Goal: Task Accomplishment & Management: Manage account settings

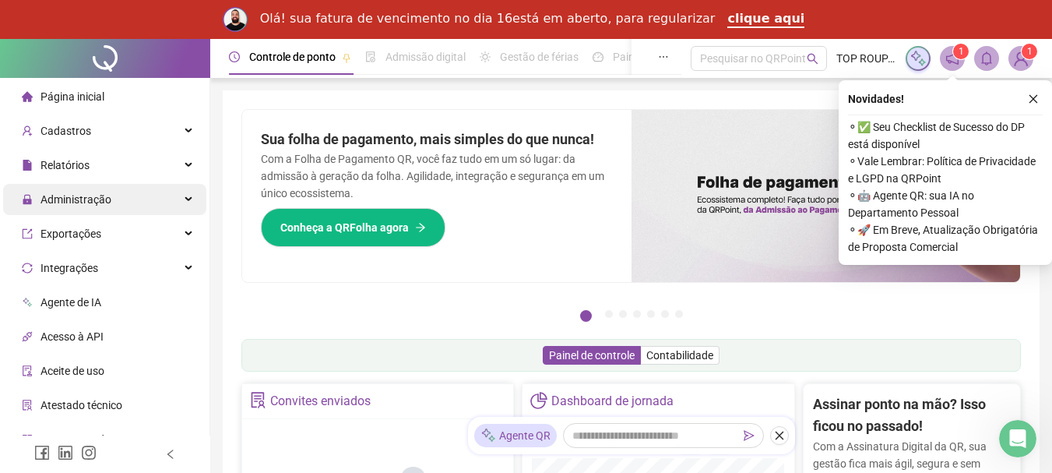
click at [118, 198] on div "Administração" at bounding box center [104, 199] width 203 height 31
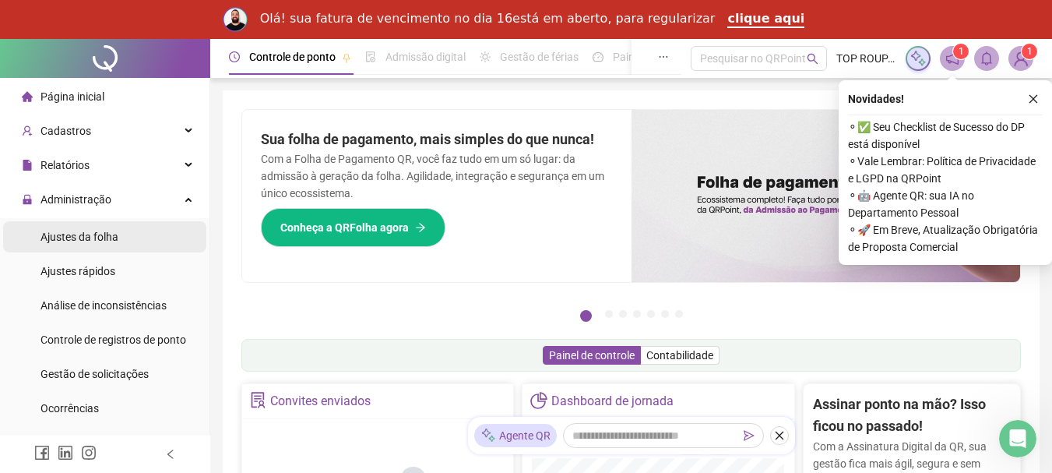
click at [152, 241] on li "Ajustes da folha" at bounding box center [104, 236] width 203 height 31
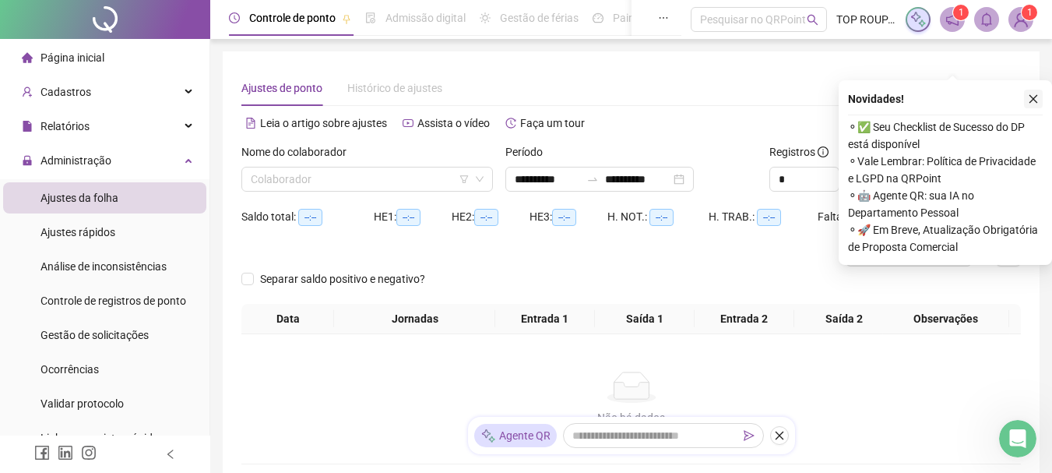
click at [1036, 93] on icon "close" at bounding box center [1033, 98] width 11 height 11
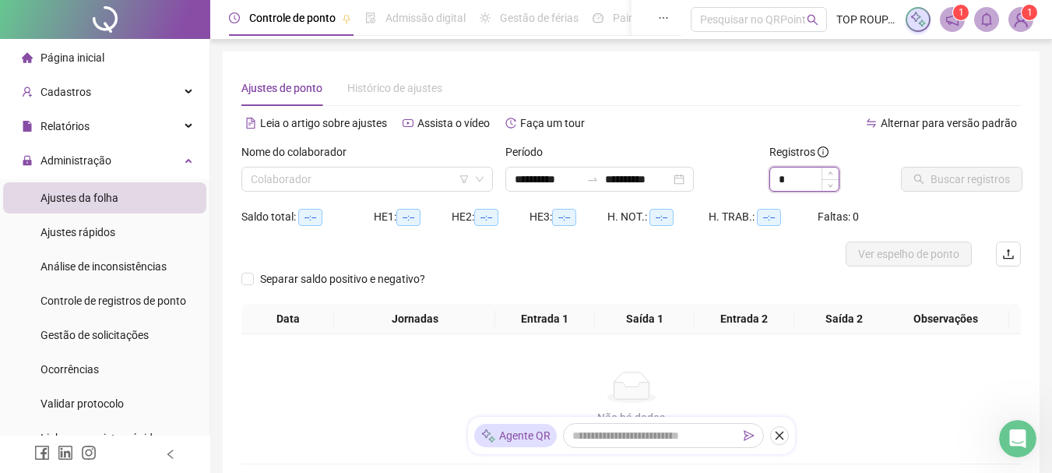
click at [823, 171] on span "Increase Value" at bounding box center [830, 173] width 17 height 12
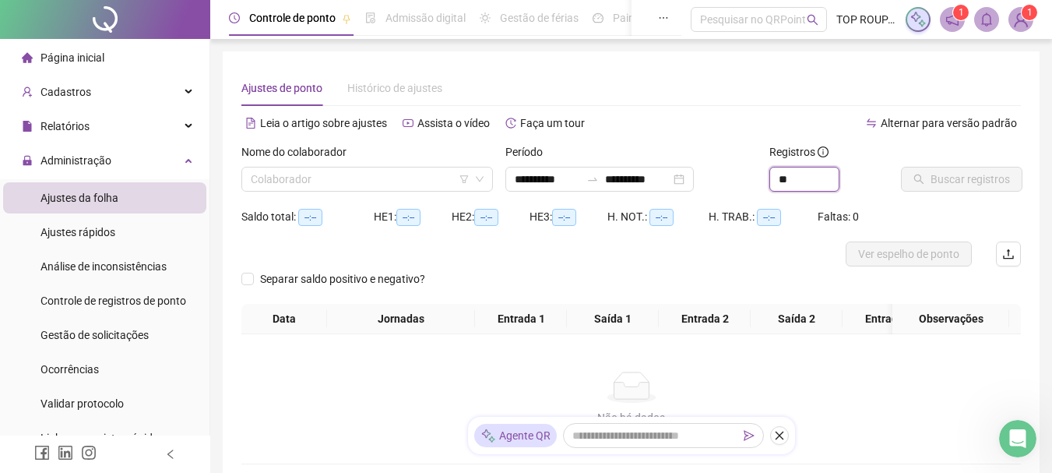
type input "*"
click at [348, 178] on input "search" at bounding box center [360, 178] width 219 height 23
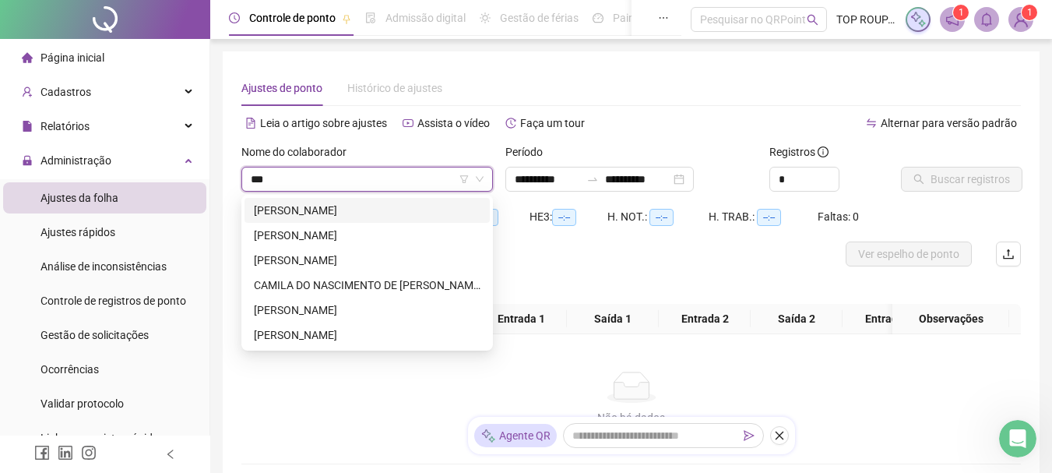
type input "****"
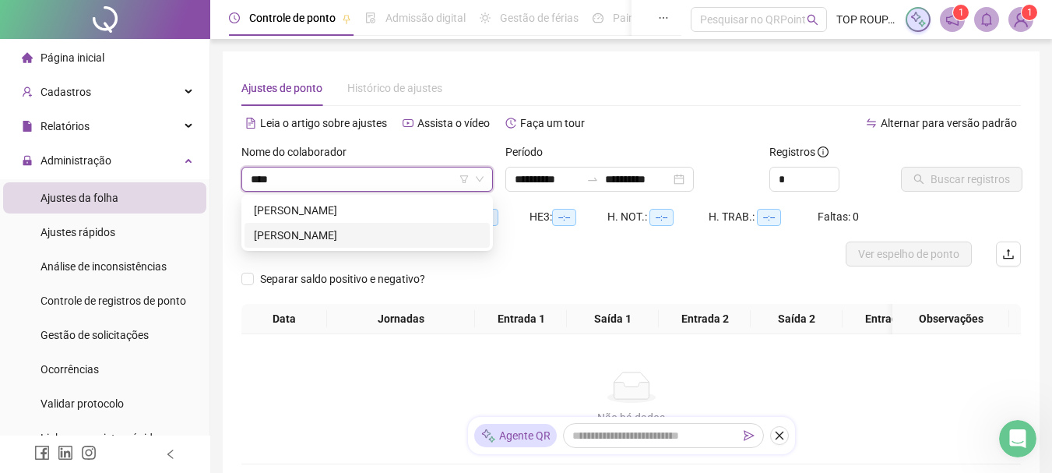
click at [349, 230] on div "[PERSON_NAME]" at bounding box center [367, 235] width 227 height 17
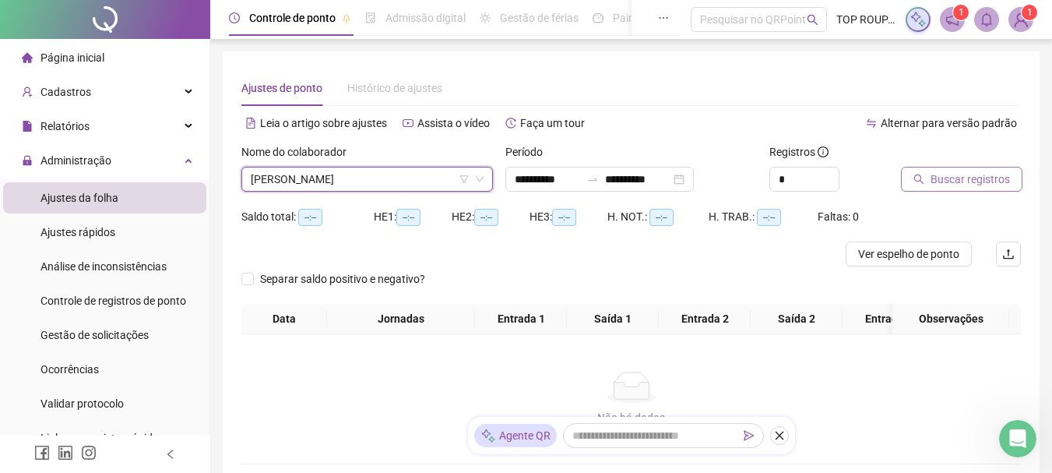
click at [1007, 186] on span "Buscar registros" at bounding box center [970, 179] width 79 height 17
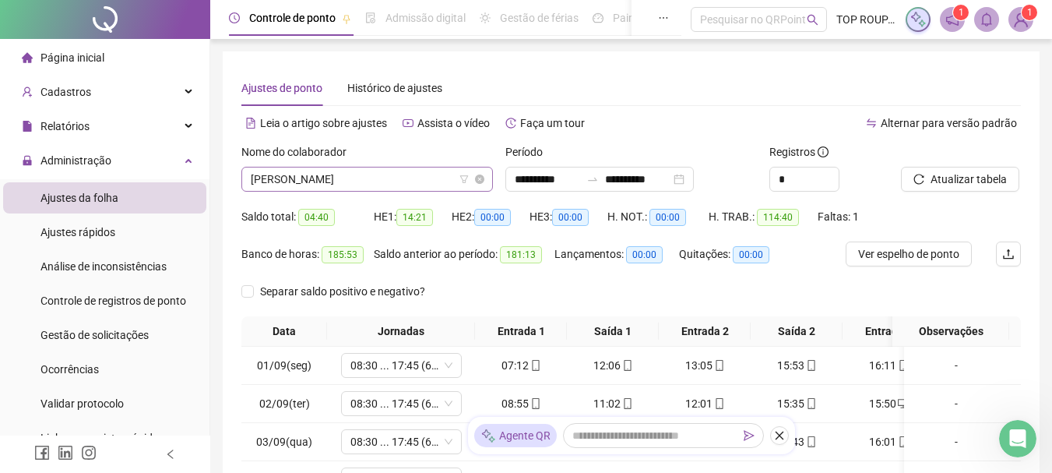
click at [369, 181] on span "[PERSON_NAME]" at bounding box center [367, 178] width 233 height 23
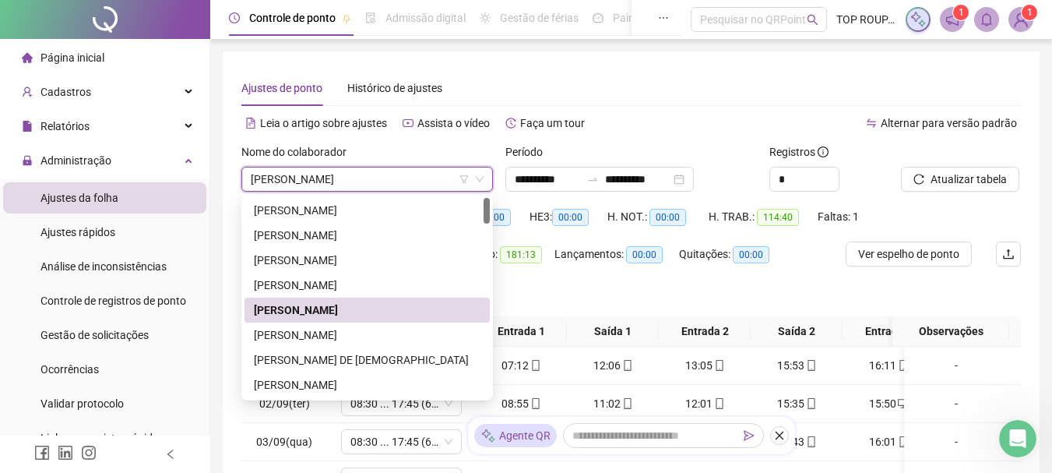
drag, startPoint x: 772, startPoint y: 113, endPoint x: 763, endPoint y: 143, distance: 30.8
click at [765, 113] on div "Alternar para versão padrão" at bounding box center [827, 123] width 390 height 25
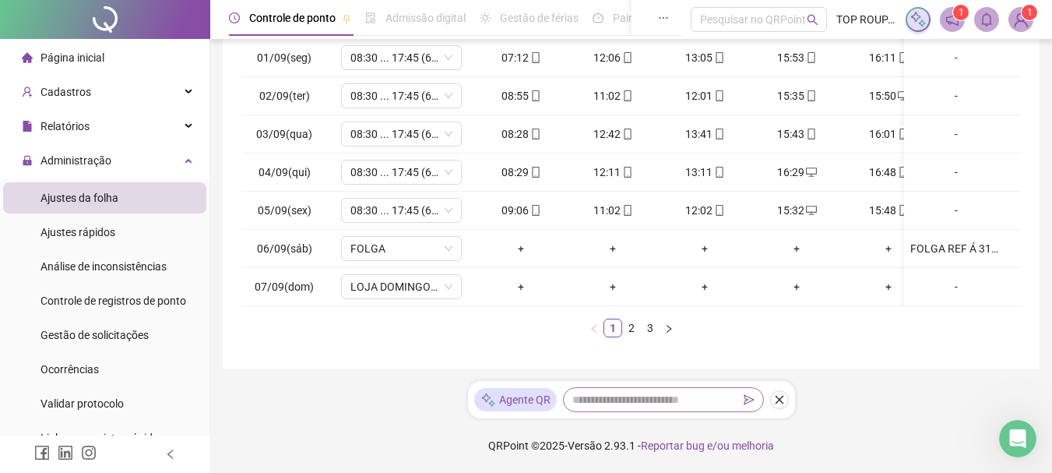
scroll to position [319, 0]
click at [623, 331] on link "2" at bounding box center [631, 327] width 17 height 17
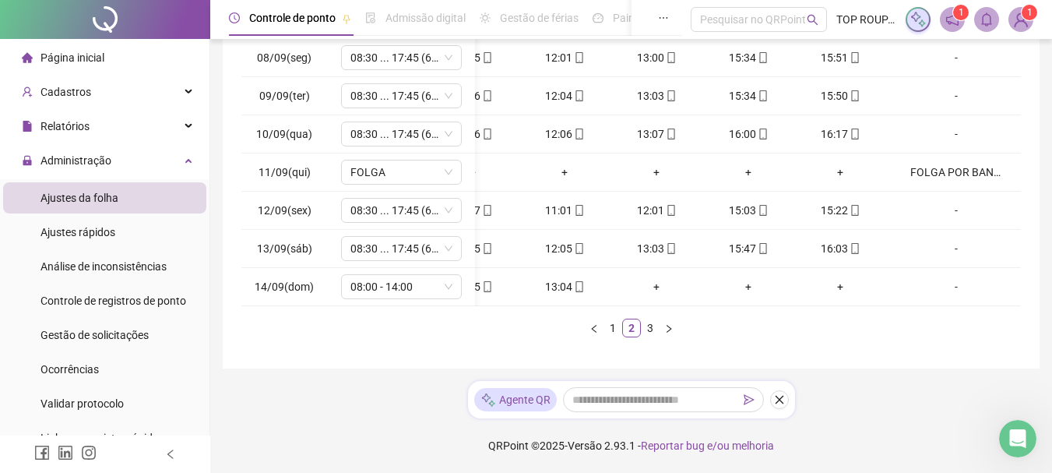
scroll to position [0, 134]
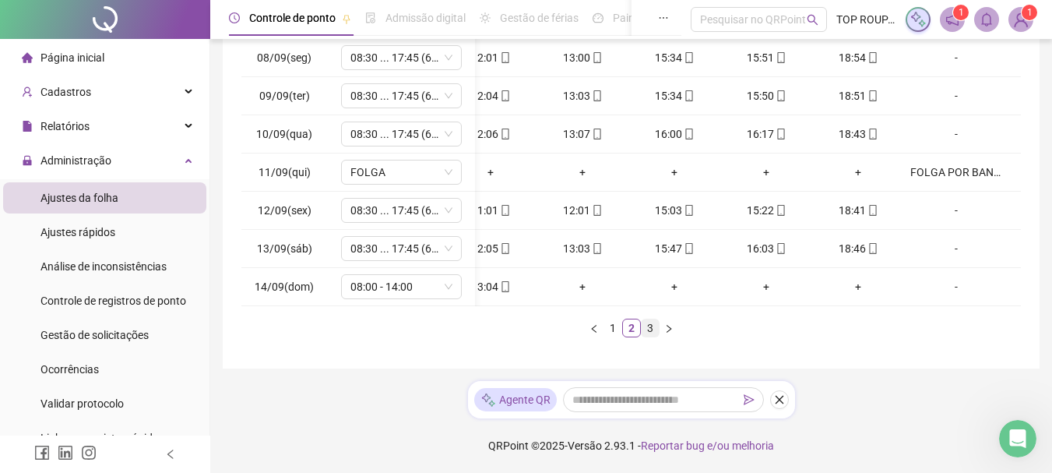
click at [647, 328] on link "3" at bounding box center [650, 327] width 17 height 17
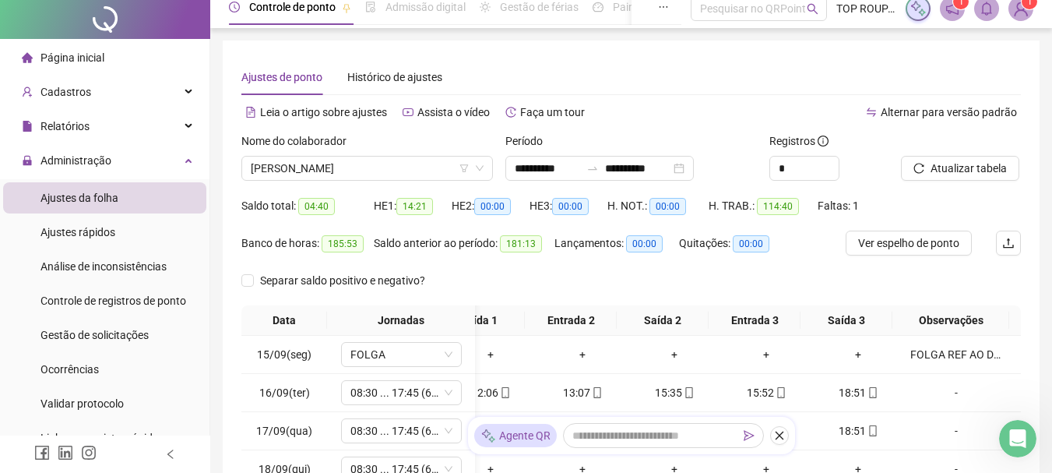
scroll to position [0, 0]
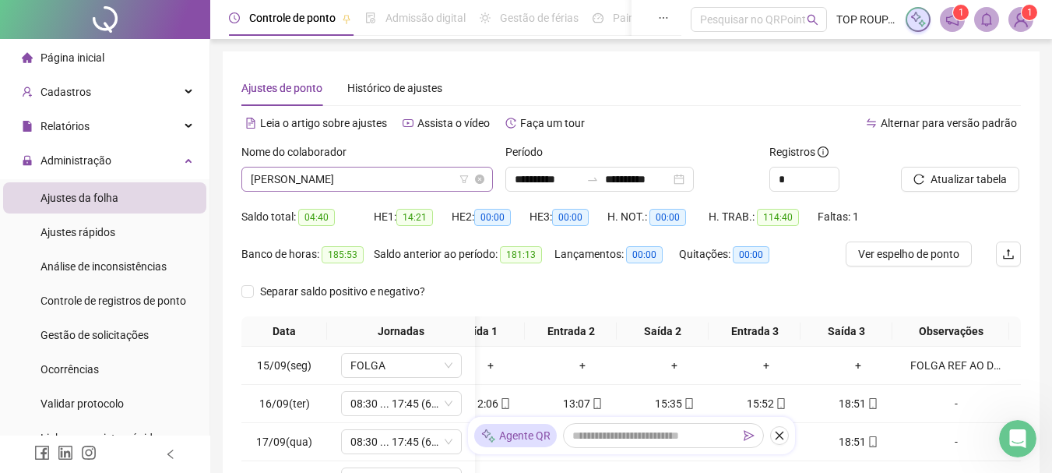
click at [364, 185] on span "[PERSON_NAME]" at bounding box center [367, 178] width 233 height 23
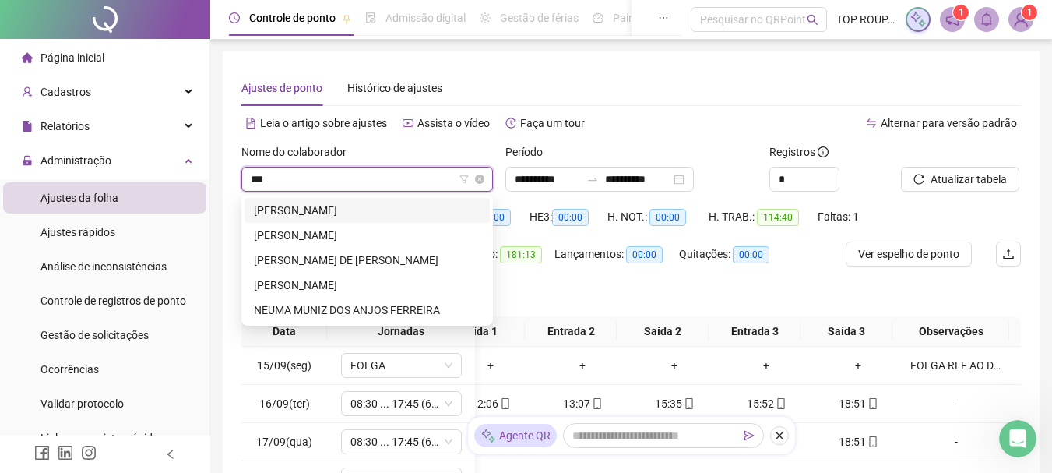
type input "****"
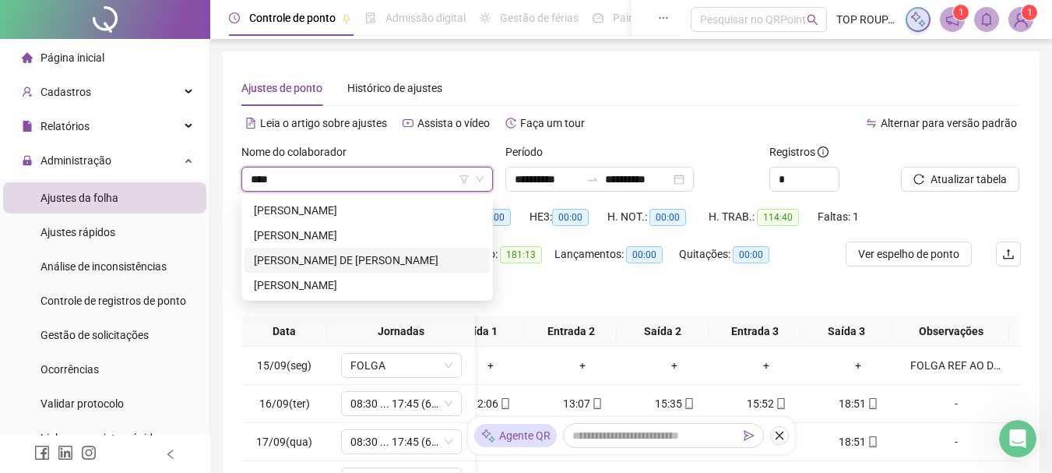
click at [379, 262] on div "[PERSON_NAME] DE [PERSON_NAME]" at bounding box center [367, 260] width 227 height 17
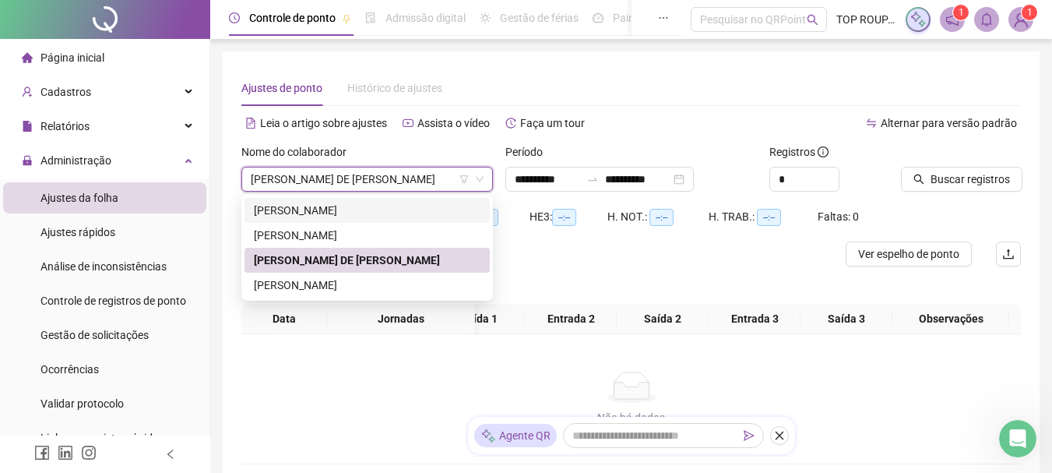
scroll to position [0, 122]
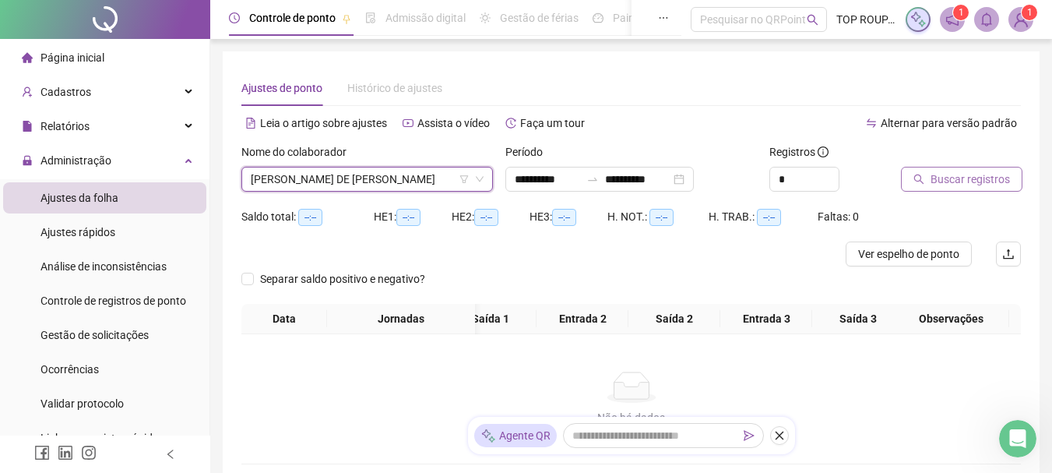
click at [960, 169] on button "Buscar registros" at bounding box center [961, 179] width 121 height 25
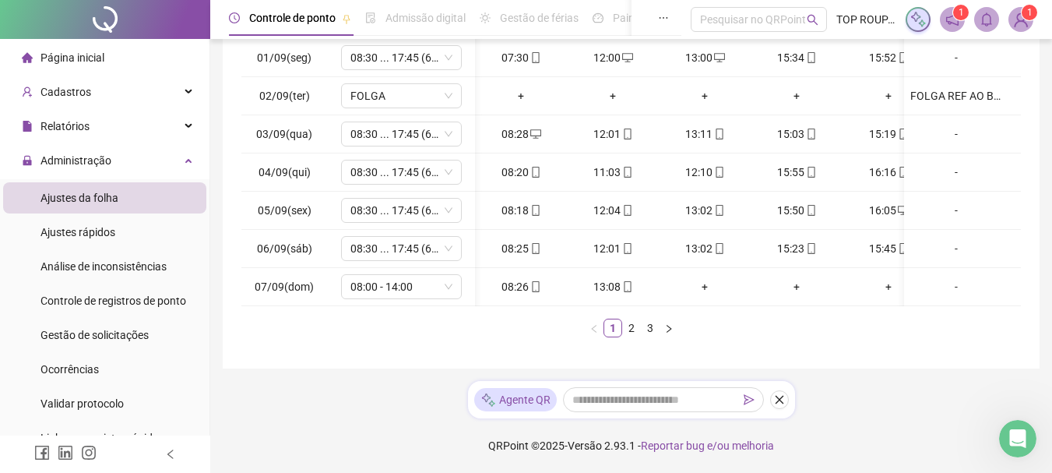
scroll to position [0, 134]
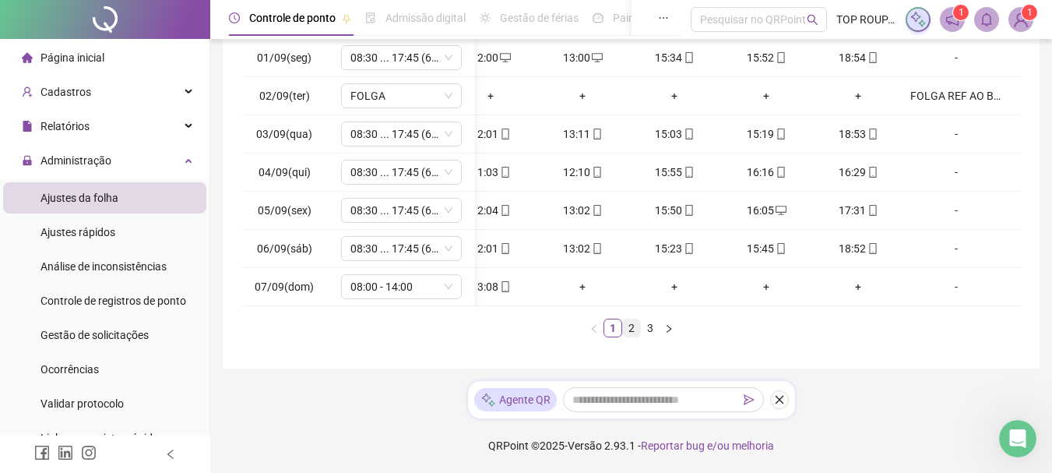
click at [629, 326] on link "2" at bounding box center [631, 327] width 17 height 17
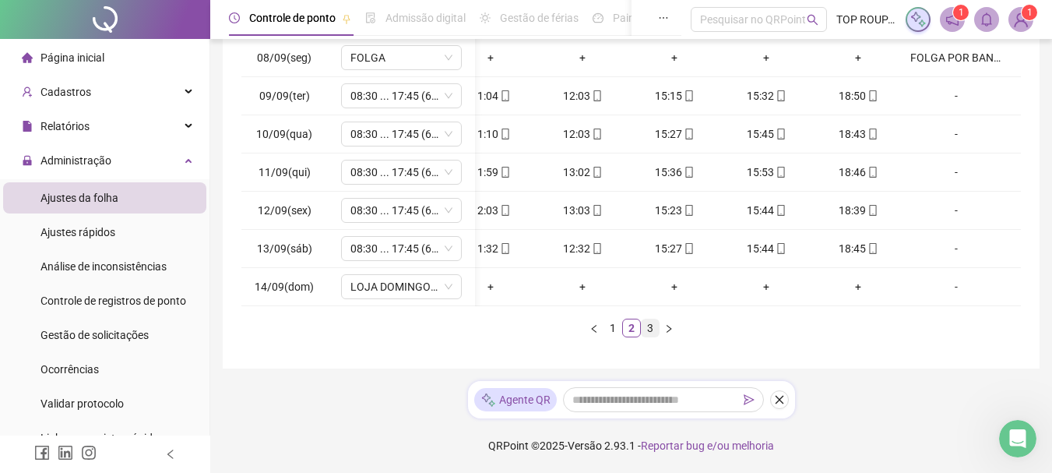
click at [652, 326] on link "3" at bounding box center [650, 327] width 17 height 17
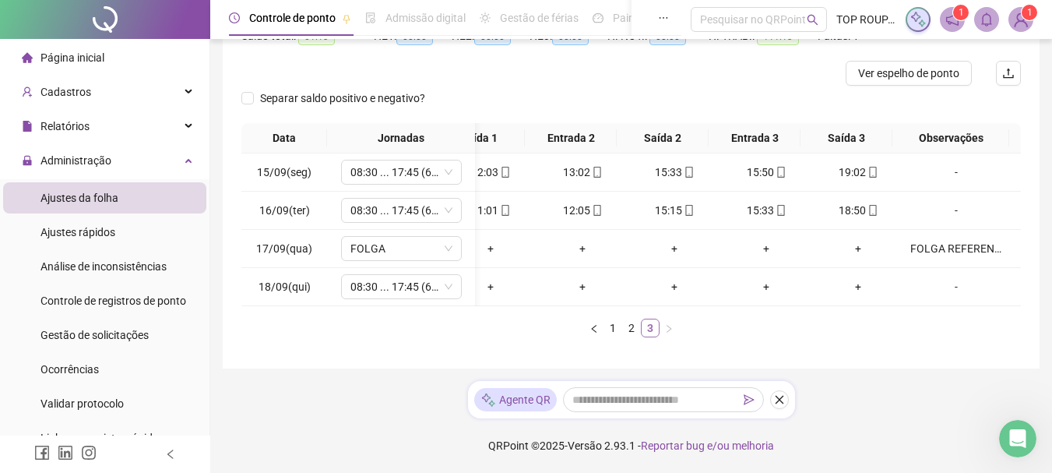
scroll to position [0, 0]
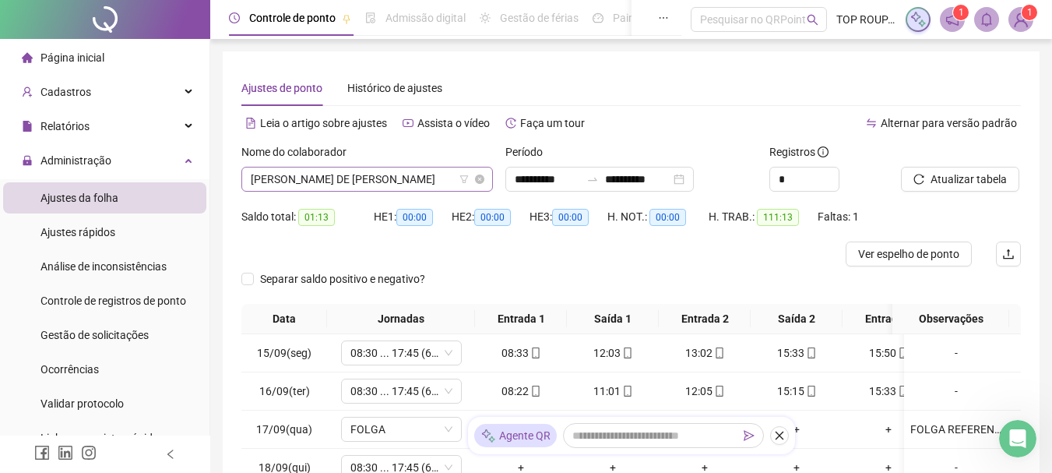
click at [327, 188] on span "[PERSON_NAME] DE [PERSON_NAME]" at bounding box center [367, 178] width 233 height 23
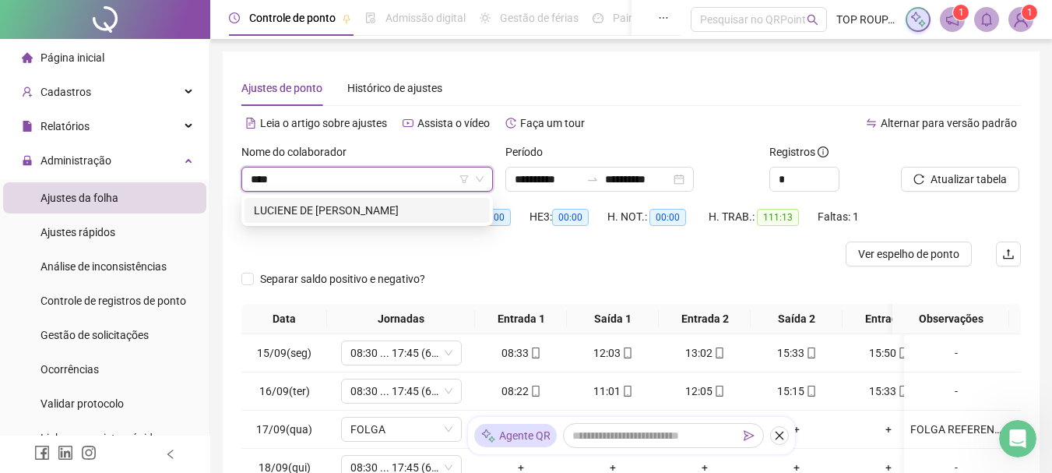
type input "****"
drag, startPoint x: 363, startPoint y: 197, endPoint x: 365, endPoint y: 215, distance: 18.1
click at [365, 215] on div "79030 [PERSON_NAME]" at bounding box center [367, 210] width 252 height 31
click at [365, 215] on div "LUCIENE DE [PERSON_NAME]" at bounding box center [367, 210] width 227 height 17
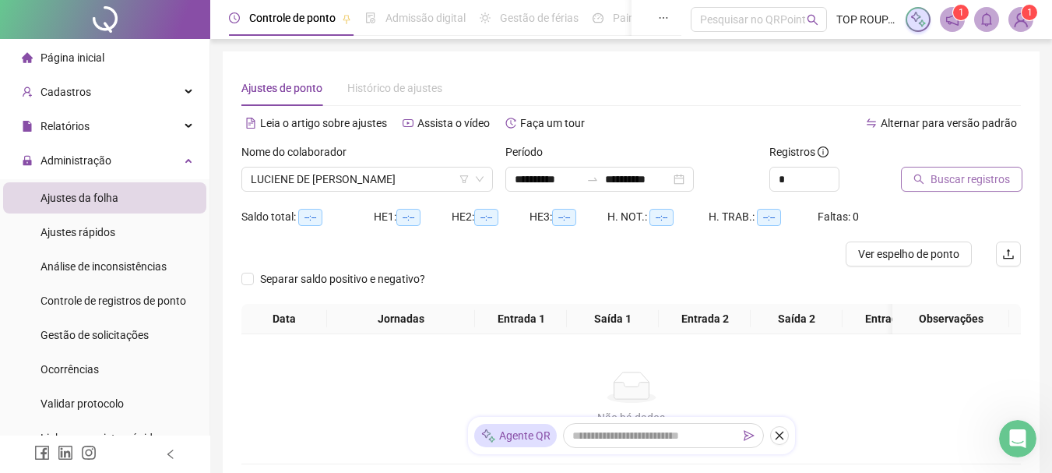
click at [976, 185] on span "Buscar registros" at bounding box center [970, 179] width 79 height 17
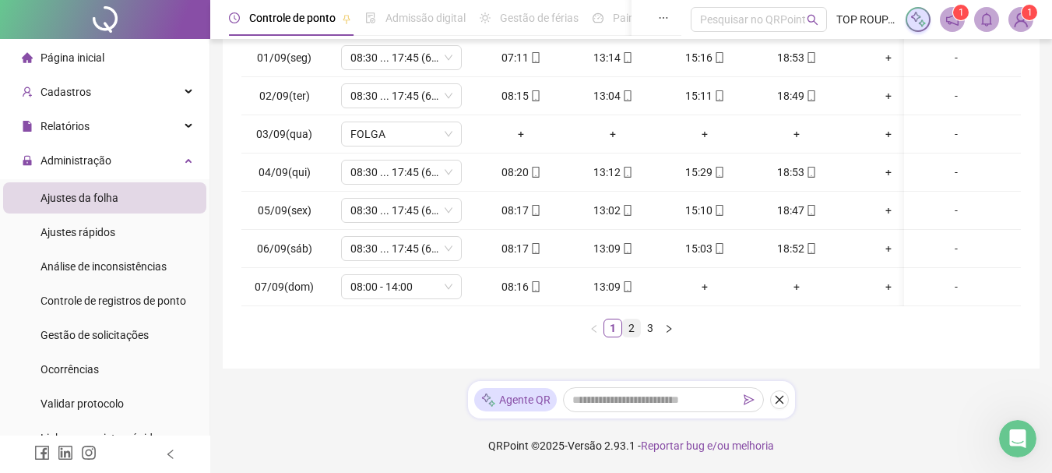
click at [625, 326] on link "2" at bounding box center [631, 327] width 17 height 17
click at [646, 333] on link "3" at bounding box center [650, 327] width 17 height 17
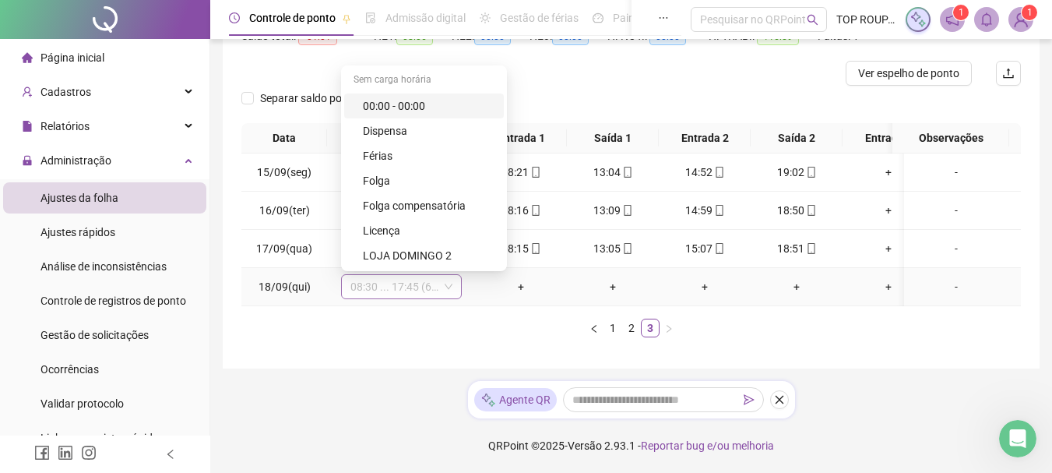
click at [354, 282] on span "08:30 ... 17:45 (6 HORAS)" at bounding box center [401, 286] width 102 height 23
click at [410, 168] on div "Folga" at bounding box center [424, 180] width 160 height 25
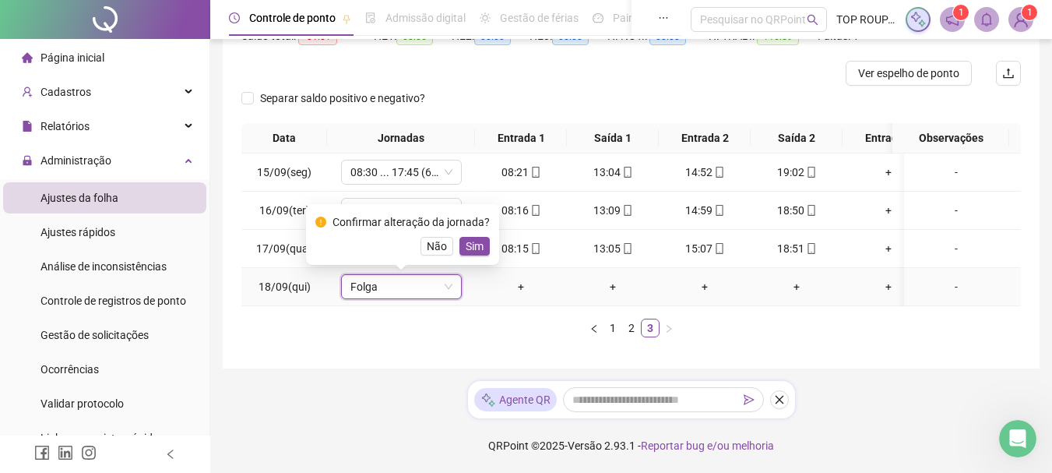
click at [467, 238] on span "Sim" at bounding box center [475, 246] width 18 height 17
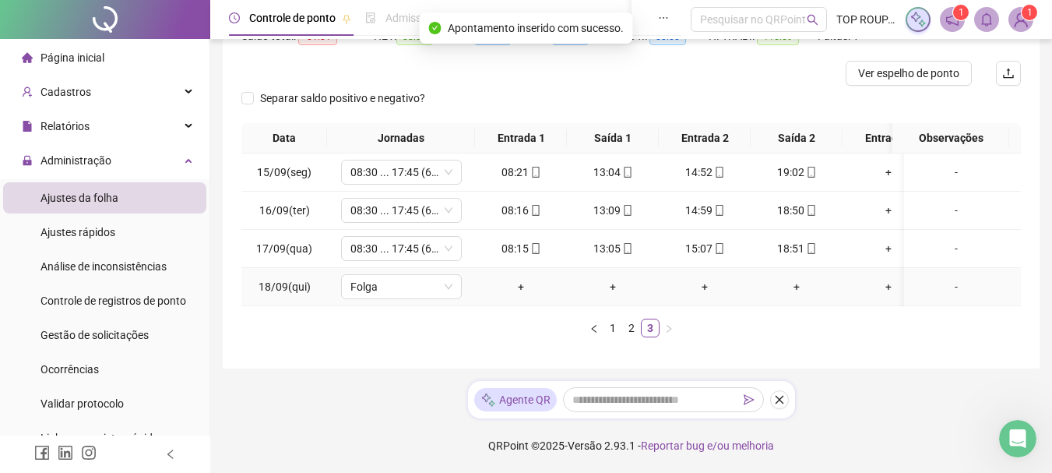
click at [946, 278] on div "-" at bounding box center [956, 286] width 92 height 17
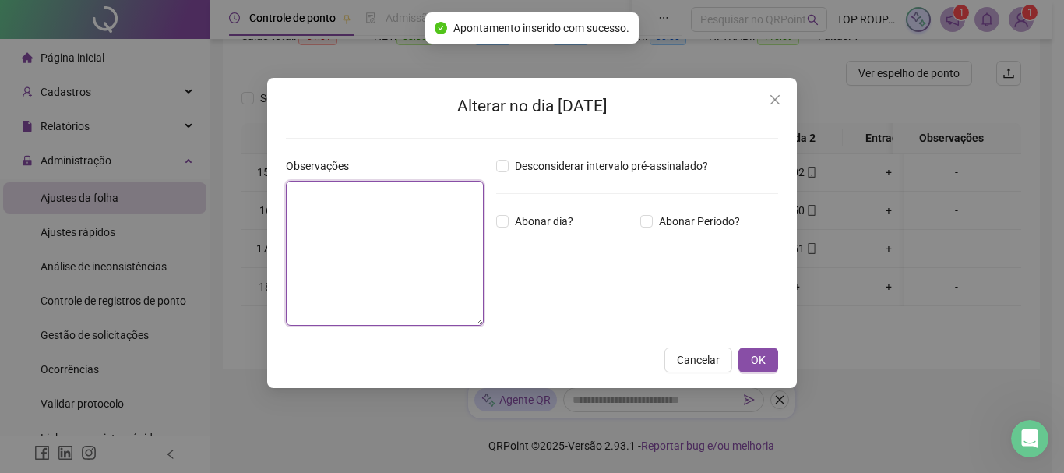
click at [431, 234] on textarea at bounding box center [385, 253] width 198 height 145
type textarea "*"
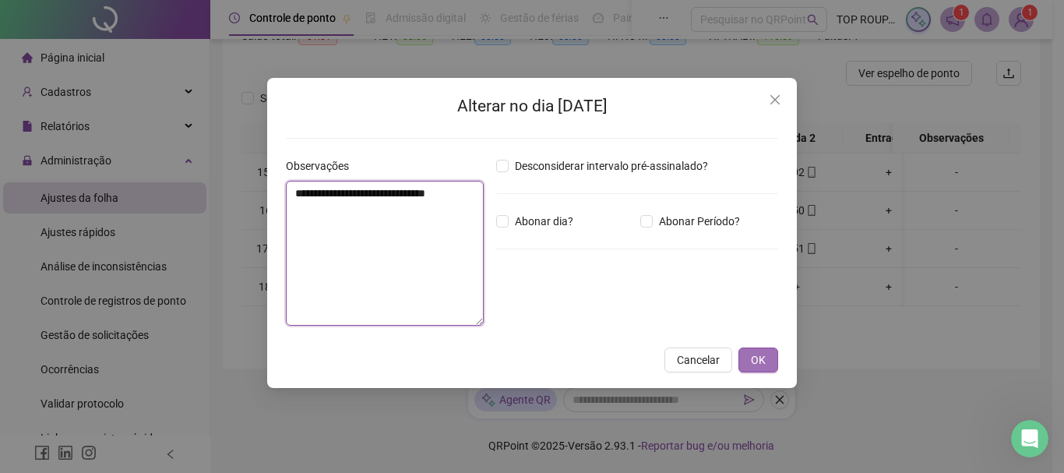
type textarea "**********"
click at [764, 357] on span "OK" at bounding box center [758, 359] width 15 height 17
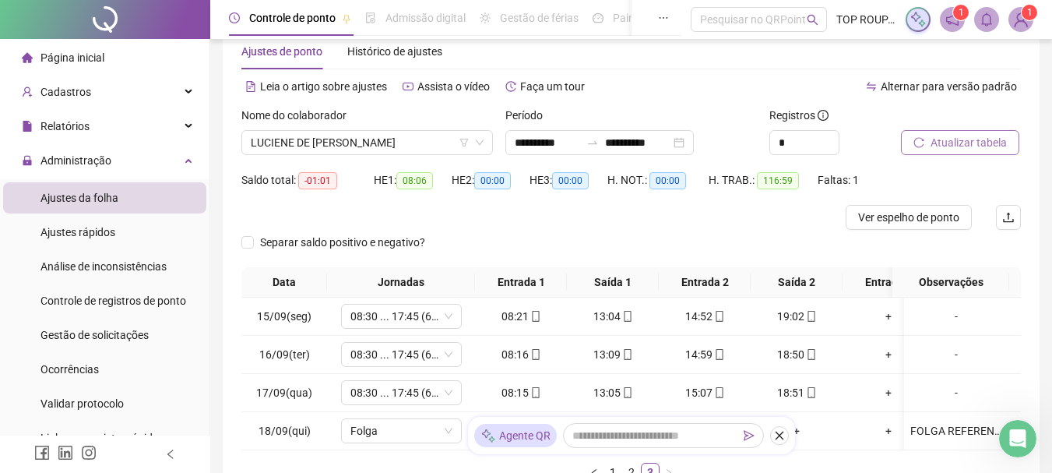
click at [942, 141] on span "Atualizar tabela" at bounding box center [969, 142] width 76 height 17
click at [327, 135] on span "LUCIENE DE [PERSON_NAME]" at bounding box center [367, 142] width 233 height 23
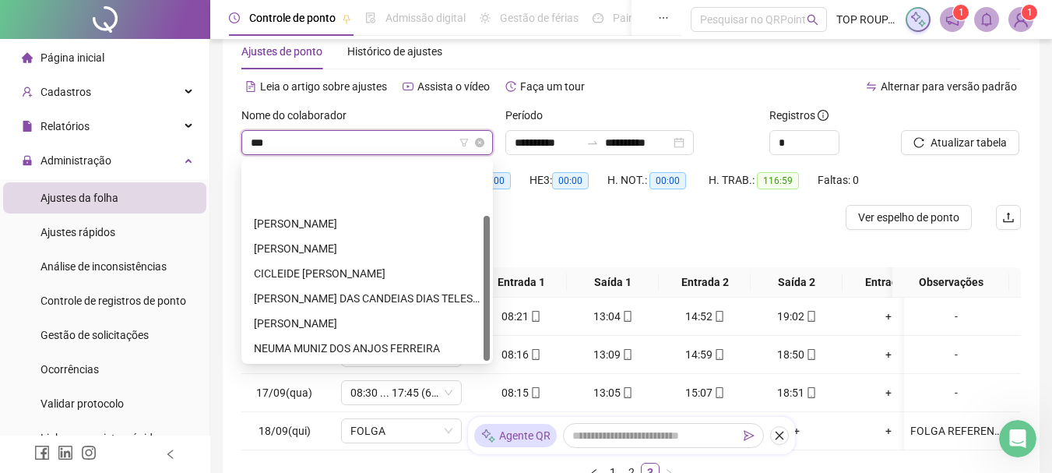
type input "****"
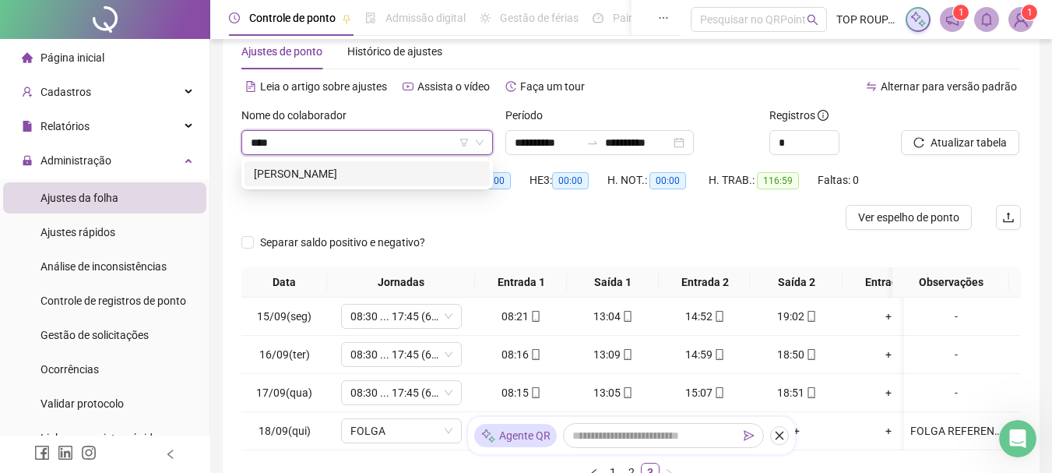
click at [359, 172] on div "[PERSON_NAME]" at bounding box center [367, 173] width 227 height 17
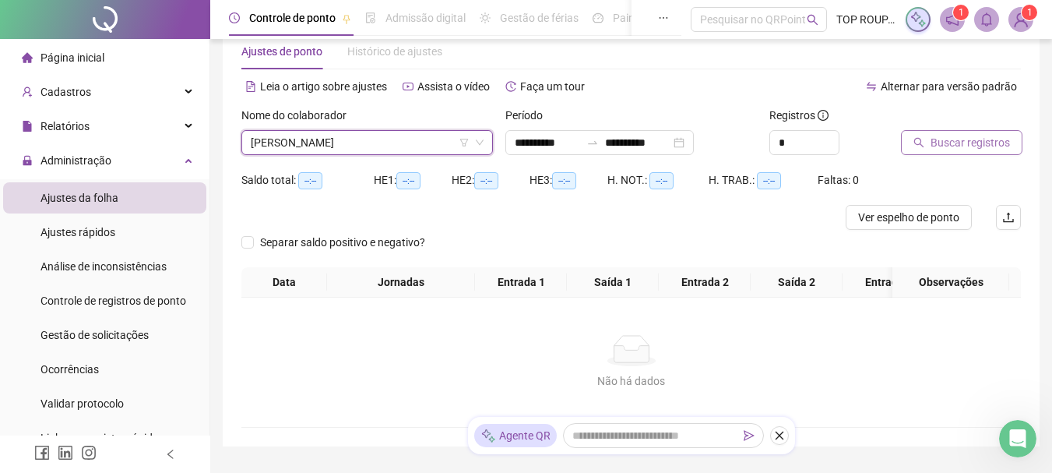
click at [939, 151] on button "Buscar registros" at bounding box center [961, 142] width 121 height 25
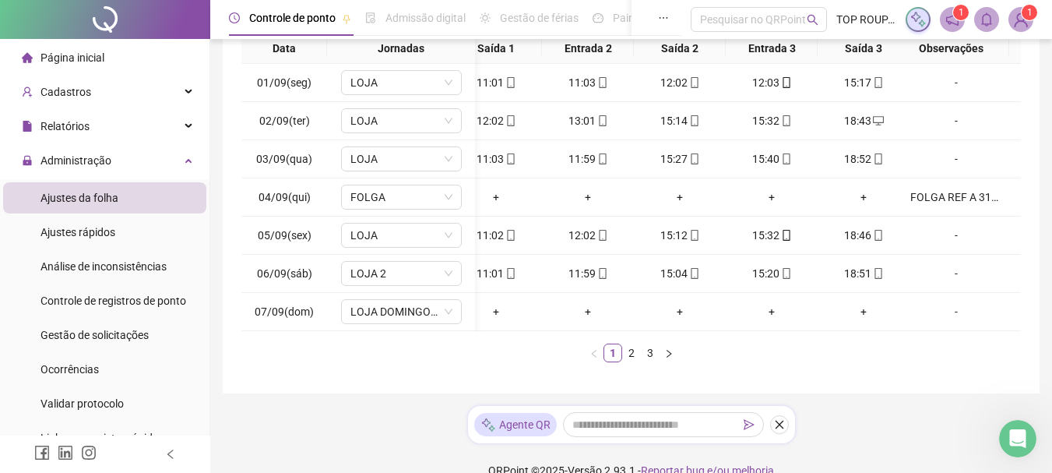
scroll to position [0, 134]
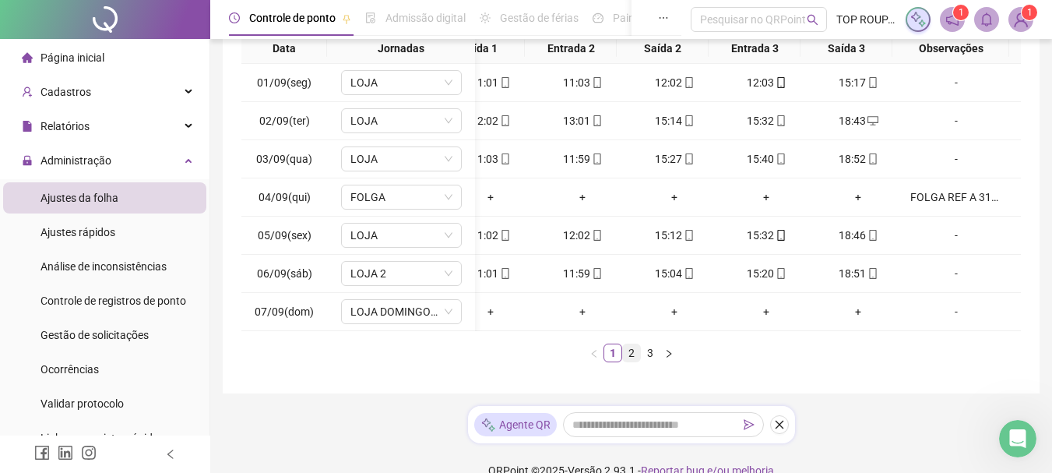
click at [629, 357] on link "2" at bounding box center [631, 352] width 17 height 17
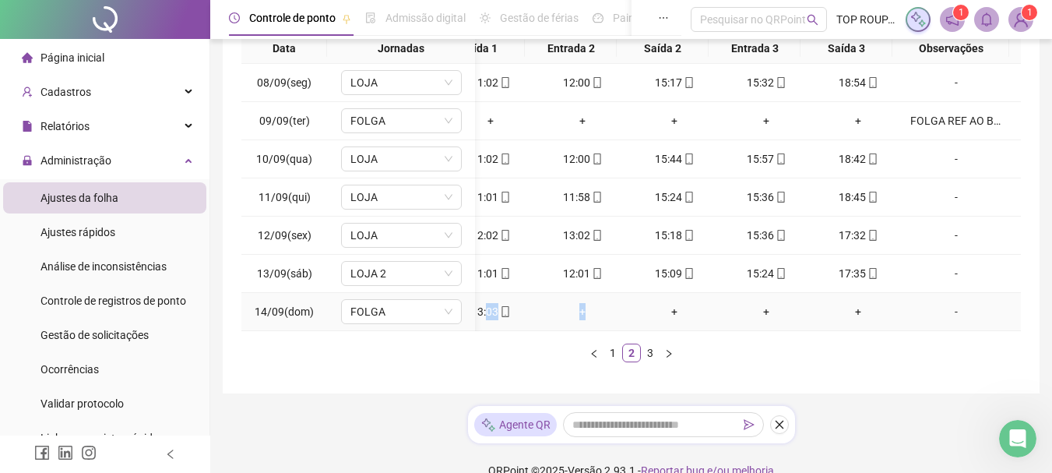
drag, startPoint x: 588, startPoint y: 330, endPoint x: 473, endPoint y: 327, distance: 114.5
click at [473, 327] on tr "14/09(dom) FOLGA 08:45 13:03 + + + + -" at bounding box center [570, 312] width 902 height 38
click at [470, 362] on ul "1 2 3" at bounding box center [631, 352] width 780 height 19
click at [646, 361] on link "3" at bounding box center [650, 352] width 17 height 17
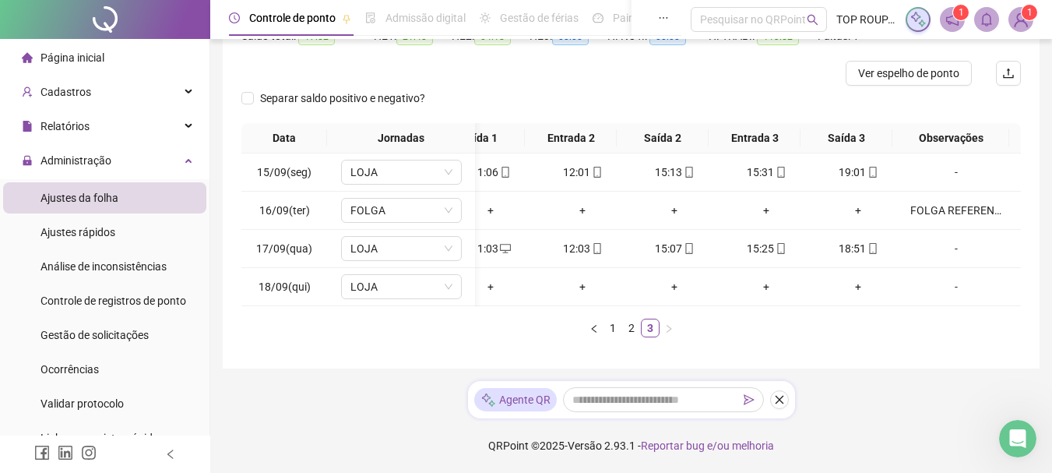
scroll to position [0, 97]
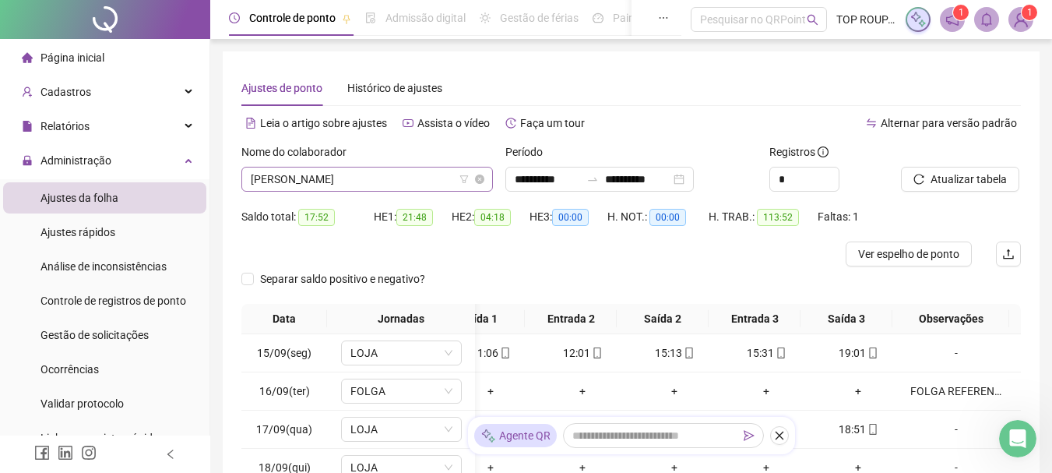
click at [309, 176] on span "[PERSON_NAME]" at bounding box center [367, 178] width 233 height 23
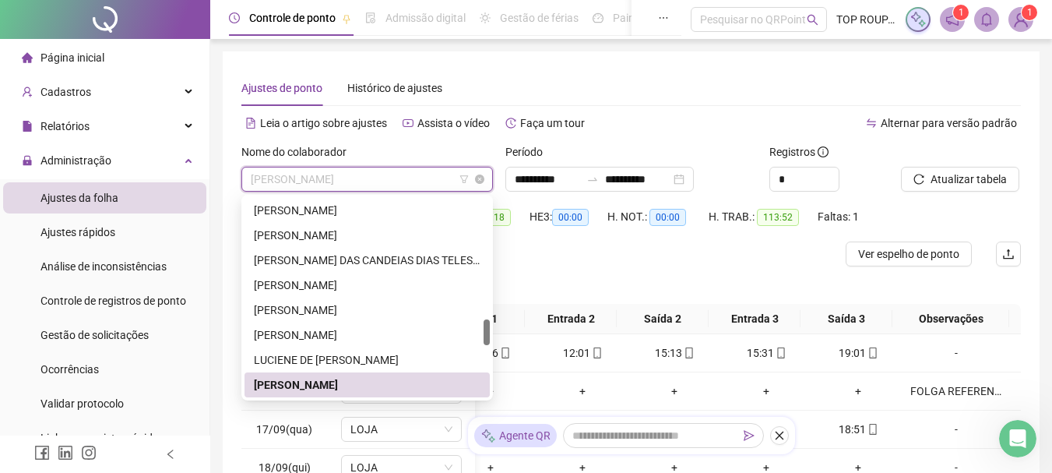
click at [279, 181] on span "[PERSON_NAME]" at bounding box center [367, 178] width 233 height 23
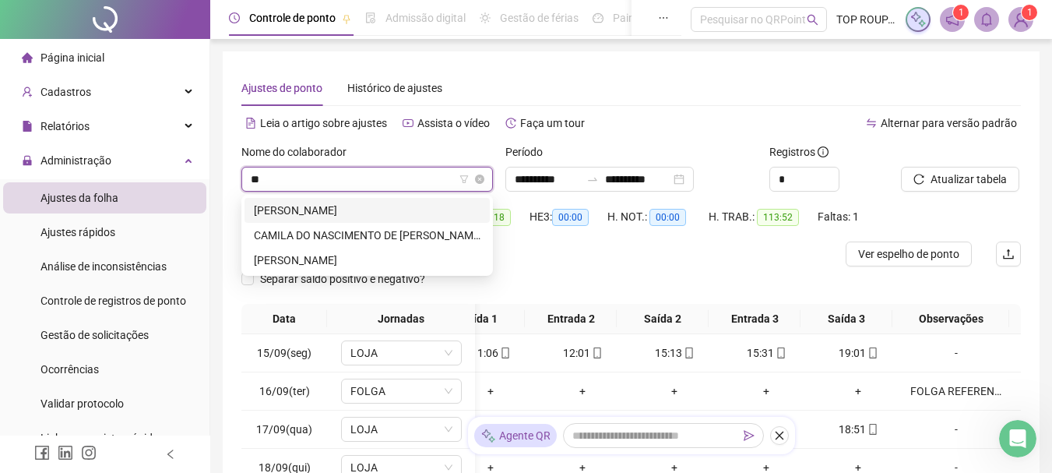
scroll to position [0, 0]
type input "****"
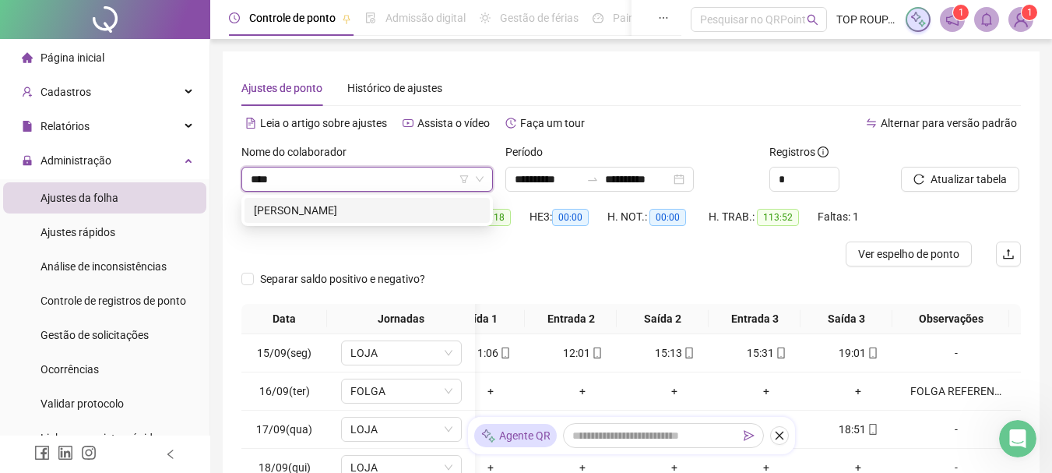
click at [410, 206] on div "[PERSON_NAME]" at bounding box center [367, 210] width 227 height 17
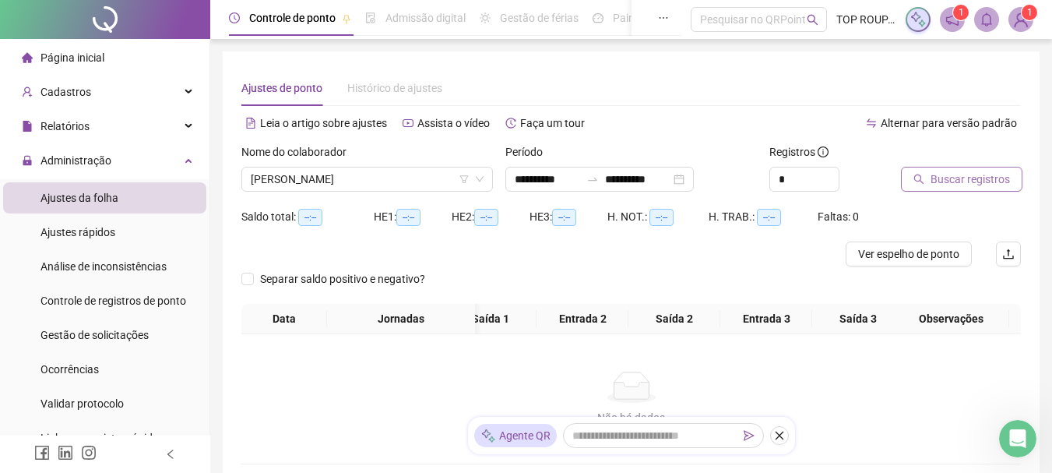
click at [930, 171] on button "Buscar registros" at bounding box center [961, 179] width 121 height 25
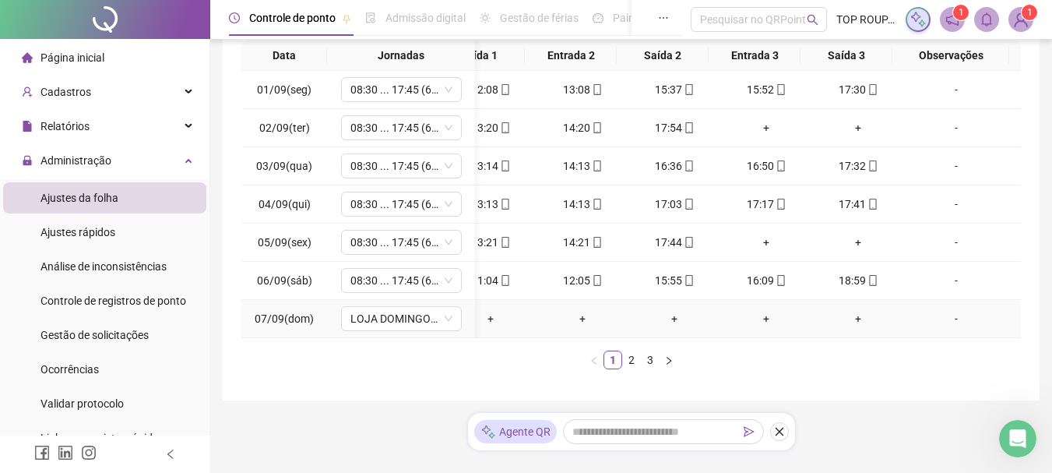
scroll to position [311, 0]
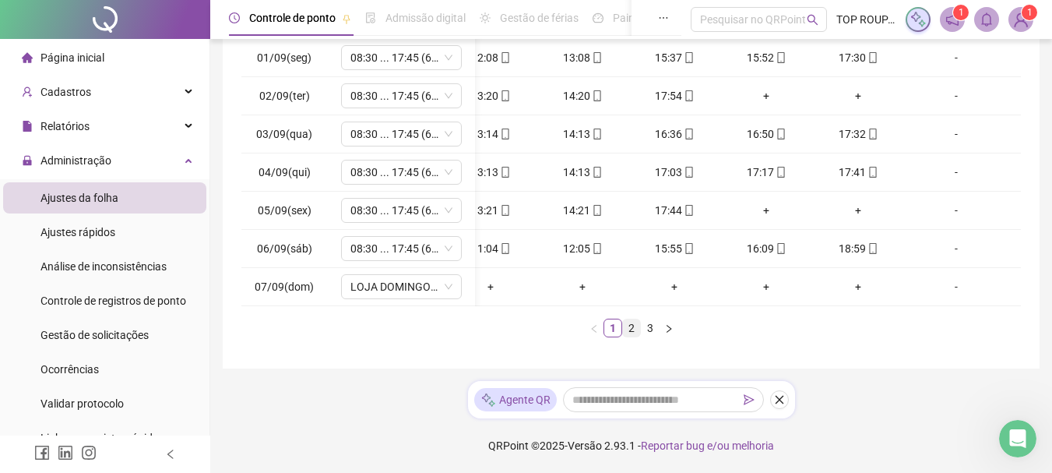
click at [628, 336] on link "2" at bounding box center [631, 327] width 17 height 17
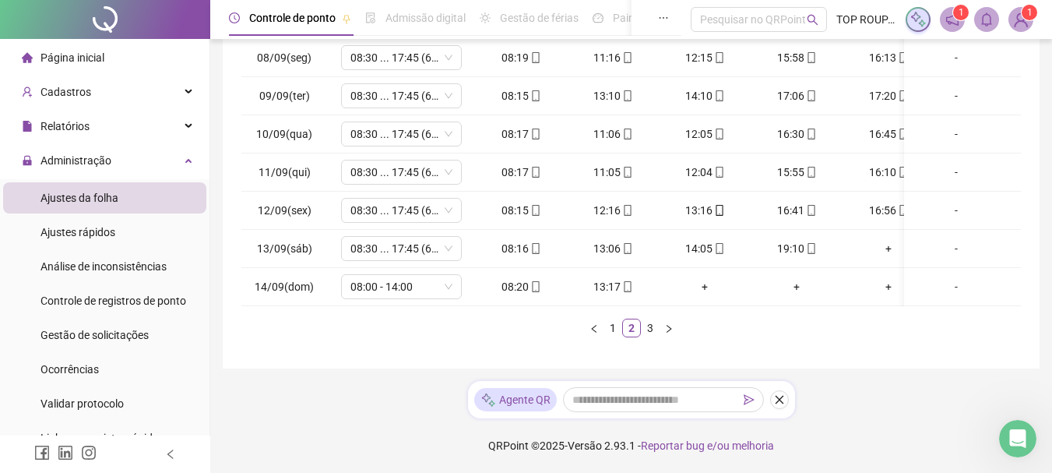
click at [653, 336] on link "3" at bounding box center [650, 327] width 17 height 17
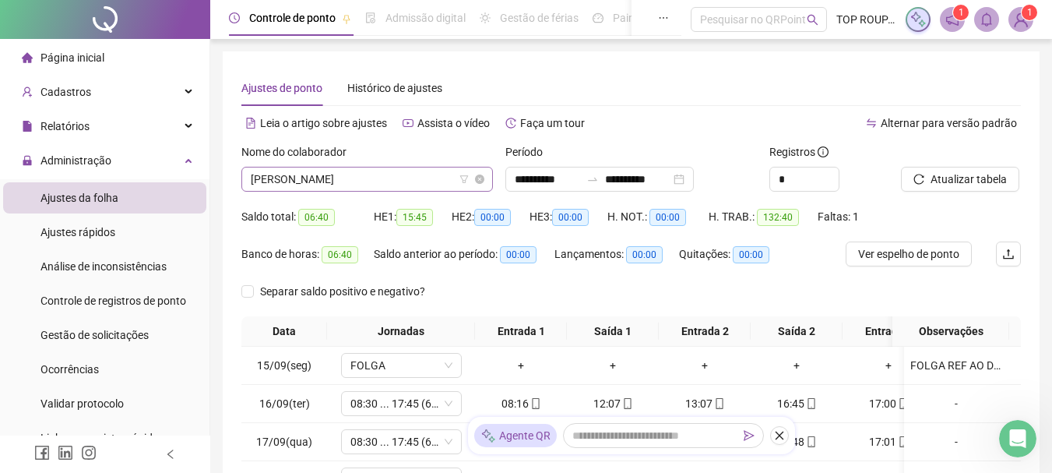
click at [402, 187] on span "[PERSON_NAME]" at bounding box center [367, 178] width 233 height 23
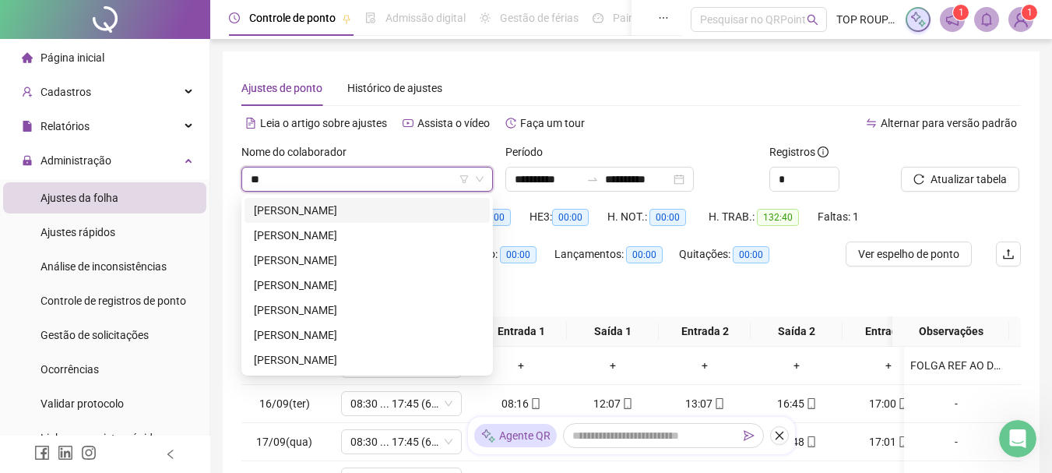
type input "***"
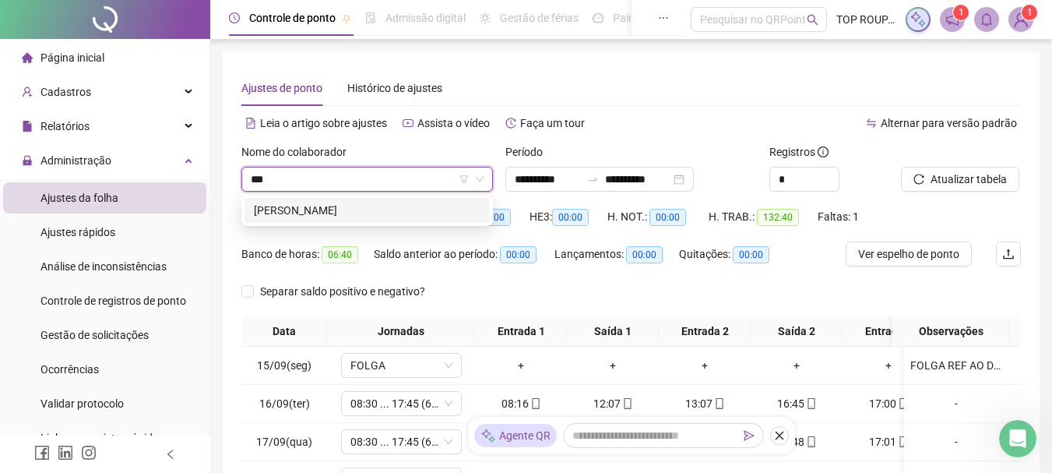
click at [399, 205] on div "[PERSON_NAME]" at bounding box center [367, 210] width 227 height 17
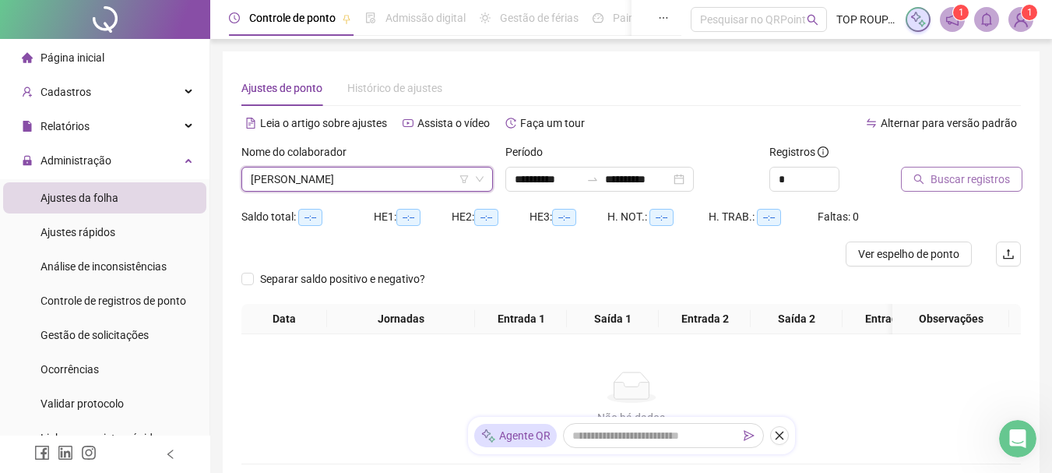
click at [906, 176] on button "Buscar registros" at bounding box center [961, 179] width 121 height 25
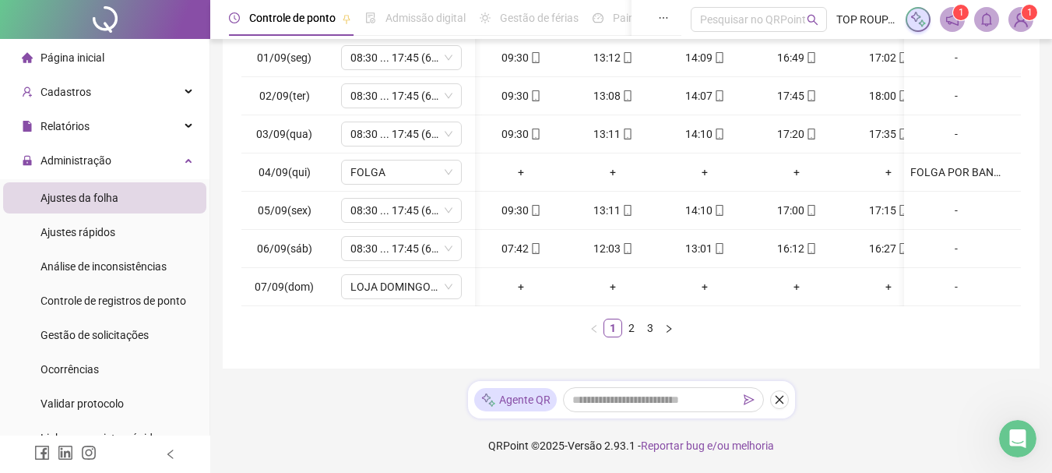
scroll to position [0, 121]
click at [634, 333] on link "2" at bounding box center [631, 327] width 17 height 17
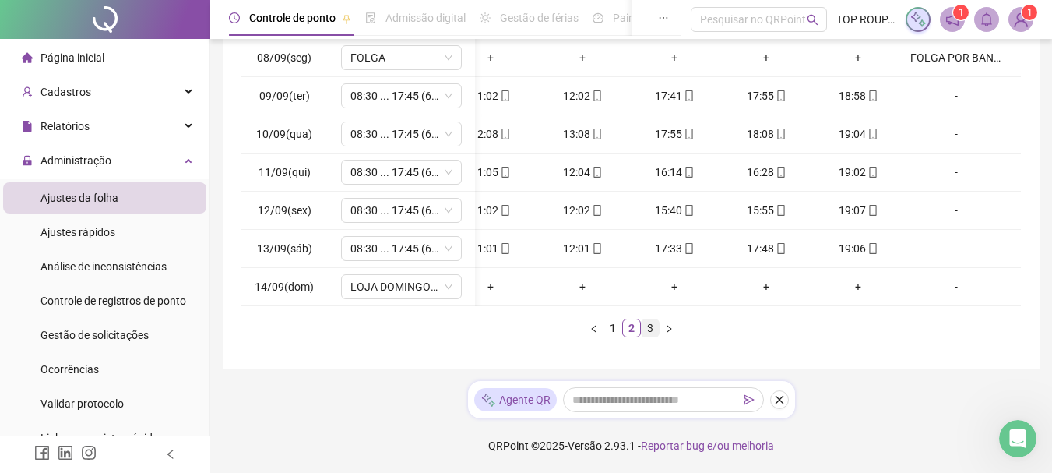
click at [650, 333] on link "3" at bounding box center [650, 327] width 17 height 17
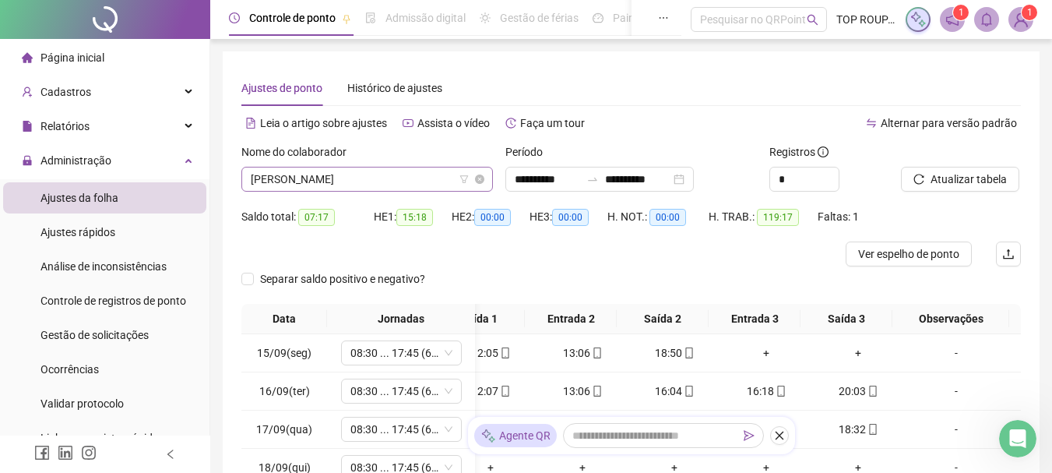
click at [307, 181] on span "[PERSON_NAME]" at bounding box center [367, 178] width 233 height 23
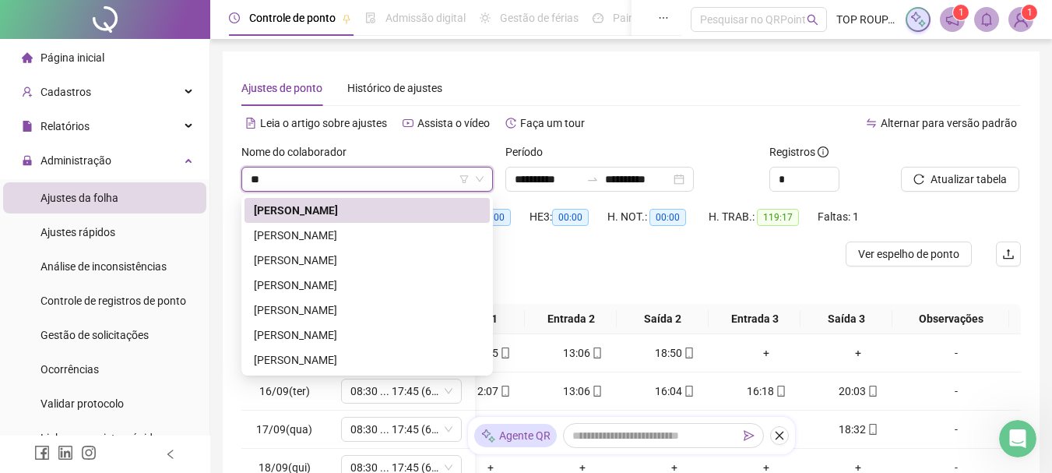
type input "***"
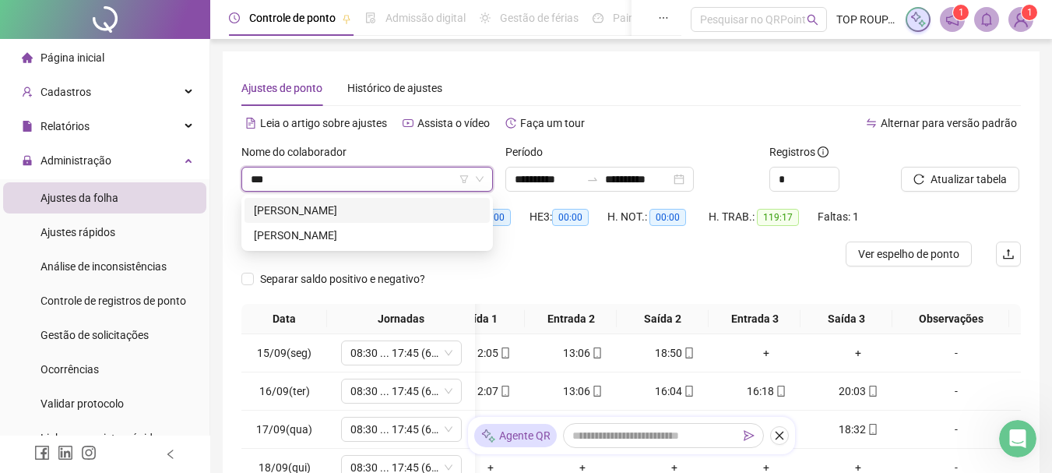
click at [299, 206] on div "[PERSON_NAME]" at bounding box center [367, 210] width 227 height 17
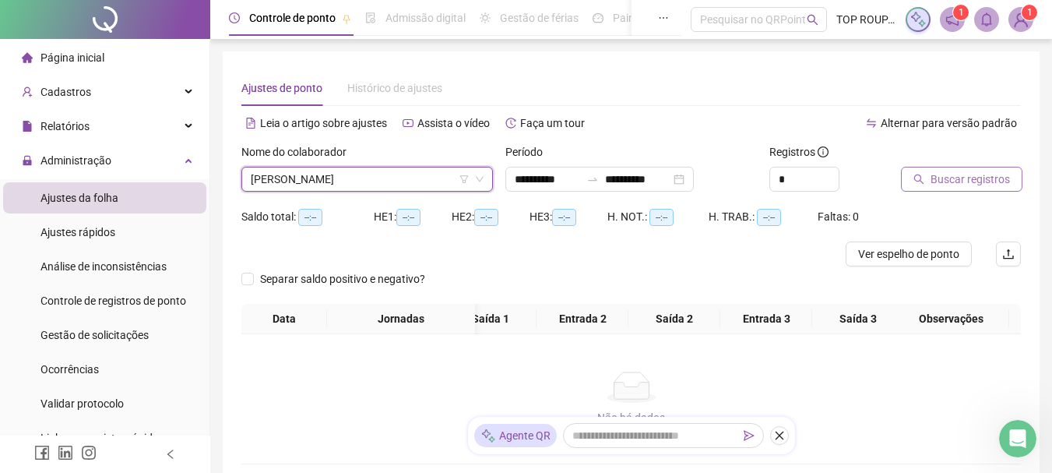
click at [967, 182] on span "Buscar registros" at bounding box center [970, 179] width 79 height 17
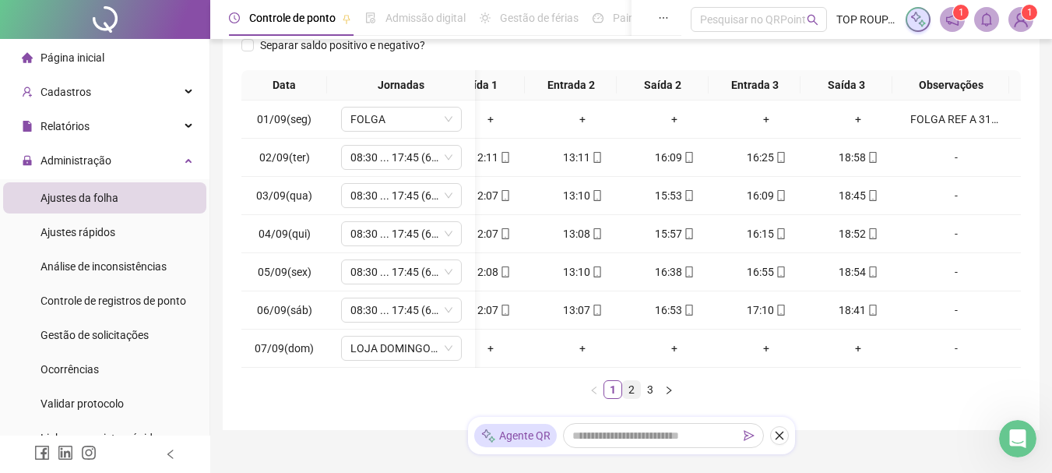
click at [631, 398] on link "2" at bounding box center [631, 389] width 17 height 17
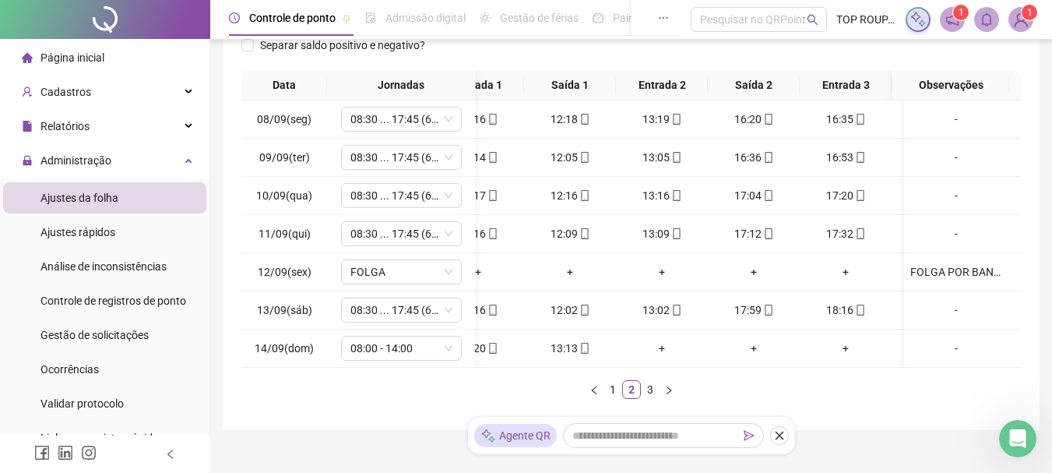
scroll to position [0, 0]
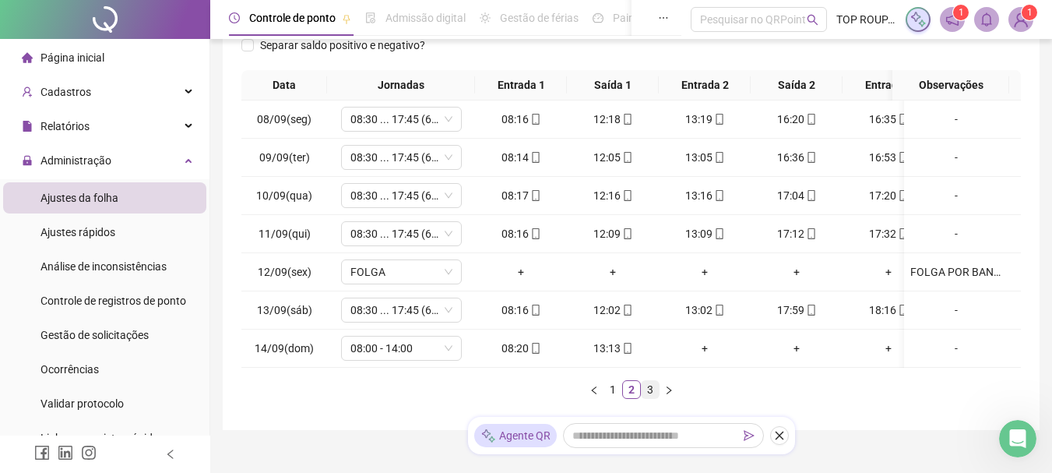
click at [657, 398] on link "3" at bounding box center [650, 389] width 17 height 17
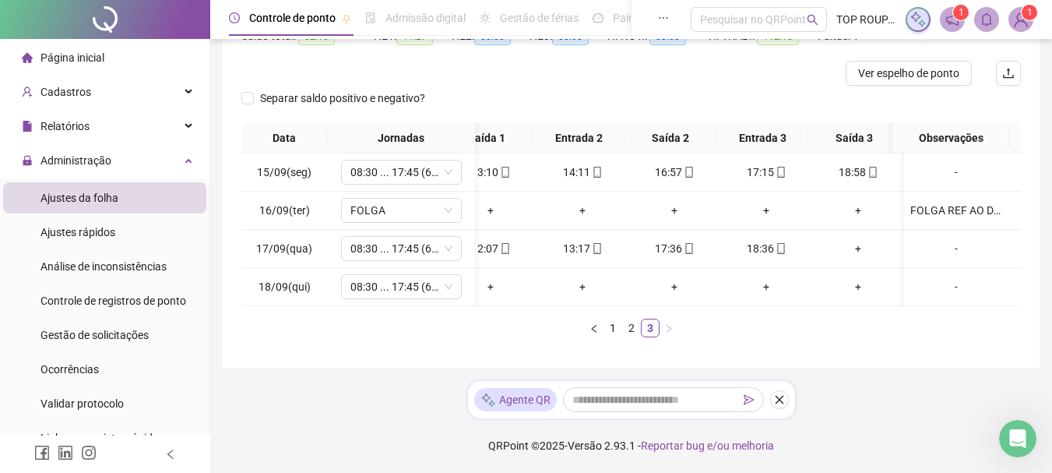
scroll to position [0, 134]
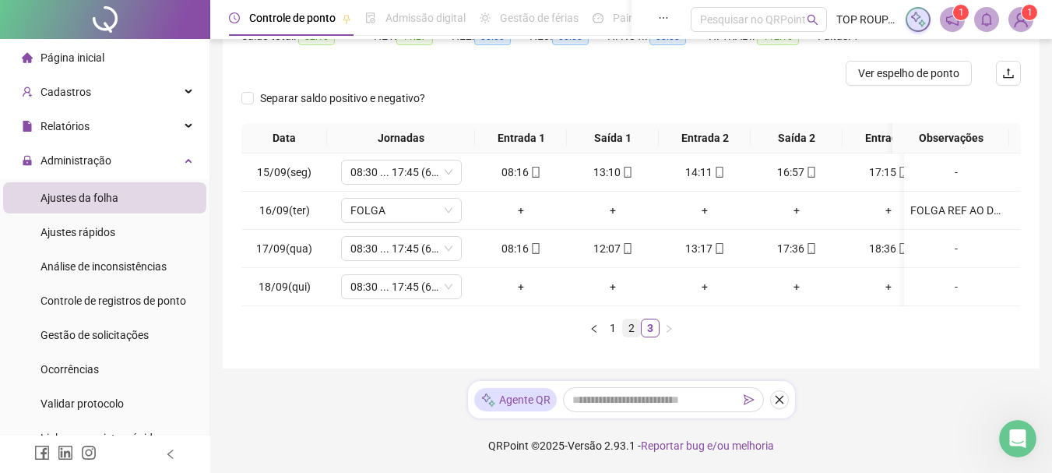
click at [628, 328] on link "2" at bounding box center [631, 327] width 17 height 17
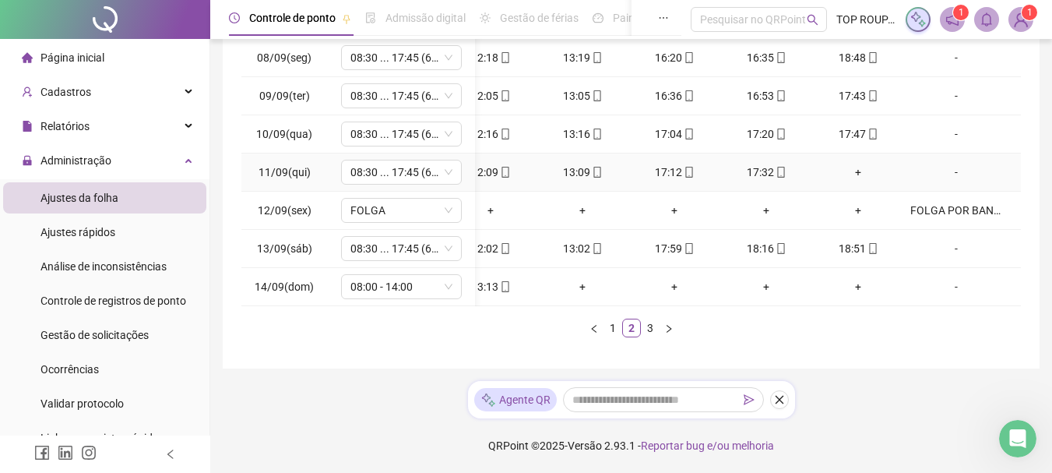
click at [849, 165] on div "+" at bounding box center [857, 172] width 79 height 17
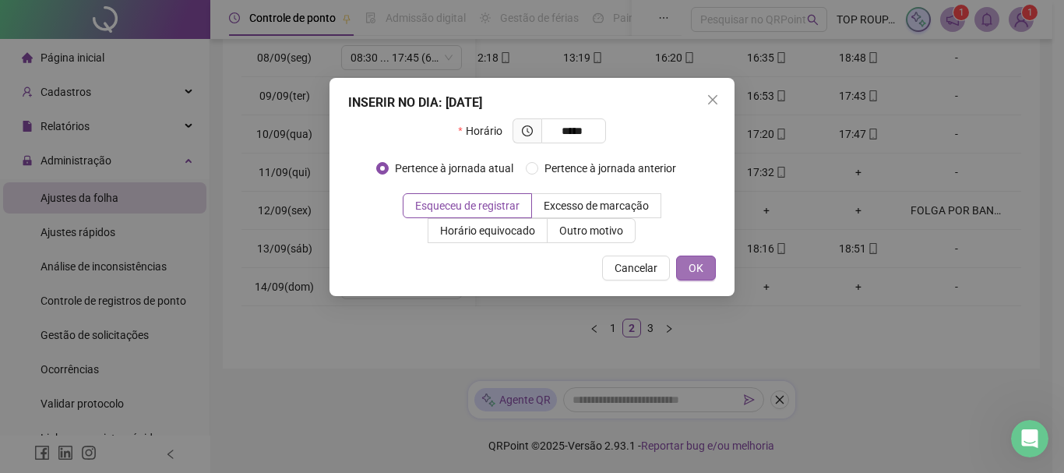
type input "*****"
click at [696, 270] on span "OK" at bounding box center [695, 267] width 15 height 17
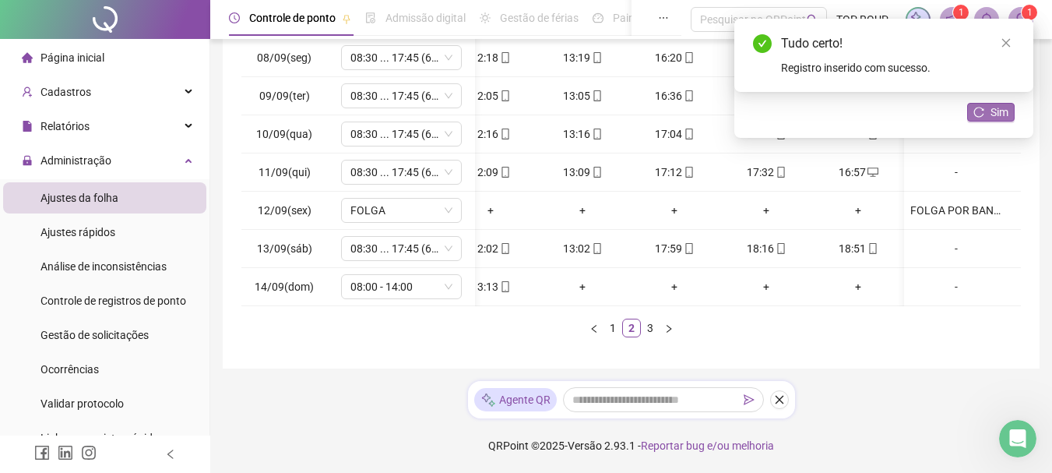
click at [994, 111] on span "Sim" at bounding box center [1000, 112] width 18 height 17
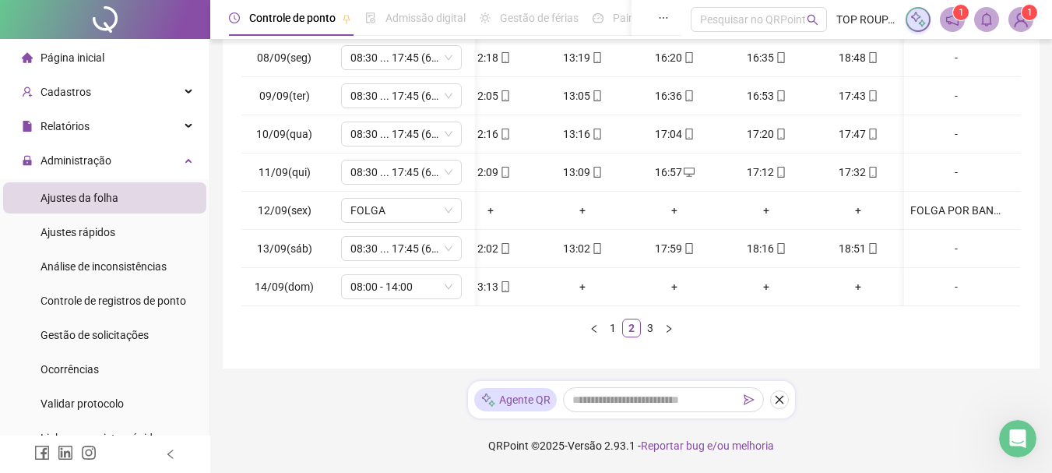
drag, startPoint x: 653, startPoint y: 308, endPoint x: 618, endPoint y: 308, distance: 34.3
click at [618, 308] on div "Data Jornadas Entrada 1 Saída 1 Entrada 2 Saída 2 Entrada 3 Saída 3 Observações…" at bounding box center [631, 173] width 780 height 329
click at [648, 333] on link "3" at bounding box center [650, 327] width 17 height 17
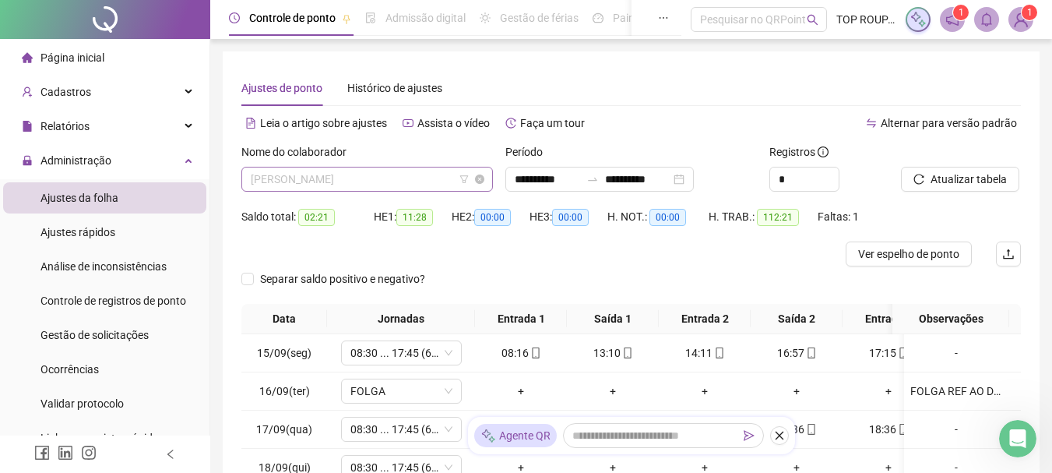
click at [354, 189] on span "[PERSON_NAME]" at bounding box center [367, 178] width 233 height 23
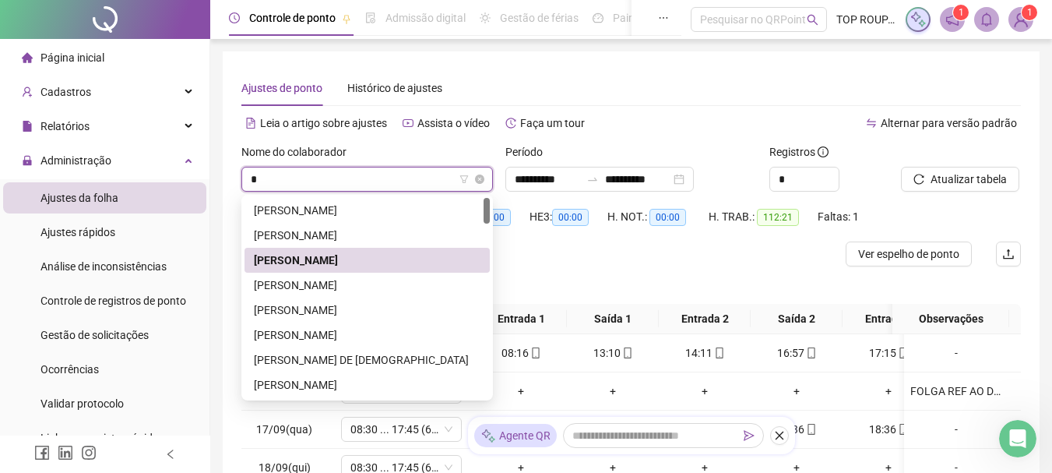
type input "**"
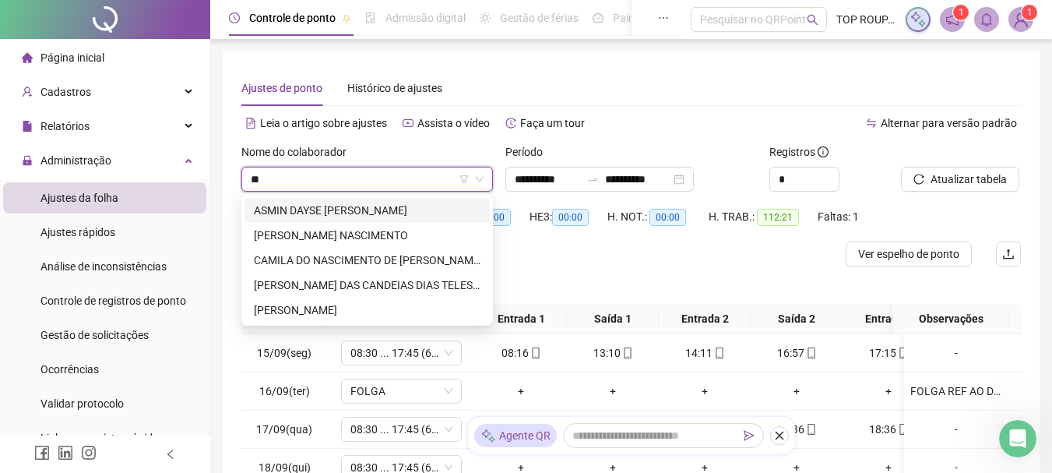
click at [358, 206] on div "ASMIN DAYSE [PERSON_NAME]" at bounding box center [367, 210] width 227 height 17
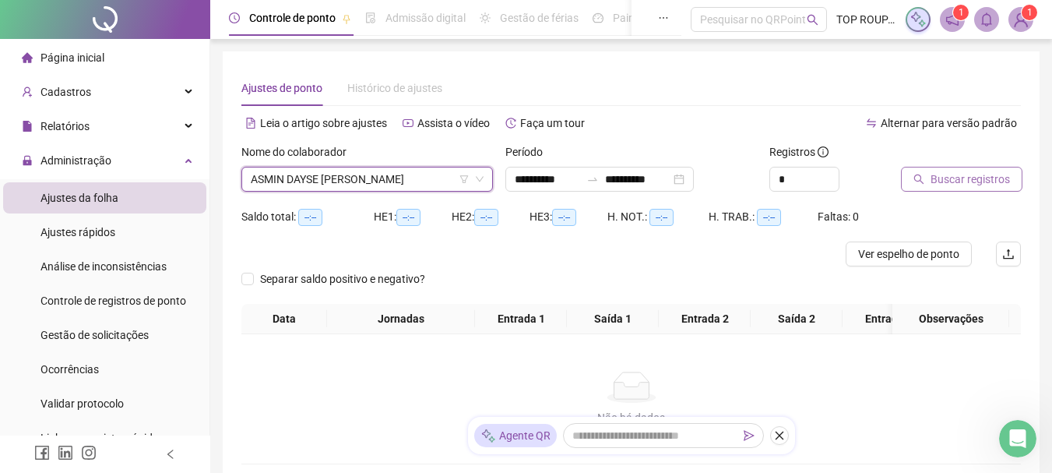
click at [987, 174] on span "Buscar registros" at bounding box center [970, 179] width 79 height 17
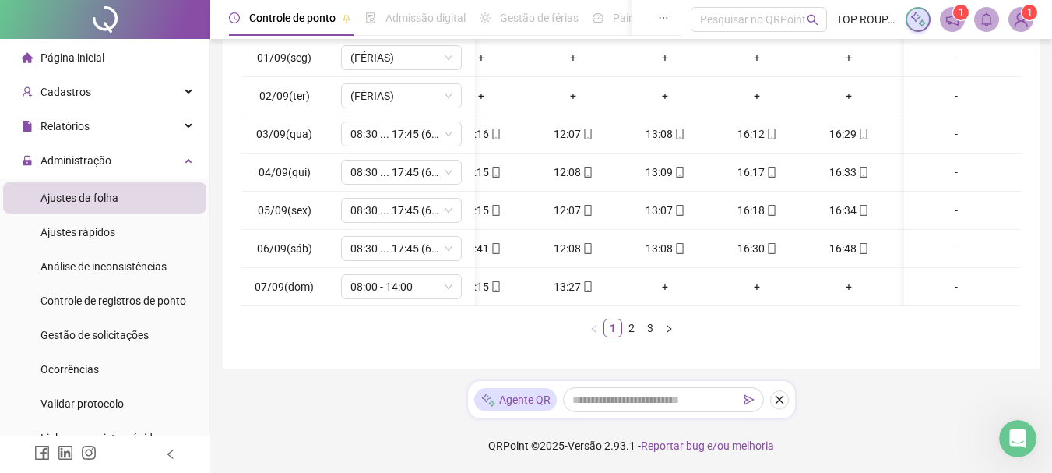
scroll to position [0, 0]
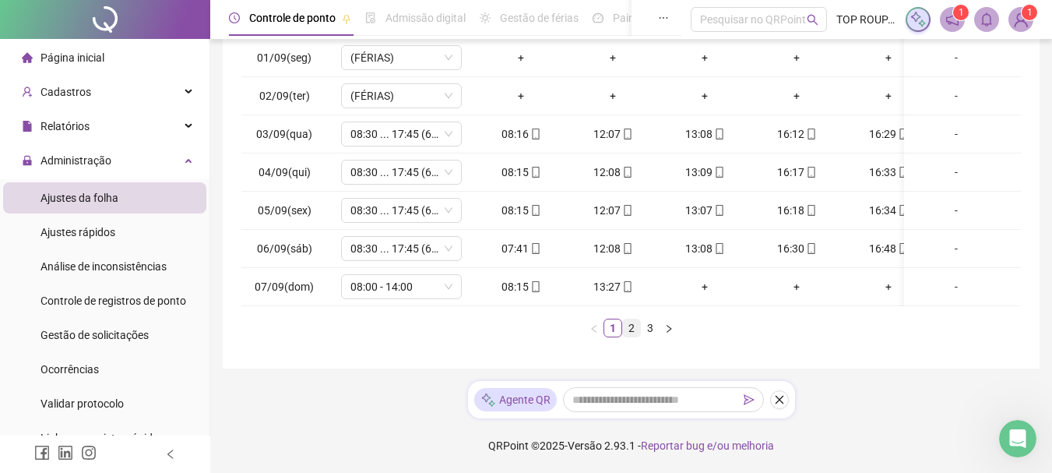
click at [631, 333] on link "2" at bounding box center [631, 327] width 17 height 17
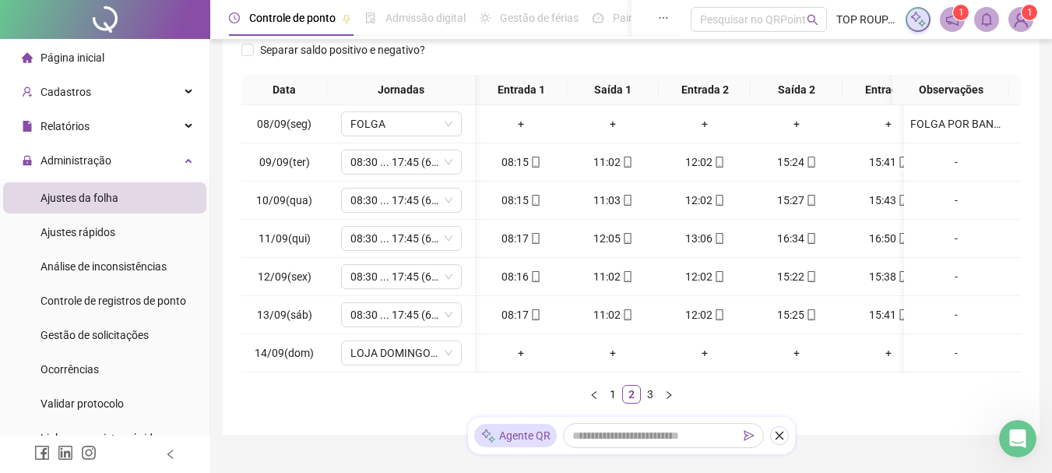
scroll to position [0, 134]
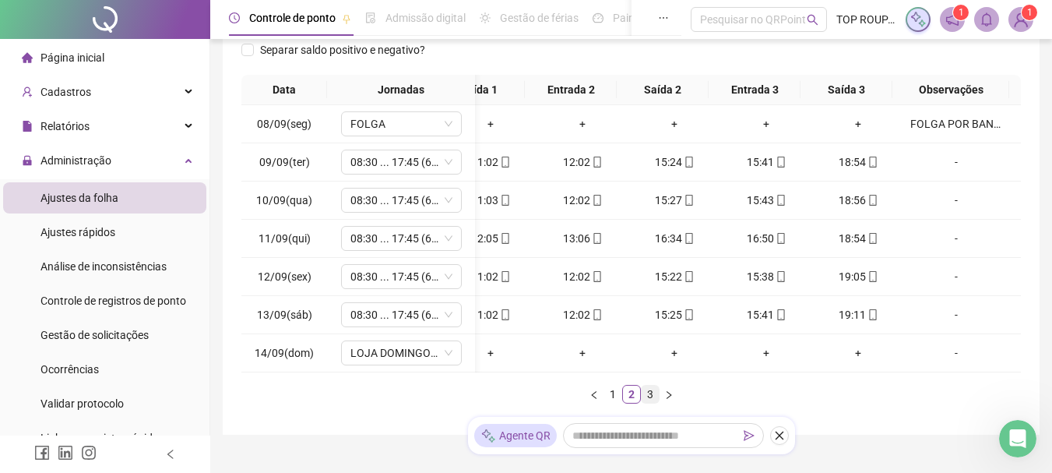
click at [644, 403] on link "3" at bounding box center [650, 393] width 17 height 17
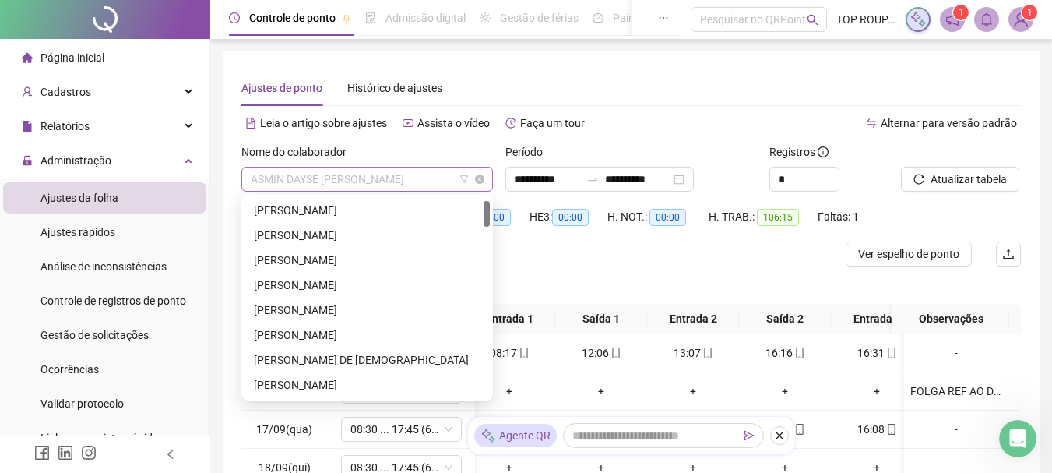
scroll to position [25, 0]
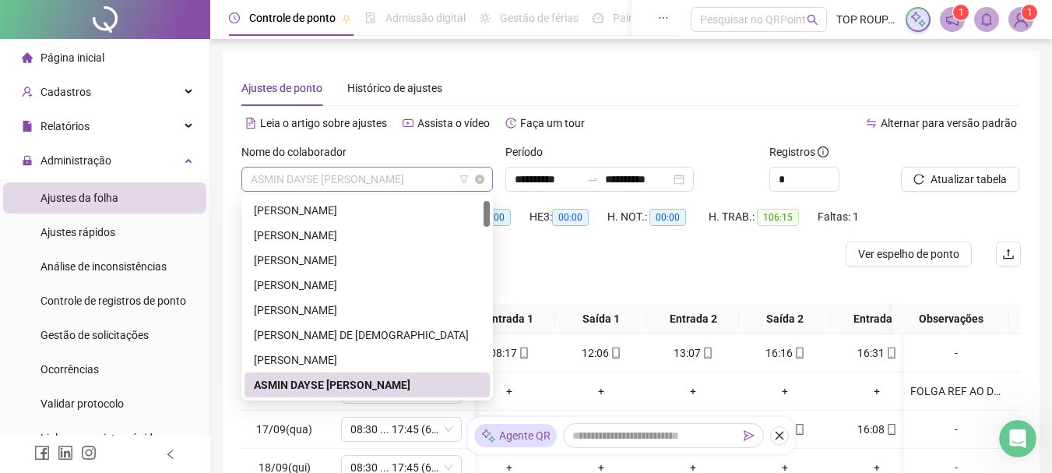
click at [323, 171] on span "ASMIN DAYSE [PERSON_NAME]" at bounding box center [367, 178] width 233 height 23
type input "*"
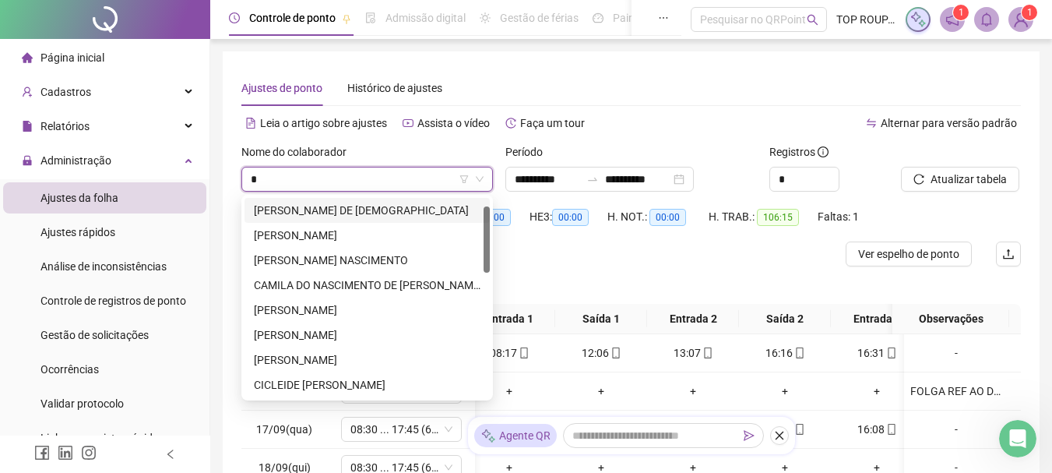
click at [334, 215] on div "[PERSON_NAME] DE [DEMOGRAPHIC_DATA]" at bounding box center [367, 210] width 227 height 17
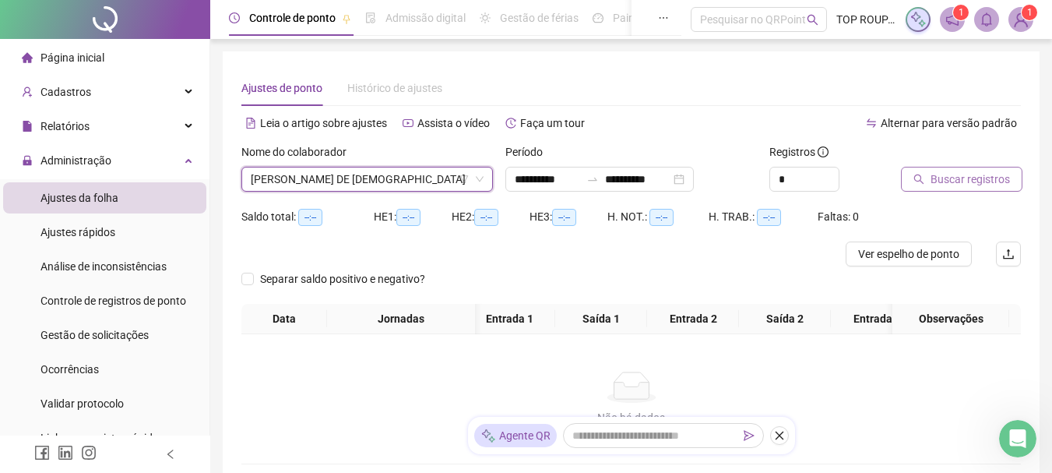
click at [928, 181] on button "Buscar registros" at bounding box center [961, 179] width 121 height 25
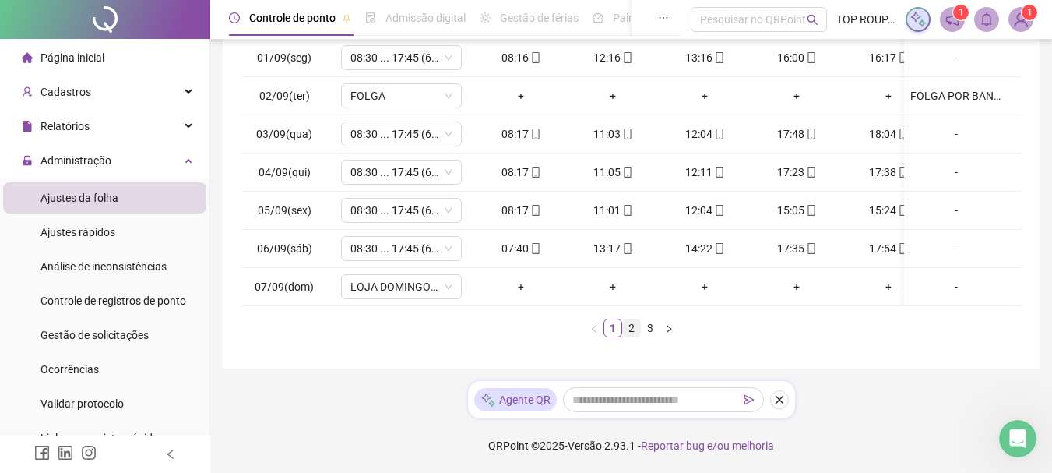
click at [628, 333] on link "2" at bounding box center [631, 327] width 17 height 17
click at [653, 336] on link "3" at bounding box center [650, 327] width 17 height 17
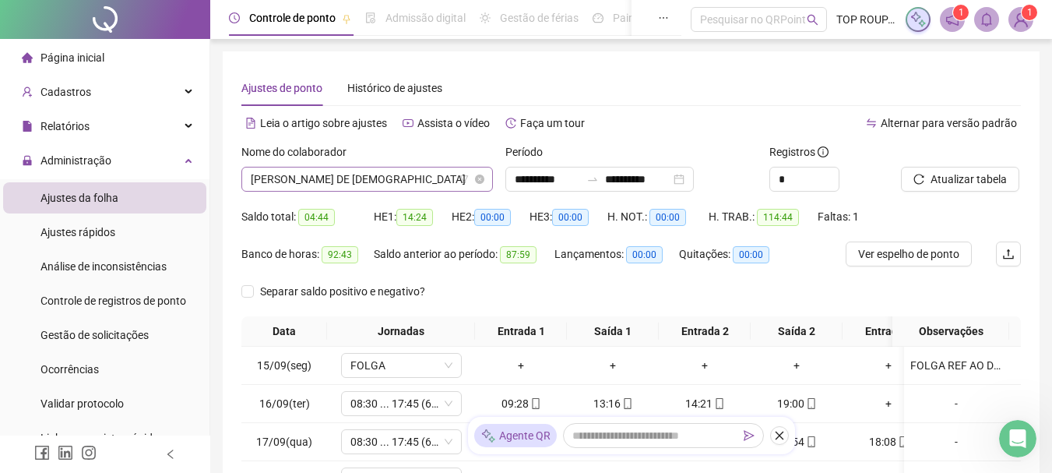
click at [331, 181] on span "[PERSON_NAME] DE [DEMOGRAPHIC_DATA]" at bounding box center [367, 178] width 233 height 23
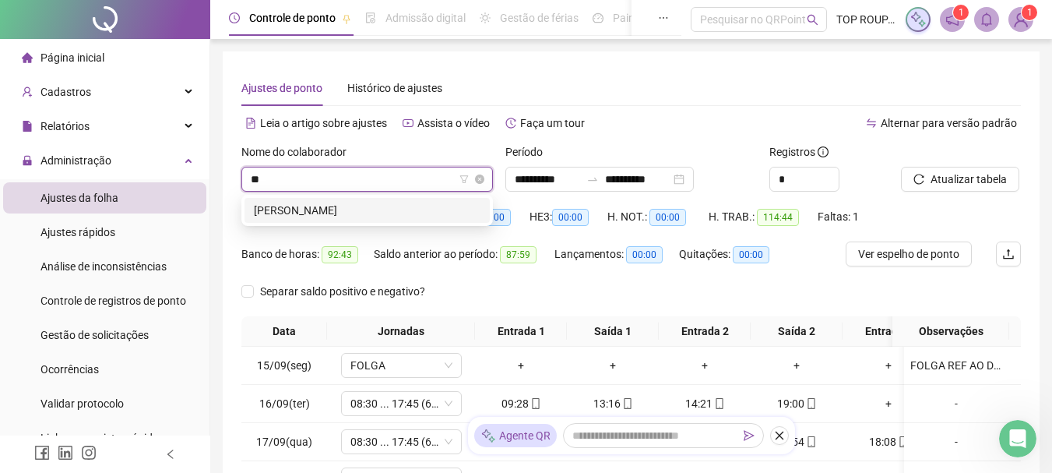
type input "***"
click at [382, 211] on div "[PERSON_NAME]" at bounding box center [367, 210] width 227 height 17
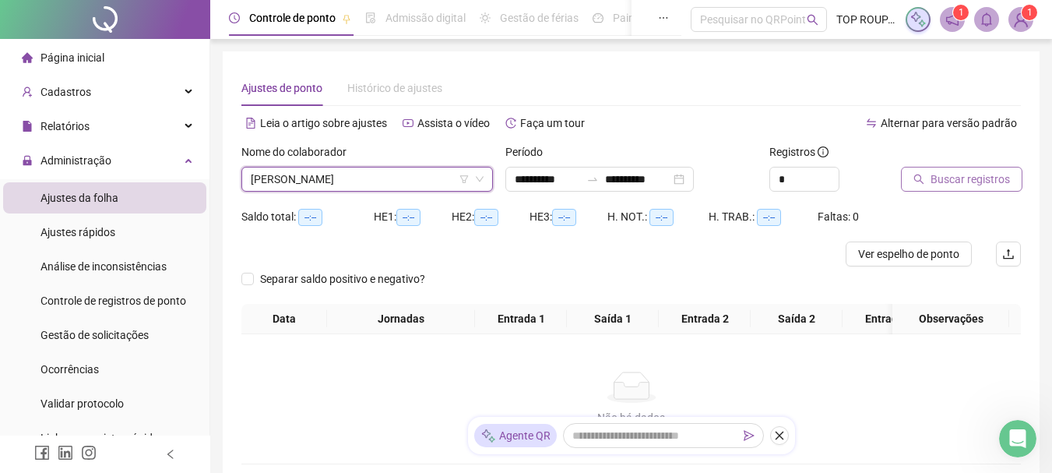
click at [911, 177] on button "Buscar registros" at bounding box center [961, 179] width 121 height 25
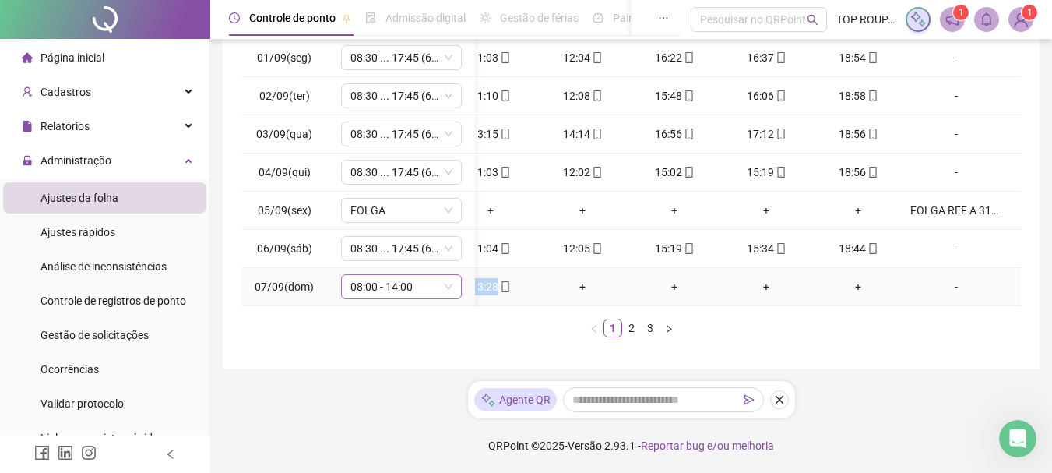
drag, startPoint x: 399, startPoint y: 280, endPoint x: 366, endPoint y: 285, distance: 33.2
click at [346, 278] on tr "07/09(dom) 08:00 - 14:00 08:14 13:28 + + + + -" at bounding box center [570, 287] width 902 height 38
click at [399, 313] on div "Data Jornadas Entrada 1 Saída 1 Entrada 2 Saída 2 Entrada 3 Saída 3 Observações…" at bounding box center [631, 173] width 780 height 329
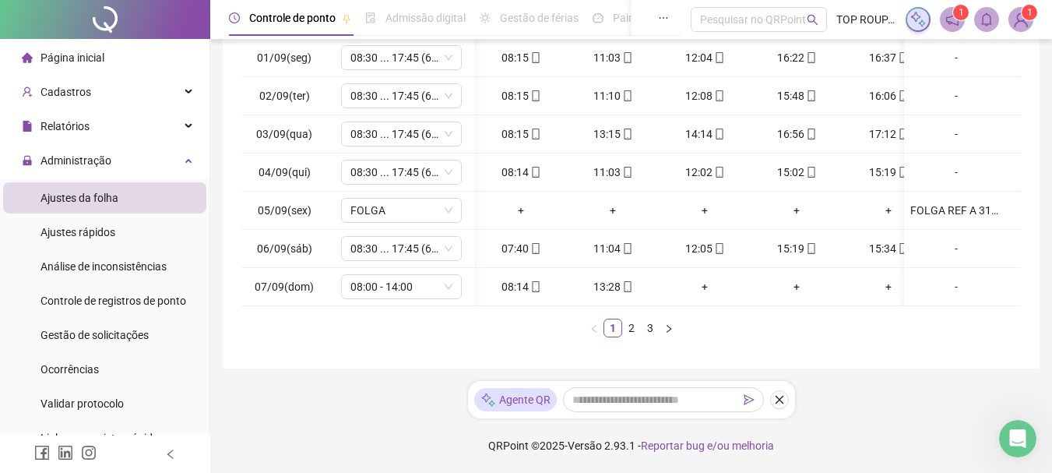
scroll to position [0, 134]
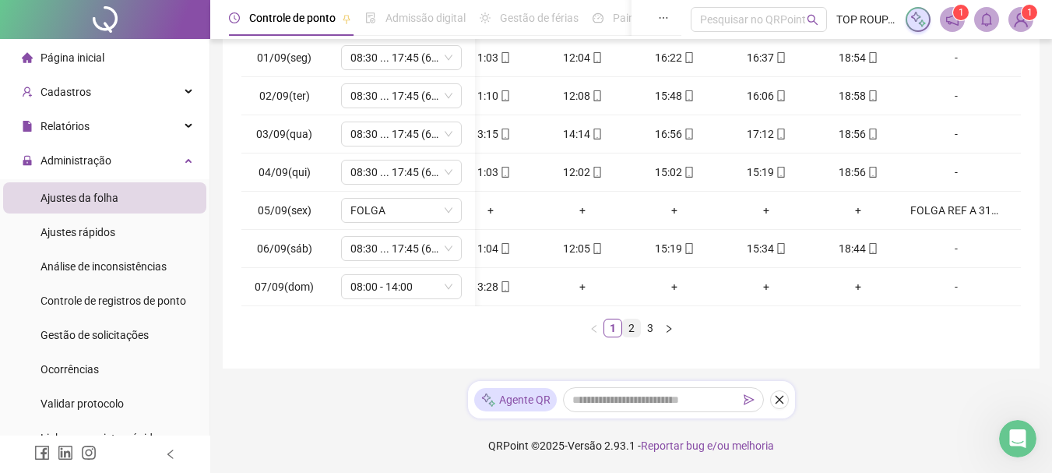
click at [628, 330] on link "2" at bounding box center [631, 327] width 17 height 17
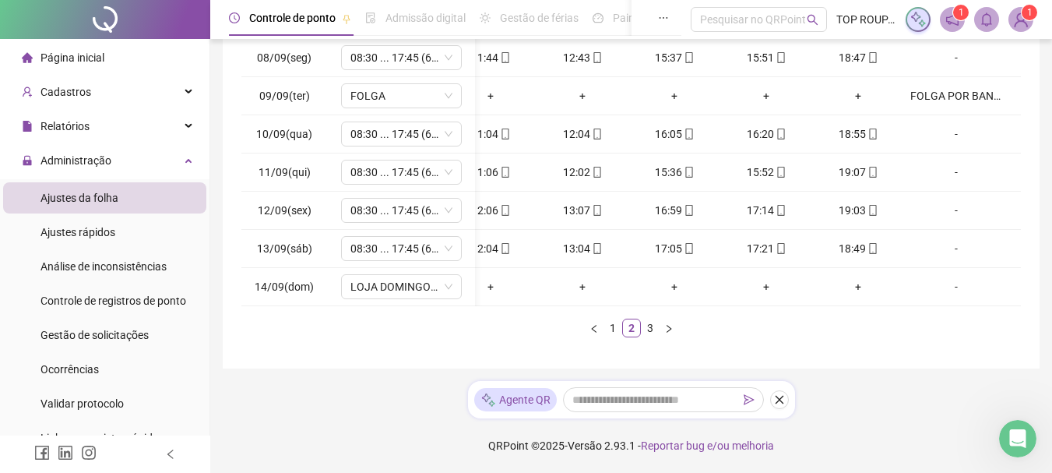
scroll to position [229, 0]
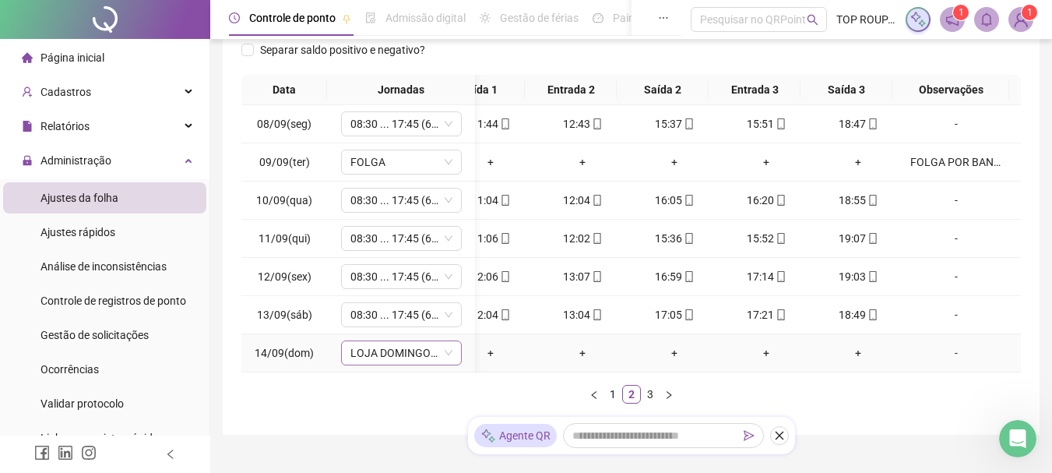
drag, startPoint x: 628, startPoint y: 384, endPoint x: 446, endPoint y: 347, distance: 186.0
click at [446, 347] on div "Data Jornadas Entrada 1 Saída 1 Entrada 2 Saída 2 Entrada 3 Saída 3 Observações…" at bounding box center [631, 239] width 780 height 329
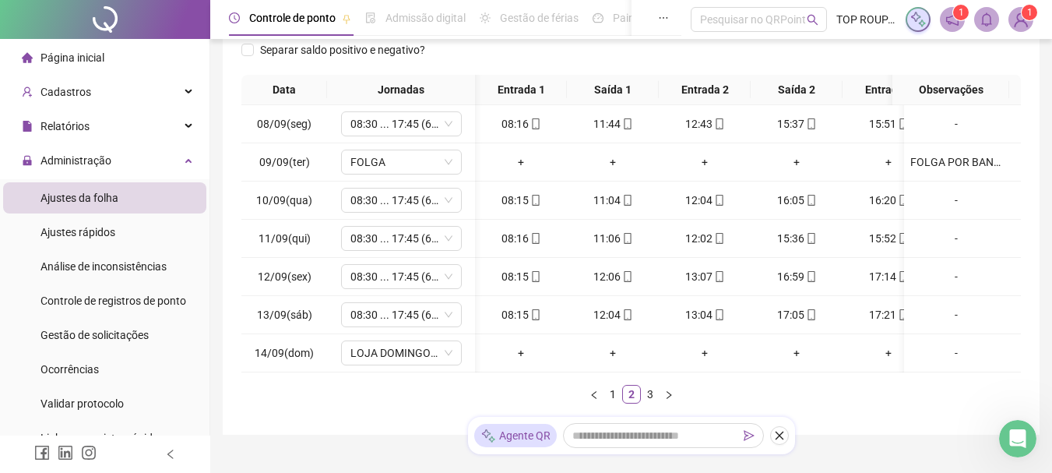
scroll to position [0, 134]
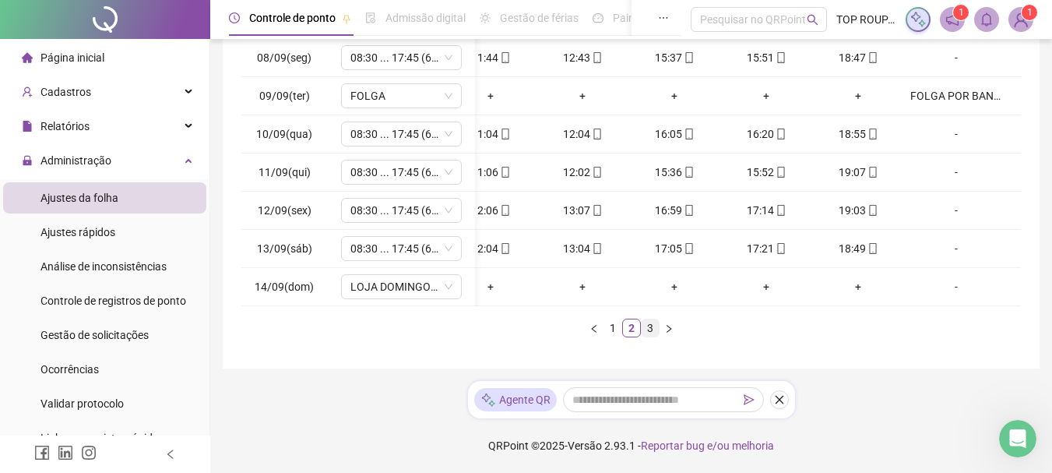
click at [647, 334] on link "3" at bounding box center [650, 327] width 17 height 17
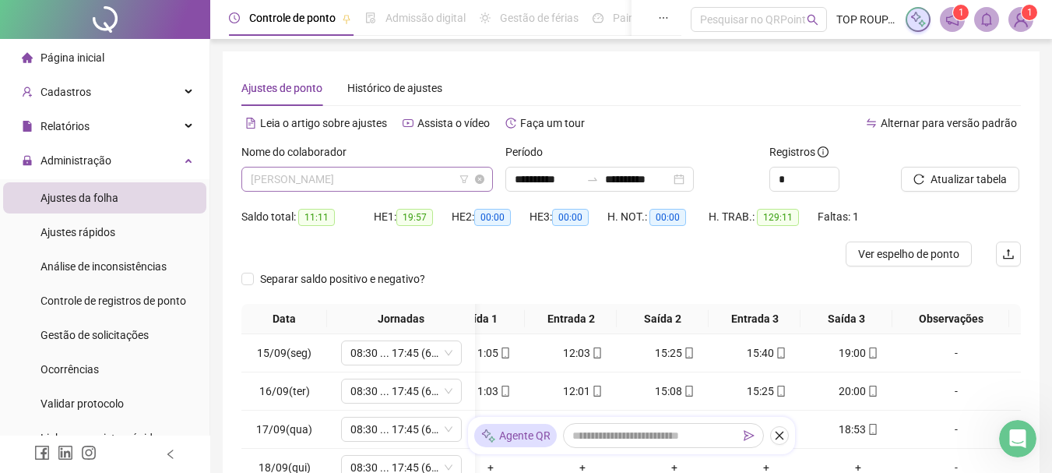
click at [370, 175] on span "[PERSON_NAME]" at bounding box center [367, 178] width 233 height 23
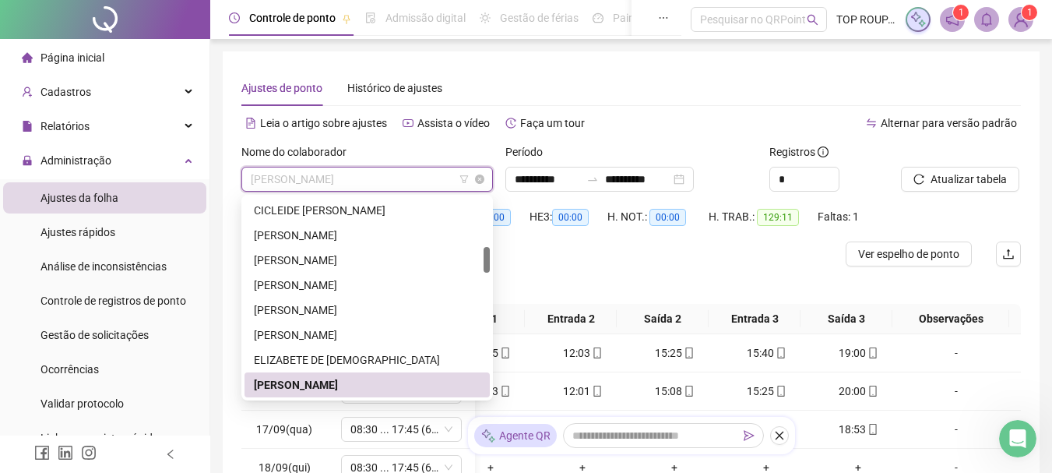
click at [370, 175] on span "[PERSON_NAME]" at bounding box center [367, 178] width 233 height 23
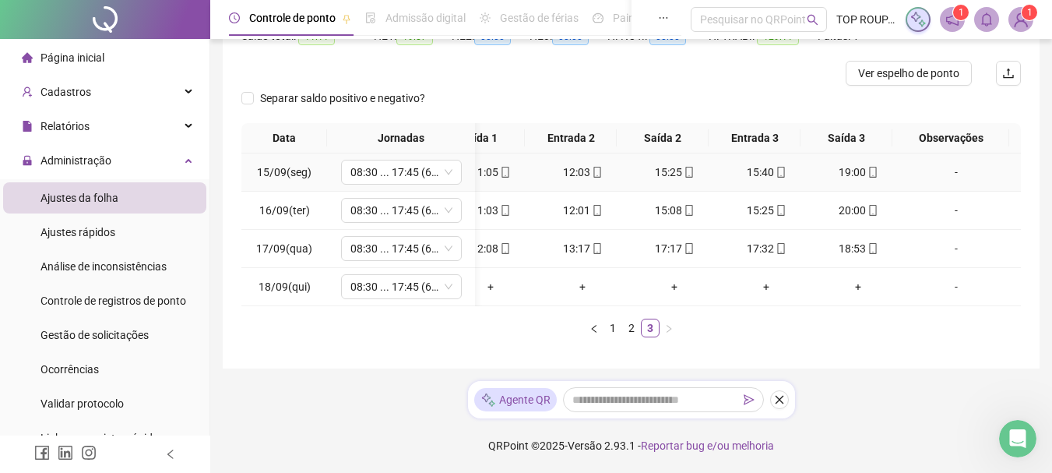
scroll to position [192, 0]
click at [407, 275] on span "08:30 ... 17:45 (6 HORAS)" at bounding box center [401, 286] width 102 height 23
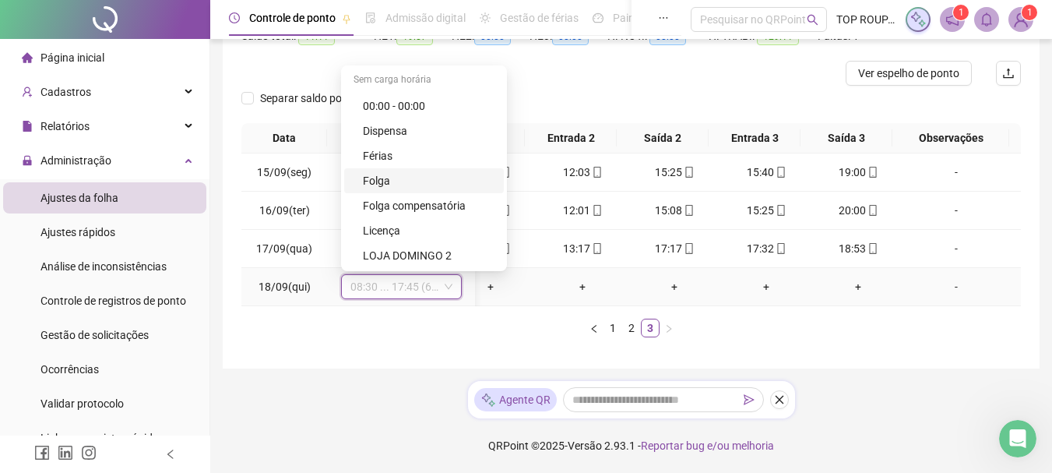
click at [398, 168] on div "Folga" at bounding box center [424, 180] width 160 height 25
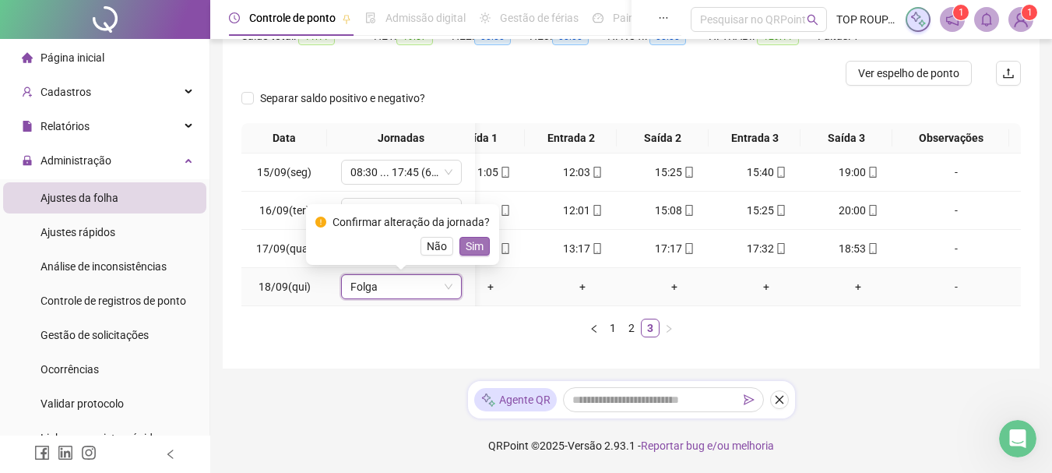
click at [480, 237] on button "Sim" at bounding box center [474, 246] width 30 height 19
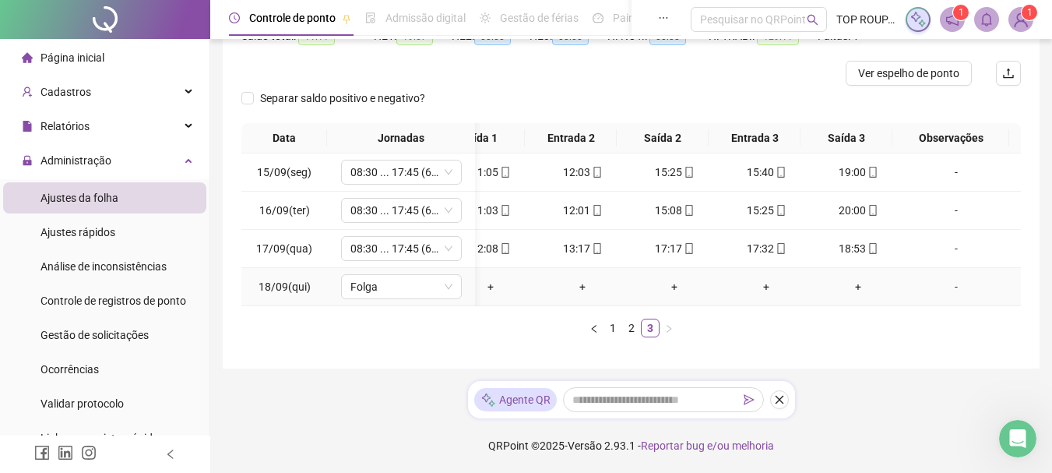
click at [937, 283] on td "-" at bounding box center [962, 287] width 117 height 38
click at [937, 280] on div "-" at bounding box center [956, 286] width 92 height 17
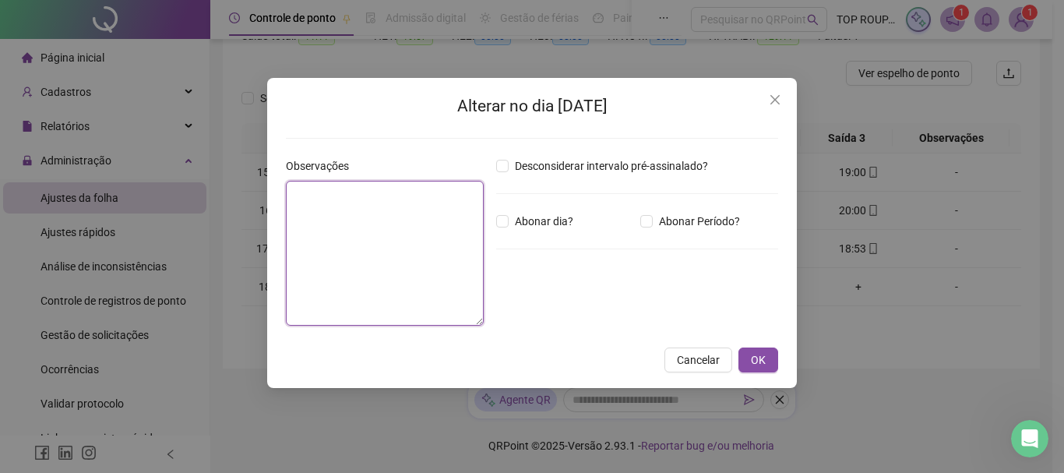
click at [313, 188] on textarea at bounding box center [385, 253] width 198 height 145
type textarea "*"
type textarea "**********"
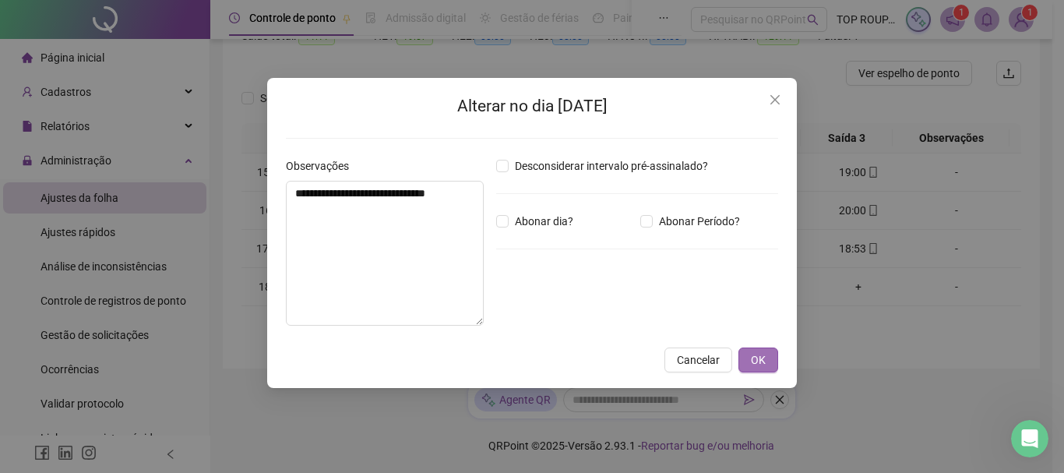
click at [752, 362] on span "OK" at bounding box center [758, 359] width 15 height 17
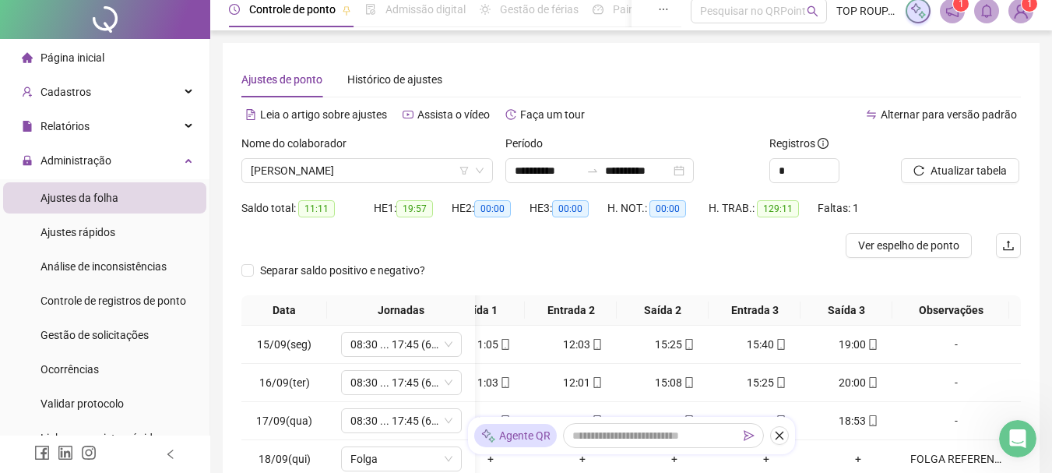
scroll to position [0, 0]
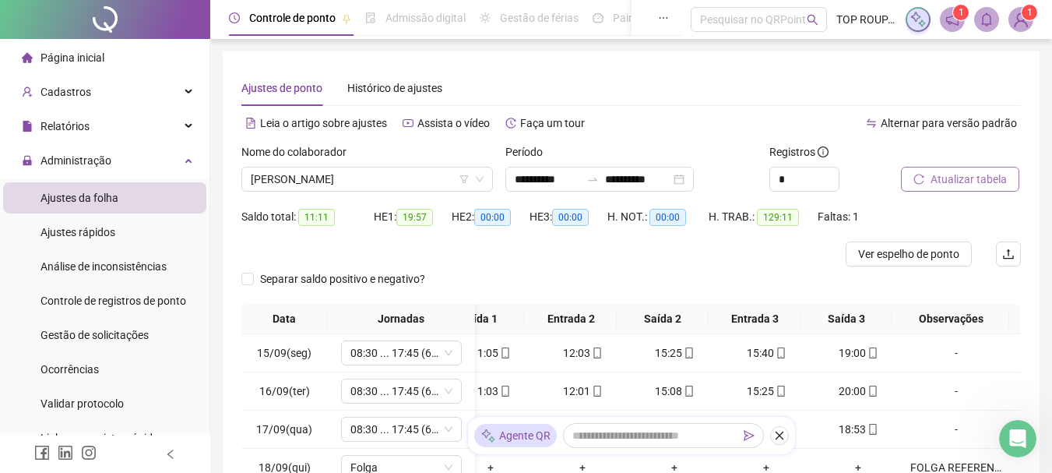
click at [962, 171] on span "Atualizar tabela" at bounding box center [969, 179] width 76 height 17
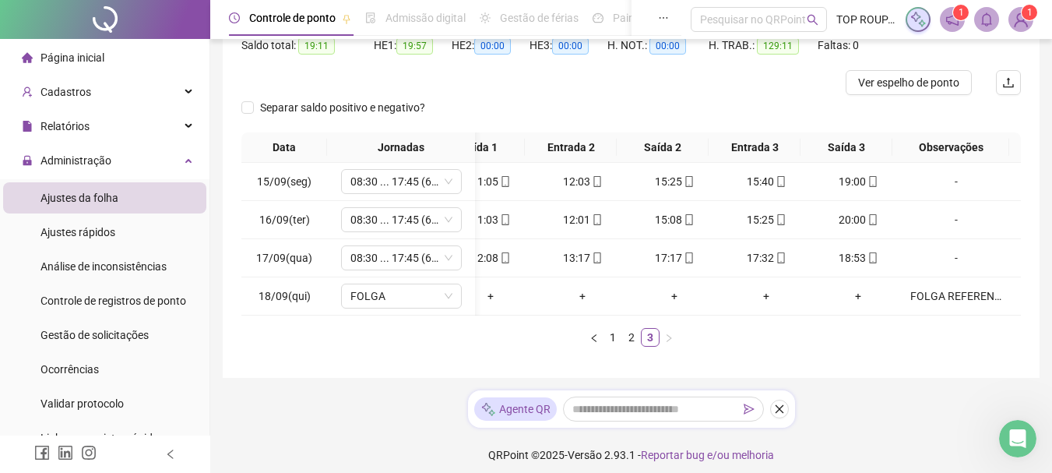
scroll to position [192, 0]
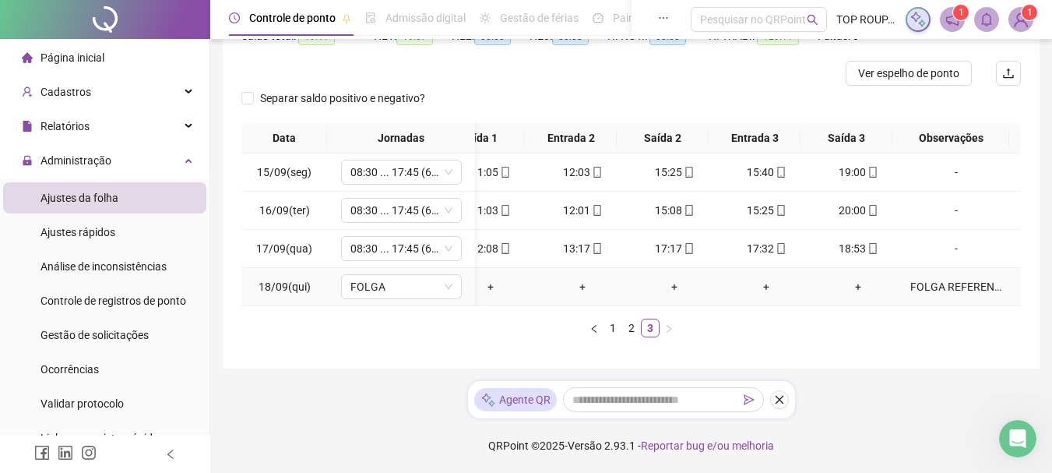
click at [720, 286] on td "+" at bounding box center [766, 287] width 92 height 38
drag, startPoint x: 718, startPoint y: 311, endPoint x: 725, endPoint y: 297, distance: 16.4
click at [713, 311] on div "Data Jornadas Entrada 1 Saída 1 Entrada 2 Saída 2 Entrada 3 Saída 3 Observações…" at bounding box center [631, 230] width 780 height 214
click at [722, 308] on div "Data Jornadas Entrada 1 Saída 1 Entrada 2 Saída 2 Entrada 3 Saída 3 Observações…" at bounding box center [631, 230] width 780 height 214
drag, startPoint x: 712, startPoint y: 308, endPoint x: 656, endPoint y: 304, distance: 55.4
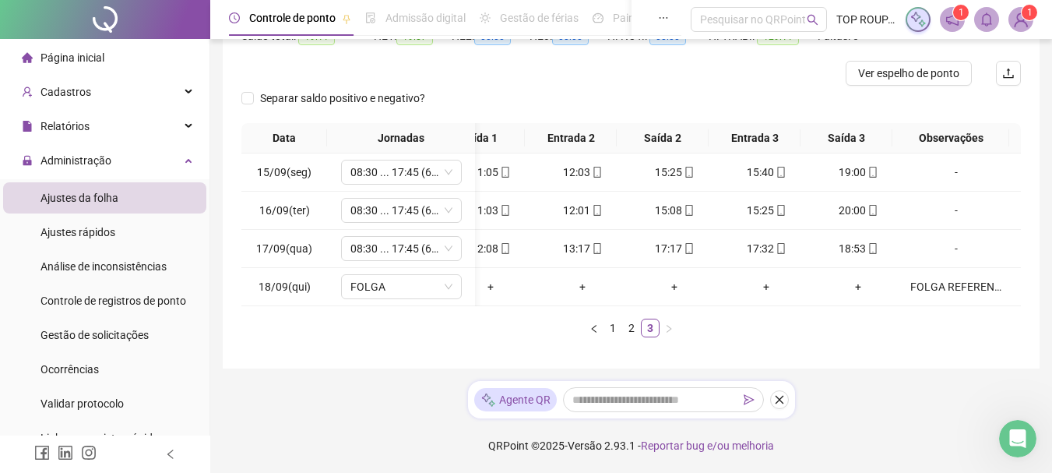
click at [658, 305] on div "Data Jornadas Entrada 1 Saída 1 Entrada 2 Saída 2 Entrada 3 Saída 3 Observações…" at bounding box center [631, 230] width 780 height 214
drag, startPoint x: 790, startPoint y: 413, endPoint x: 780, endPoint y: 403, distance: 14.9
click at [783, 413] on div "Agente QR" at bounding box center [631, 399] width 327 height 37
drag, startPoint x: 662, startPoint y: 319, endPoint x: 575, endPoint y: 319, distance: 86.4
click at [575, 319] on ul "1 2 3" at bounding box center [631, 328] width 780 height 19
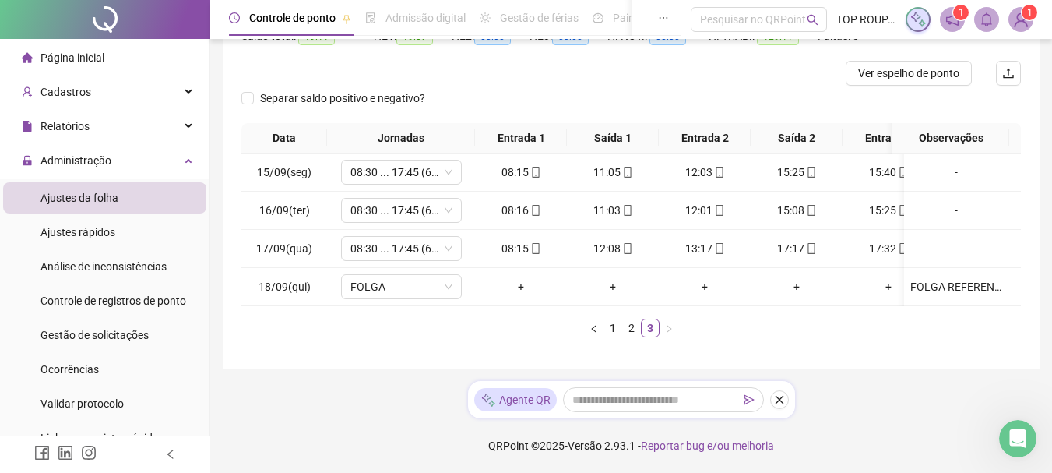
scroll to position [0, 134]
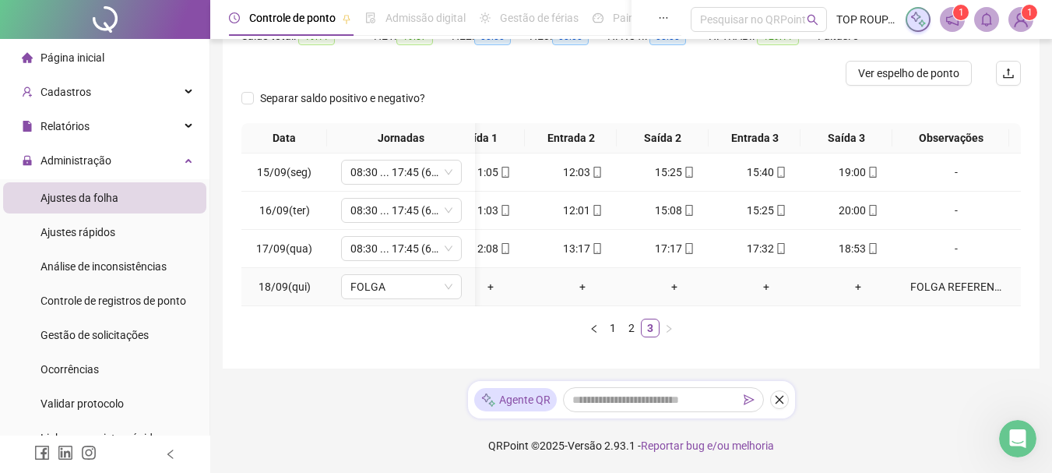
drag, startPoint x: 791, startPoint y: 287, endPoint x: 768, endPoint y: 287, distance: 23.4
click at [768, 287] on td "+" at bounding box center [766, 287] width 92 height 38
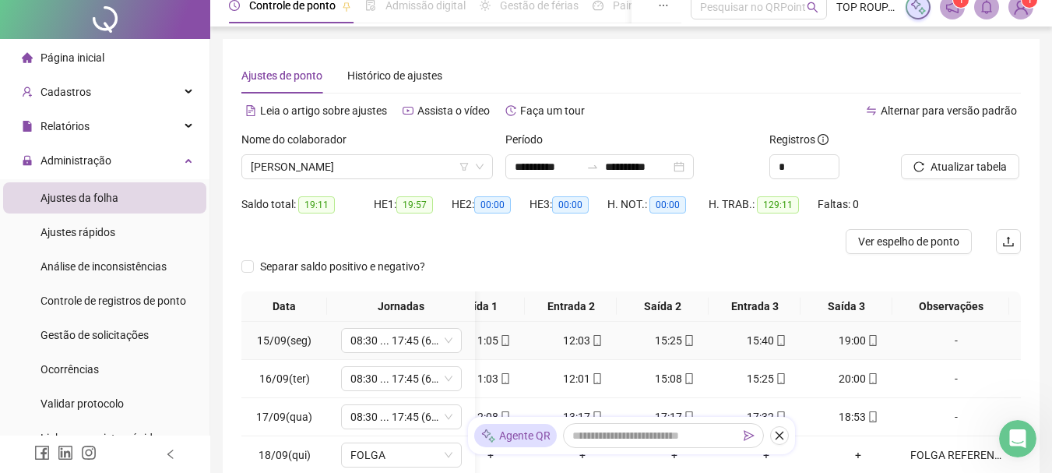
scroll to position [0, 0]
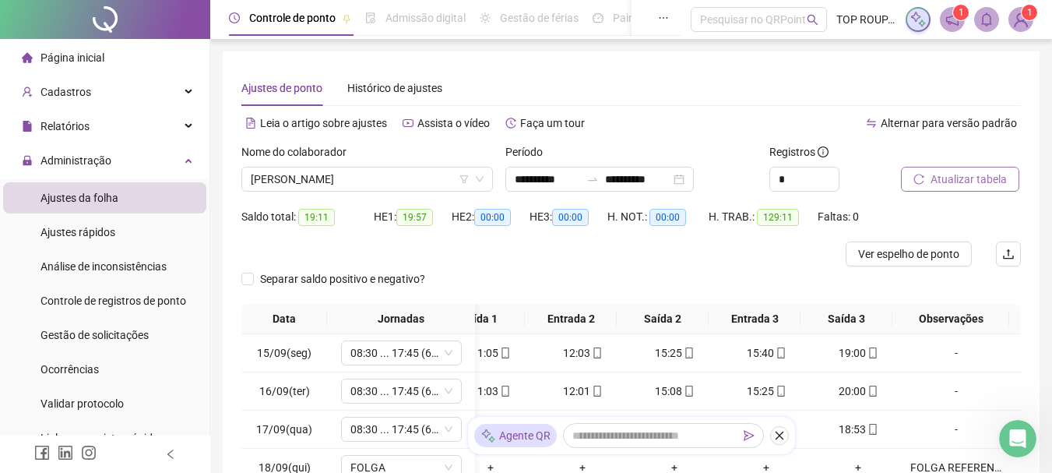
click at [965, 173] on span "Atualizar tabela" at bounding box center [969, 179] width 76 height 17
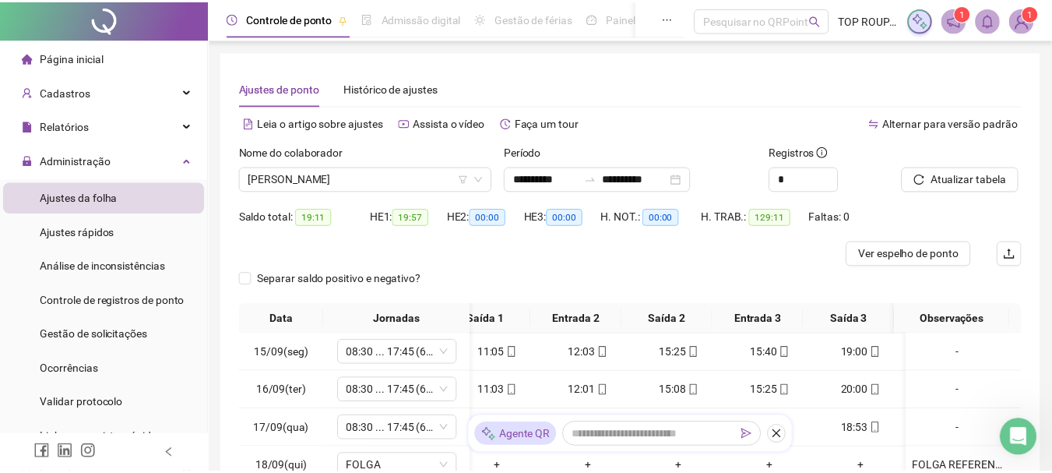
scroll to position [0, 122]
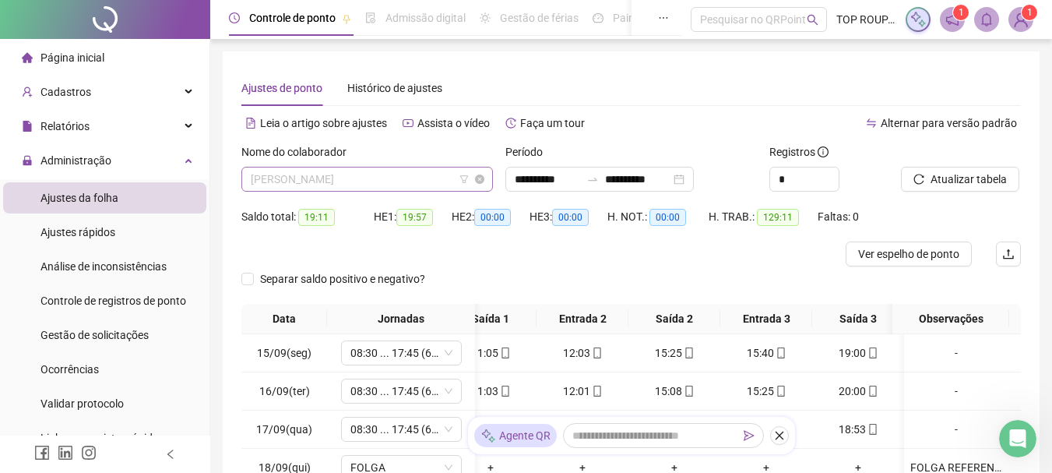
click at [306, 167] on span "[PERSON_NAME]" at bounding box center [367, 178] width 233 height 23
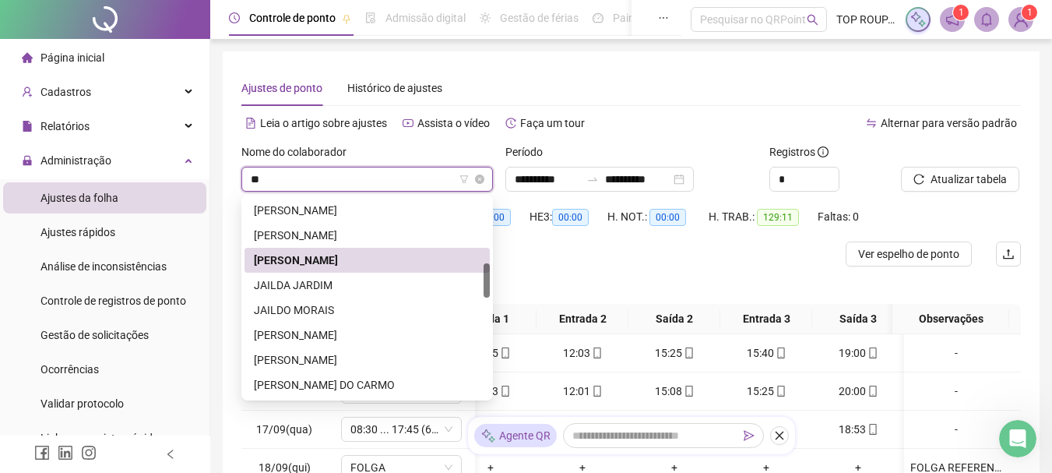
scroll to position [0, 0]
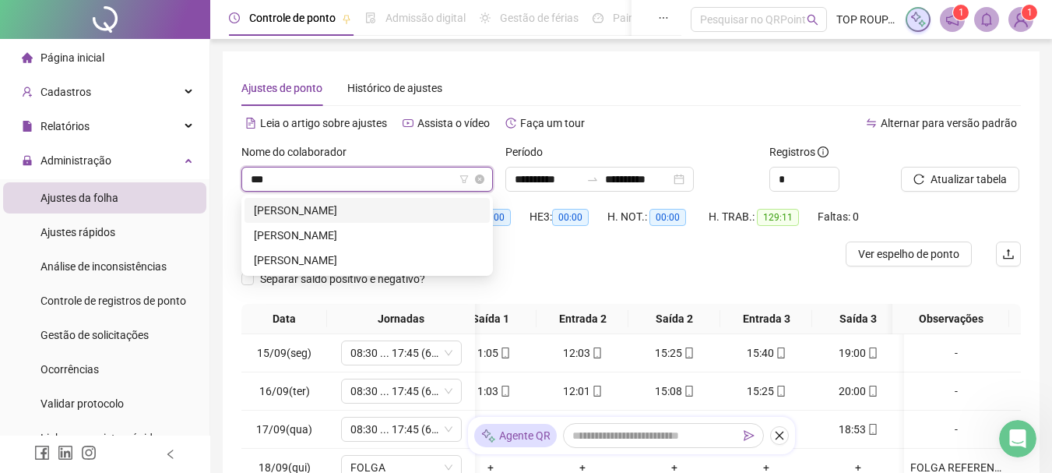
type input "****"
click at [329, 224] on div "[PERSON_NAME]" at bounding box center [367, 235] width 245 height 25
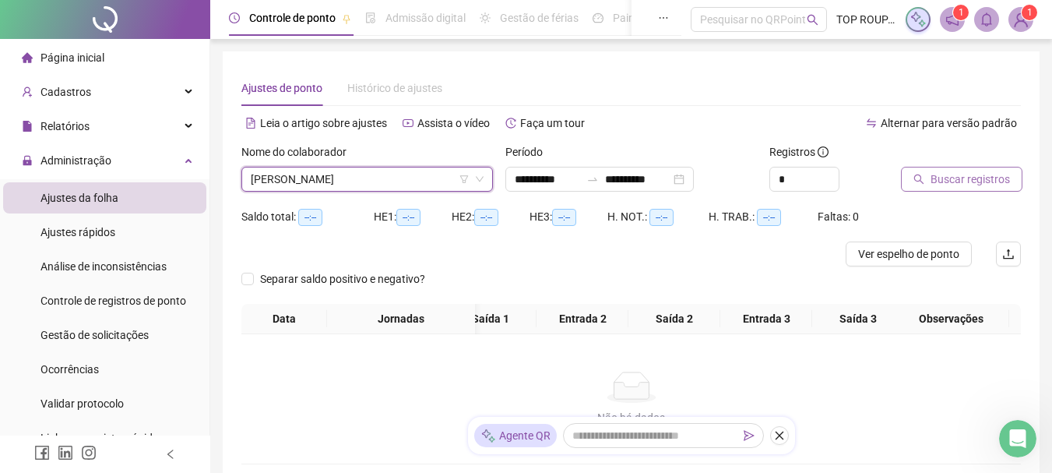
click at [966, 187] on div "Buscar registros" at bounding box center [961, 173] width 132 height 61
click at [965, 185] on span "Buscar registros" at bounding box center [970, 179] width 79 height 17
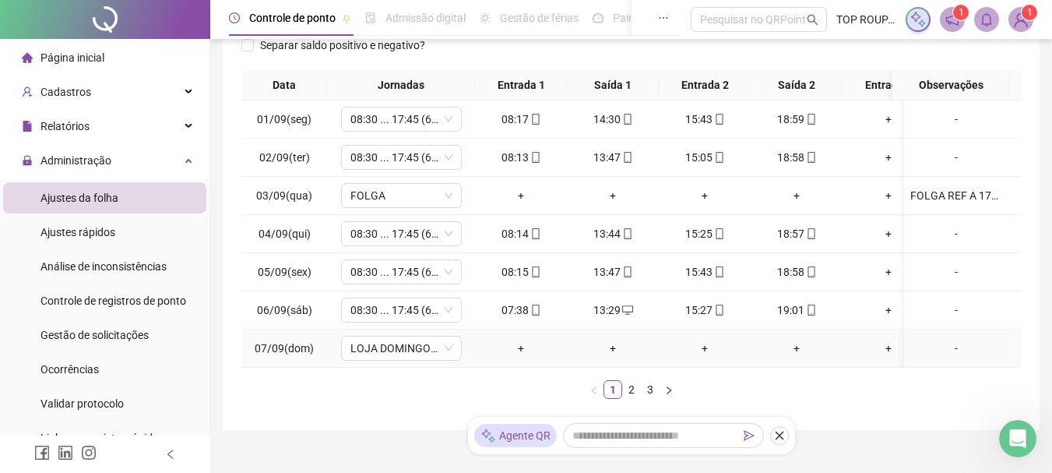
drag, startPoint x: 516, startPoint y: 365, endPoint x: 433, endPoint y: 364, distance: 83.3
click at [433, 364] on tr "07/09(dom) LOJA DOMINGO 2 + + + + + + -" at bounding box center [692, 348] width 902 height 38
click at [630, 398] on link "2" at bounding box center [631, 389] width 17 height 17
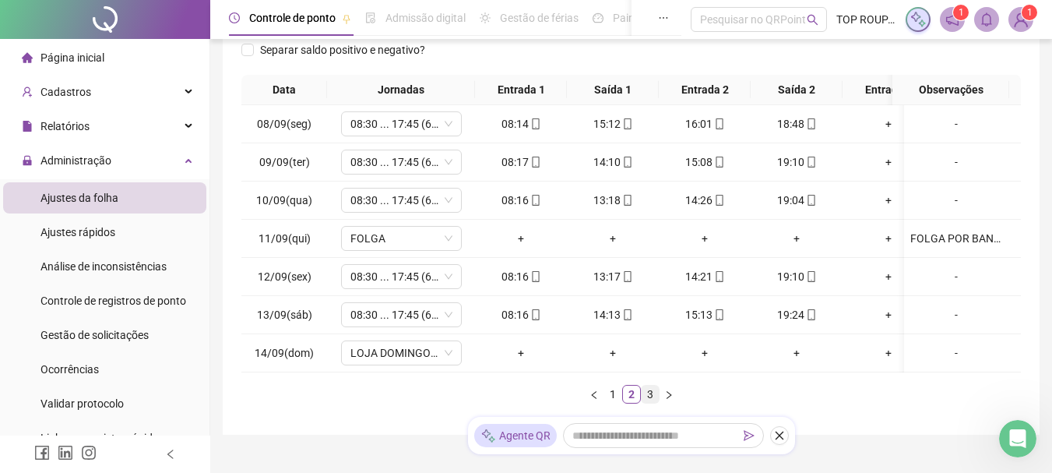
click at [649, 403] on link "3" at bounding box center [650, 393] width 17 height 17
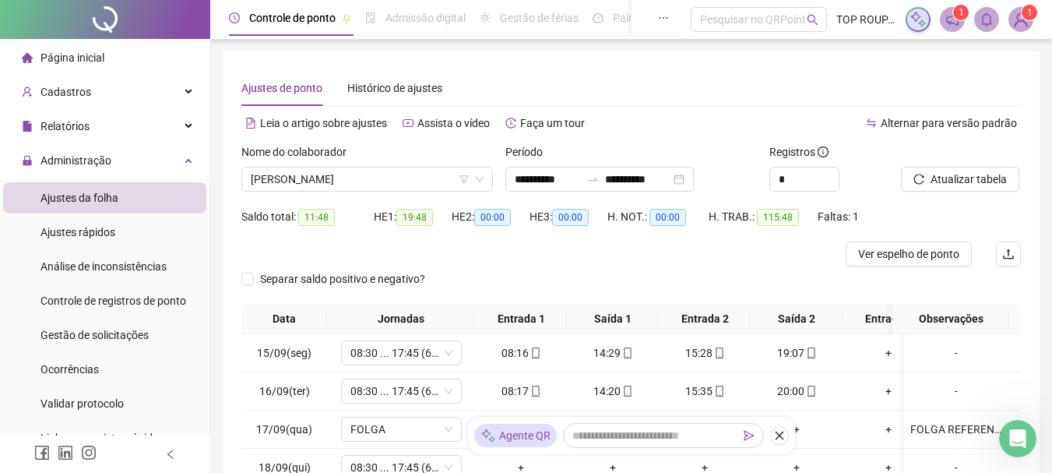
scroll to position [1121, 0]
drag, startPoint x: 350, startPoint y: 178, endPoint x: 362, endPoint y: 153, distance: 27.2
click at [362, 153] on div "Nome do colaborador [PERSON_NAME]" at bounding box center [367, 167] width 252 height 48
click at [368, 178] on span "[PERSON_NAME]" at bounding box center [367, 178] width 233 height 23
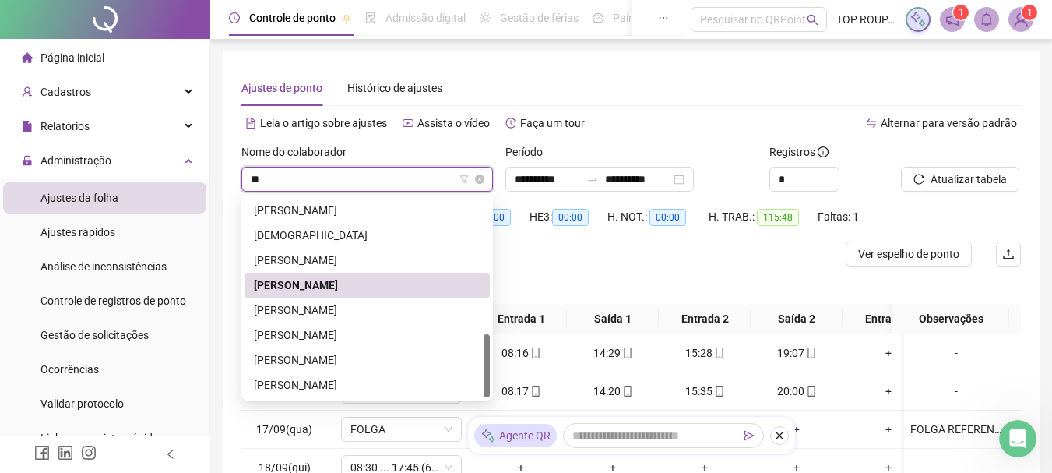
scroll to position [0, 0]
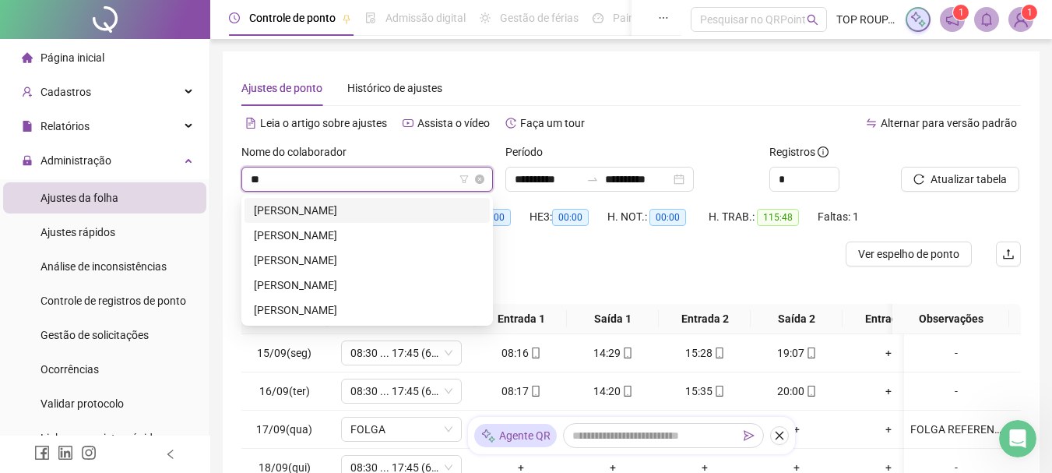
type input "***"
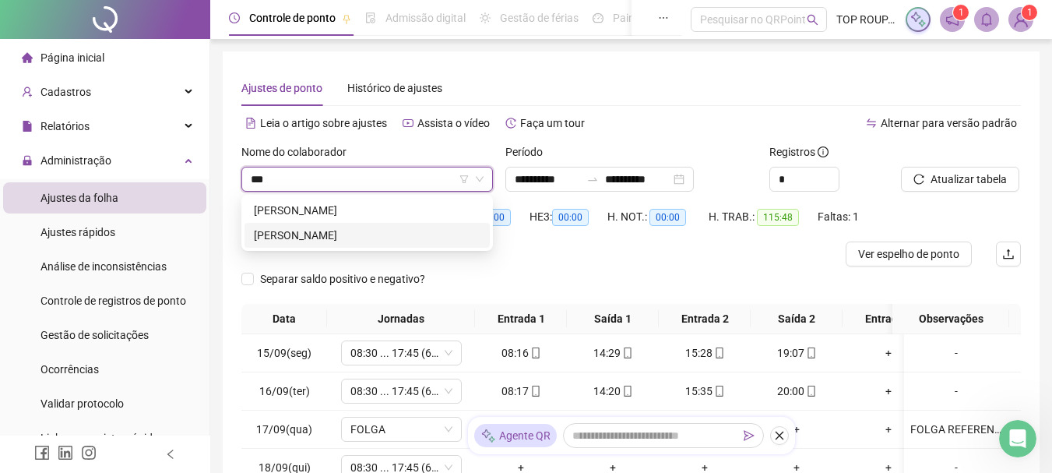
click at [296, 240] on div "[PERSON_NAME]" at bounding box center [367, 235] width 227 height 17
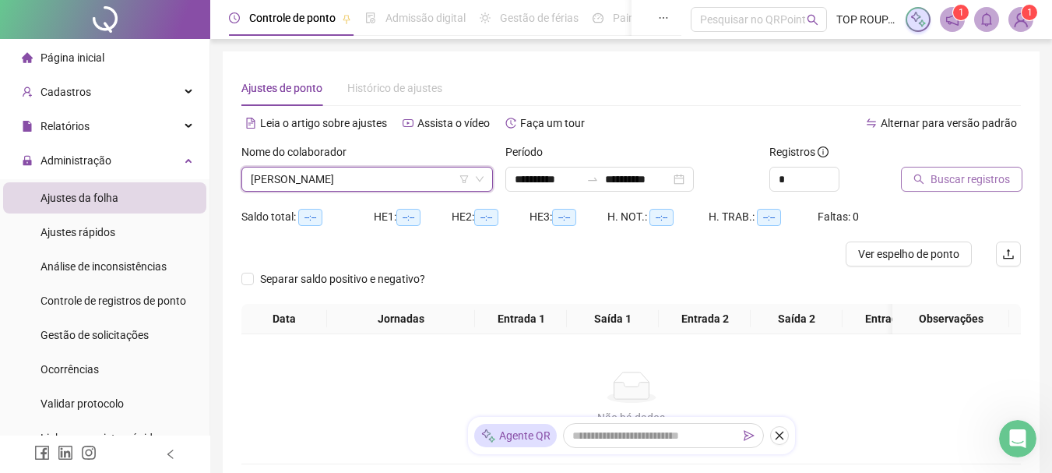
click at [944, 186] on span "Buscar registros" at bounding box center [970, 179] width 79 height 17
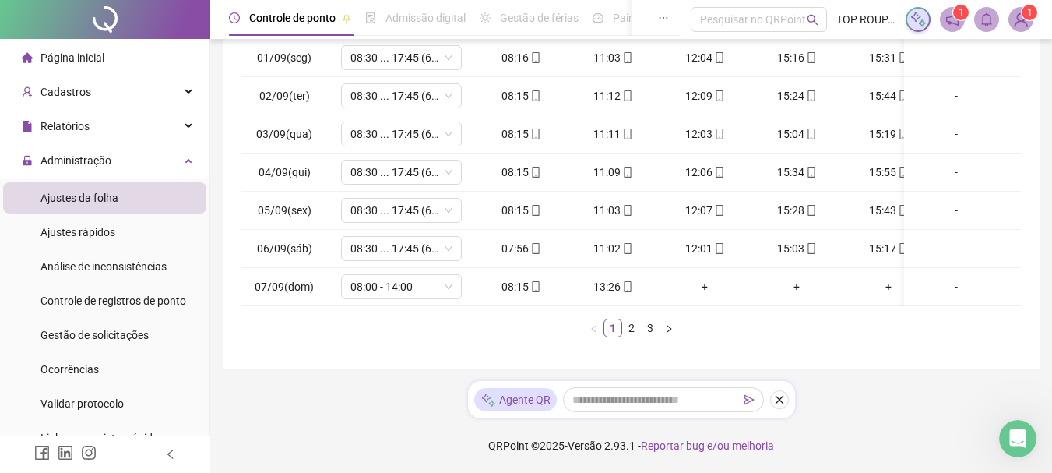
scroll to position [307, 0]
drag, startPoint x: 538, startPoint y: 290, endPoint x: 615, endPoint y: 285, distance: 77.3
click at [615, 285] on tr "07/09(dom) 08:00 - 14:00 08:15 13:26 + + + + -" at bounding box center [692, 287] width 902 height 38
click at [815, 345] on div "Data Jornadas Entrada 1 Saída 1 Entrada 2 Saída 2 Entrada 3 Saída 3 Observações…" at bounding box center [631, 179] width 780 height 341
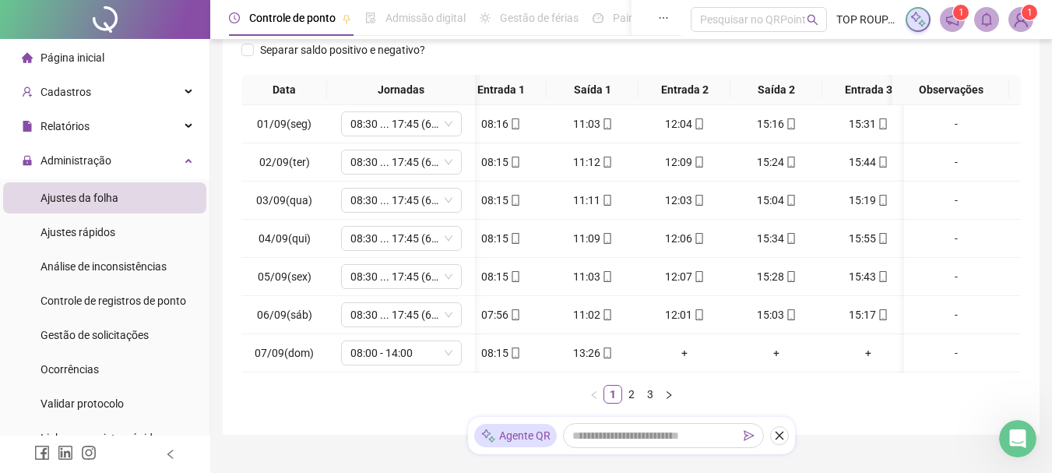
scroll to position [0, 64]
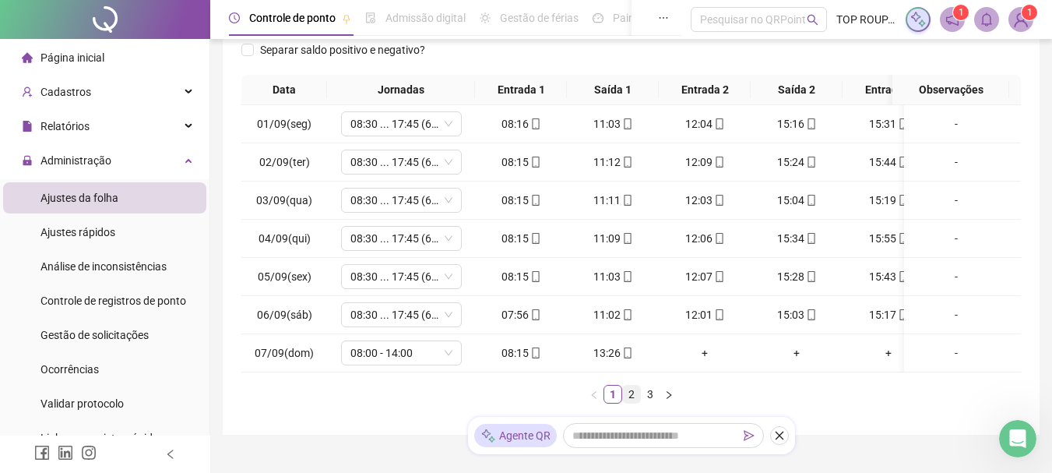
click at [627, 403] on link "2" at bounding box center [631, 393] width 17 height 17
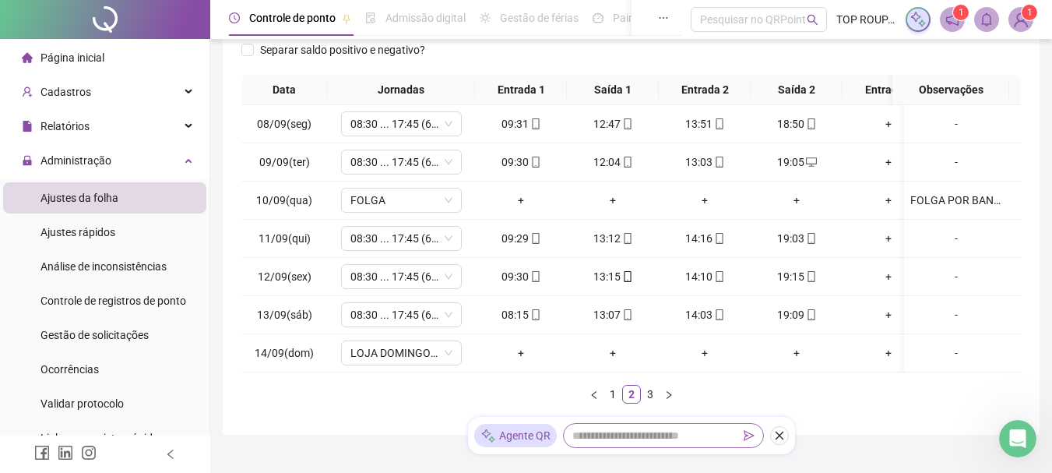
click at [651, 403] on link "3" at bounding box center [650, 393] width 17 height 17
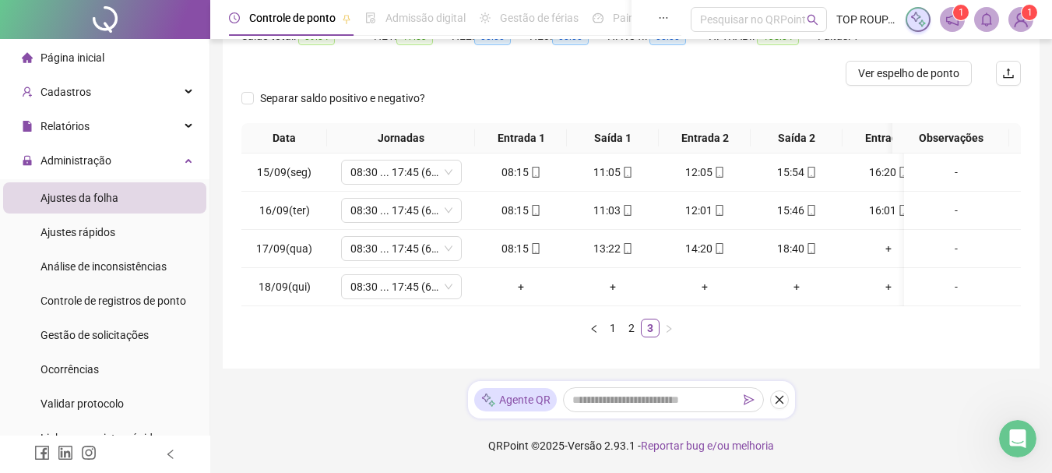
drag, startPoint x: 712, startPoint y: 308, endPoint x: 829, endPoint y: 307, distance: 117.6
click at [829, 307] on div "Data Jornadas Entrada 1 Saída 1 Entrada 2 Saída 2 Entrada 3 Saída 3 Observações…" at bounding box center [631, 230] width 780 height 214
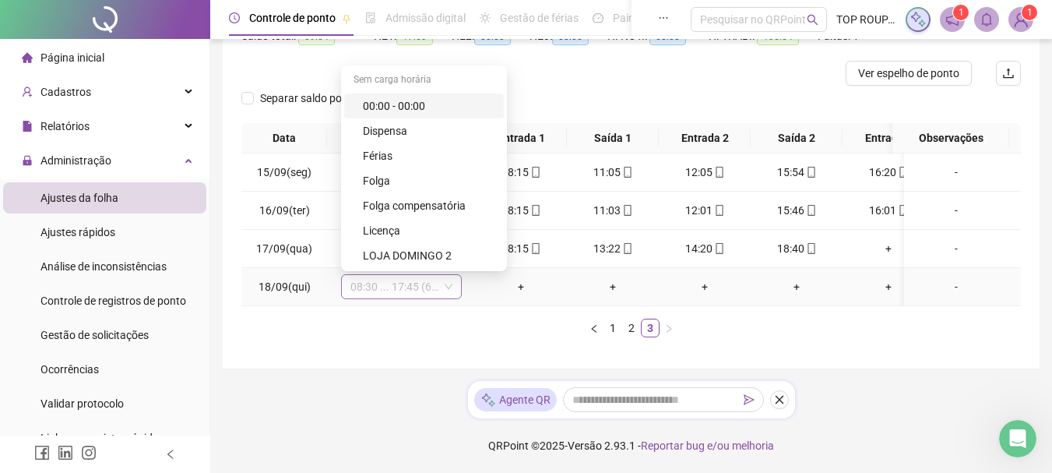
click at [418, 275] on span "08:30 ... 17:45 (6 HORAS)" at bounding box center [401, 286] width 102 height 23
click at [387, 172] on div "Folga" at bounding box center [429, 180] width 132 height 17
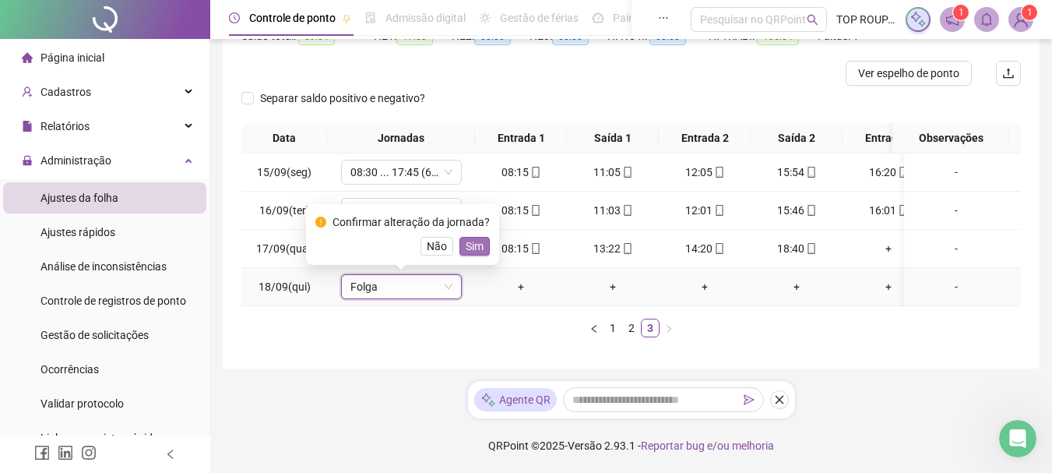
click at [479, 238] on span "Sim" at bounding box center [475, 246] width 18 height 17
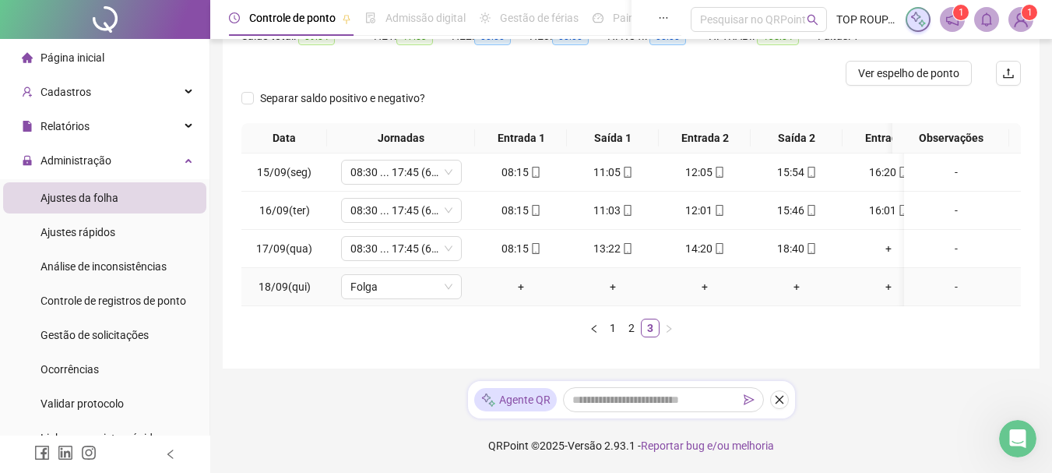
click at [946, 278] on div "-" at bounding box center [956, 286] width 92 height 17
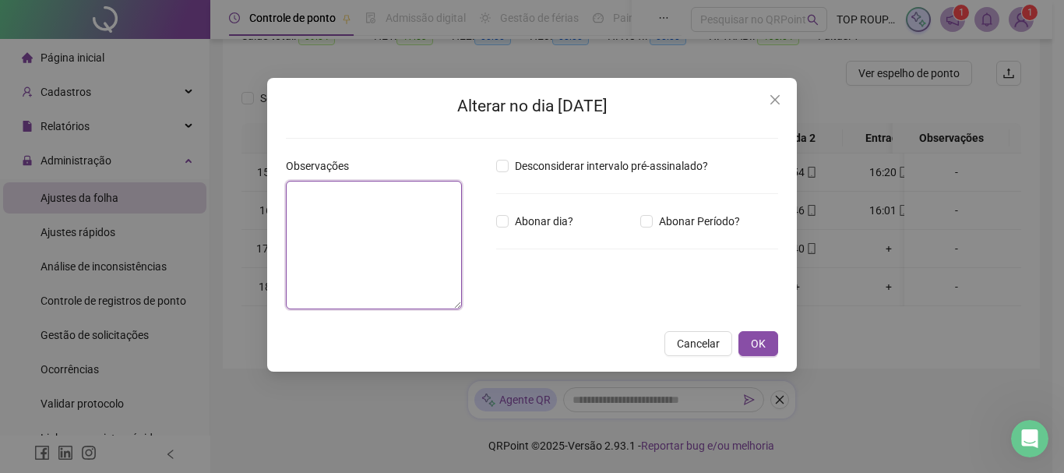
click at [350, 216] on textarea at bounding box center [374, 245] width 176 height 128
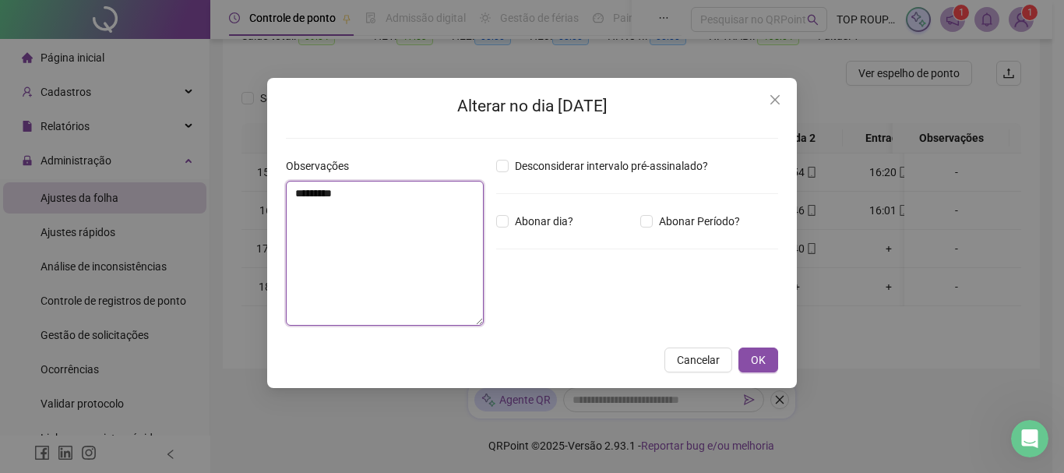
type textarea "********"
type textarea "*"
type textarea "**********"
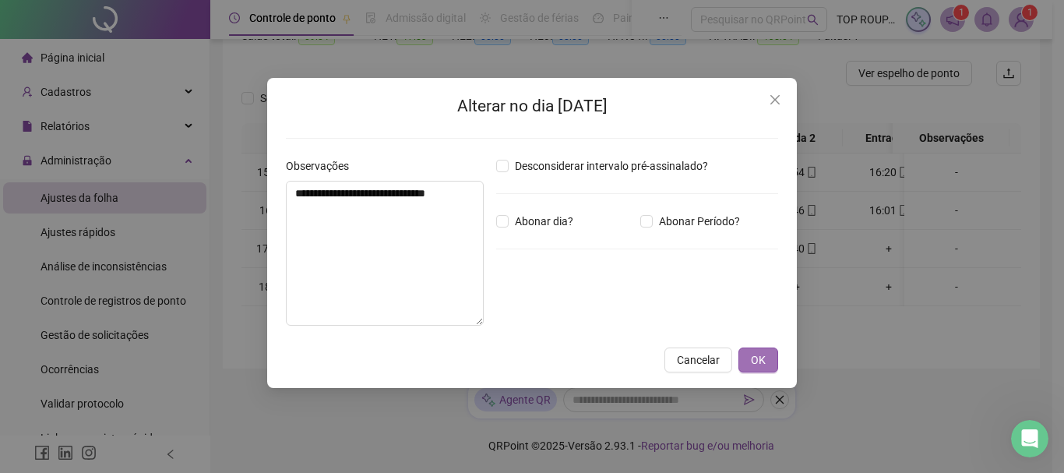
drag, startPoint x: 755, startPoint y: 358, endPoint x: 755, endPoint y: 350, distance: 7.8
click at [755, 350] on button "OK" at bounding box center [758, 359] width 40 height 25
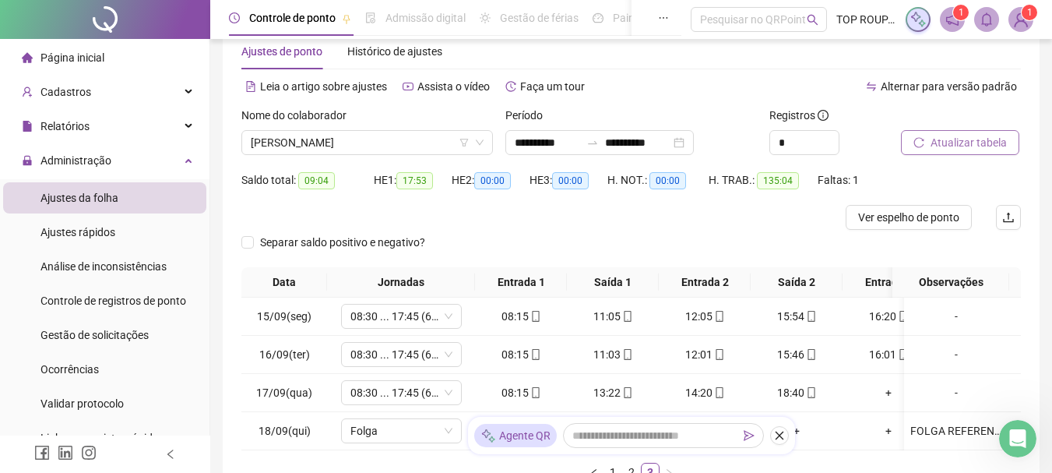
click at [920, 143] on icon "reload" at bounding box center [918, 142] width 11 height 11
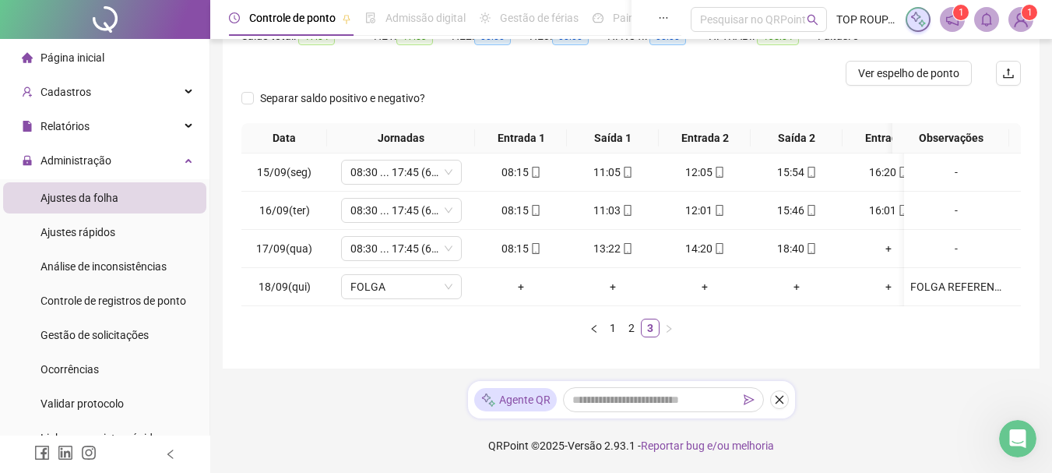
click at [692, 308] on div "Data Jornadas Entrada 1 Saída 1 Entrada 2 Saída 2 Entrada 3 Saída 3 Observações…" at bounding box center [631, 230] width 780 height 214
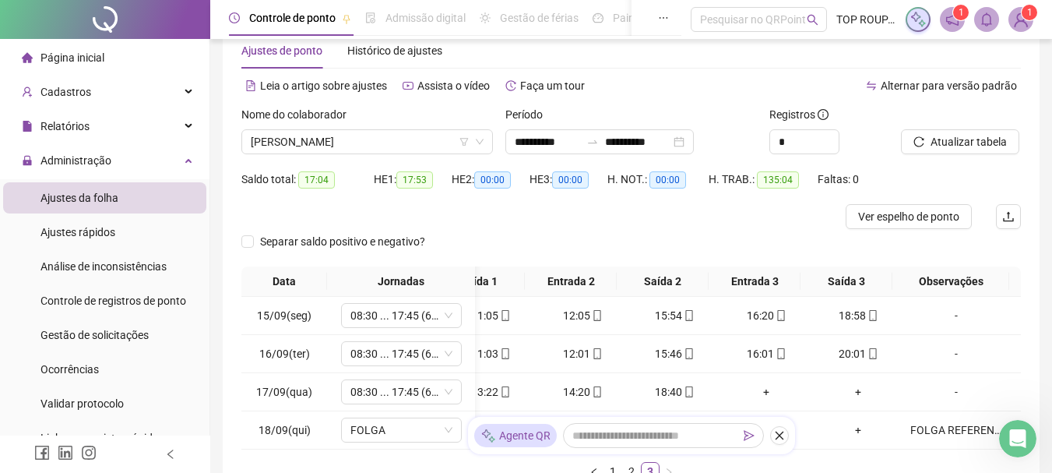
scroll to position [0, 0]
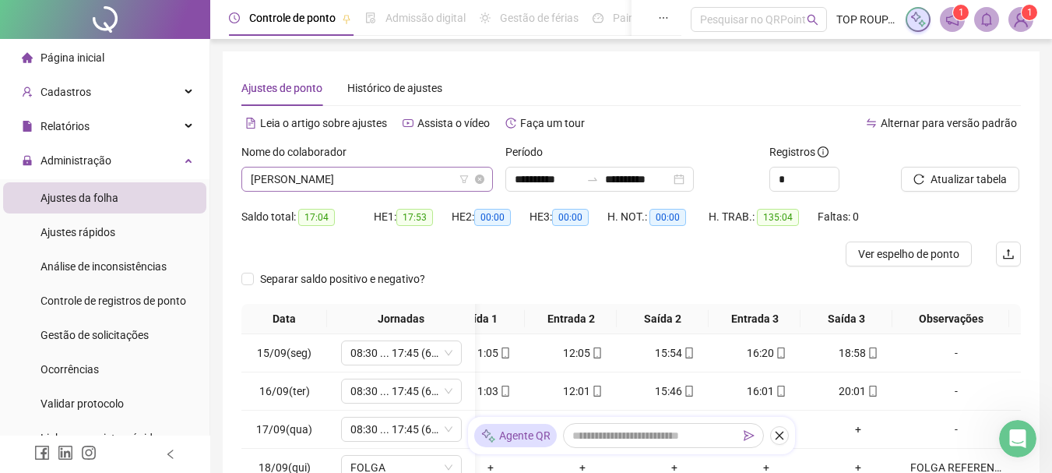
click at [294, 181] on span "[PERSON_NAME]" at bounding box center [367, 178] width 233 height 23
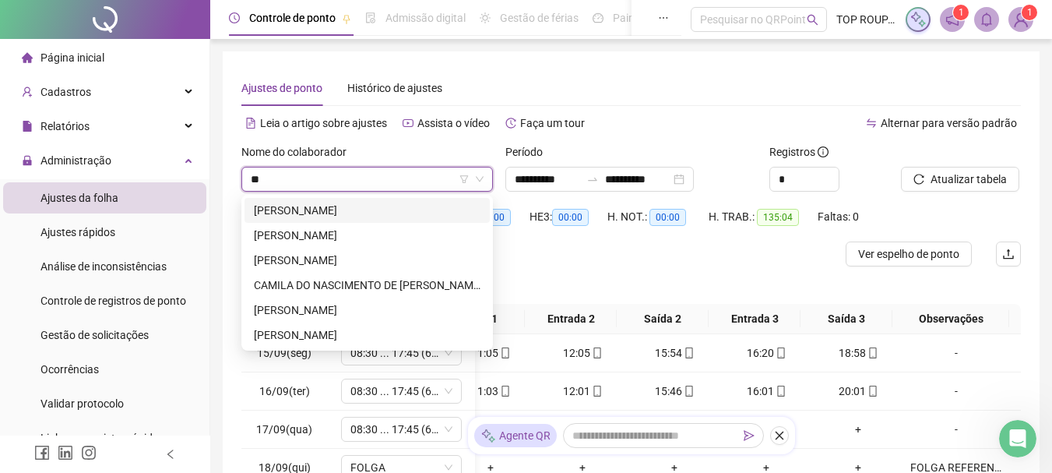
type input "***"
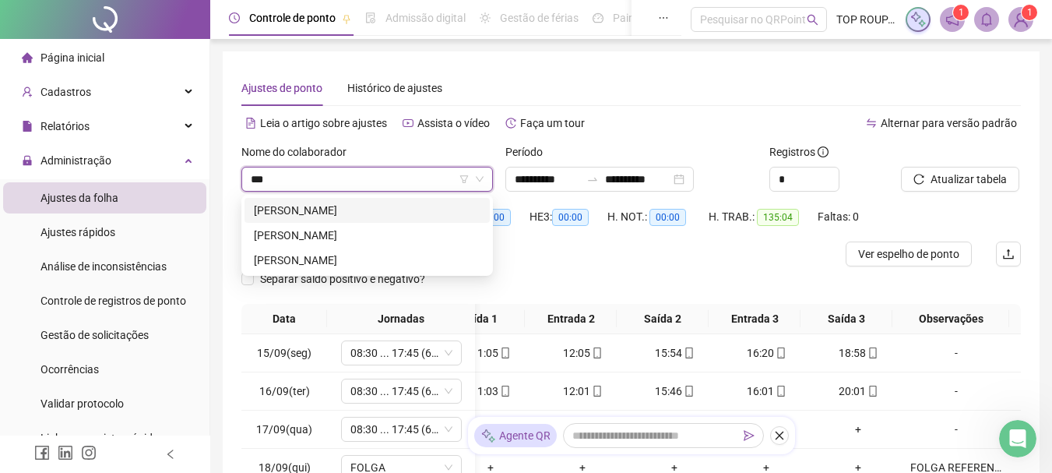
click at [347, 214] on div "[PERSON_NAME]" at bounding box center [367, 210] width 227 height 17
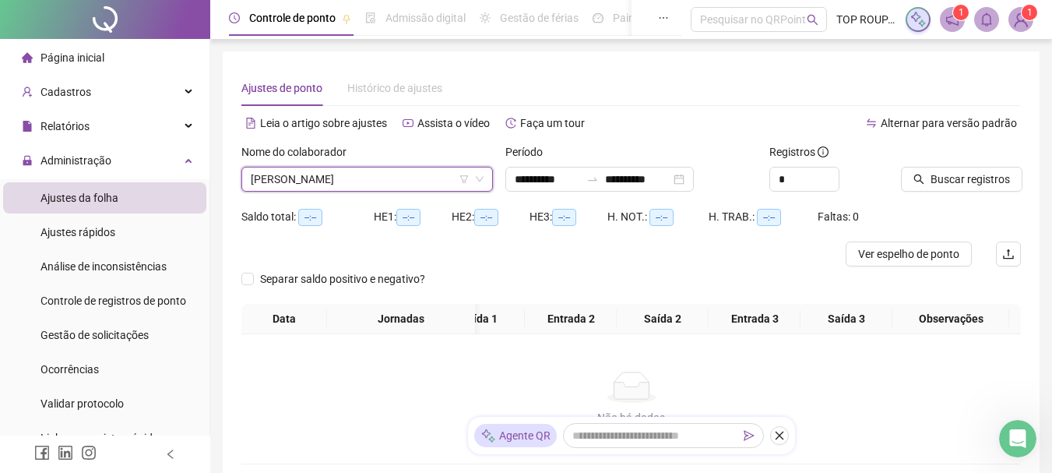
scroll to position [0, 122]
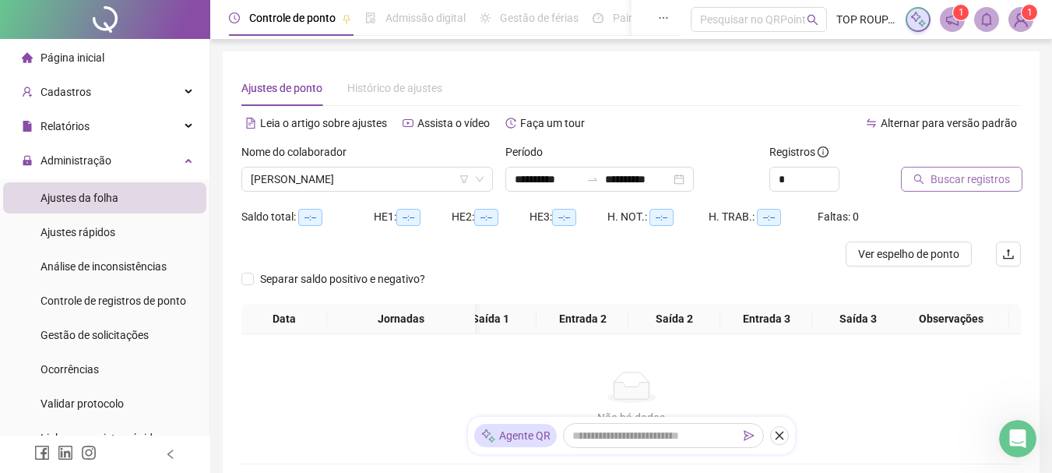
click at [956, 180] on span "Buscar registros" at bounding box center [970, 179] width 79 height 17
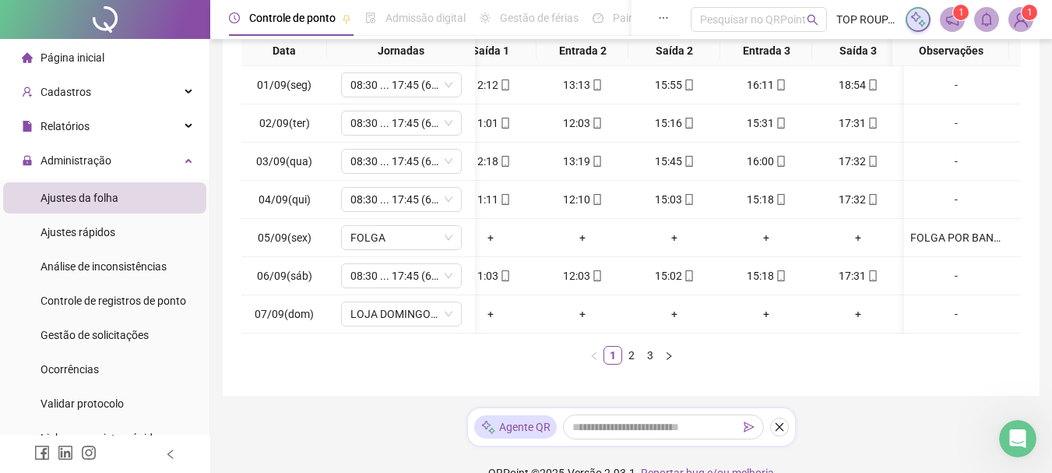
scroll to position [311, 0]
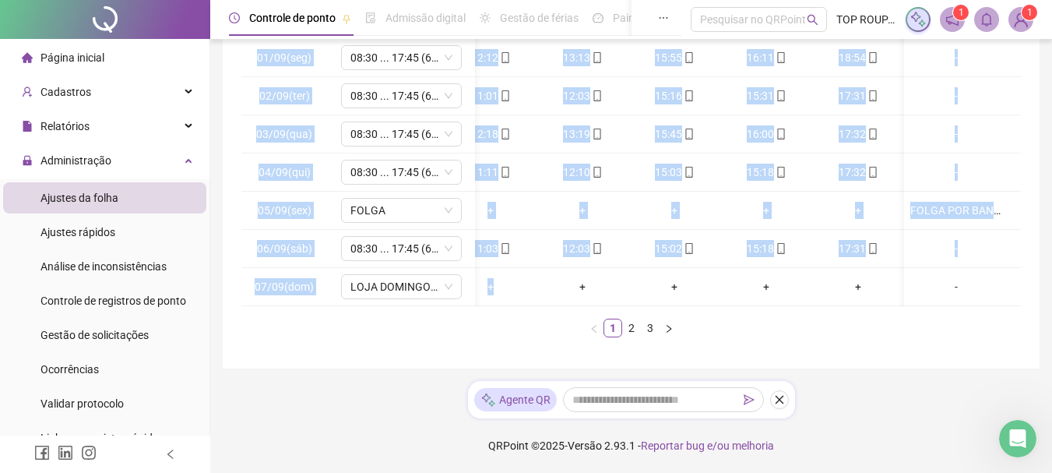
drag, startPoint x: 498, startPoint y: 301, endPoint x: 576, endPoint y: 305, distance: 78.0
click at [576, 305] on div "01/09(seg) 08:30 ... 17:45 (6 HORAS) 07:33 12:12 13:13 15:55 16:11 18:54 [DATE]…" at bounding box center [631, 172] width 780 height 267
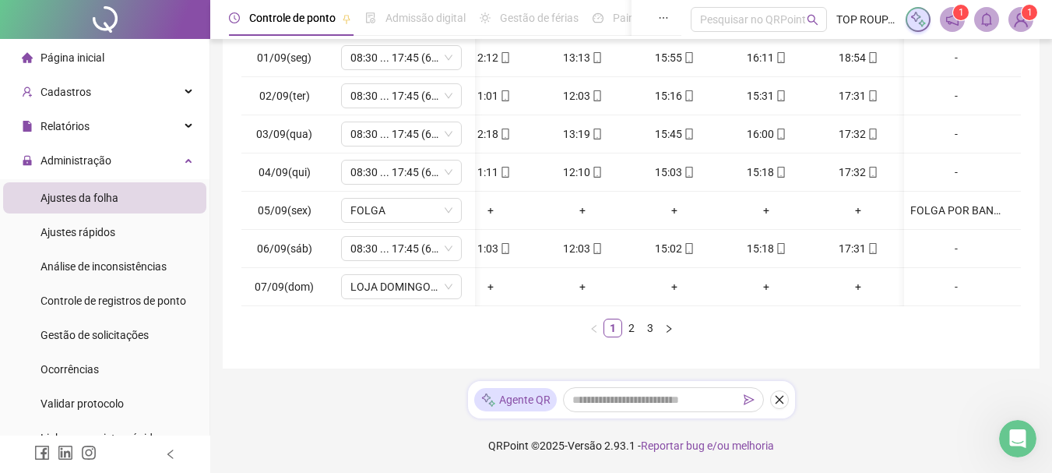
drag, startPoint x: 869, startPoint y: 412, endPoint x: 862, endPoint y: 389, distance: 24.4
click at [868, 410] on div "**********" at bounding box center [631, 82] width 842 height 780
drag, startPoint x: 829, startPoint y: 300, endPoint x: 892, endPoint y: 301, distance: 63.1
click at [892, 301] on tr "07/09(dom) LOJA DOMINGO 2 + + + + + + -" at bounding box center [570, 287] width 902 height 38
click at [903, 337] on ul "1 2 3" at bounding box center [631, 328] width 780 height 19
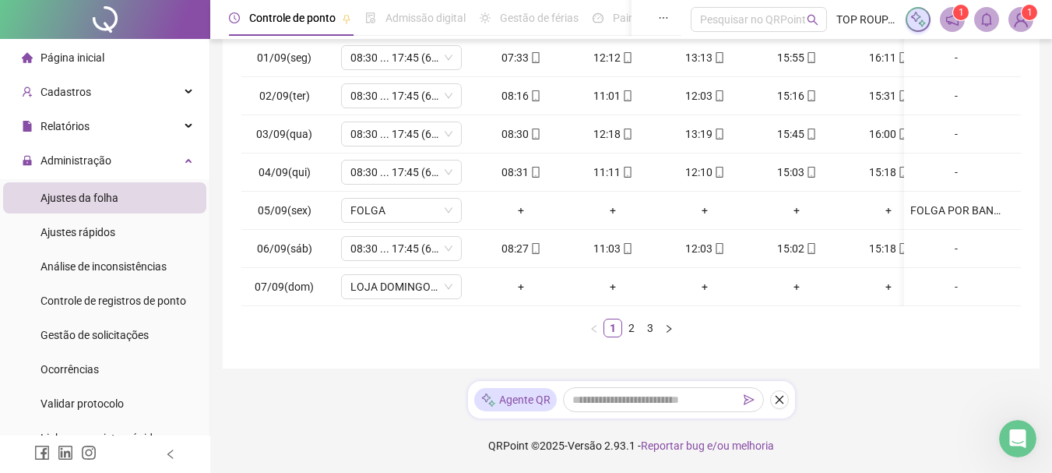
scroll to position [0, 134]
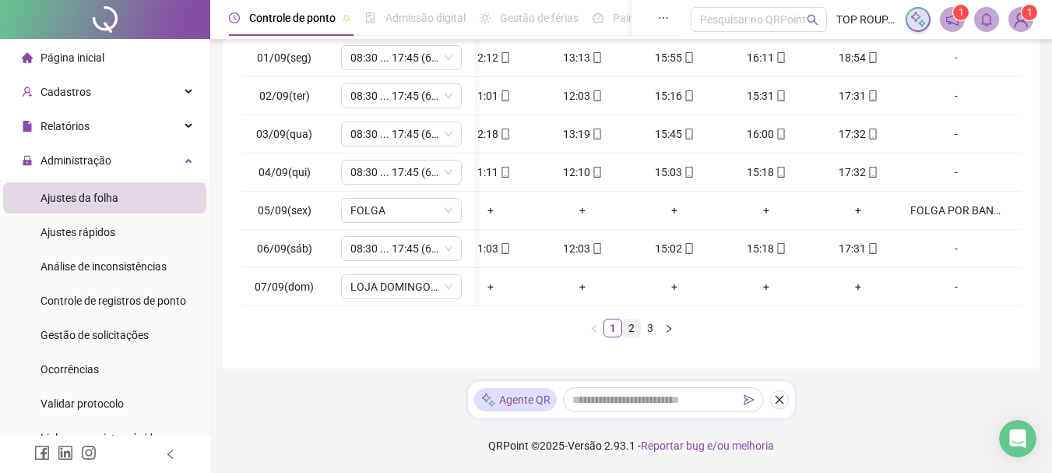
click at [636, 332] on link "2" at bounding box center [631, 327] width 17 height 17
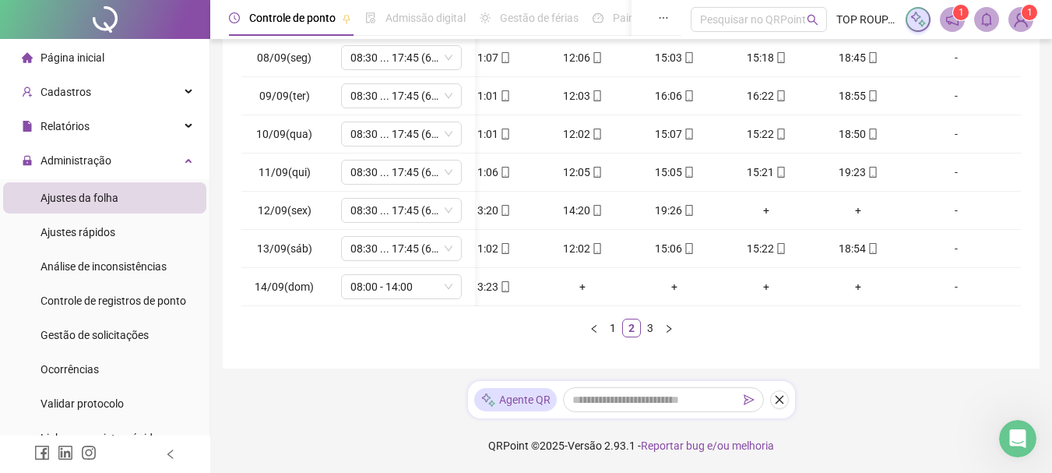
scroll to position [0, 0]
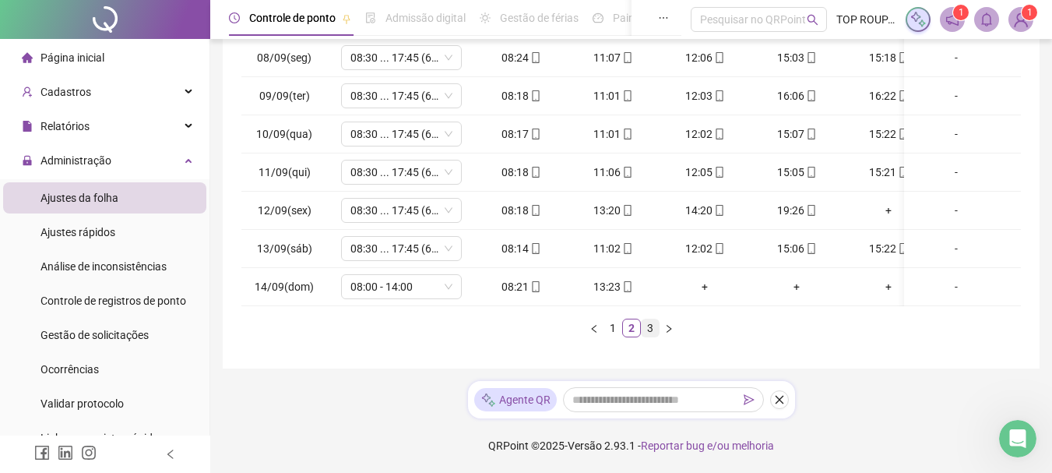
click at [646, 336] on link "3" at bounding box center [650, 327] width 17 height 17
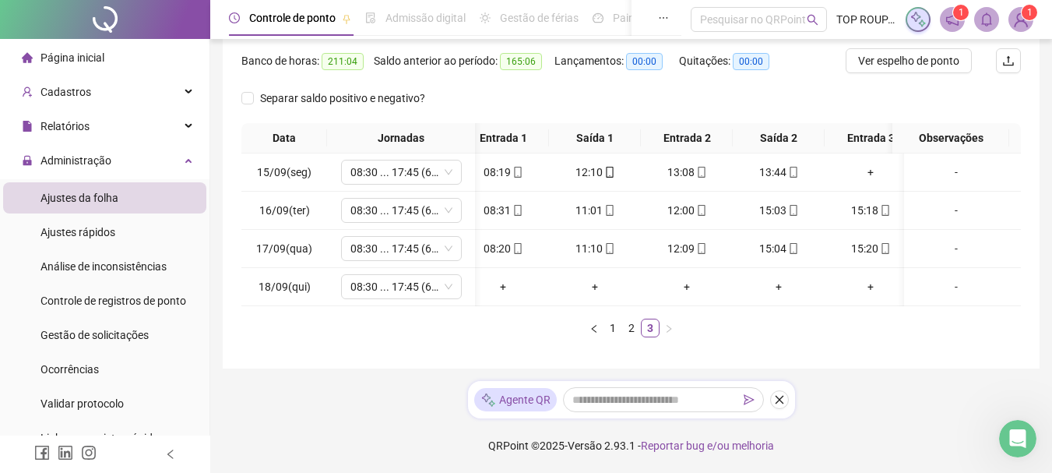
scroll to position [0, 34]
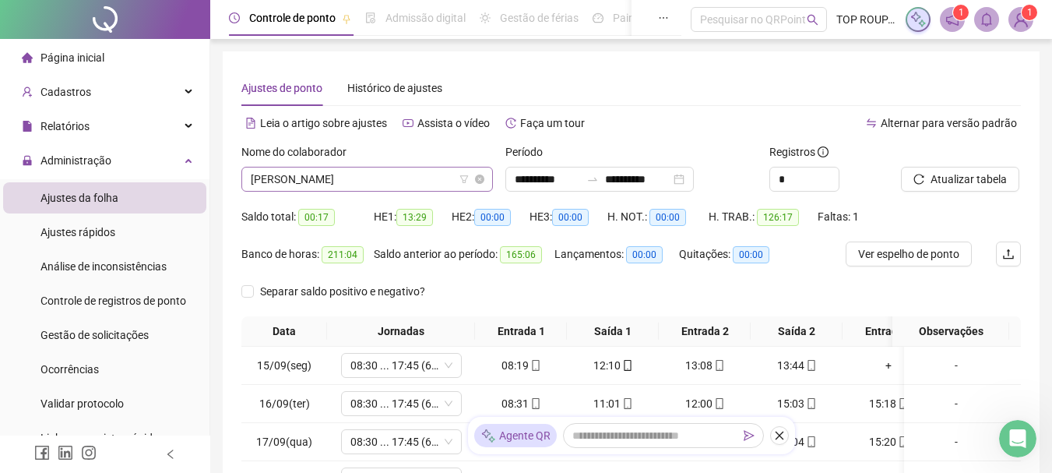
click at [329, 171] on span "[PERSON_NAME]" at bounding box center [367, 178] width 233 height 23
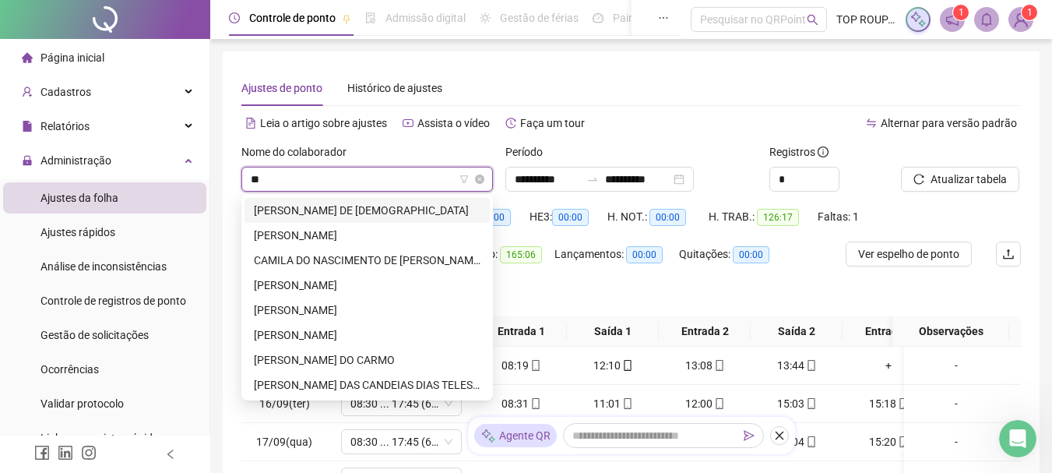
type input "***"
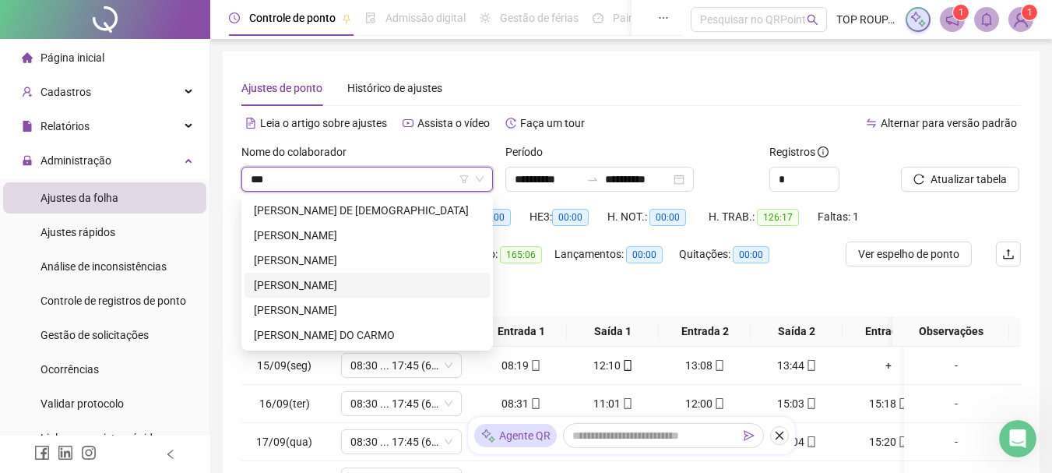
click at [421, 279] on div "[PERSON_NAME]" at bounding box center [367, 284] width 227 height 17
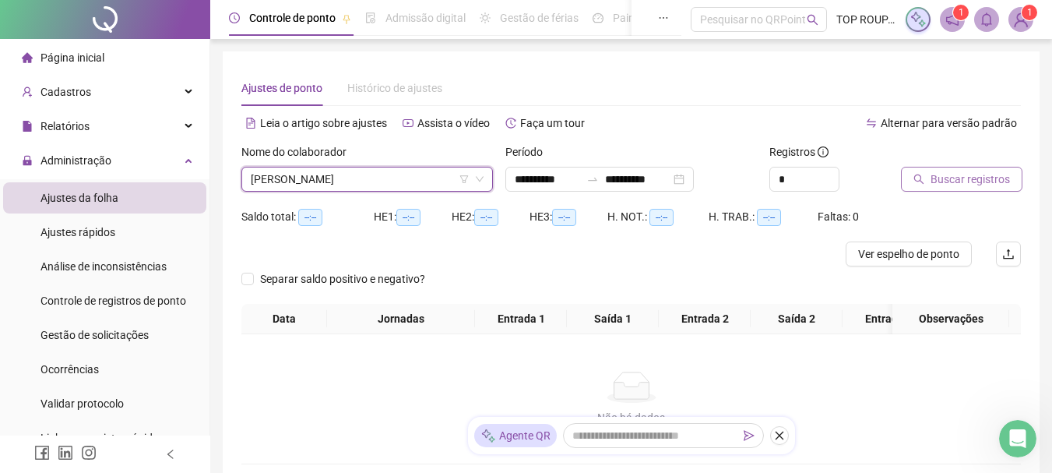
click at [970, 182] on span "Buscar registros" at bounding box center [970, 179] width 79 height 17
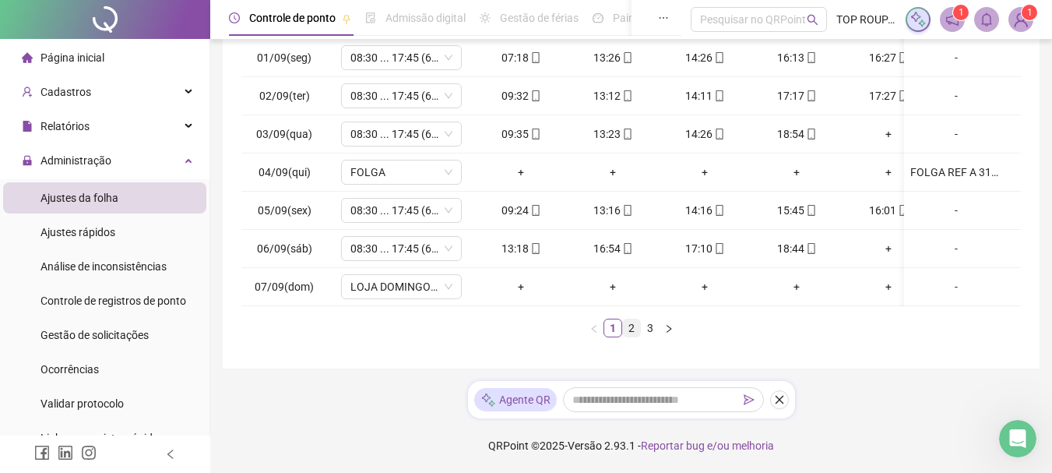
click at [628, 328] on link "2" at bounding box center [631, 327] width 17 height 17
click at [652, 329] on link "3" at bounding box center [650, 327] width 17 height 17
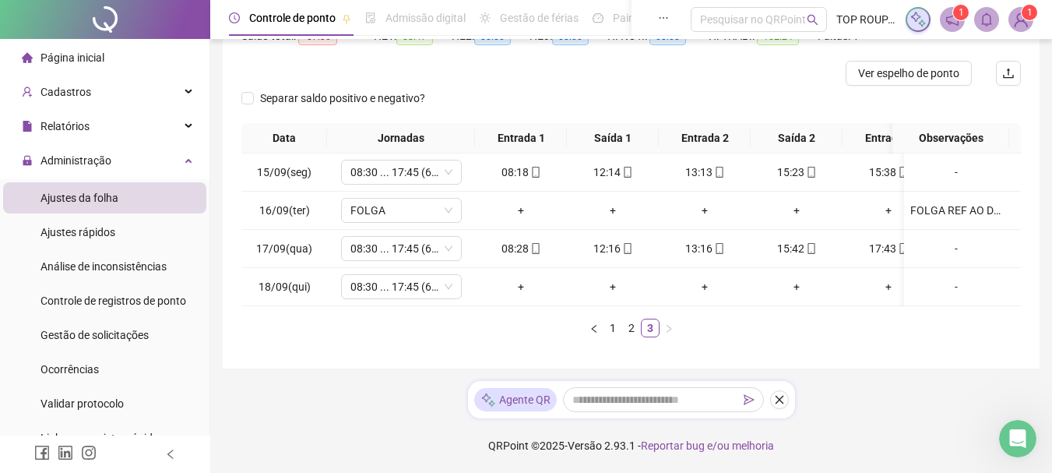
click at [558, 319] on ul "1 2 3" at bounding box center [631, 328] width 780 height 19
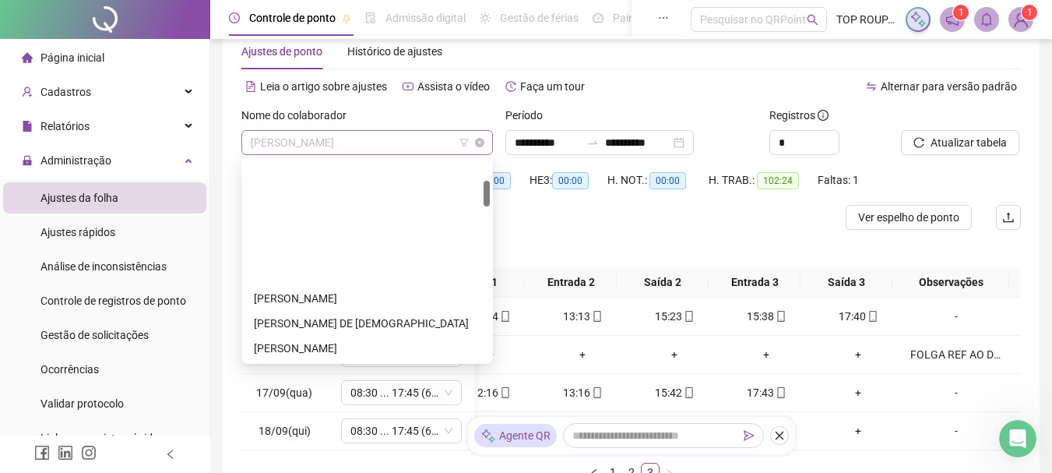
scroll to position [150, 0]
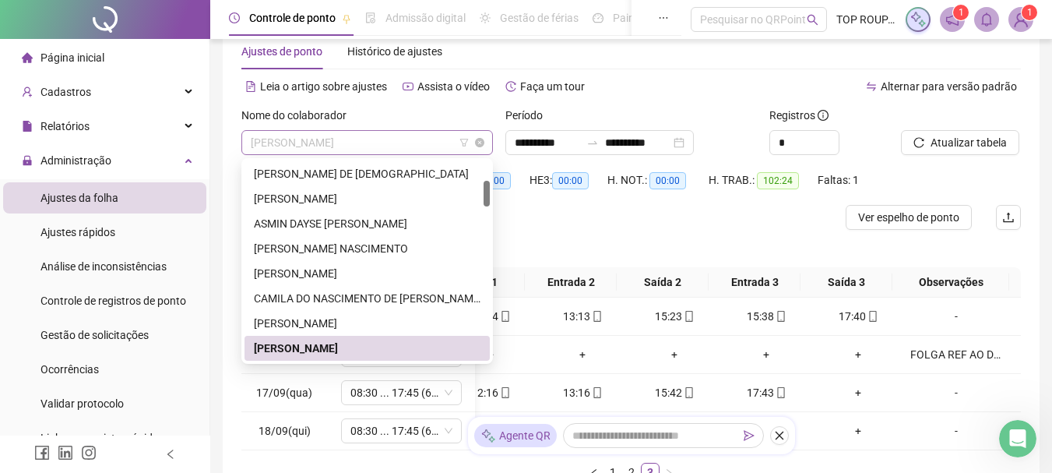
click at [324, 150] on span "[PERSON_NAME]" at bounding box center [367, 142] width 233 height 23
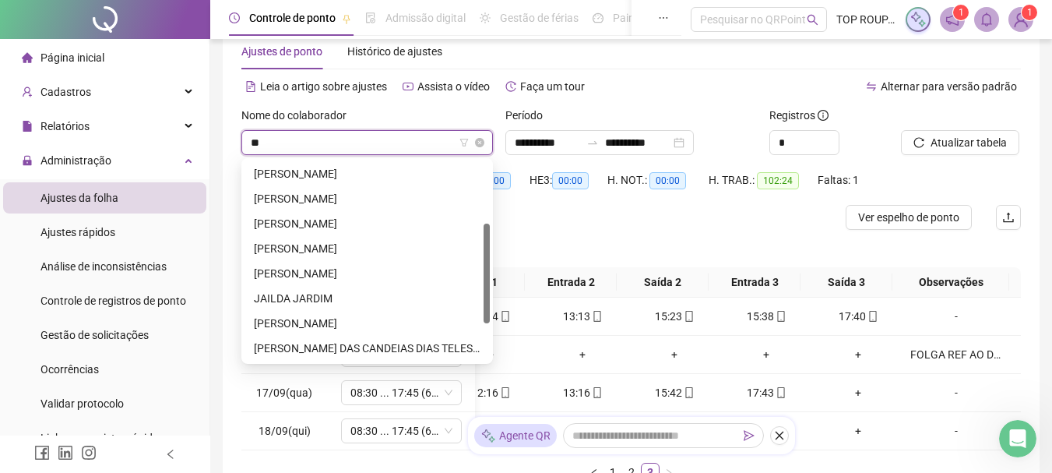
scroll to position [0, 0]
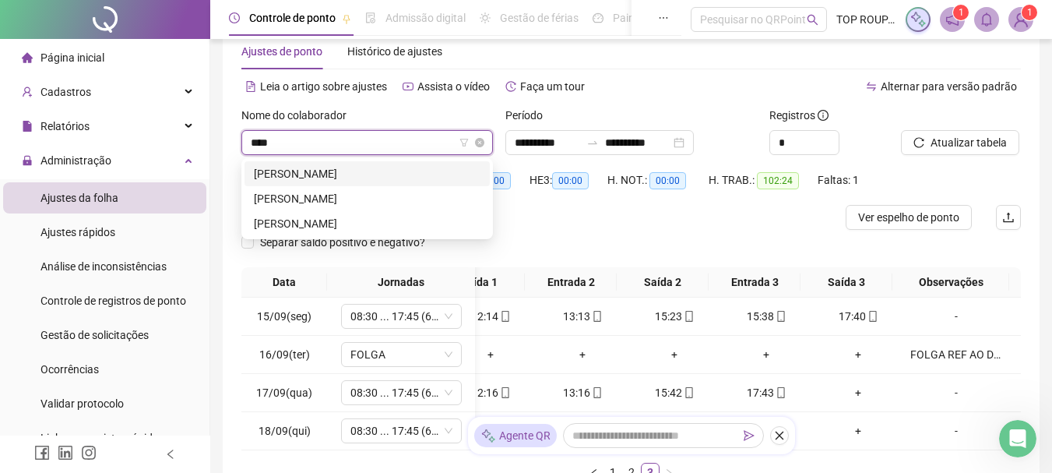
type input "*****"
click at [390, 167] on div "[PERSON_NAME]" at bounding box center [367, 173] width 227 height 17
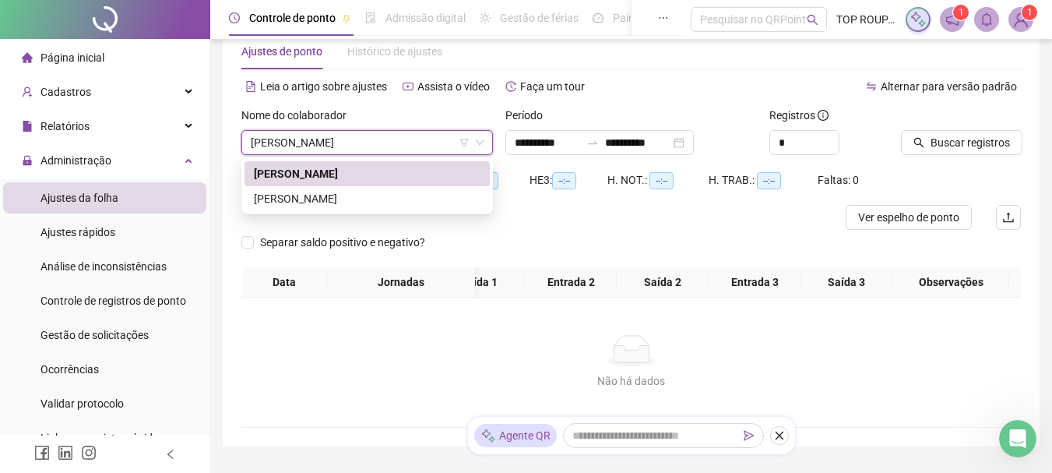
scroll to position [0, 122]
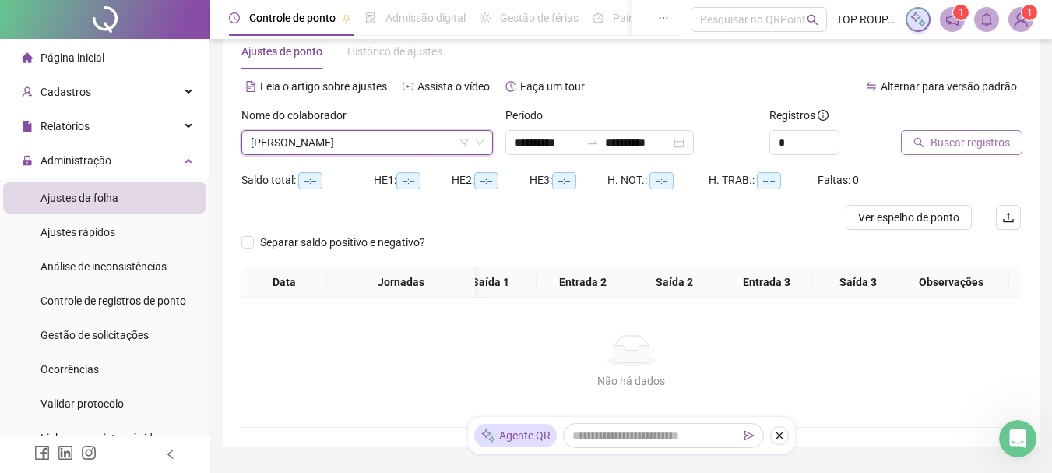
click at [948, 135] on span "Buscar registros" at bounding box center [970, 142] width 79 height 17
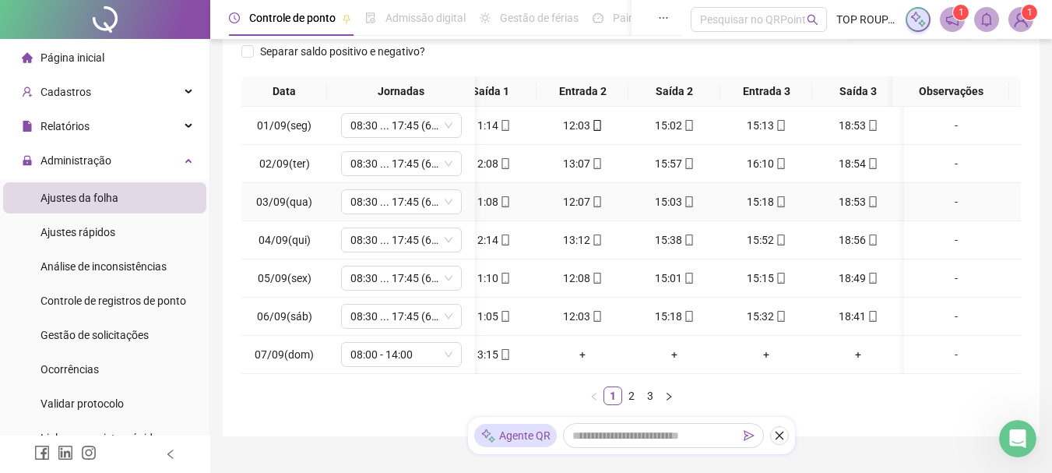
scroll to position [270, 0]
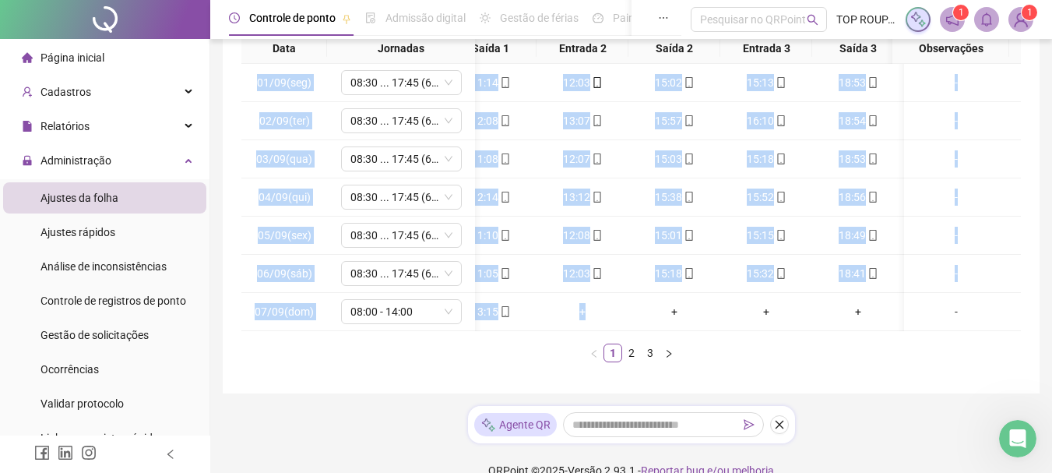
drag, startPoint x: 614, startPoint y: 330, endPoint x: 655, endPoint y: 333, distance: 40.6
click at [655, 331] on div "01/09(seg) 08:30 ... 17:45 (6 HORAS) 07:13 11:14 12:03 15:02 15:13 18:53 [DATE]…" at bounding box center [631, 197] width 780 height 267
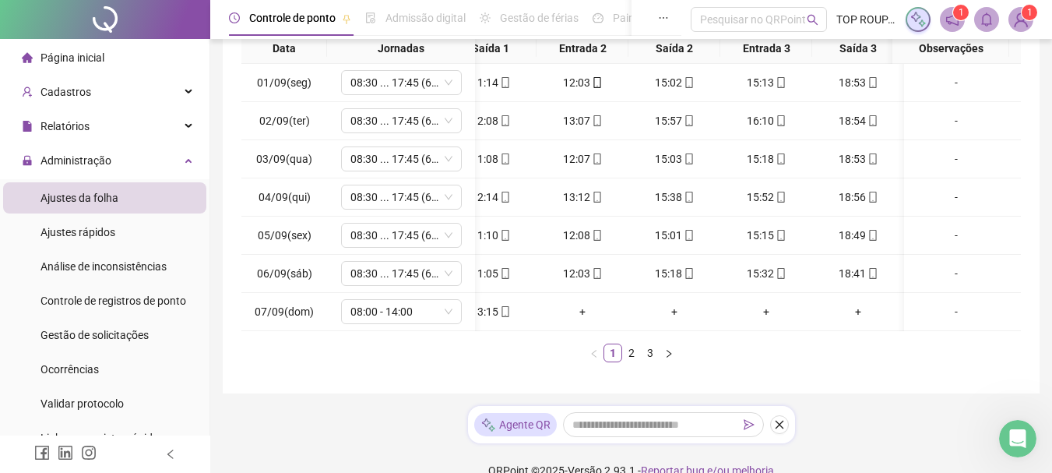
drag, startPoint x: 720, startPoint y: 368, endPoint x: 721, endPoint y: 348, distance: 19.5
click at [721, 362] on ul "1 2 3" at bounding box center [631, 352] width 780 height 19
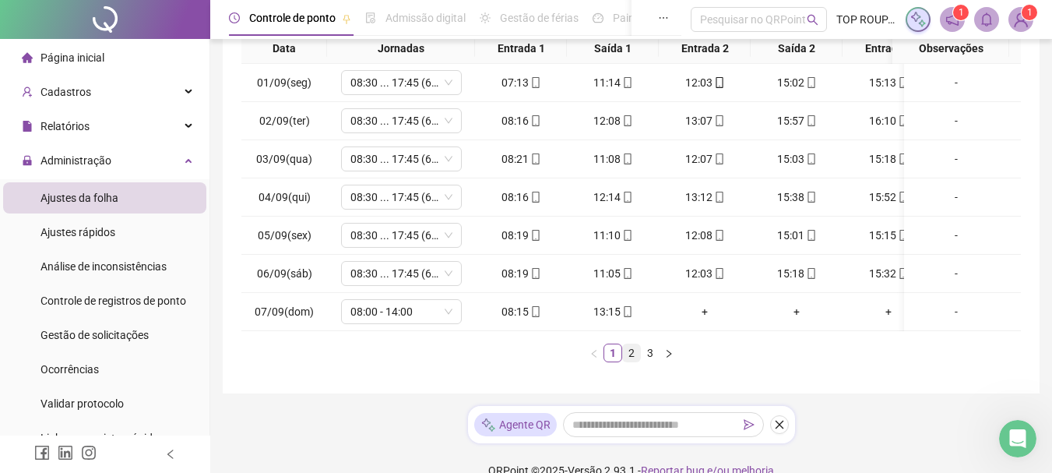
click at [634, 361] on link "2" at bounding box center [631, 352] width 17 height 17
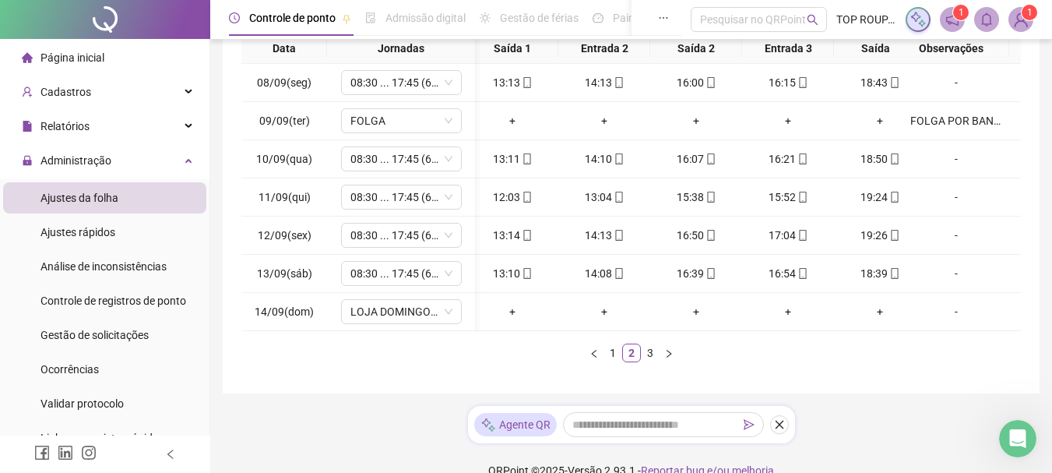
scroll to position [0, 134]
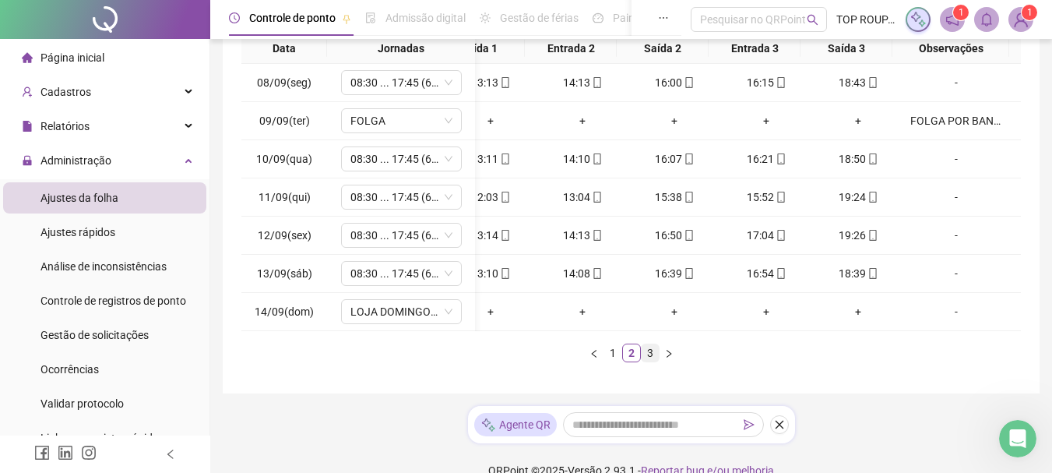
click at [655, 361] on link "3" at bounding box center [650, 352] width 17 height 17
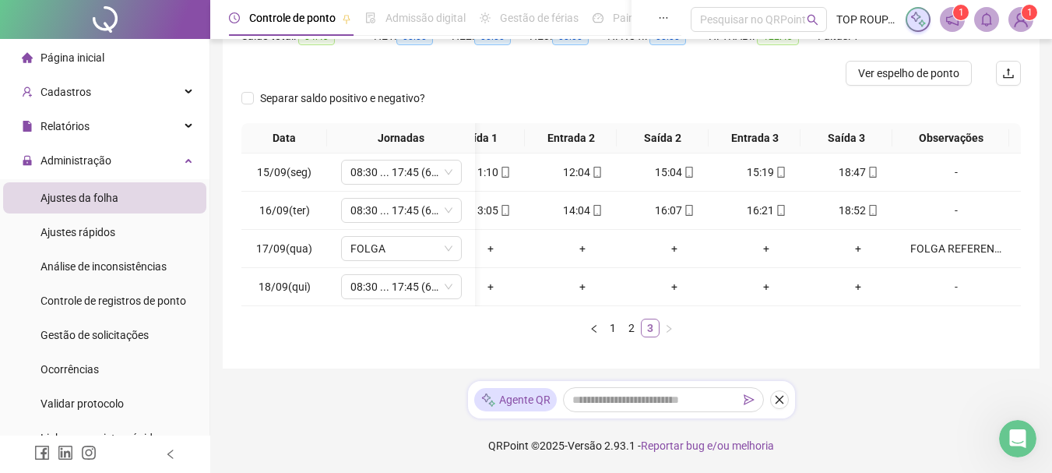
scroll to position [192, 0]
drag, startPoint x: 669, startPoint y: 306, endPoint x: 539, endPoint y: 318, distance: 130.6
click at [539, 318] on div "Data Jornadas Entrada 1 Saída 1 Entrada 2 Saída 2 Entrada 3 Saída 3 Observações…" at bounding box center [631, 230] width 780 height 214
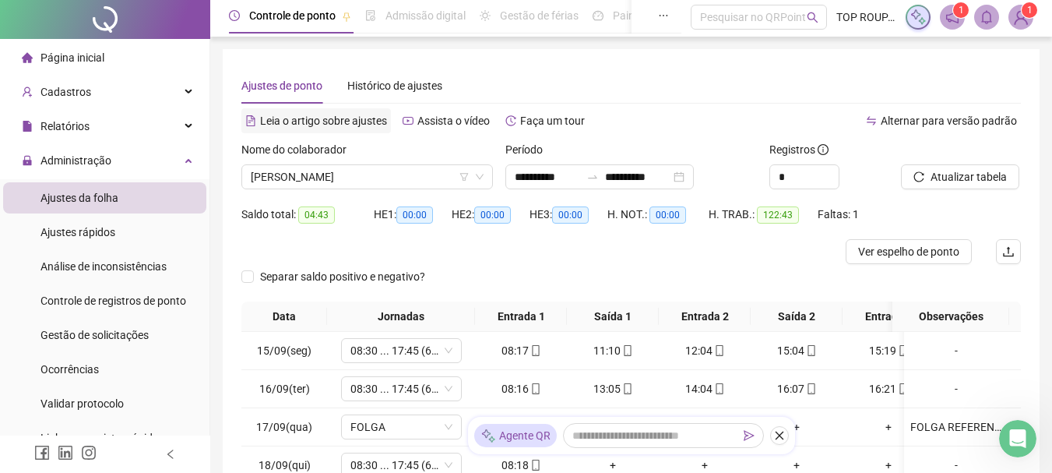
scroll to position [0, 0]
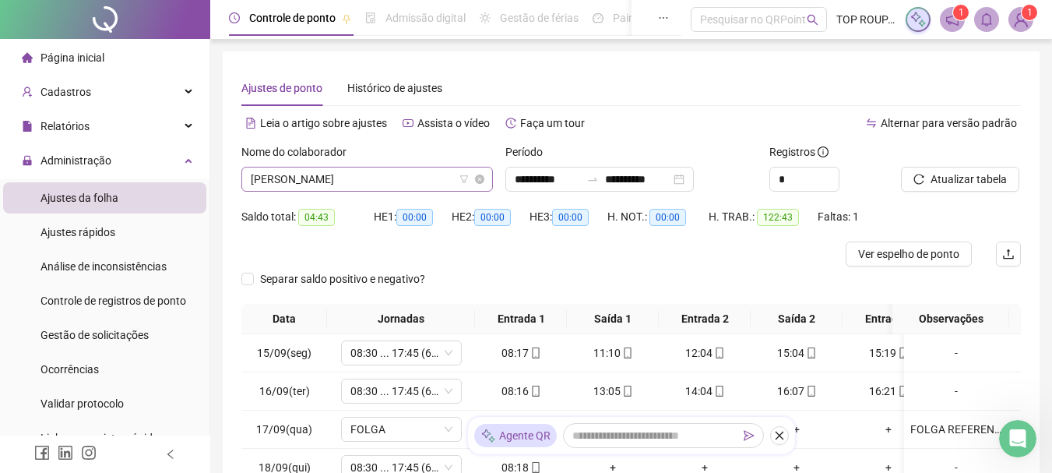
click at [394, 181] on span "[PERSON_NAME]" at bounding box center [367, 178] width 233 height 23
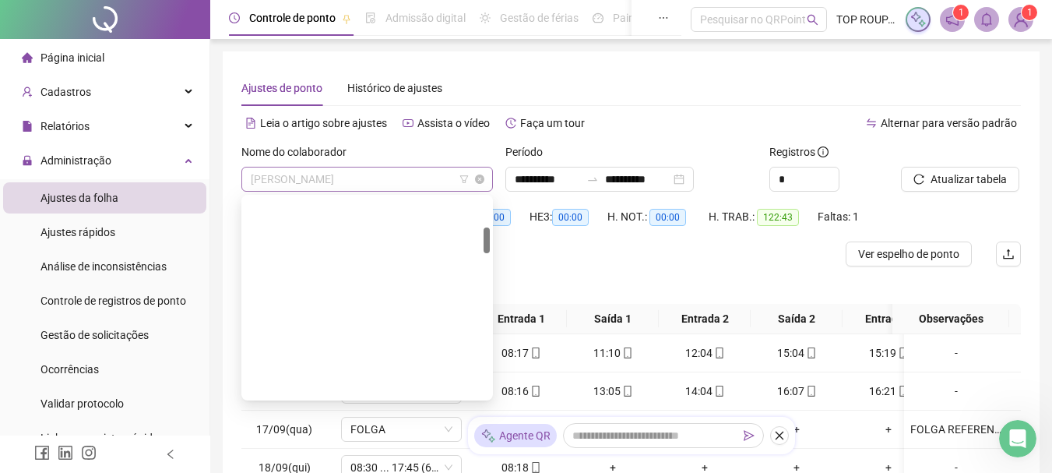
scroll to position [224, 0]
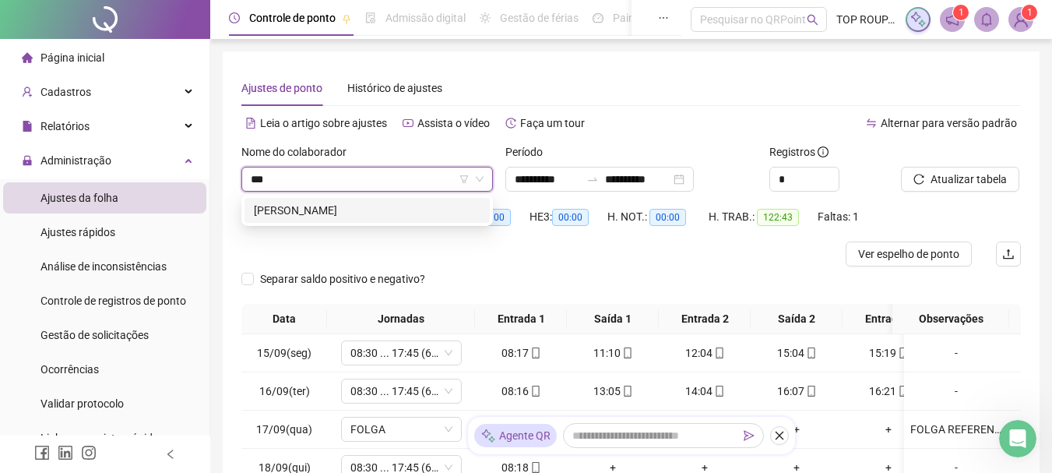
type input "****"
click at [426, 212] on div "[PERSON_NAME]" at bounding box center [367, 210] width 227 height 17
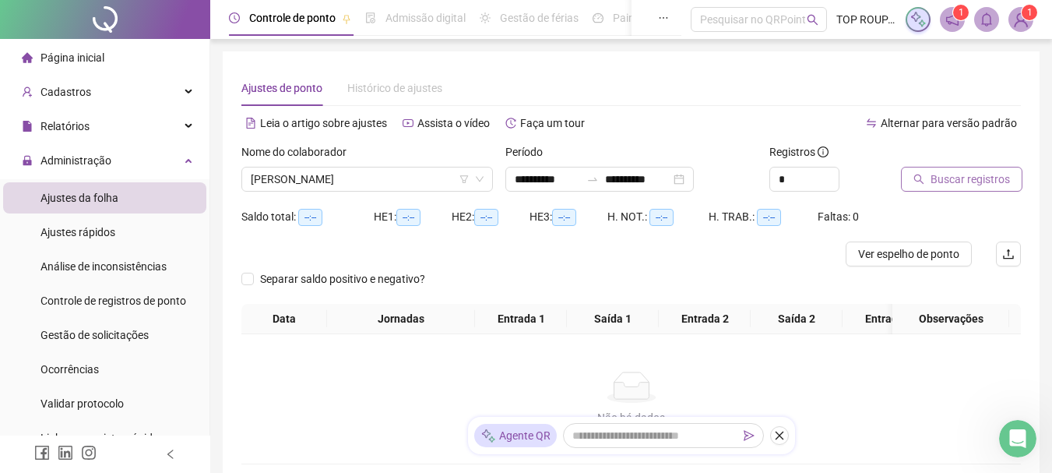
click at [924, 181] on icon "search" at bounding box center [918, 179] width 11 height 11
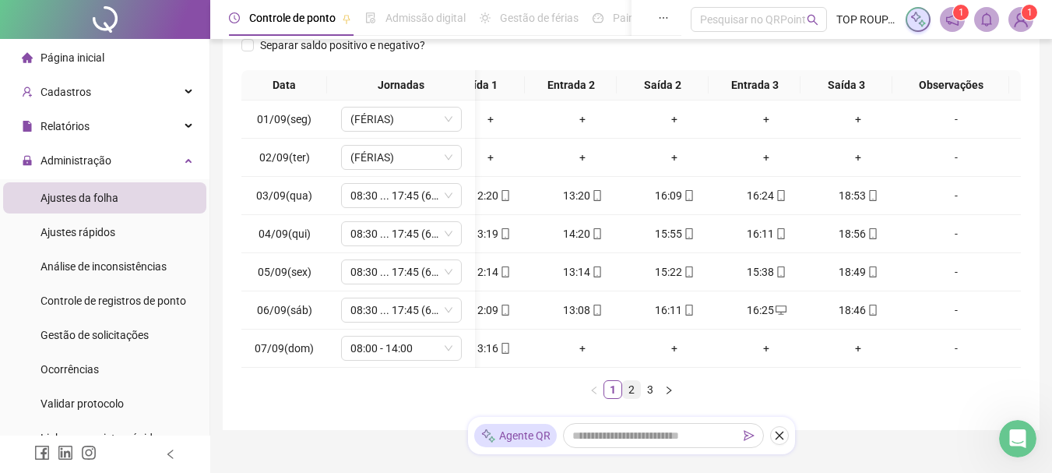
click at [634, 395] on link "2" at bounding box center [631, 389] width 17 height 17
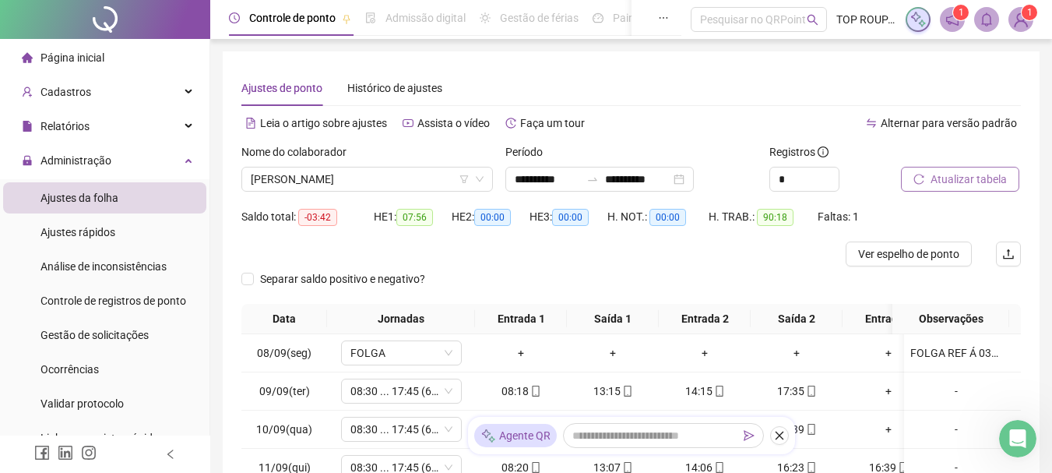
click at [373, 192] on div "Nome do colaborador [PERSON_NAME]" at bounding box center [367, 173] width 264 height 61
click at [366, 177] on span "[PERSON_NAME]" at bounding box center [367, 178] width 233 height 23
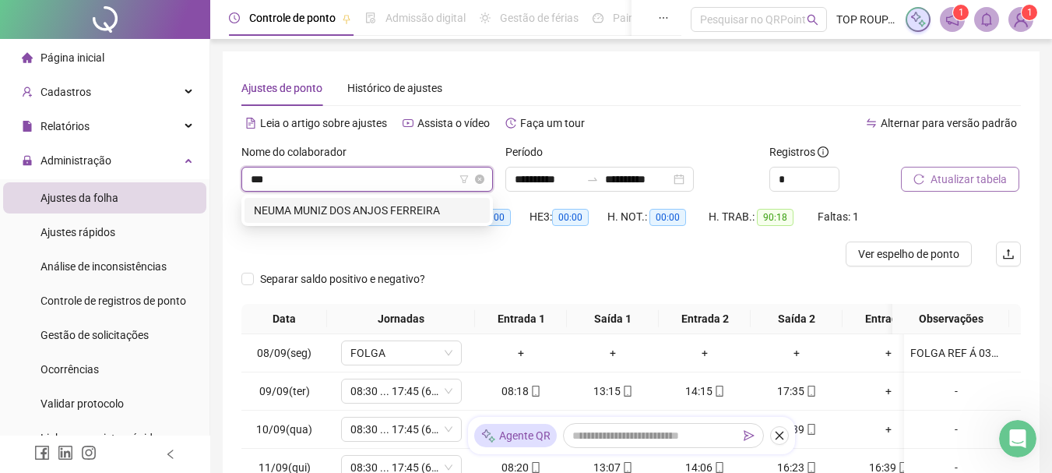
type input "****"
click at [424, 208] on div "NEUMA MUNIZ DOS ANJOS FERREIRA" at bounding box center [367, 210] width 227 height 17
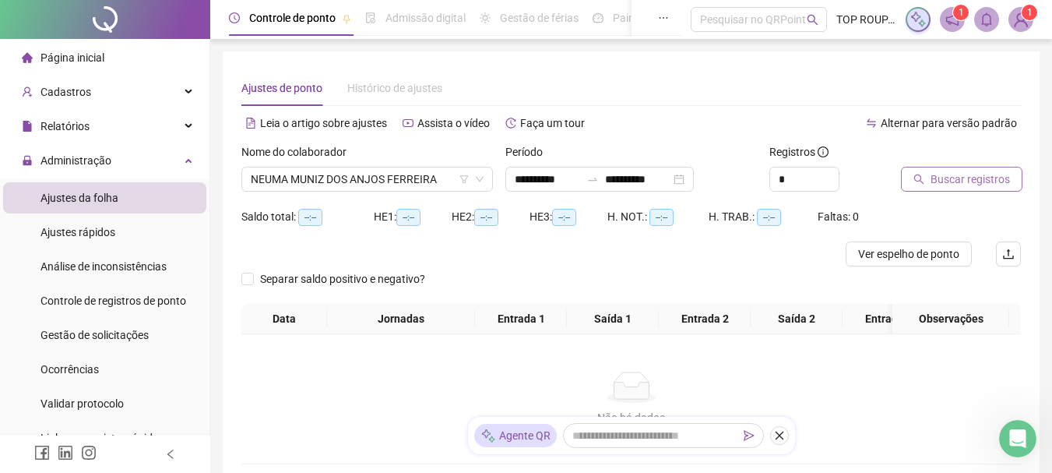
click at [956, 185] on span "Buscar registros" at bounding box center [970, 179] width 79 height 17
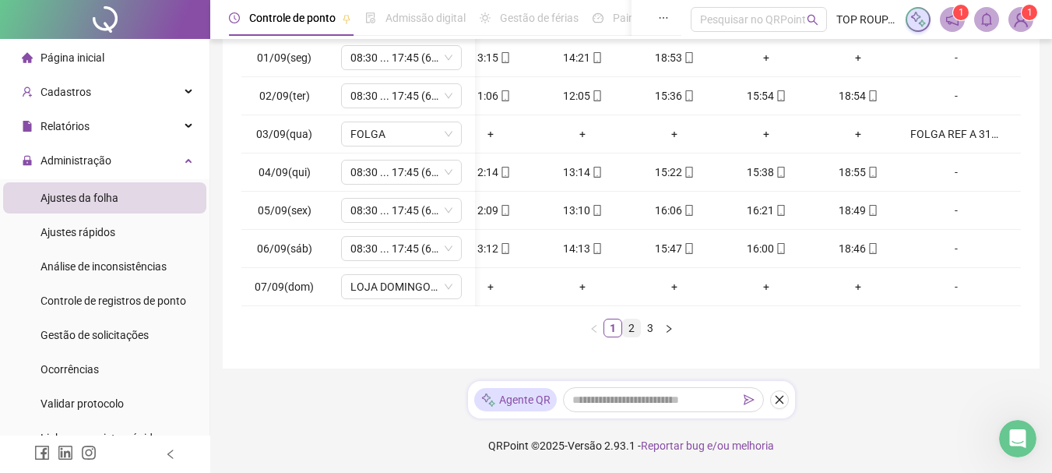
click at [625, 326] on link "2" at bounding box center [631, 327] width 17 height 17
click at [650, 329] on link "3" at bounding box center [650, 327] width 17 height 17
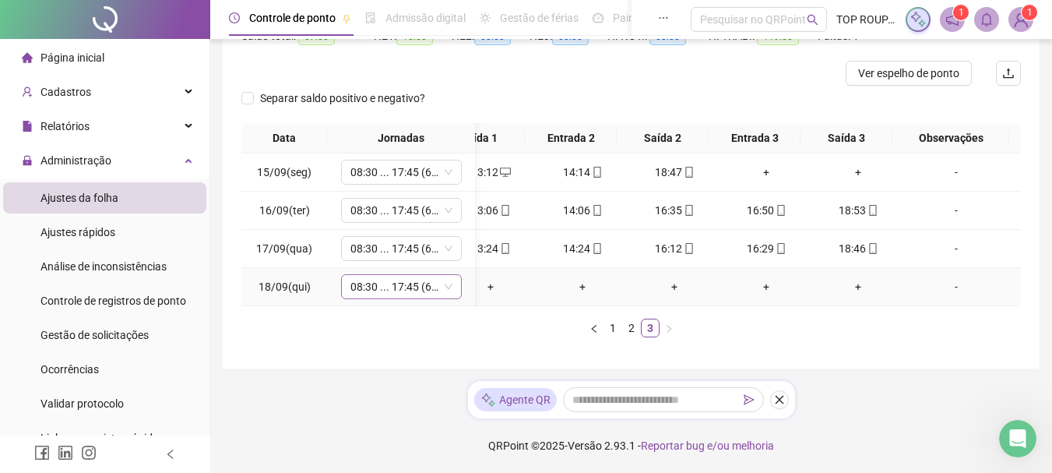
click at [411, 275] on span "08:30 ... 17:45 (6 HORAS)" at bounding box center [401, 286] width 102 height 23
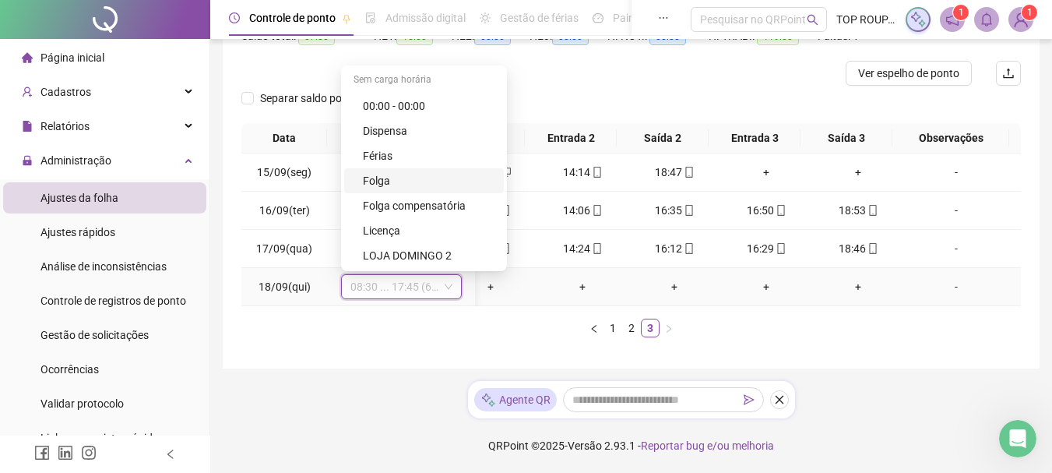
click at [431, 174] on div "Folga" at bounding box center [429, 180] width 132 height 17
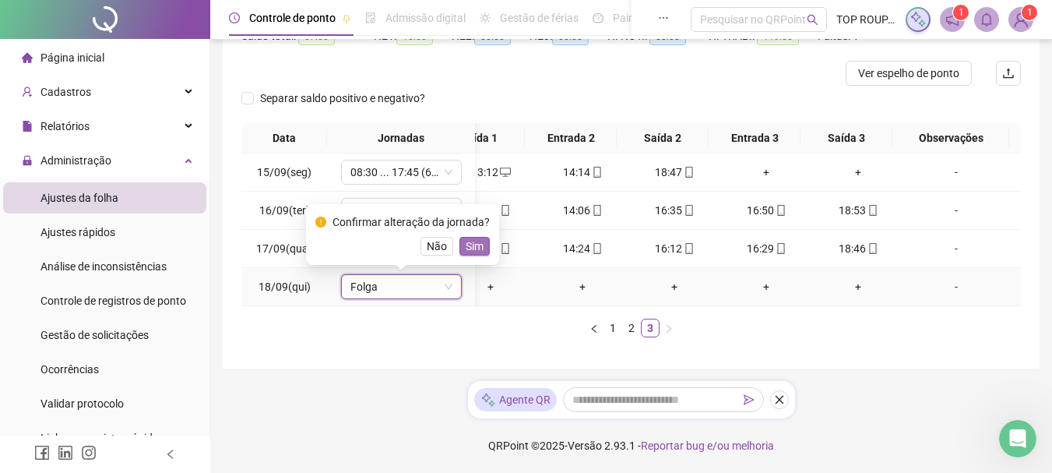
click at [477, 238] on span "Sim" at bounding box center [475, 246] width 18 height 17
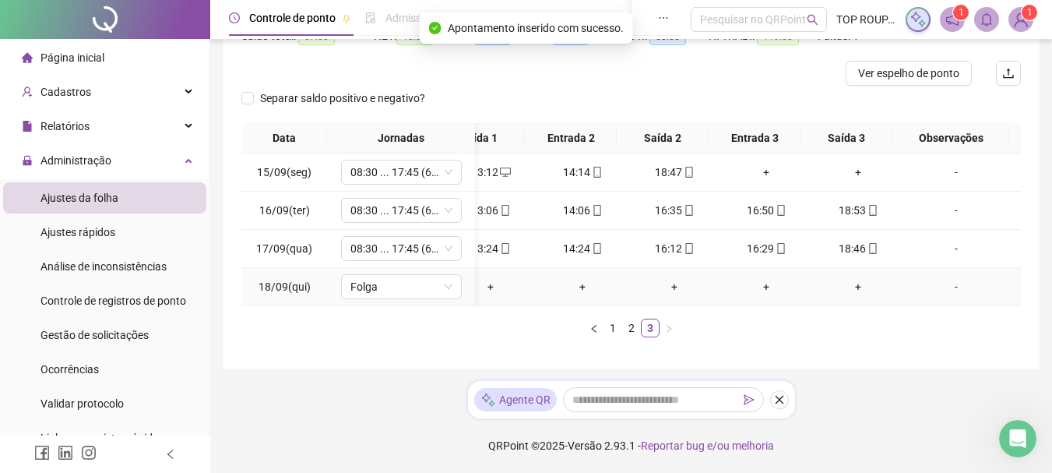
click at [948, 279] on div "-" at bounding box center [956, 286] width 92 height 17
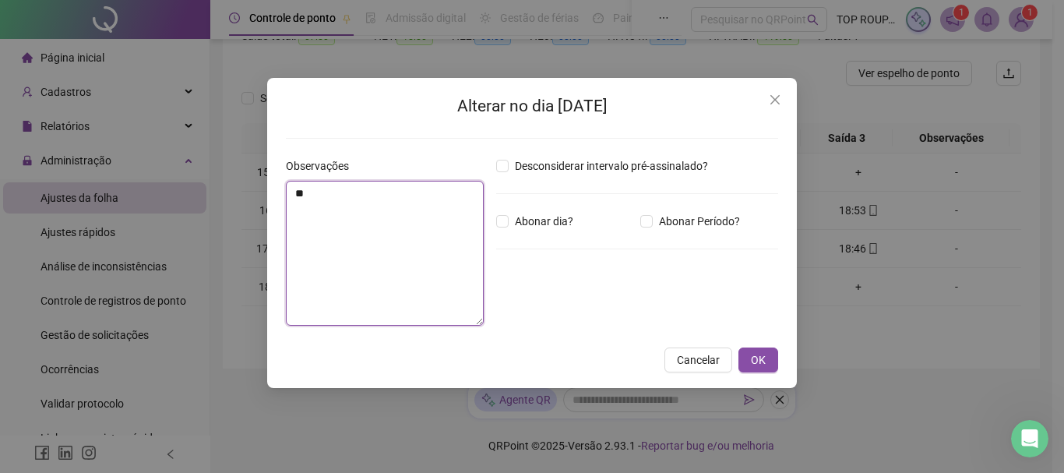
type textarea "*"
type textarea "**********"
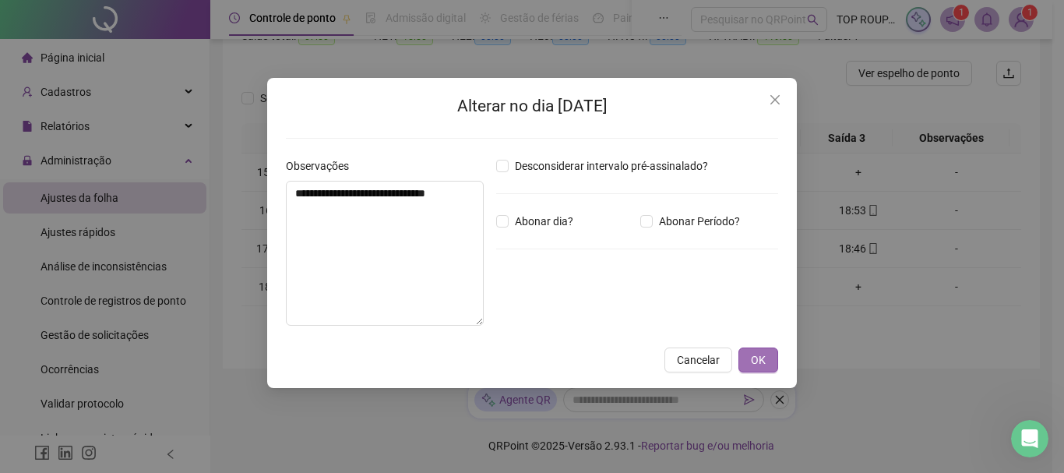
click at [769, 360] on button "OK" at bounding box center [758, 359] width 40 height 25
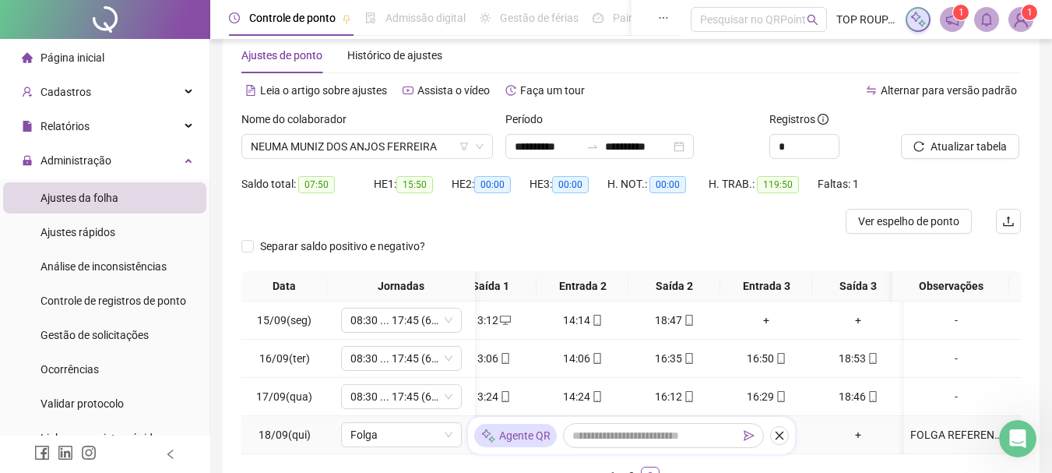
scroll to position [4, 0]
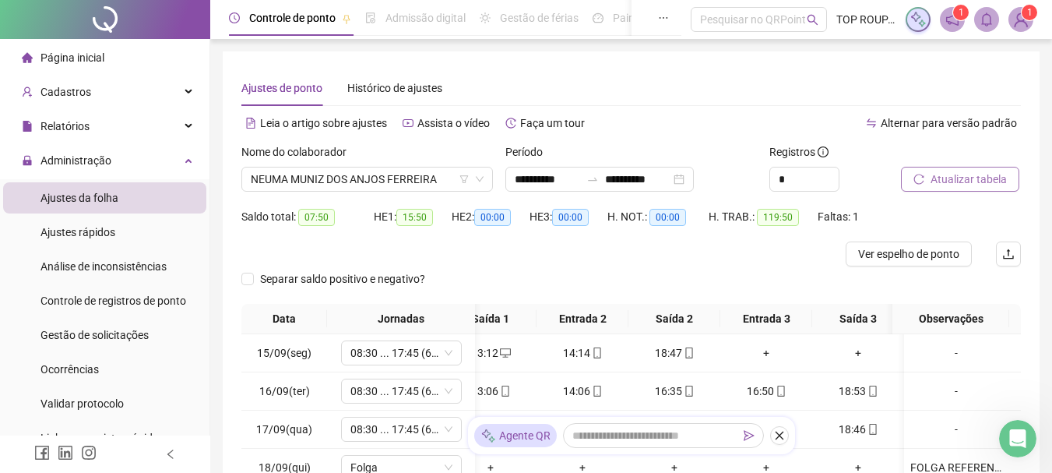
click at [968, 176] on span "Atualizar tabela" at bounding box center [969, 179] width 76 height 17
click at [296, 188] on span "NEUMA MUNIZ DOS ANJOS FERREIRA" at bounding box center [367, 178] width 233 height 23
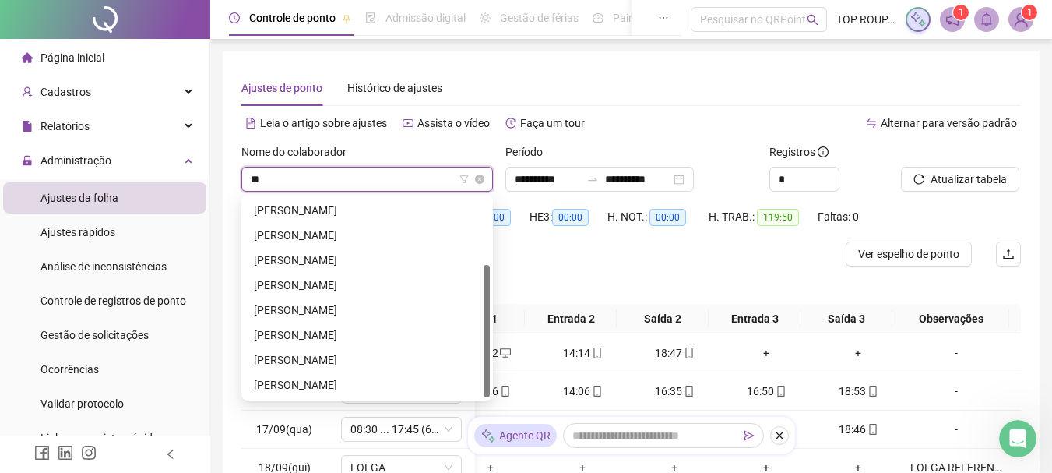
type input "***"
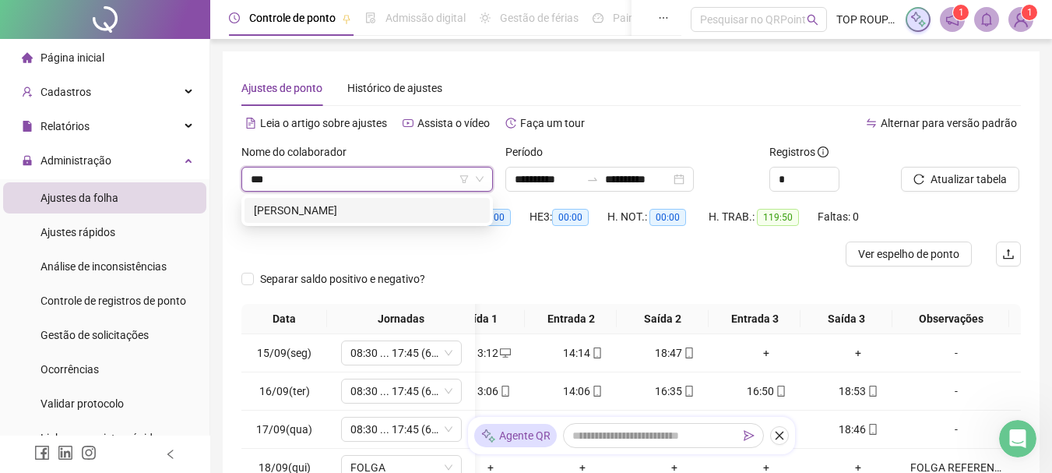
click at [301, 213] on div "[PERSON_NAME]" at bounding box center [367, 210] width 227 height 17
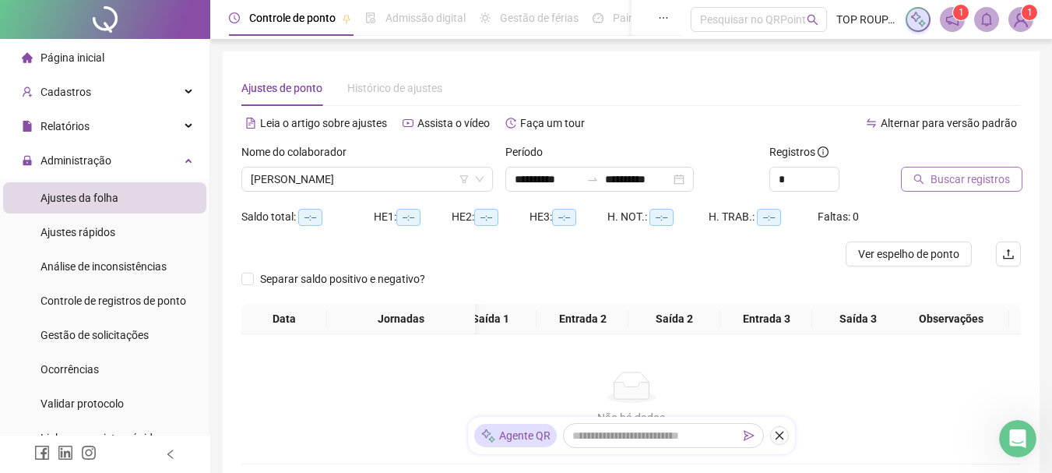
click at [923, 187] on button "Buscar registros" at bounding box center [961, 179] width 121 height 25
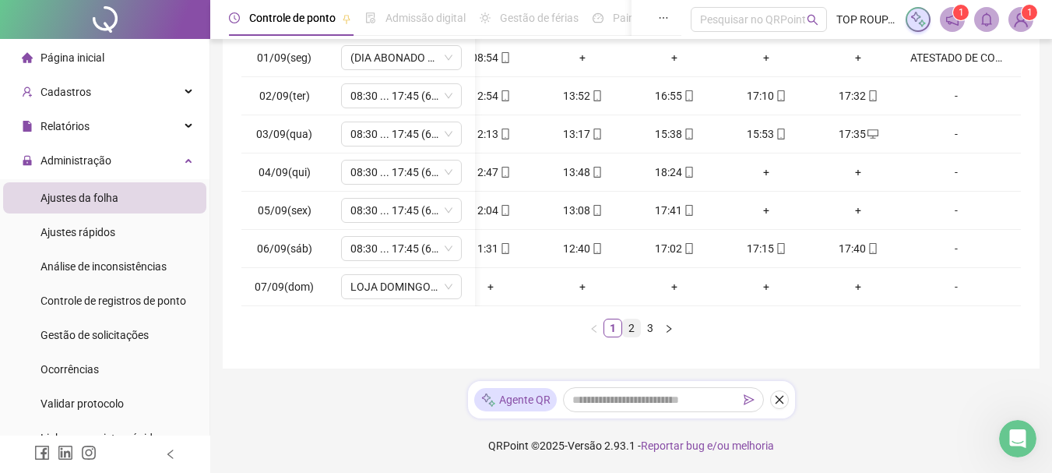
click at [634, 327] on link "2" at bounding box center [631, 327] width 17 height 17
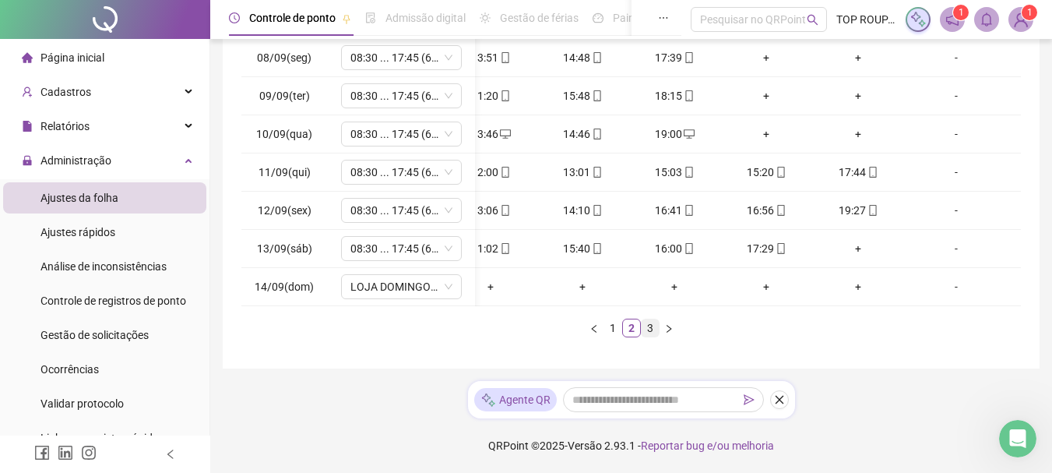
click at [641, 322] on li "3" at bounding box center [650, 328] width 19 height 19
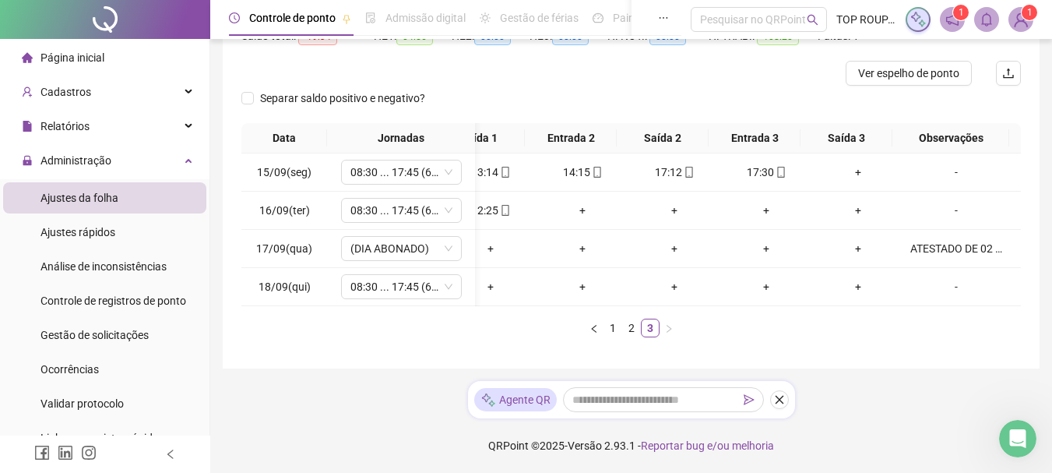
drag, startPoint x: 683, startPoint y: 316, endPoint x: 699, endPoint y: 317, distance: 16.4
click at [699, 317] on div "Data Jornadas Entrada 1 Saída 1 Entrada 2 Saída 2 Entrada 3 Saída 3 Observações…" at bounding box center [631, 230] width 780 height 214
drag, startPoint x: 665, startPoint y: 308, endPoint x: 567, endPoint y: 303, distance: 98.2
click at [567, 303] on div "Data Jornadas Entrada 1 Saída 1 Entrada 2 Saída 2 Entrada 3 Saída 3 Observações…" at bounding box center [631, 230] width 780 height 214
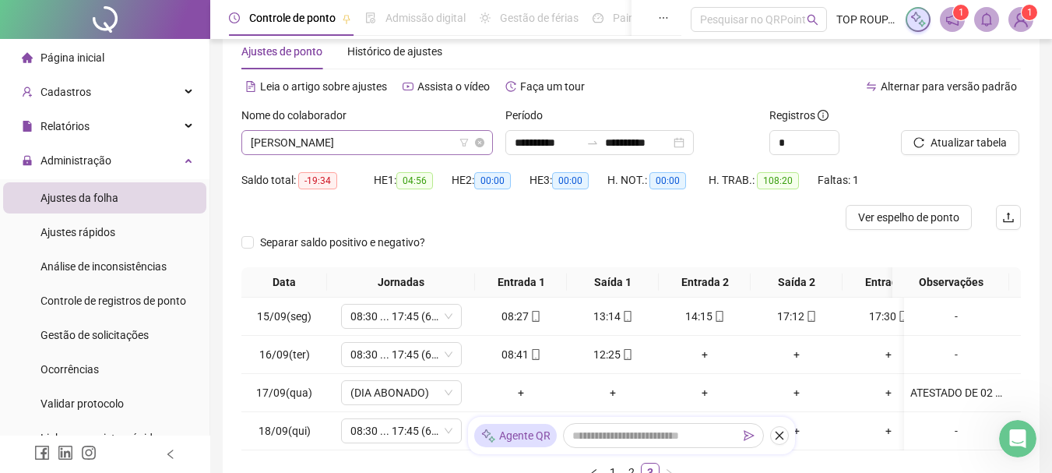
click at [337, 143] on span "[PERSON_NAME]" at bounding box center [367, 142] width 233 height 23
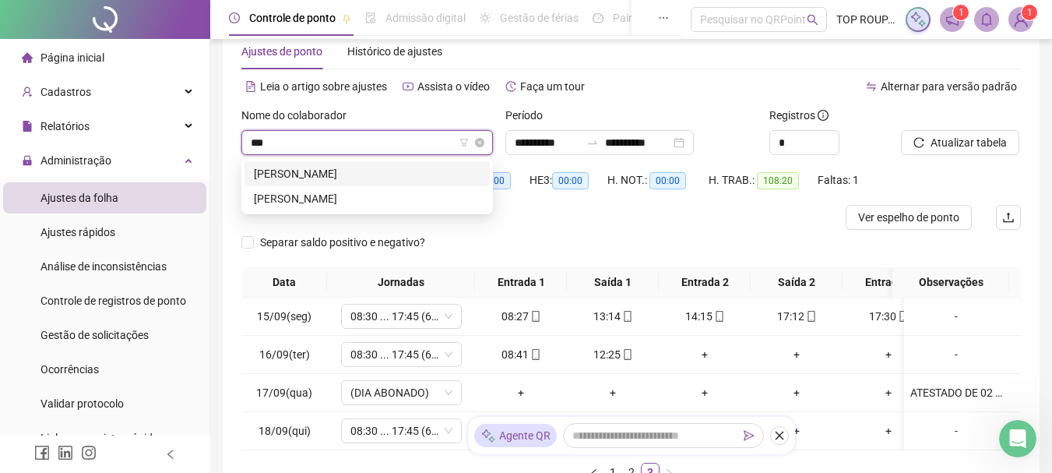
type input "****"
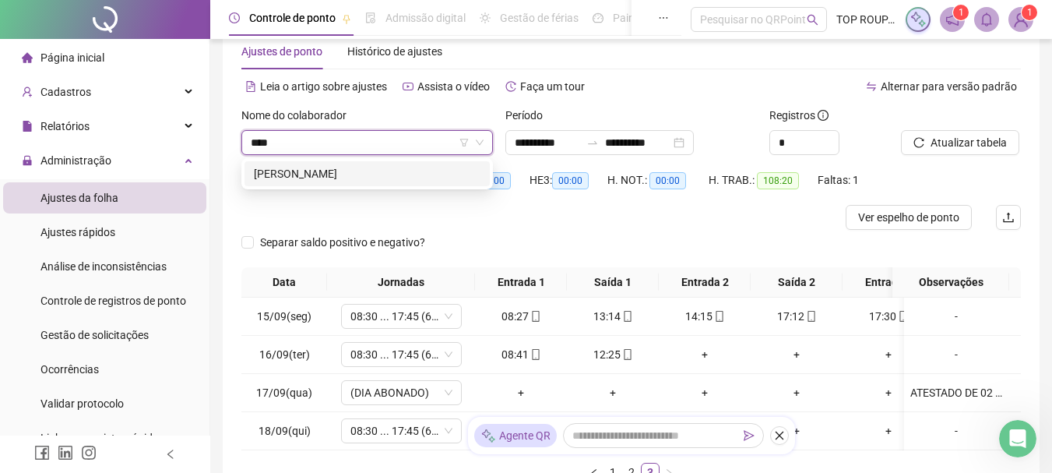
click at [343, 164] on div "[PERSON_NAME]" at bounding box center [367, 173] width 245 height 25
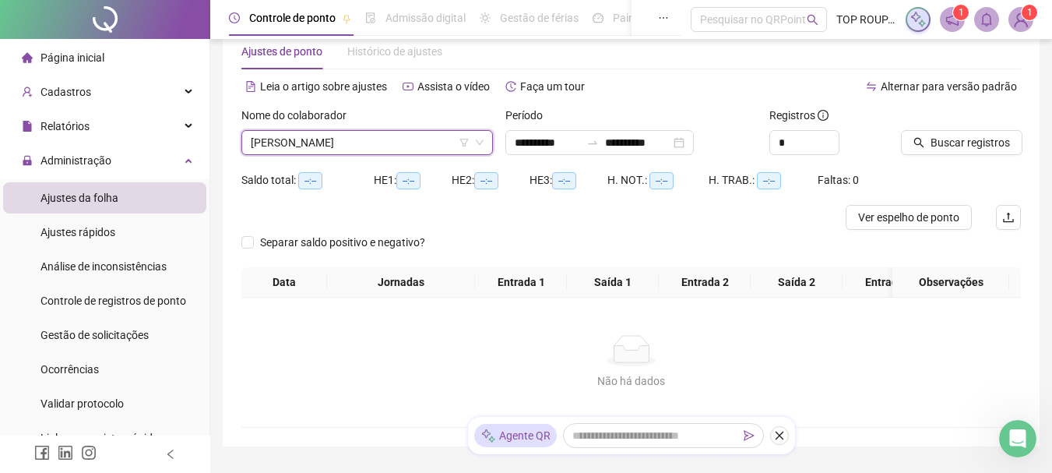
click at [966, 121] on div at bounding box center [941, 118] width 81 height 23
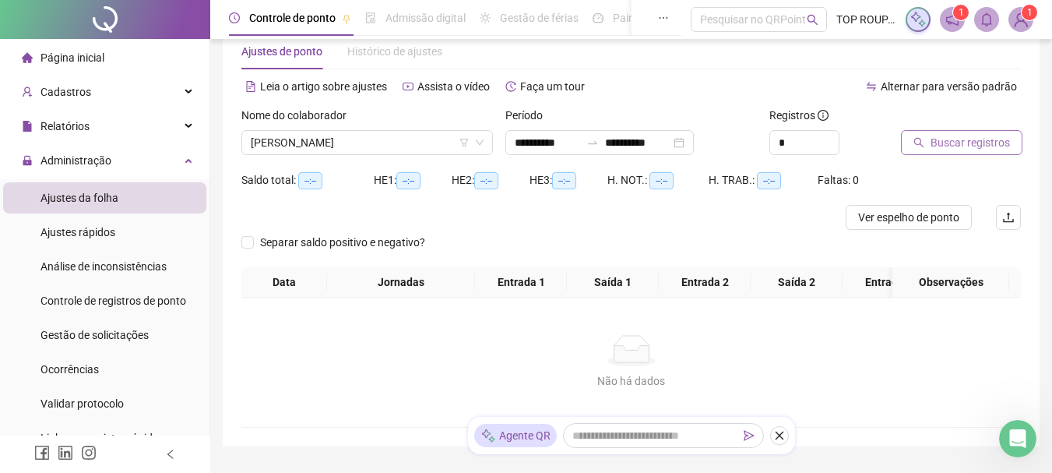
click at [966, 134] on span "Buscar registros" at bounding box center [970, 142] width 79 height 17
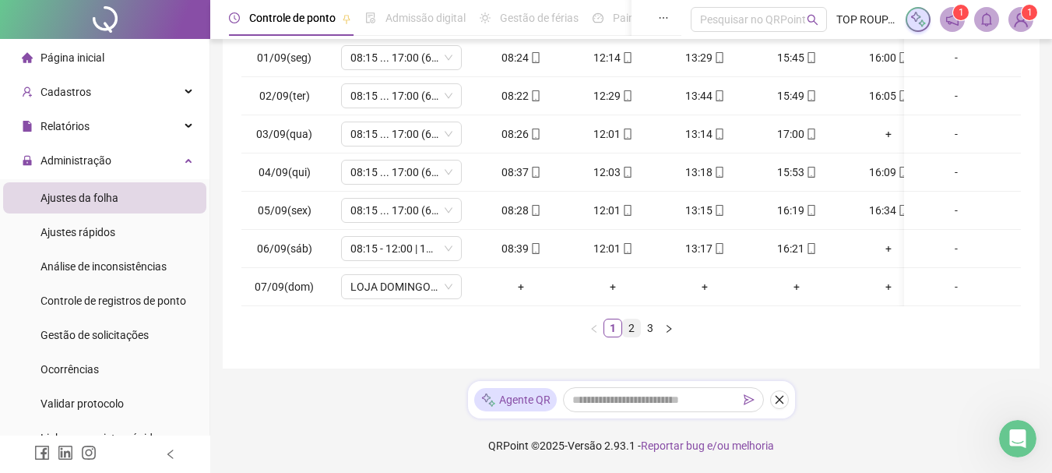
click at [625, 326] on link "2" at bounding box center [631, 327] width 17 height 17
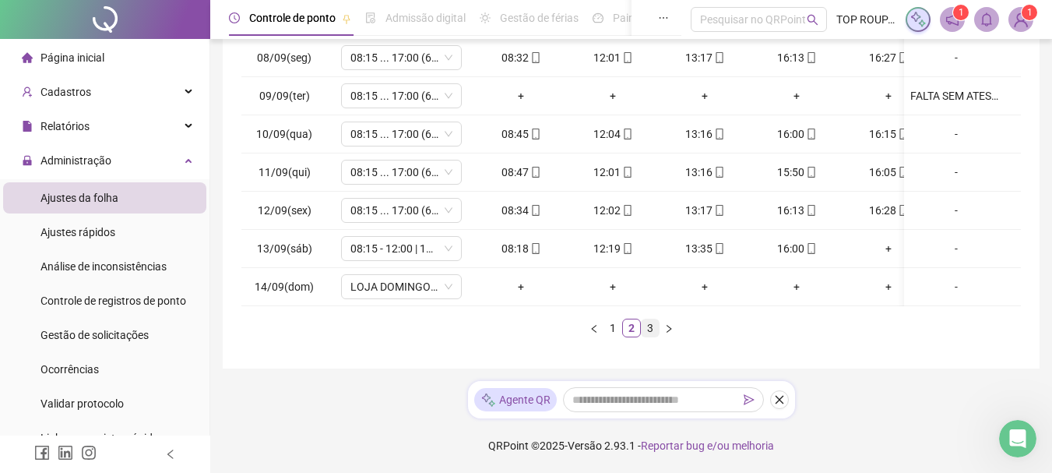
click at [653, 322] on link "3" at bounding box center [650, 327] width 17 height 17
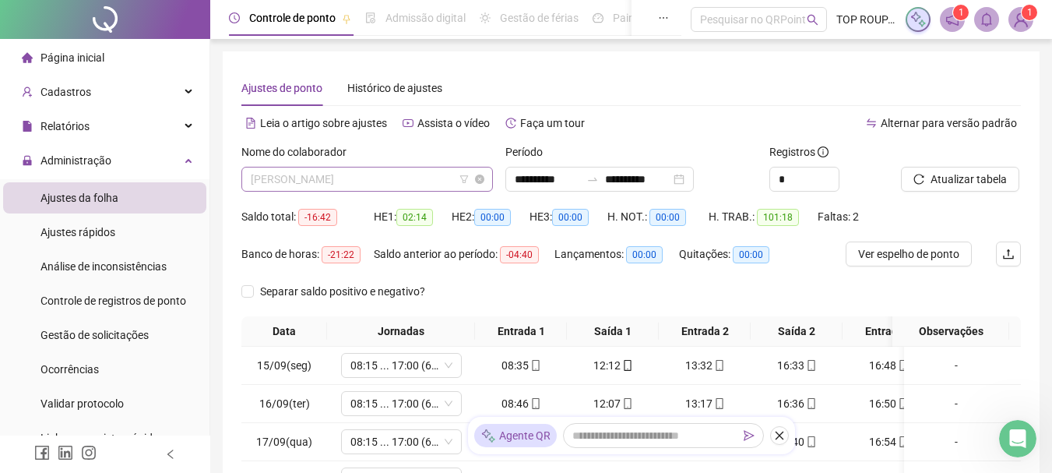
click at [378, 185] on span "[PERSON_NAME]" at bounding box center [367, 178] width 233 height 23
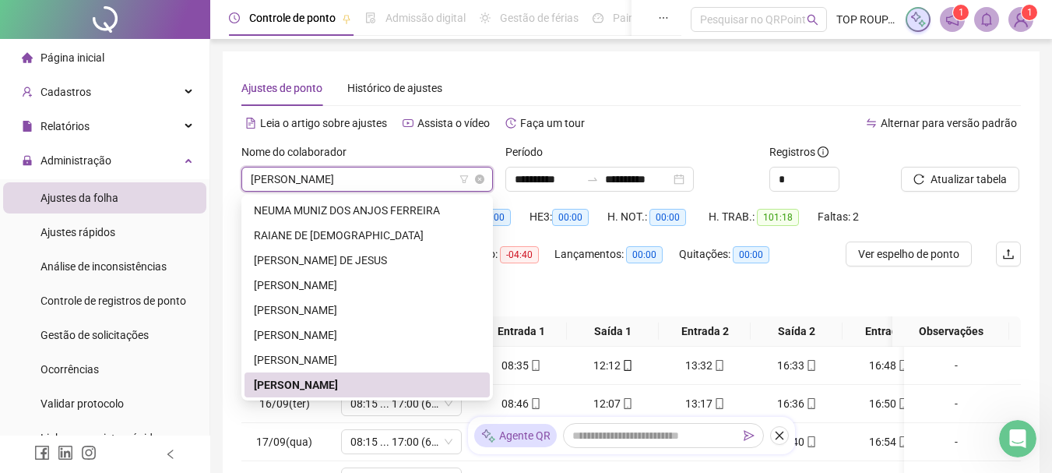
click at [415, 181] on span "[PERSON_NAME]" at bounding box center [367, 178] width 233 height 23
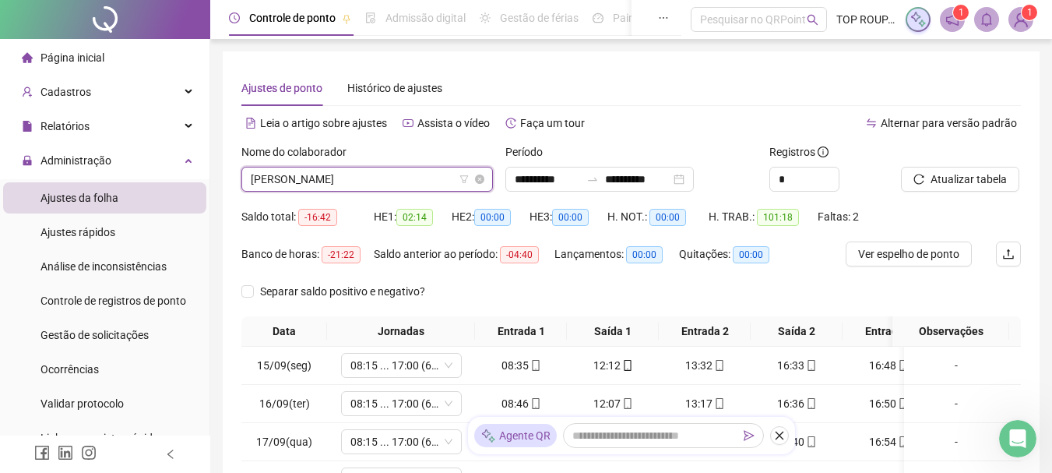
click at [415, 181] on span "[PERSON_NAME]" at bounding box center [367, 178] width 233 height 23
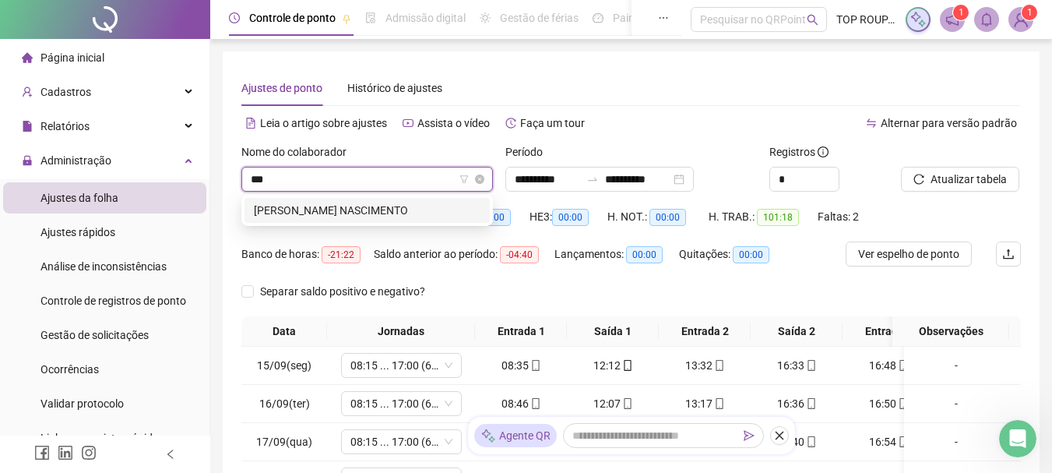
type input "****"
click at [394, 208] on div "[PERSON_NAME] NASCIMENTO" at bounding box center [367, 210] width 227 height 17
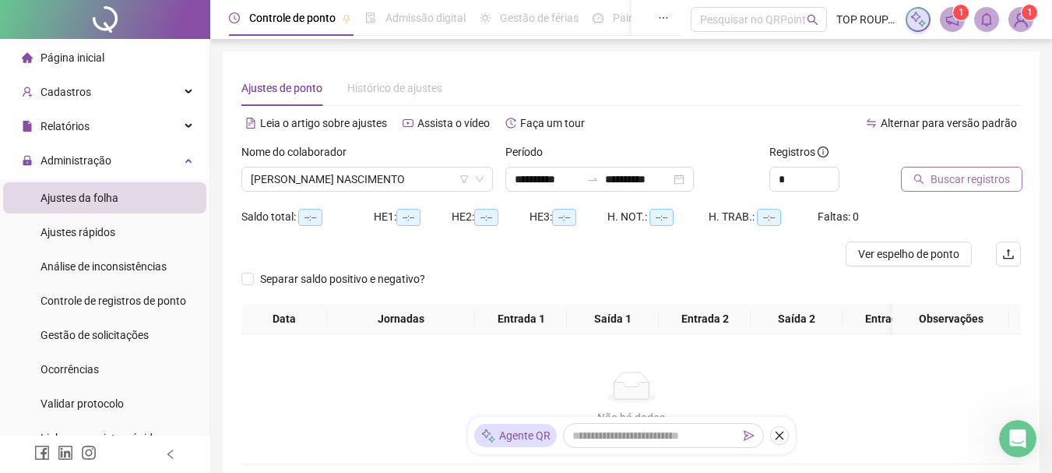
click at [948, 190] on button "Buscar registros" at bounding box center [961, 179] width 121 height 25
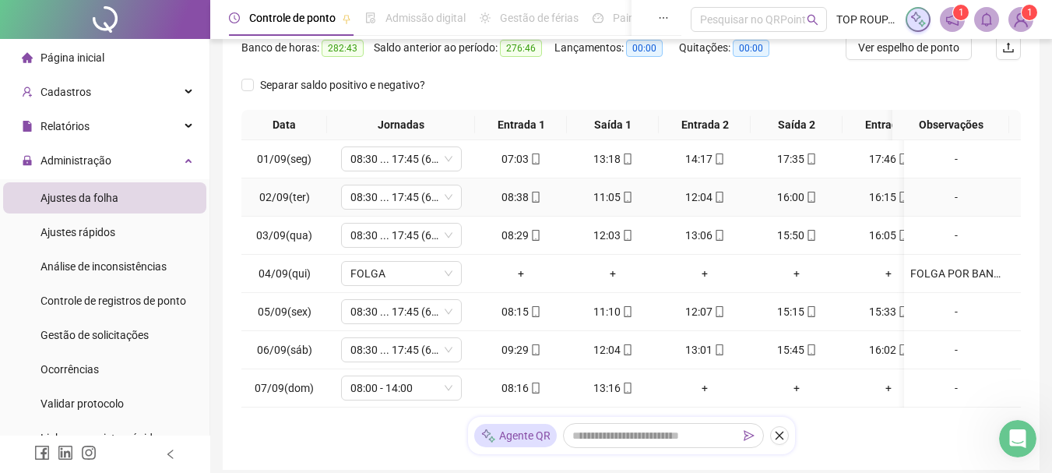
scroll to position [234, 0]
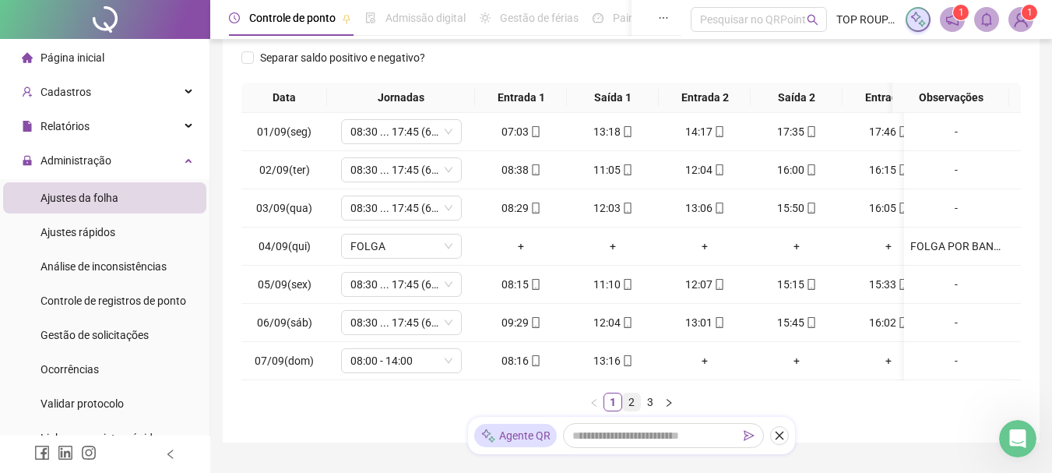
click at [635, 410] on link "2" at bounding box center [631, 401] width 17 height 17
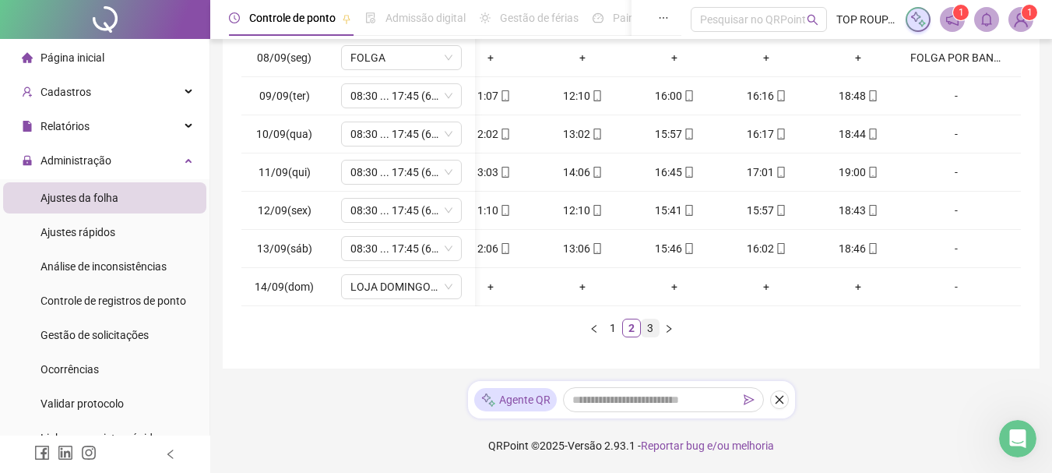
click at [650, 334] on link "3" at bounding box center [650, 327] width 17 height 17
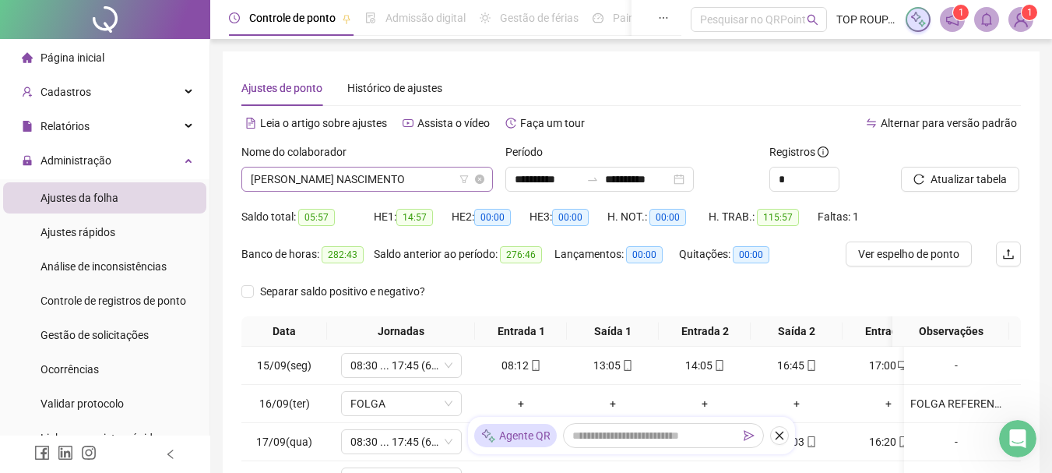
click at [341, 174] on span "[PERSON_NAME] NASCIMENTO" at bounding box center [367, 178] width 233 height 23
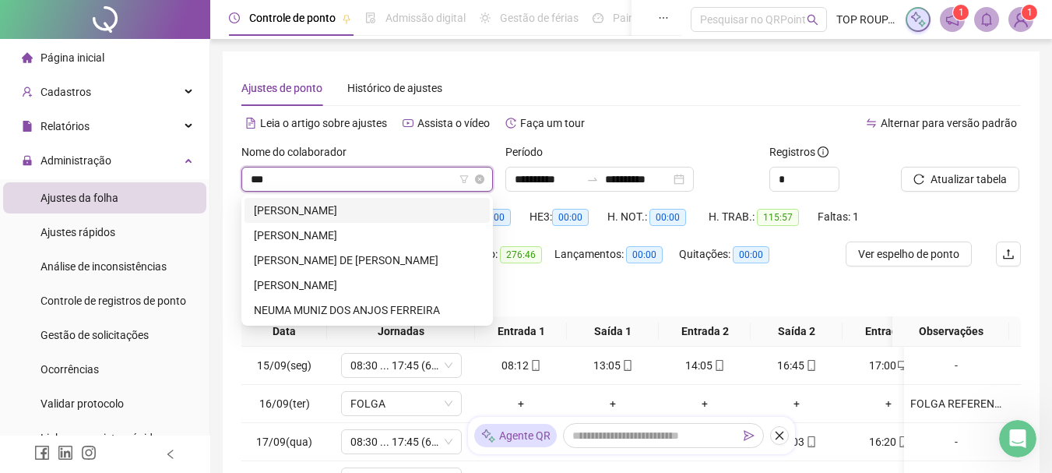
type input "****"
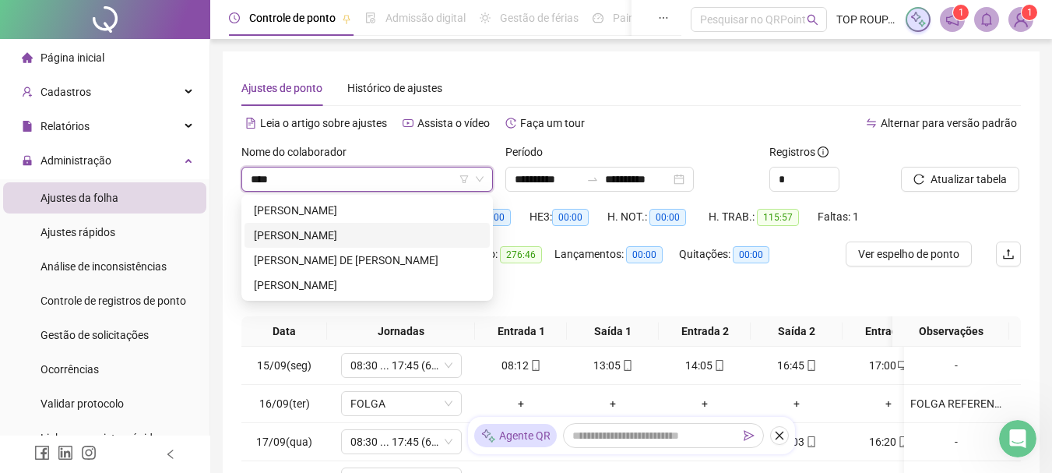
click at [342, 232] on div "[PERSON_NAME]" at bounding box center [367, 235] width 227 height 17
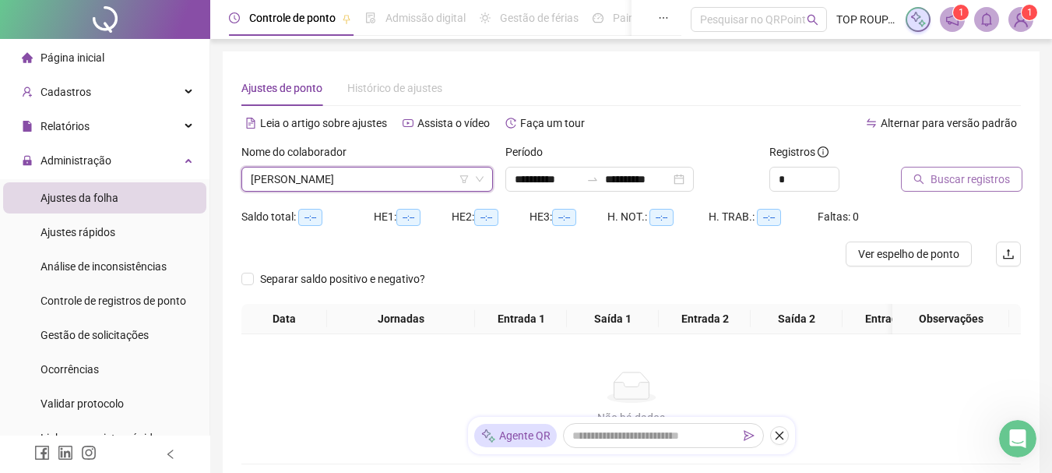
click at [955, 184] on span "Buscar registros" at bounding box center [970, 179] width 79 height 17
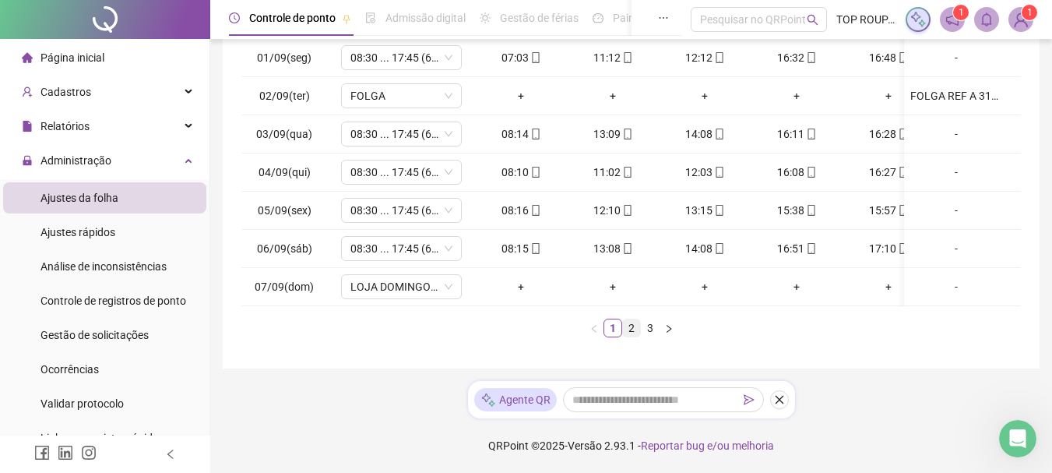
click at [632, 333] on link "2" at bounding box center [631, 327] width 17 height 17
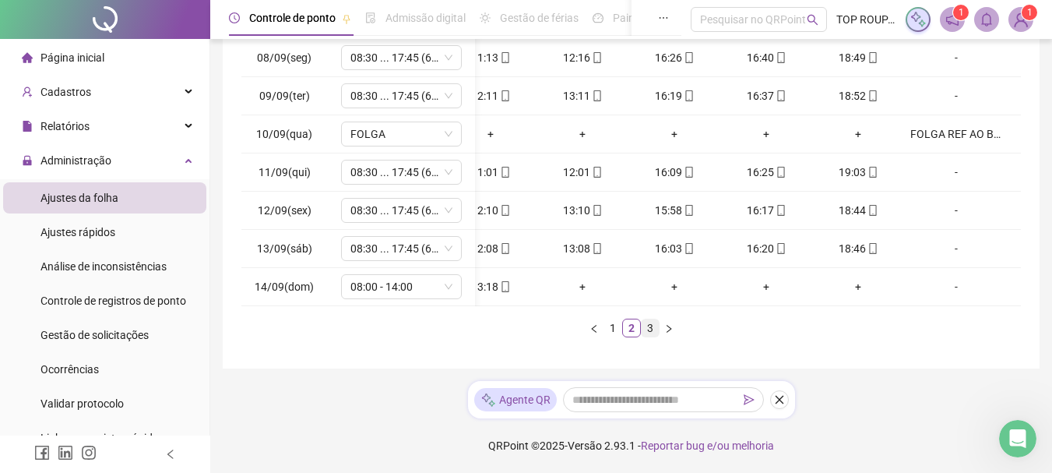
click at [645, 332] on link "3" at bounding box center [650, 327] width 17 height 17
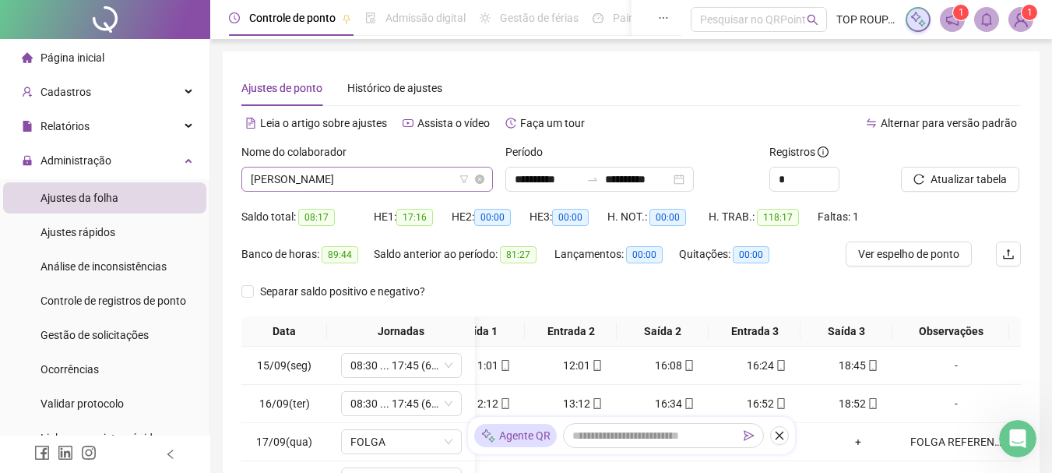
drag, startPoint x: 434, startPoint y: 194, endPoint x: 420, endPoint y: 176, distance: 22.7
click at [427, 185] on div "Nome do colaborador [PERSON_NAME]" at bounding box center [367, 173] width 264 height 61
click at [421, 176] on span "[PERSON_NAME]" at bounding box center [367, 178] width 233 height 23
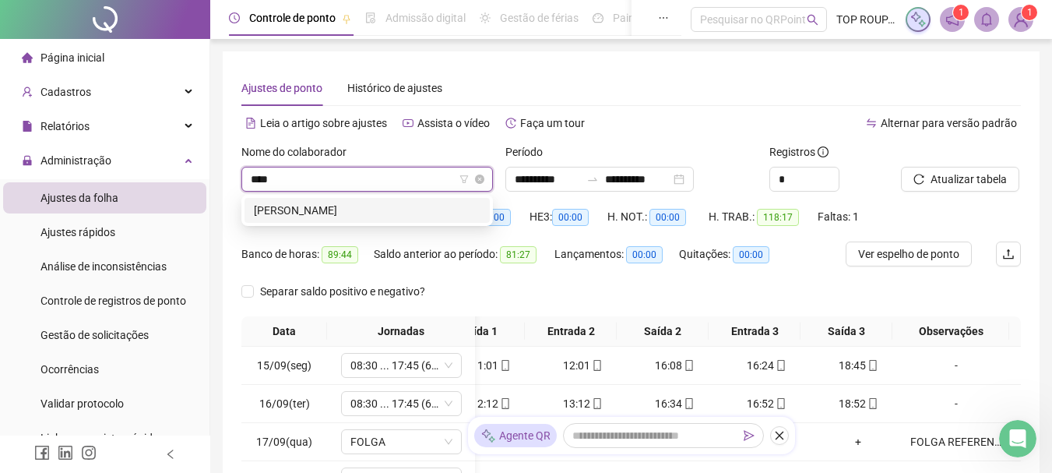
type input "*****"
click at [443, 206] on div "[PERSON_NAME]" at bounding box center [367, 210] width 227 height 17
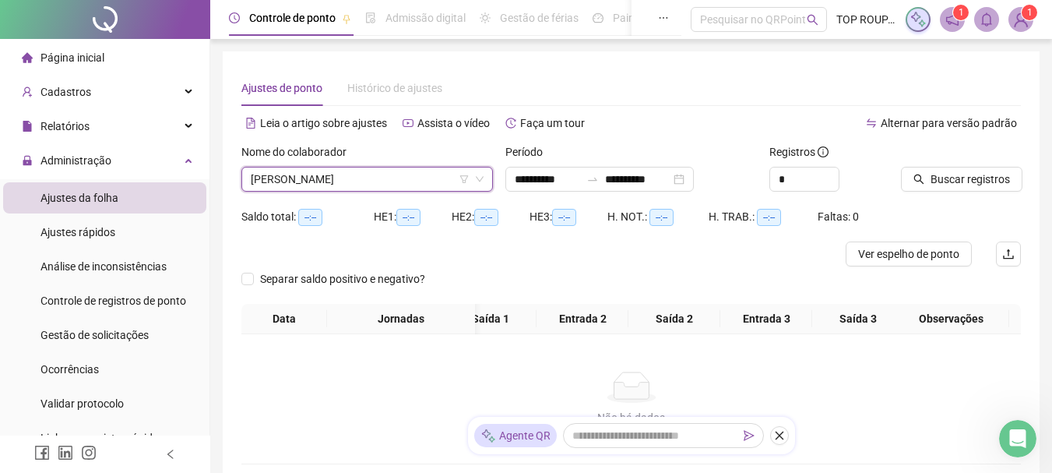
click at [951, 164] on div at bounding box center [941, 154] width 81 height 23
click at [948, 172] on span "Buscar registros" at bounding box center [970, 179] width 79 height 17
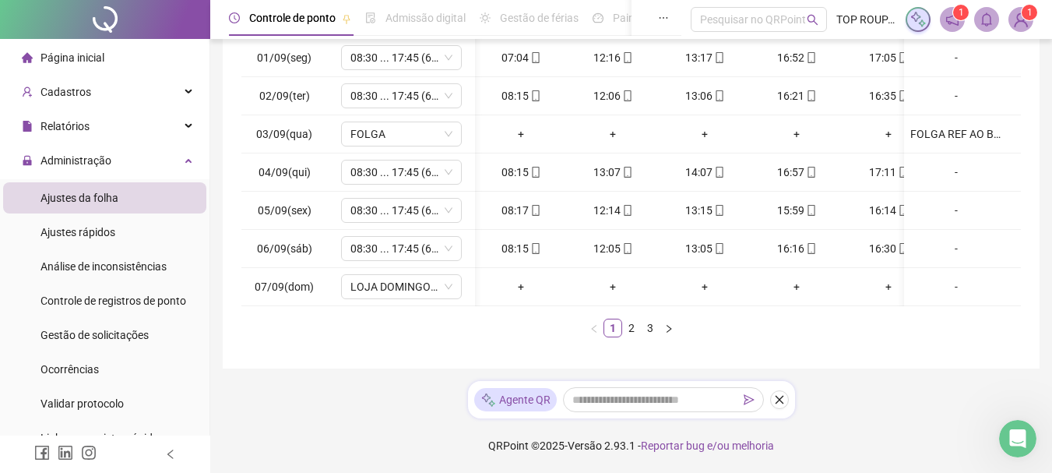
scroll to position [0, 0]
click at [637, 326] on link "2" at bounding box center [631, 327] width 17 height 17
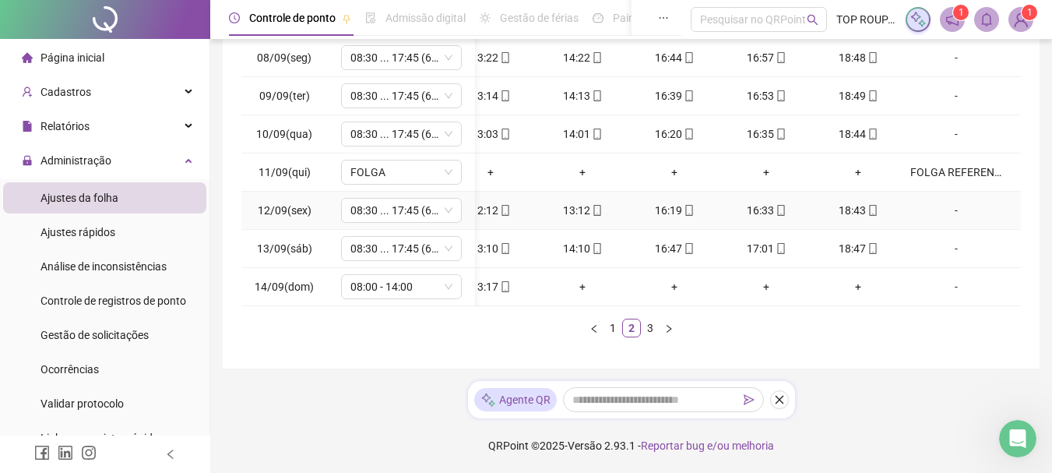
scroll to position [241, 0]
click at [648, 335] on link "3" at bounding box center [650, 327] width 17 height 17
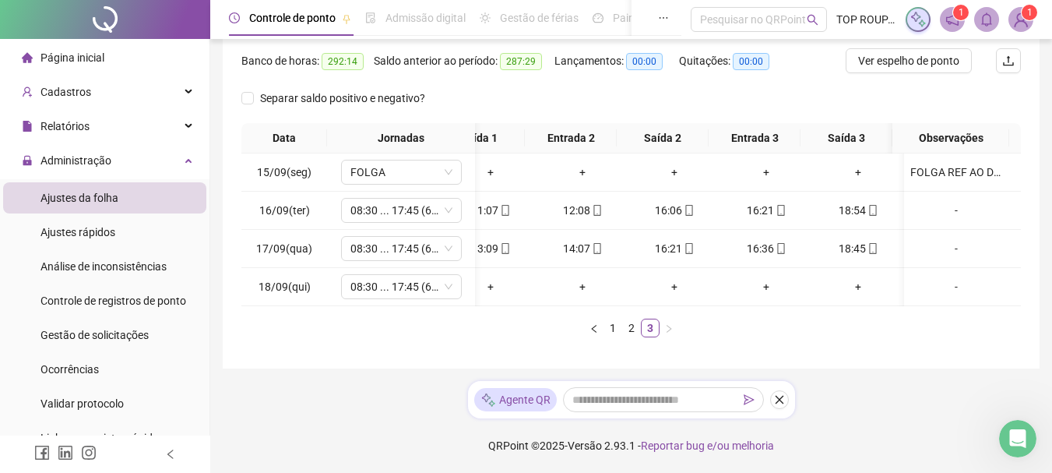
scroll to position [0, 0]
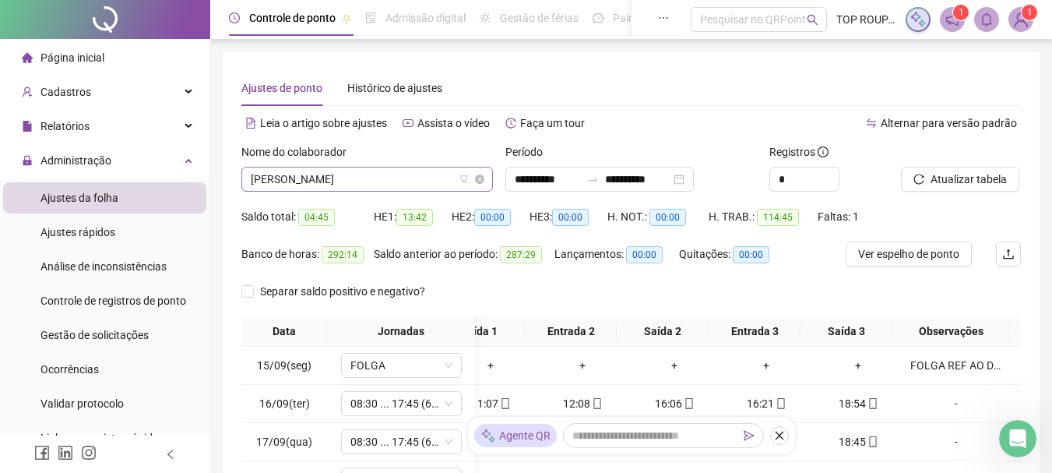
click at [369, 172] on span "[PERSON_NAME]" at bounding box center [367, 178] width 233 height 23
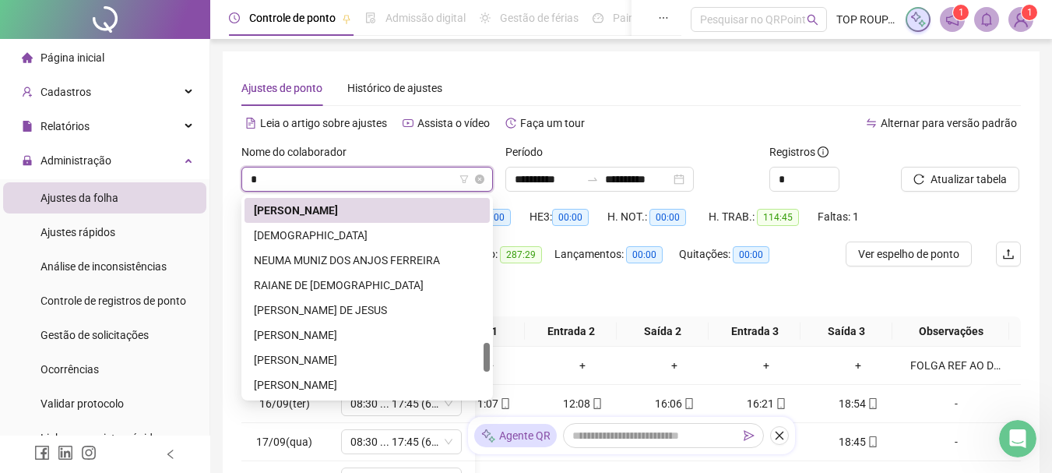
type input "**"
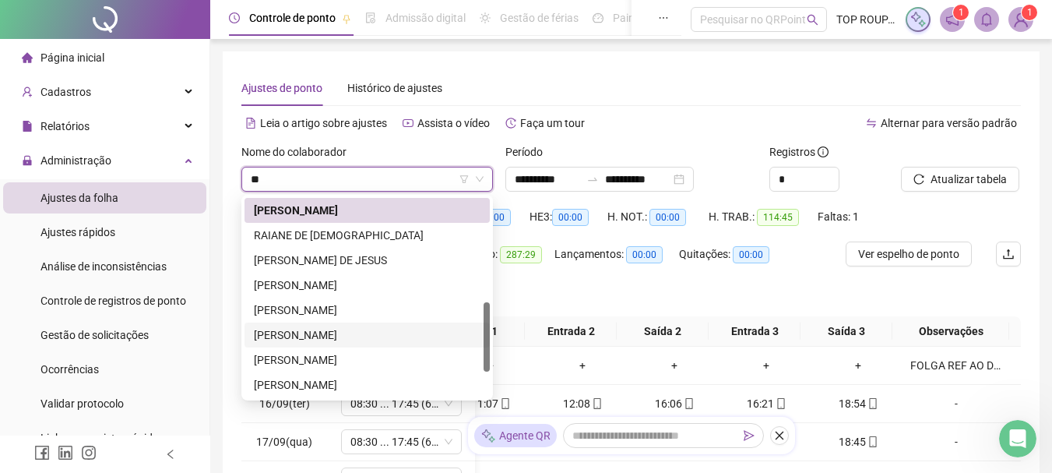
click at [317, 333] on div "[PERSON_NAME]" at bounding box center [367, 334] width 227 height 17
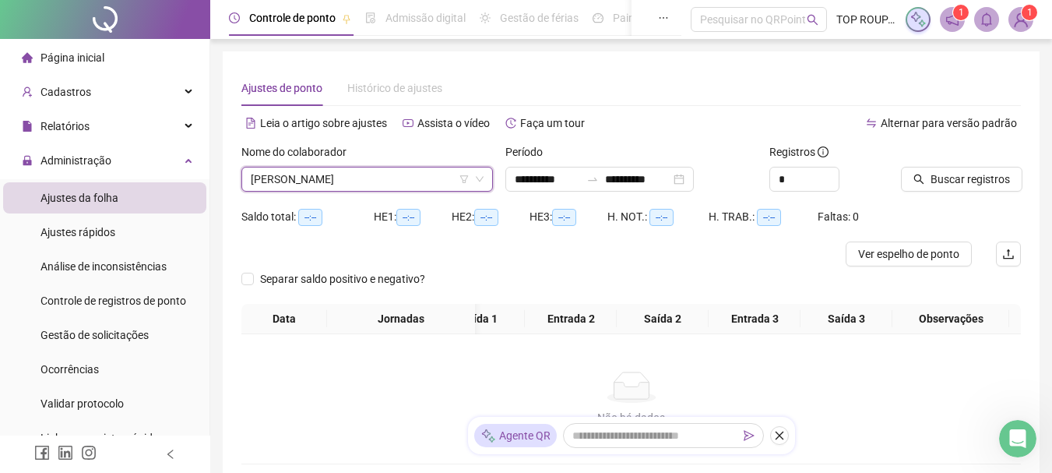
scroll to position [0, 122]
drag, startPoint x: 926, startPoint y: 186, endPoint x: 910, endPoint y: 195, distance: 18.2
click at [910, 195] on div "Buscar registros" at bounding box center [961, 173] width 132 height 61
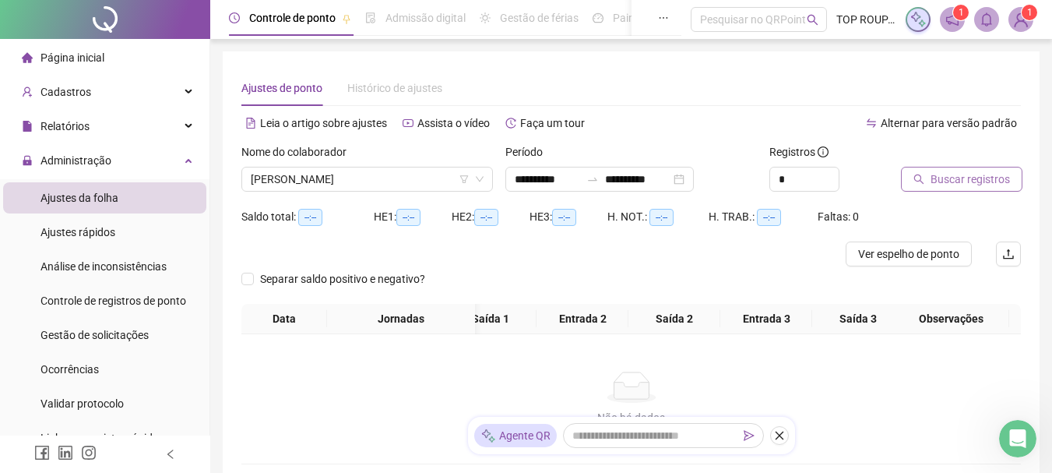
click at [943, 168] on button "Buscar registros" at bounding box center [961, 179] width 121 height 25
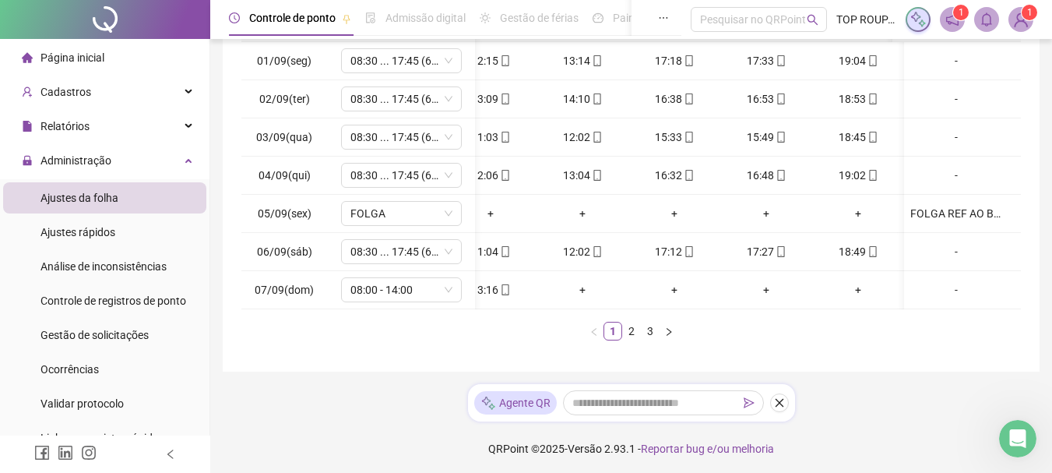
scroll to position [311, 0]
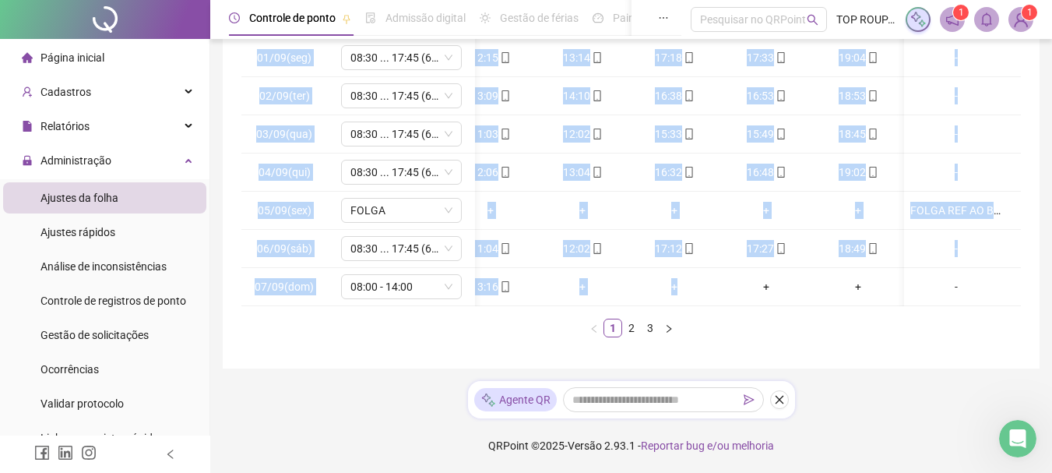
drag, startPoint x: 711, startPoint y: 301, endPoint x: 563, endPoint y: 310, distance: 148.2
click at [563, 306] on div "01/09(seg) 08:30 ... 17:45 (6 HORAS) 07:04 12:15 13:14 17:18 17:33 19:04 [DATE]…" at bounding box center [631, 172] width 780 height 267
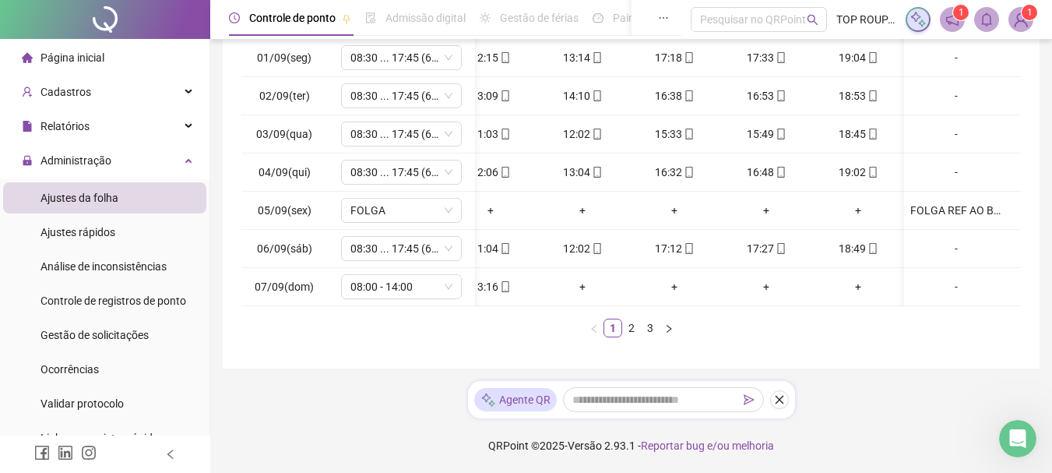
drag, startPoint x: 529, startPoint y: 343, endPoint x: 523, endPoint y: 322, distance: 21.9
click at [525, 337] on ul "1 2 3" at bounding box center [631, 328] width 780 height 19
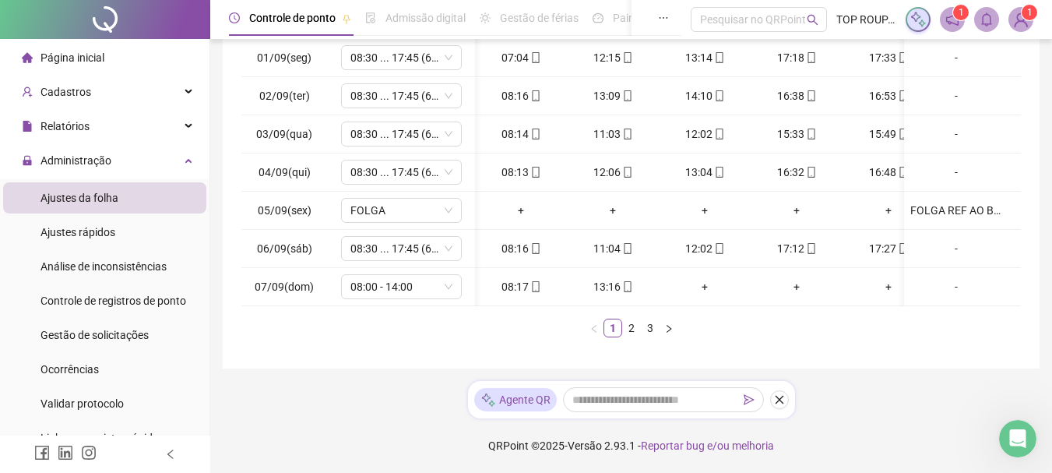
scroll to position [0, 134]
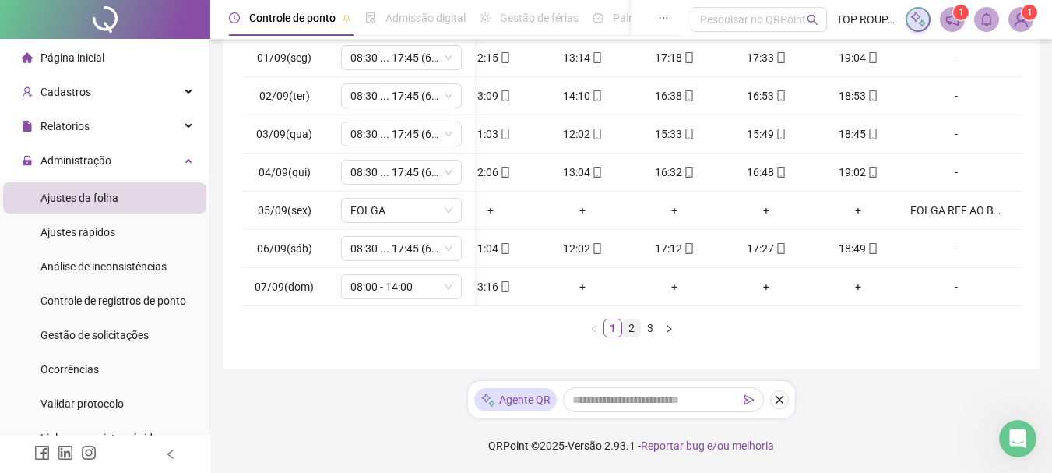
click at [631, 331] on link "2" at bounding box center [631, 327] width 17 height 17
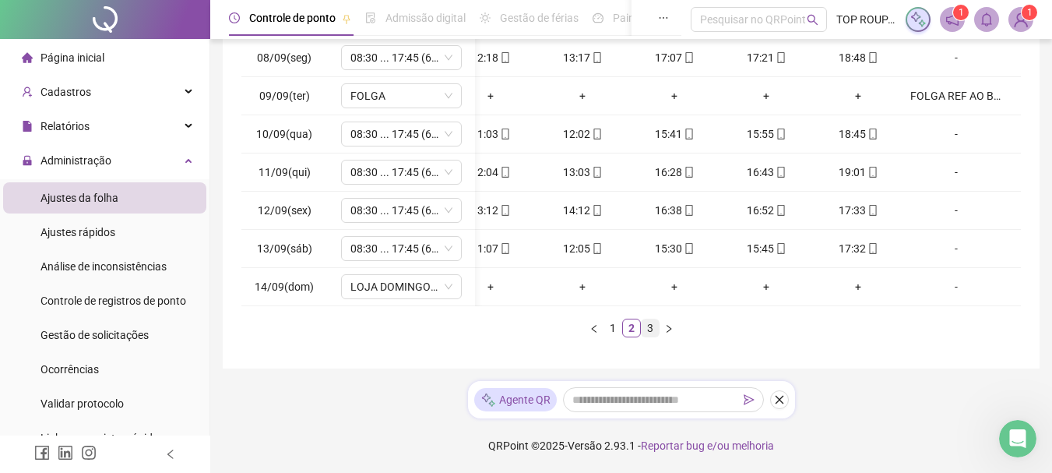
click at [650, 335] on link "3" at bounding box center [650, 327] width 17 height 17
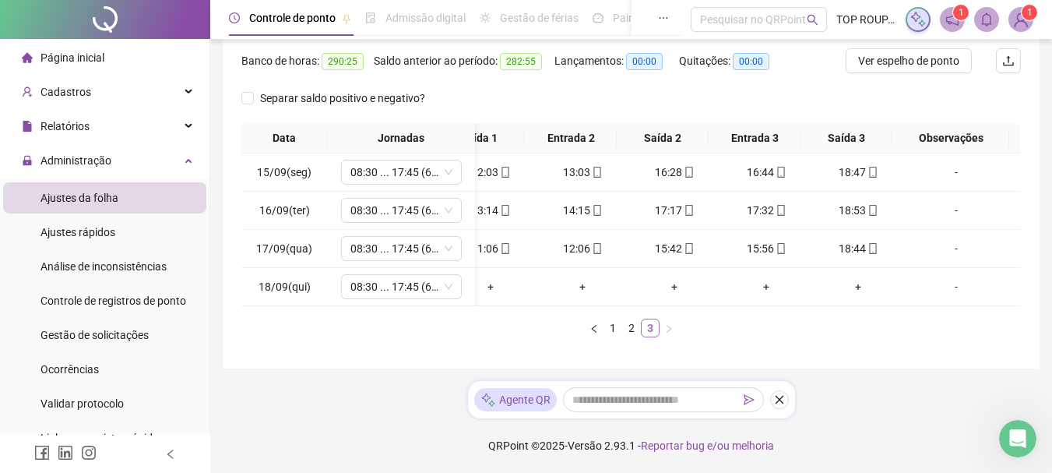
scroll to position [205, 0]
drag, startPoint x: 673, startPoint y: 307, endPoint x: 457, endPoint y: 311, distance: 215.8
click at [457, 311] on div "Data Jornadas Entrada 1 Saída 1 Entrada 2 Saída 2 Entrada 3 Saída 3 Observações…" at bounding box center [631, 230] width 780 height 214
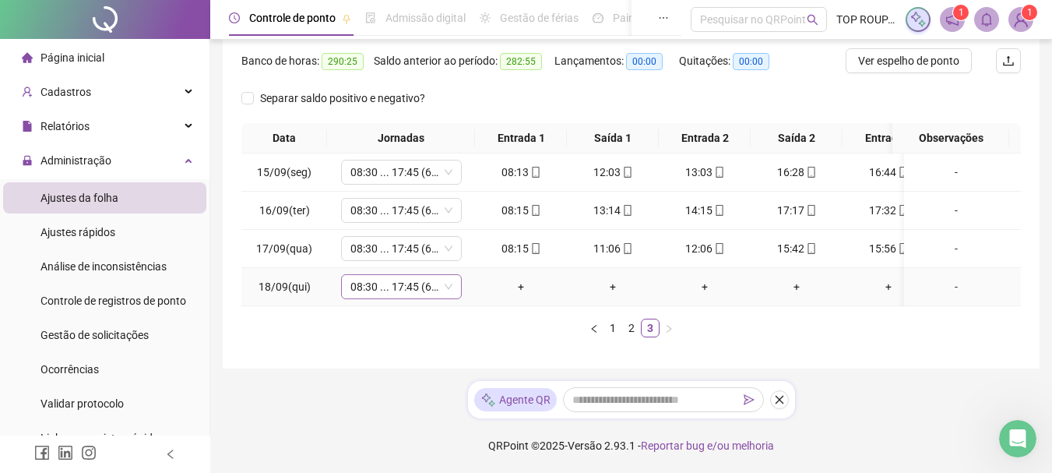
click at [349, 280] on div "08:30 ... 17:45 (6 HORAS)" at bounding box center [401, 286] width 121 height 25
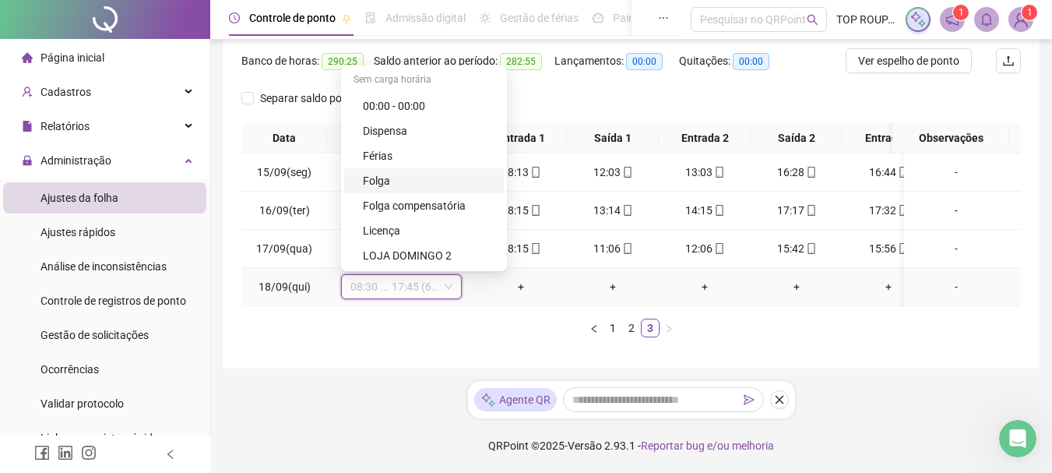
click at [396, 172] on div "Folga" at bounding box center [429, 180] width 132 height 17
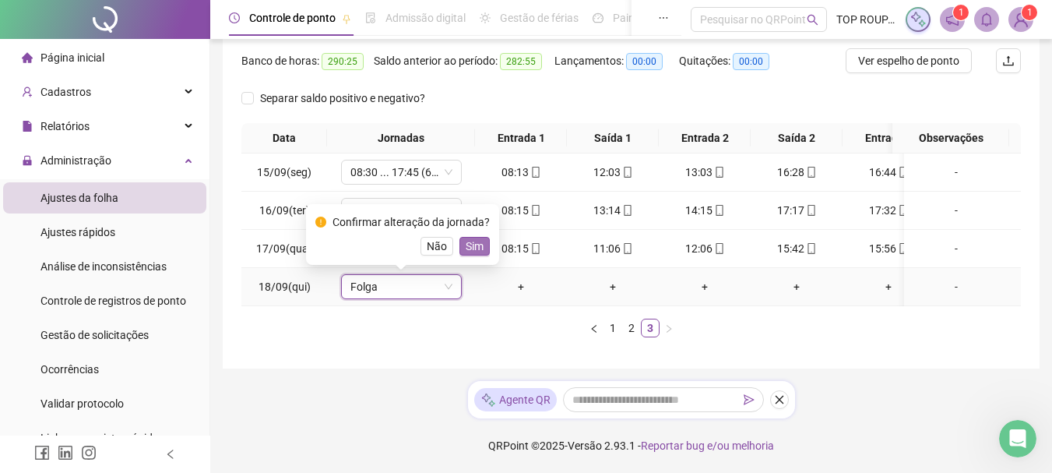
click at [470, 238] on span "Sim" at bounding box center [475, 246] width 18 height 17
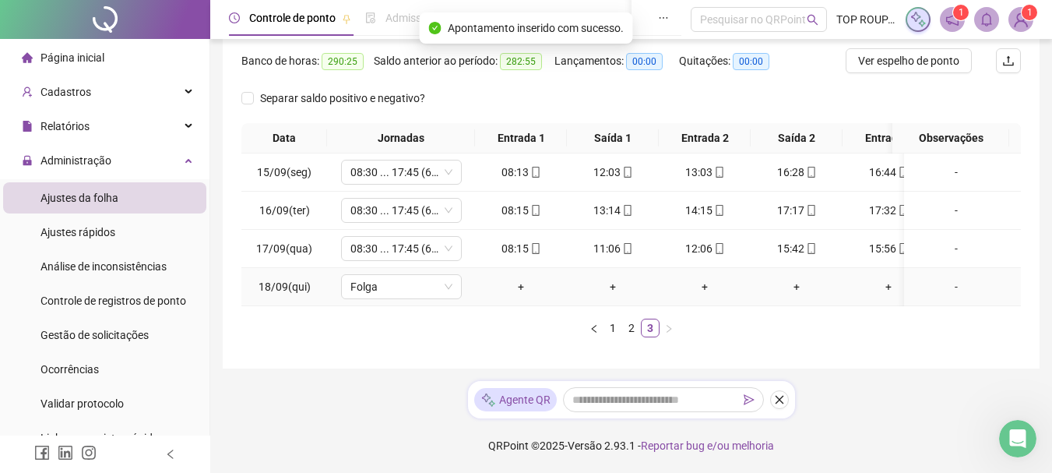
click at [949, 280] on div "-" at bounding box center [956, 286] width 92 height 17
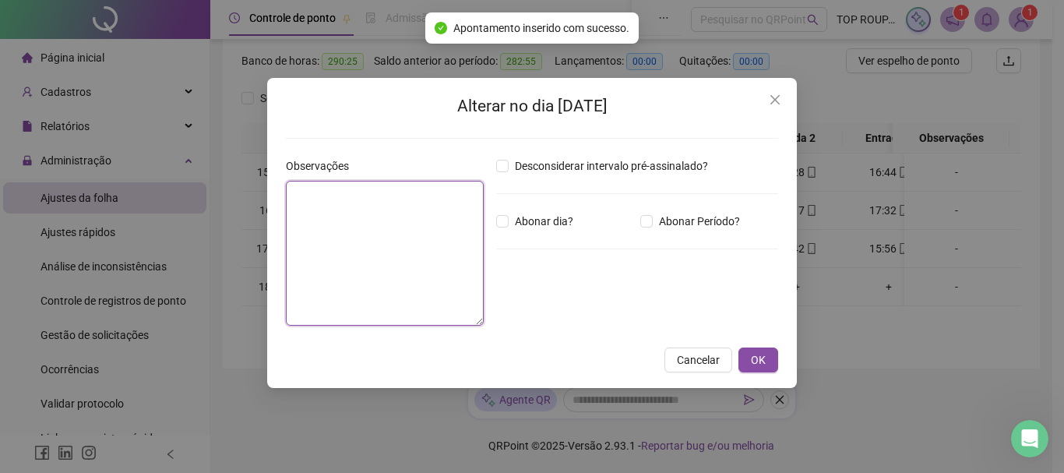
click at [436, 204] on textarea at bounding box center [385, 253] width 198 height 145
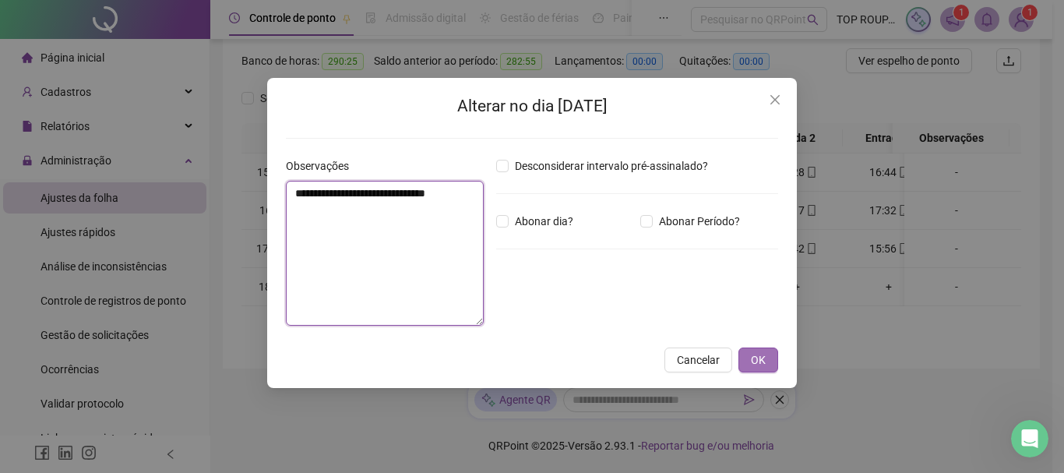
type textarea "**********"
click at [751, 359] on span "OK" at bounding box center [758, 359] width 15 height 17
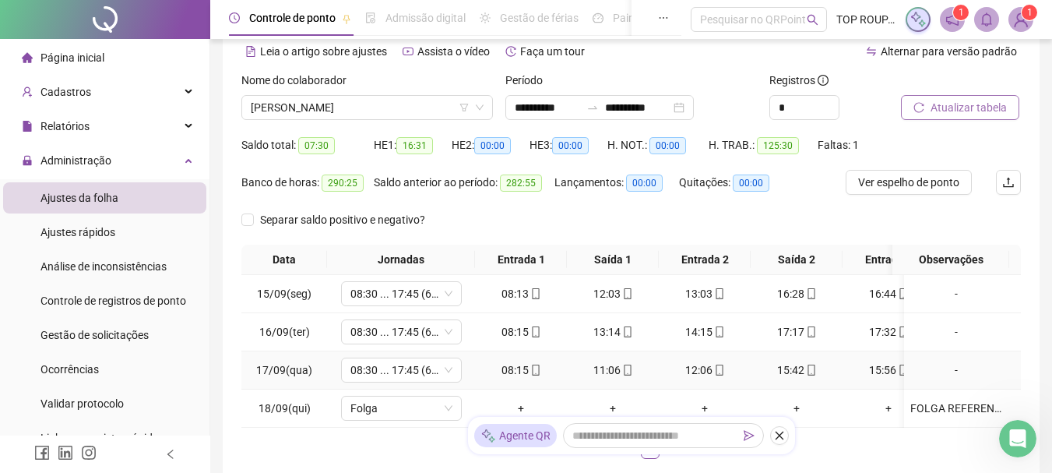
scroll to position [0, 0]
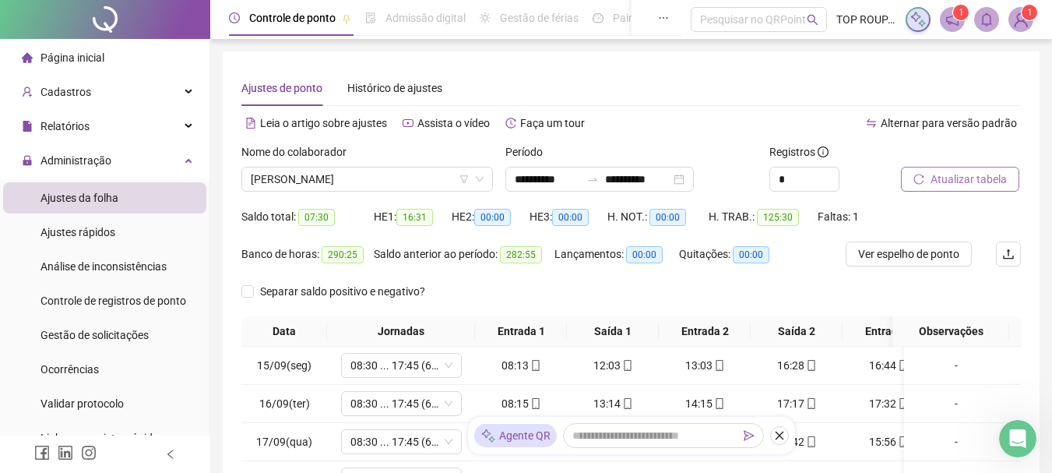
click at [930, 171] on button "Atualizar tabela" at bounding box center [960, 179] width 118 height 25
click at [951, 184] on span "Atualizar tabela" at bounding box center [969, 179] width 76 height 17
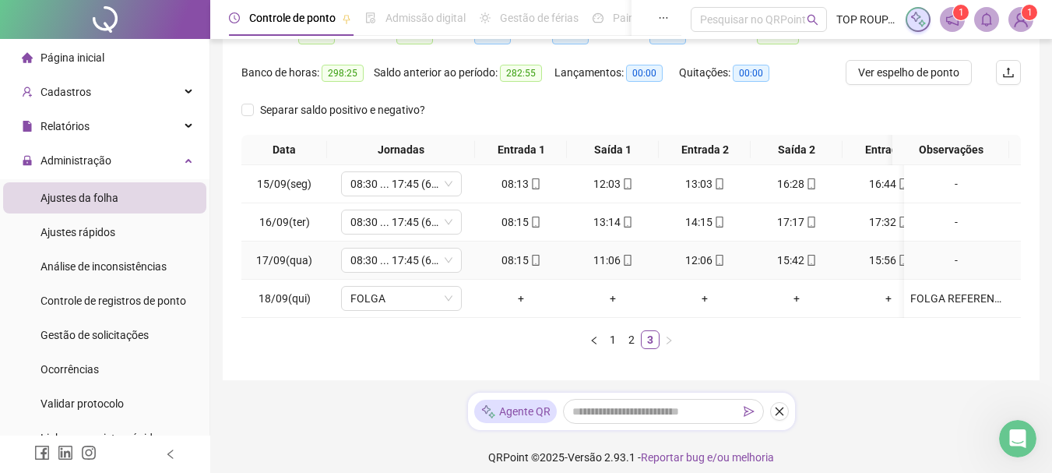
scroll to position [205, 0]
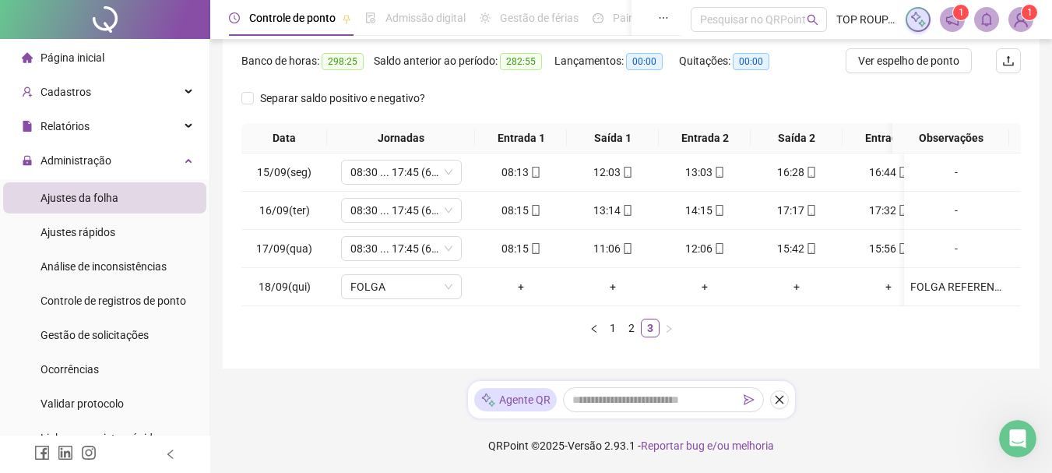
click at [475, 309] on div "Data Jornadas Entrada 1 Saída 1 Entrada 2 Saída 2 Entrada 3 Saída 3 Observações…" at bounding box center [631, 230] width 780 height 214
drag, startPoint x: 776, startPoint y: 292, endPoint x: 866, endPoint y: 273, distance: 91.6
click at [866, 273] on tr "18/09(qui) FOLGA + + + + + + FOLGA REFERENTE AO BANCO DE HORAS" at bounding box center [692, 287] width 902 height 38
drag, startPoint x: 878, startPoint y: 341, endPoint x: 883, endPoint y: 311, distance: 30.1
click at [878, 340] on div "Data Jornadas Entrada 1 Saída 1 Entrada 2 Saída 2 Entrada 3 Saída 3 Observações…" at bounding box center [631, 236] width 780 height 227
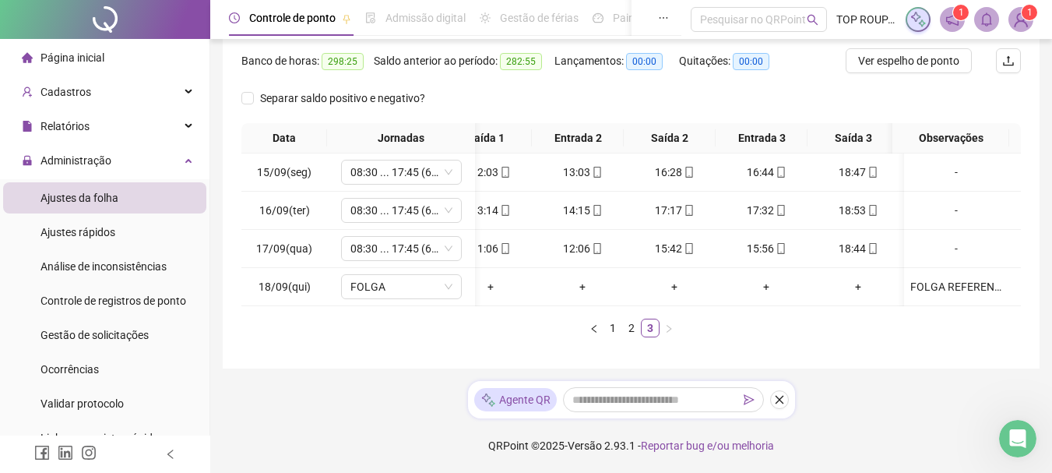
scroll to position [0, 124]
drag, startPoint x: 515, startPoint y: 307, endPoint x: 564, endPoint y: 307, distance: 49.1
click at [564, 307] on div "Data Jornadas Entrada 1 Saída 1 Entrada 2 Saída 2 Entrada 3 Saída 3 Observações…" at bounding box center [631, 230] width 780 height 214
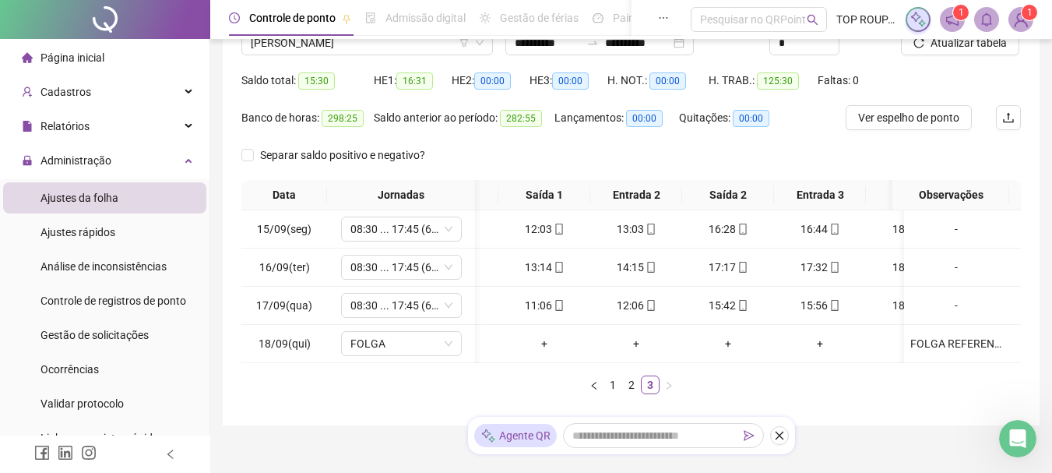
scroll to position [49, 0]
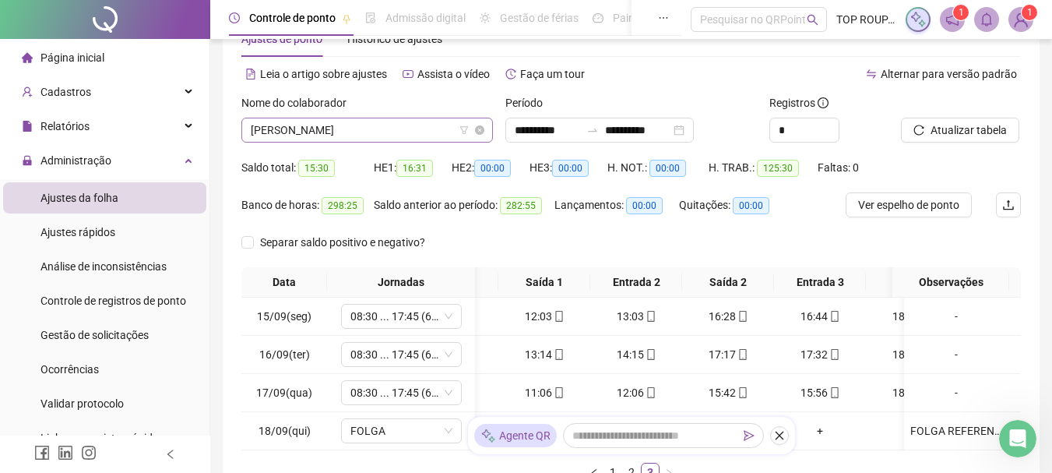
click at [349, 126] on span "[PERSON_NAME]" at bounding box center [367, 129] width 233 height 23
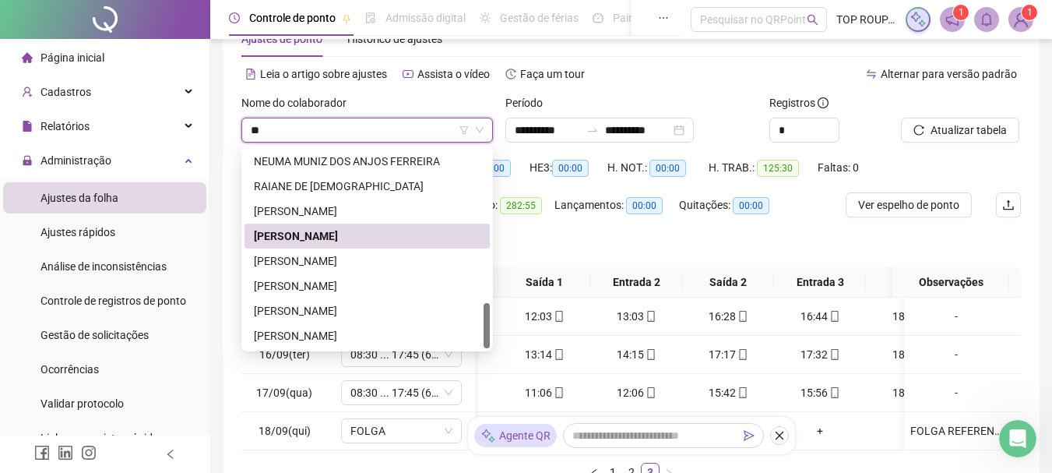
type input "***"
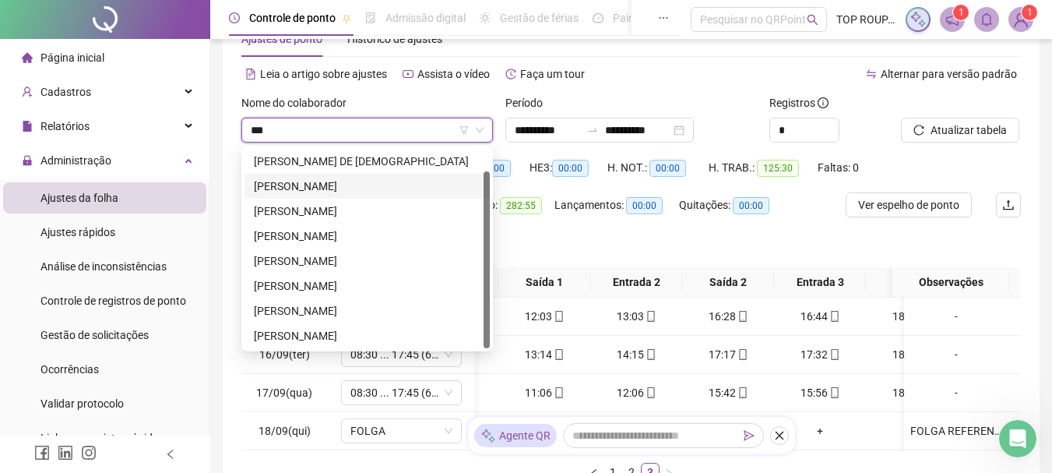
click at [378, 186] on div "[PERSON_NAME]" at bounding box center [367, 186] width 227 height 17
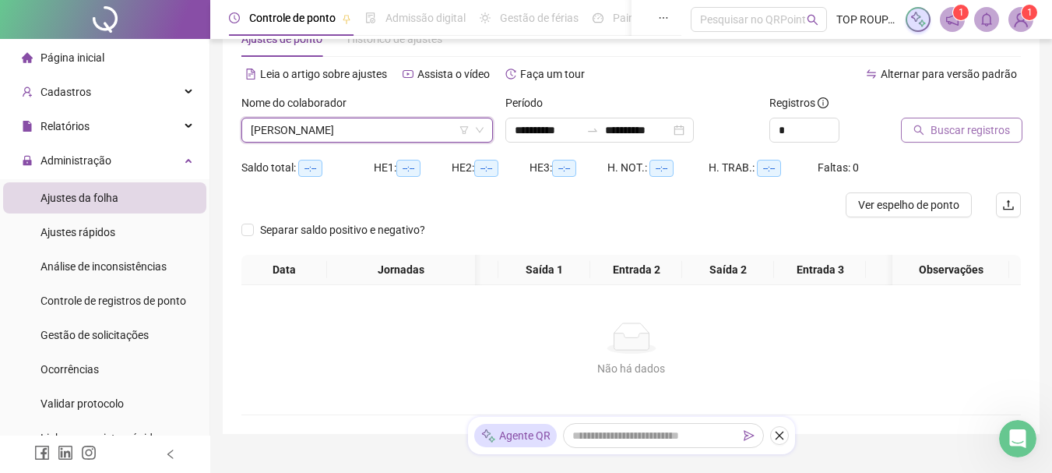
click at [938, 127] on span "Buscar registros" at bounding box center [970, 129] width 79 height 17
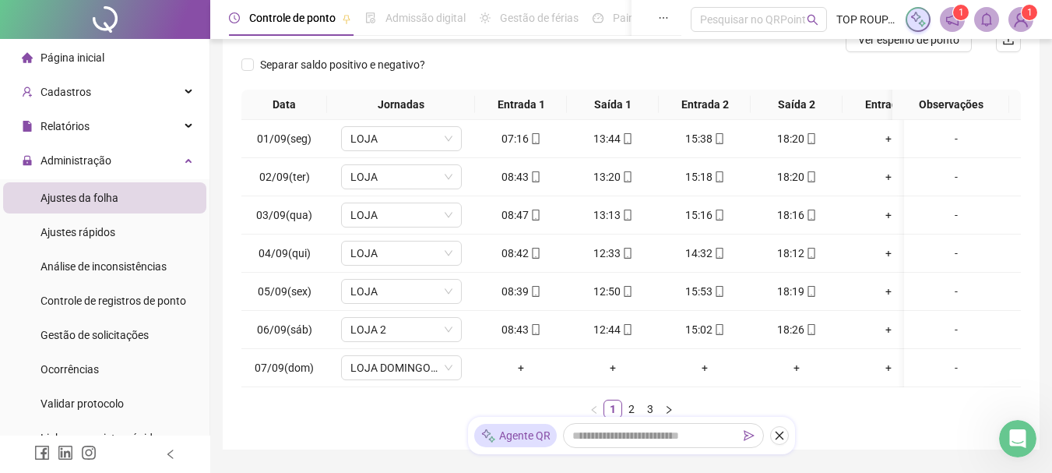
scroll to position [234, 0]
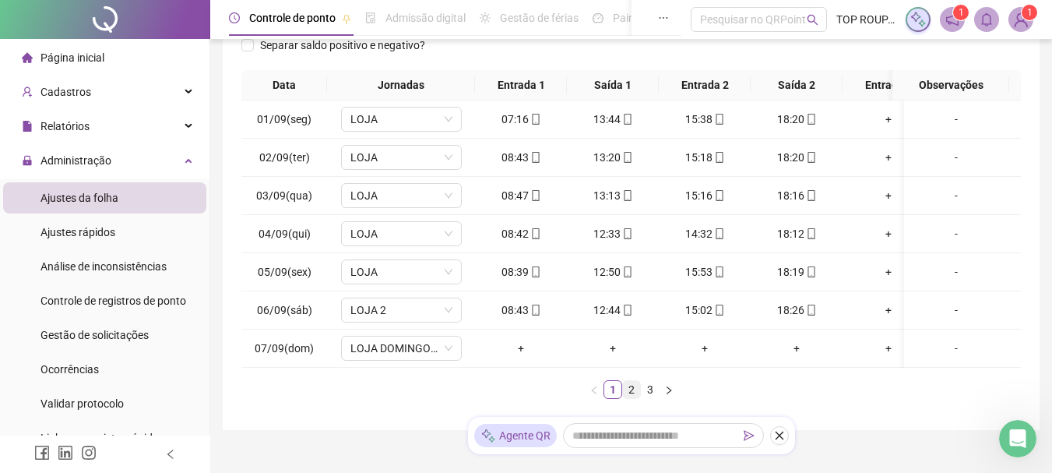
click at [629, 398] on link "2" at bounding box center [631, 389] width 17 height 17
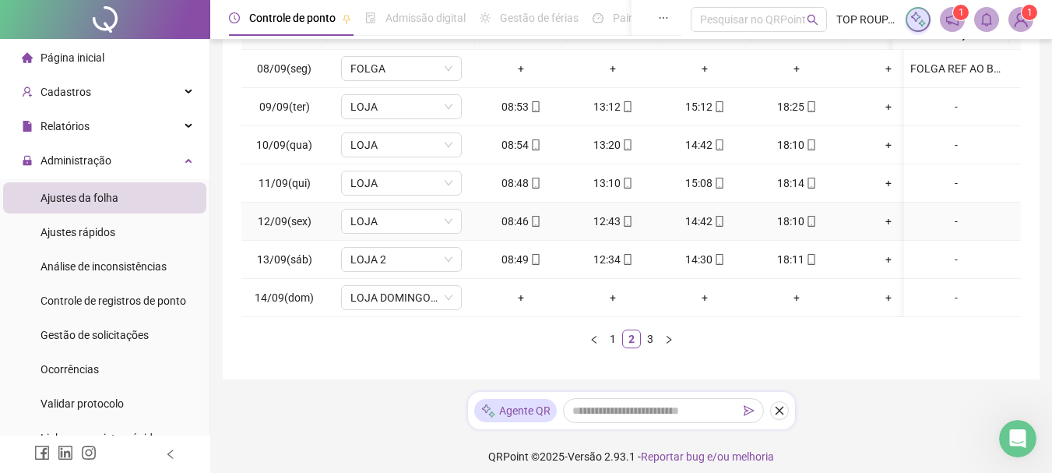
scroll to position [307, 0]
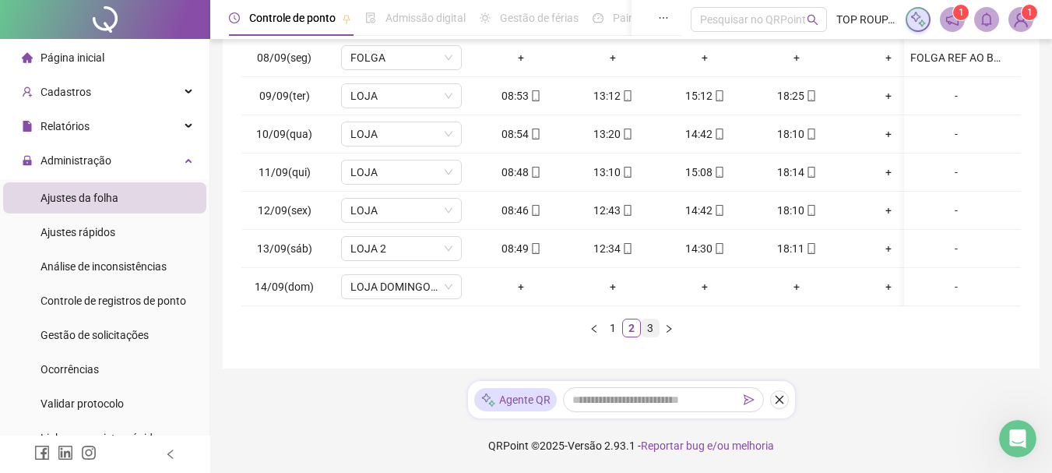
click at [646, 331] on link "3" at bounding box center [650, 327] width 17 height 17
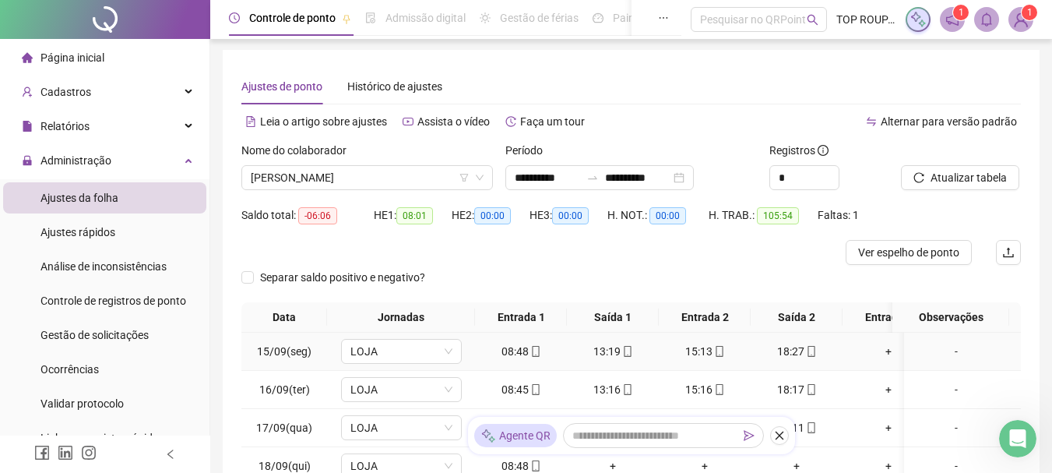
scroll to position [0, 0]
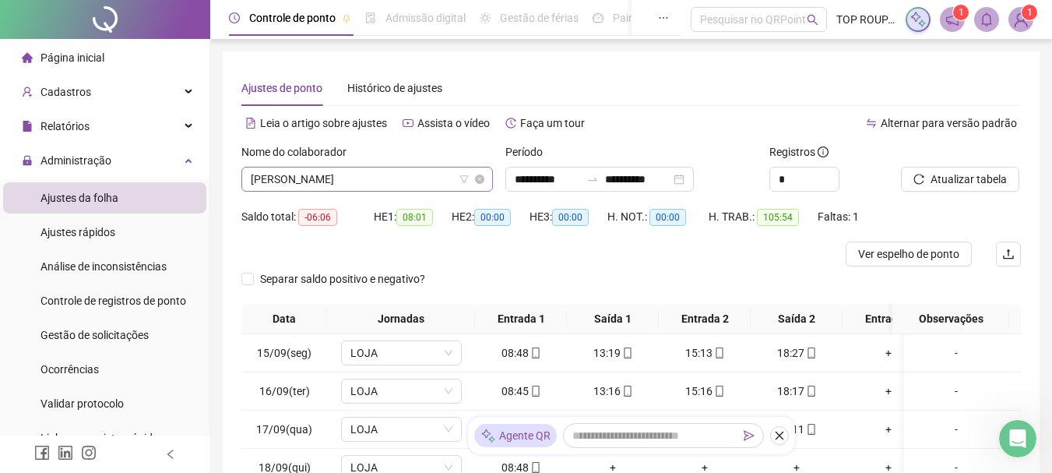
click at [364, 182] on span "[PERSON_NAME]" at bounding box center [367, 178] width 233 height 23
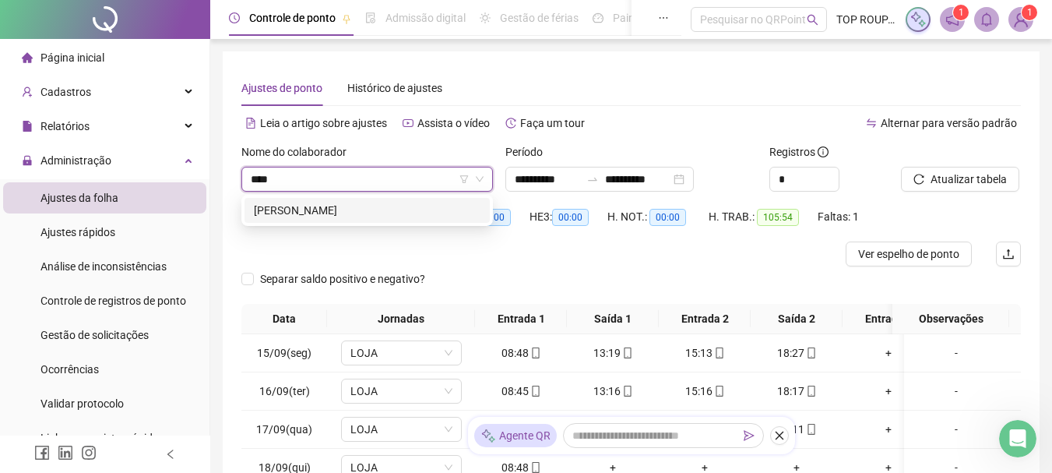
type input "*****"
click at [361, 216] on div "[PERSON_NAME]" at bounding box center [367, 210] width 227 height 17
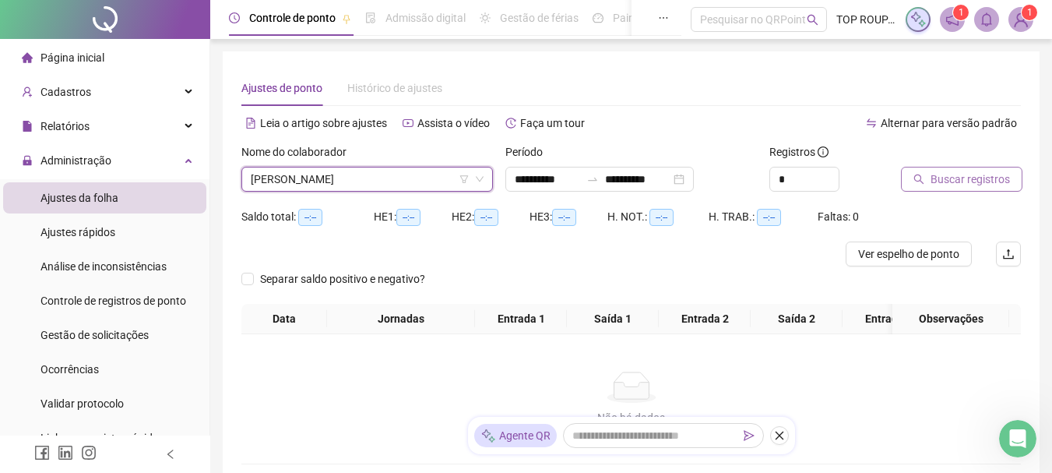
click at [908, 182] on button "Buscar registros" at bounding box center [961, 179] width 121 height 25
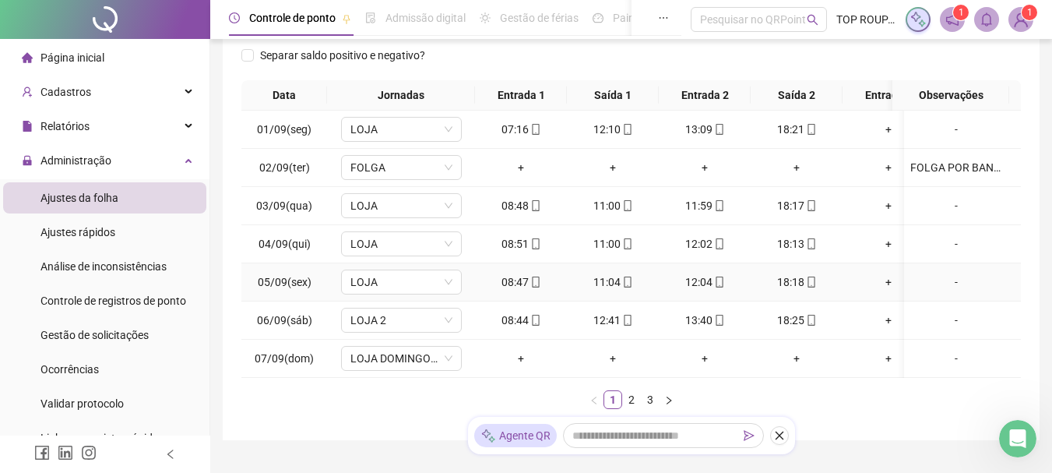
scroll to position [319, 0]
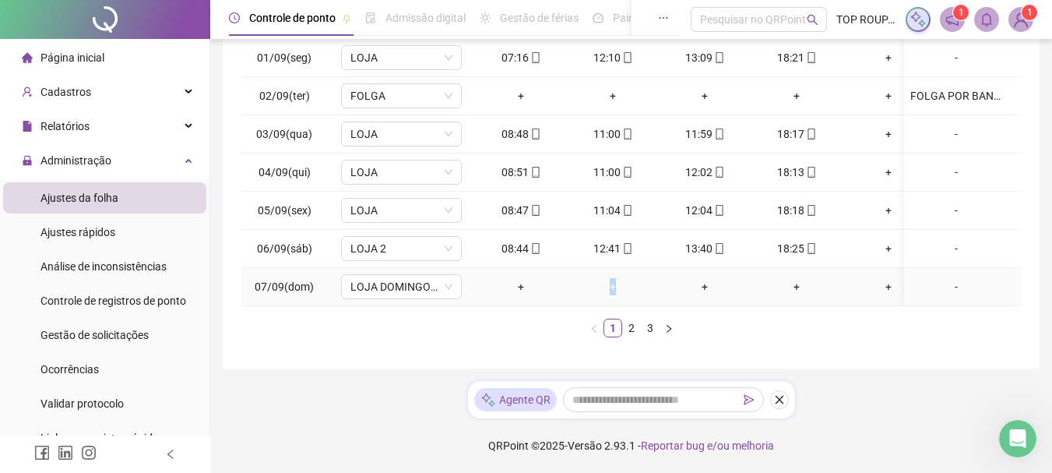
drag, startPoint x: 567, startPoint y: 294, endPoint x: 656, endPoint y: 281, distance: 90.4
click at [656, 281] on td "+" at bounding box center [613, 287] width 92 height 38
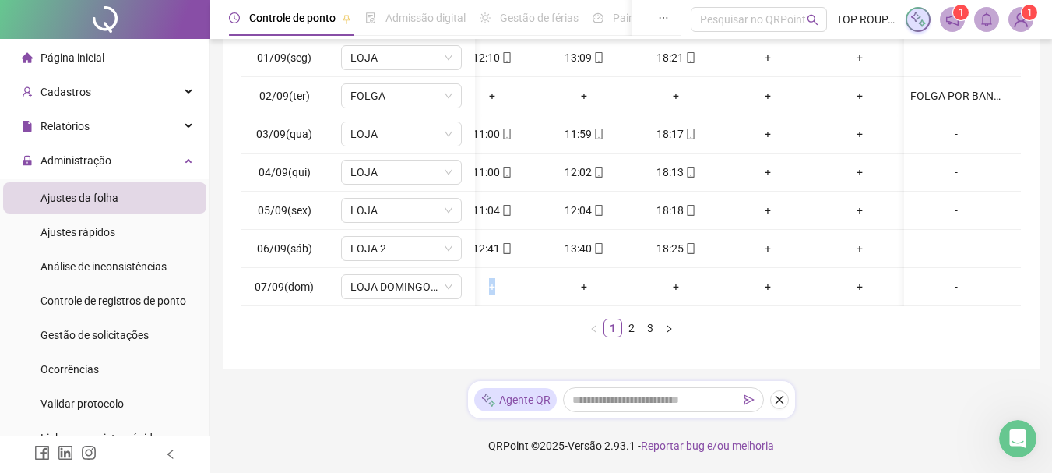
scroll to position [0, 0]
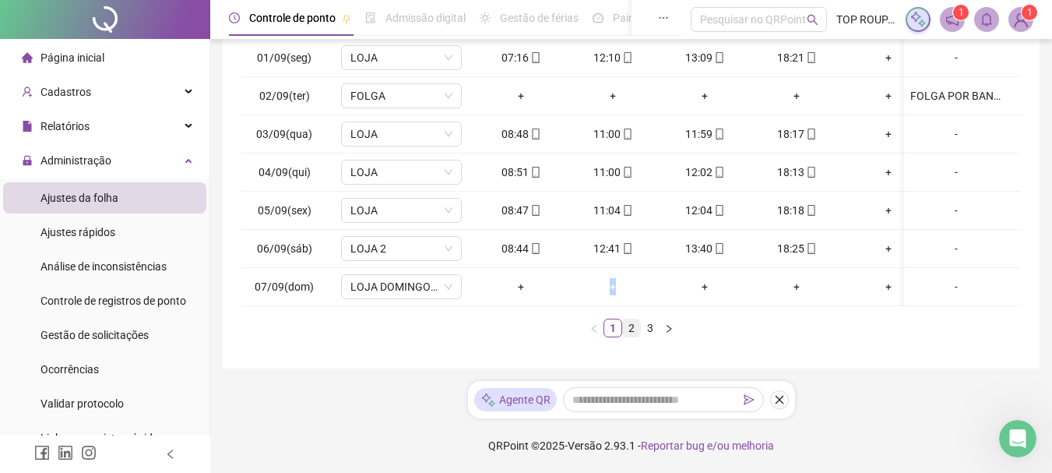
click at [636, 327] on link "2" at bounding box center [631, 327] width 17 height 17
click at [726, 357] on div "**********" at bounding box center [631, 56] width 817 height 625
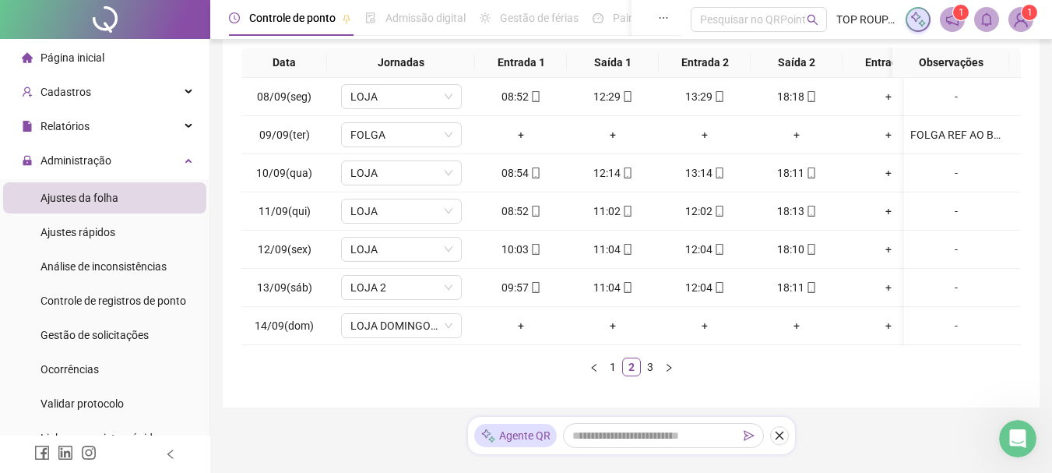
scroll to position [241, 0]
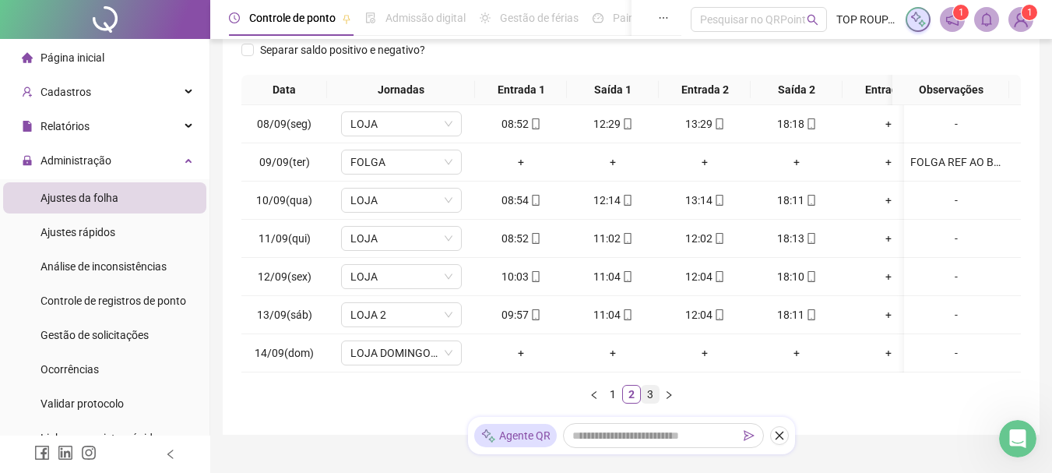
click at [645, 403] on link "3" at bounding box center [650, 393] width 17 height 17
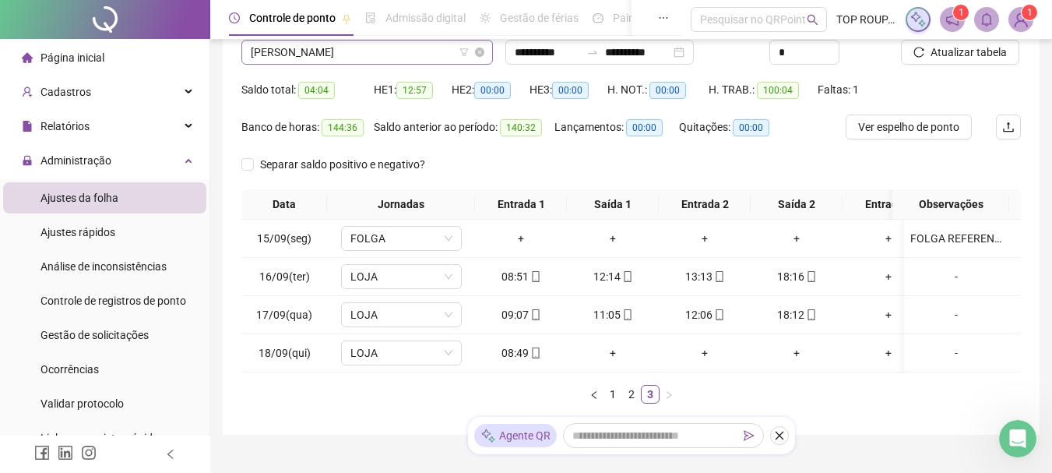
click at [336, 53] on span "[PERSON_NAME]" at bounding box center [367, 51] width 233 height 23
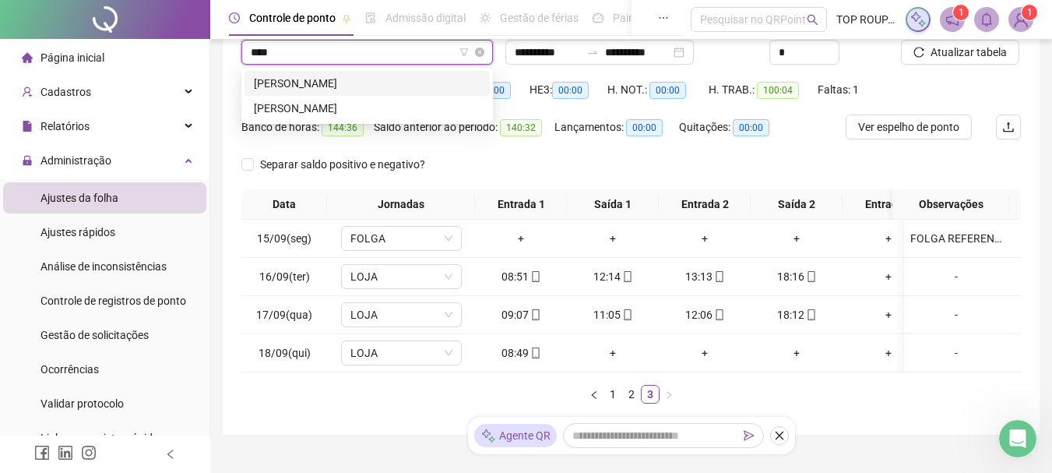
type input "*****"
drag, startPoint x: 290, startPoint y: 88, endPoint x: 300, endPoint y: 84, distance: 10.1
click at [291, 88] on div "[PERSON_NAME]" at bounding box center [367, 83] width 227 height 17
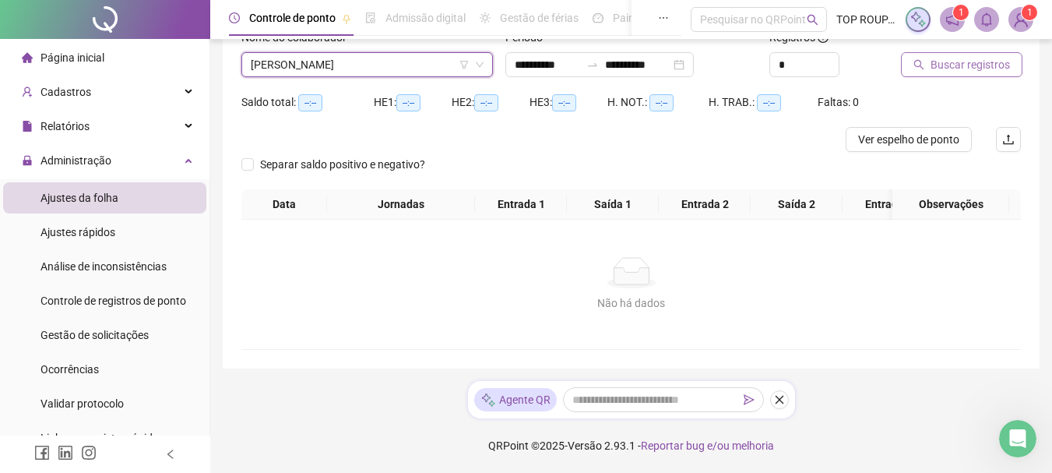
click at [956, 56] on span "Buscar registros" at bounding box center [970, 64] width 79 height 17
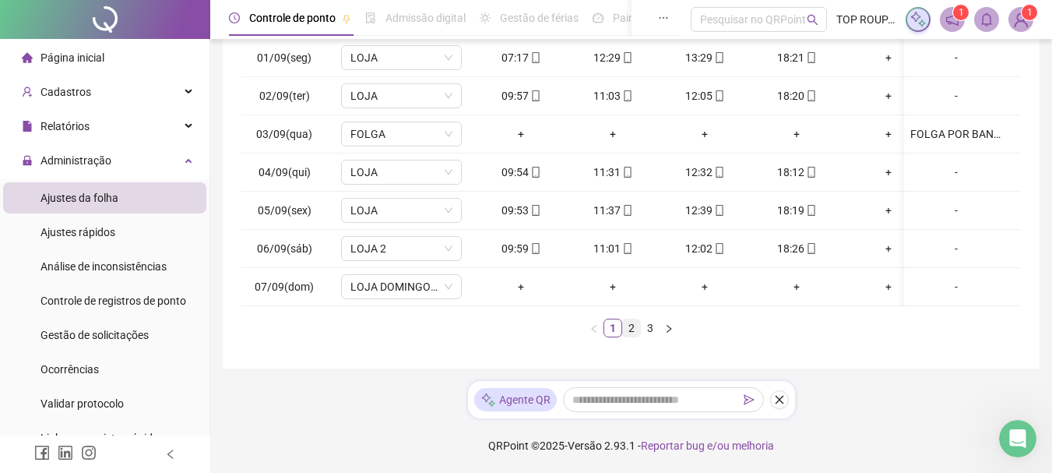
click at [628, 323] on link "2" at bounding box center [631, 327] width 17 height 17
click at [649, 322] on link "3" at bounding box center [650, 327] width 17 height 17
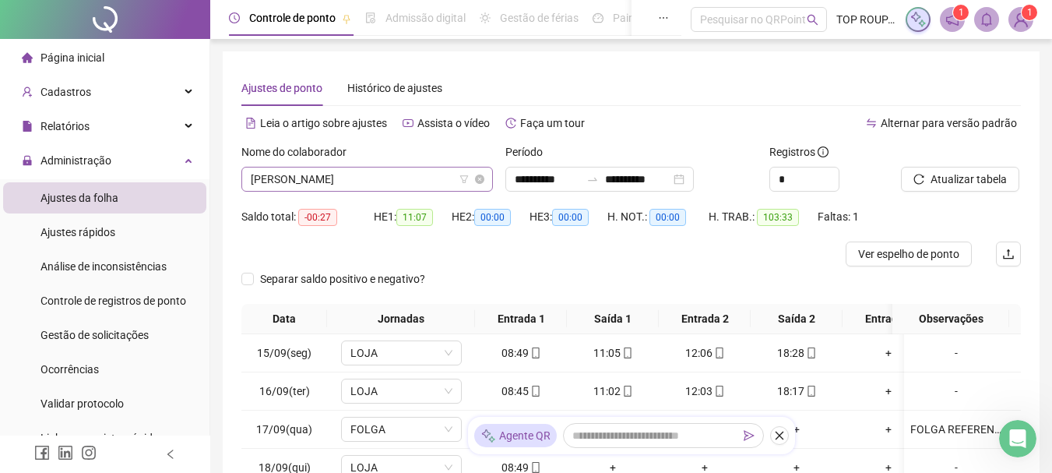
click at [362, 180] on span "[PERSON_NAME]" at bounding box center [367, 178] width 233 height 23
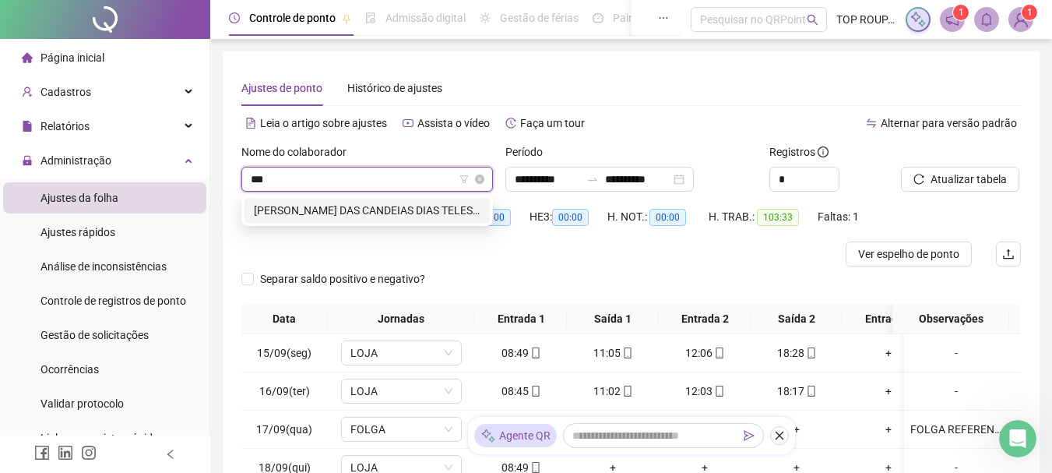
type input "****"
click at [328, 211] on div "[PERSON_NAME] DAS CANDEIAS DIAS TELES DOS SANTOS" at bounding box center [367, 210] width 227 height 17
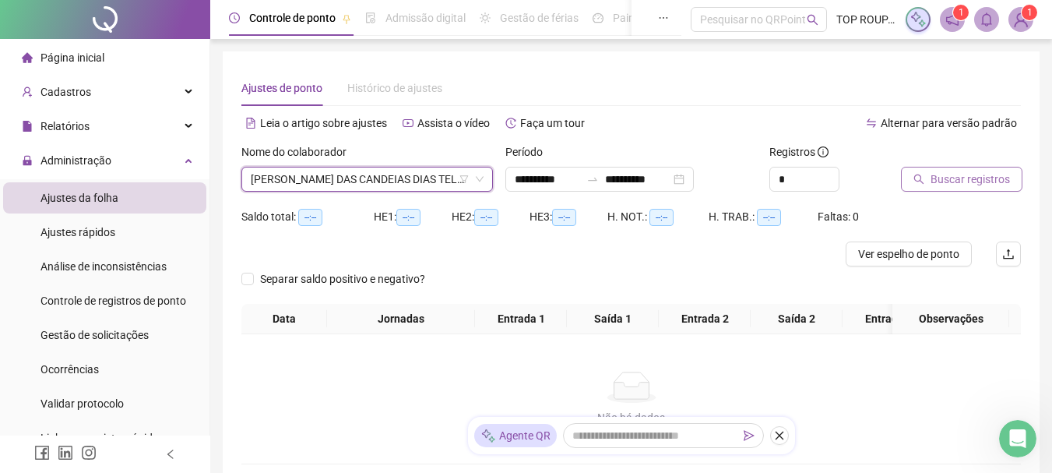
click at [978, 183] on span "Buscar registros" at bounding box center [970, 179] width 79 height 17
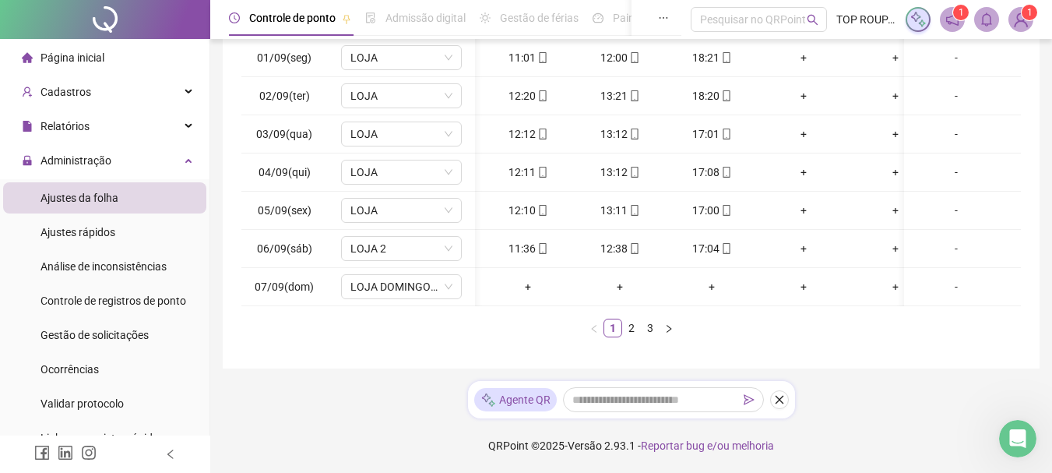
scroll to position [0, 134]
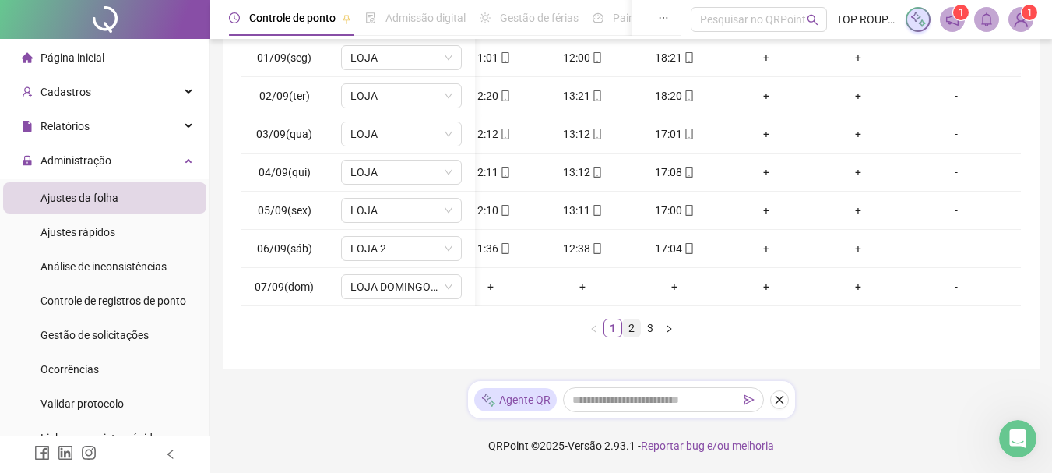
click at [631, 323] on link "2" at bounding box center [631, 327] width 17 height 17
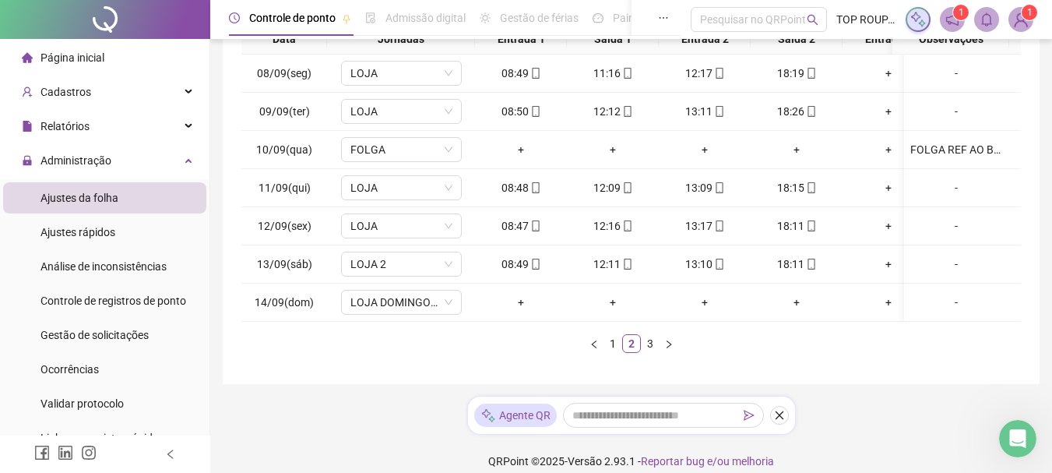
scroll to position [307, 0]
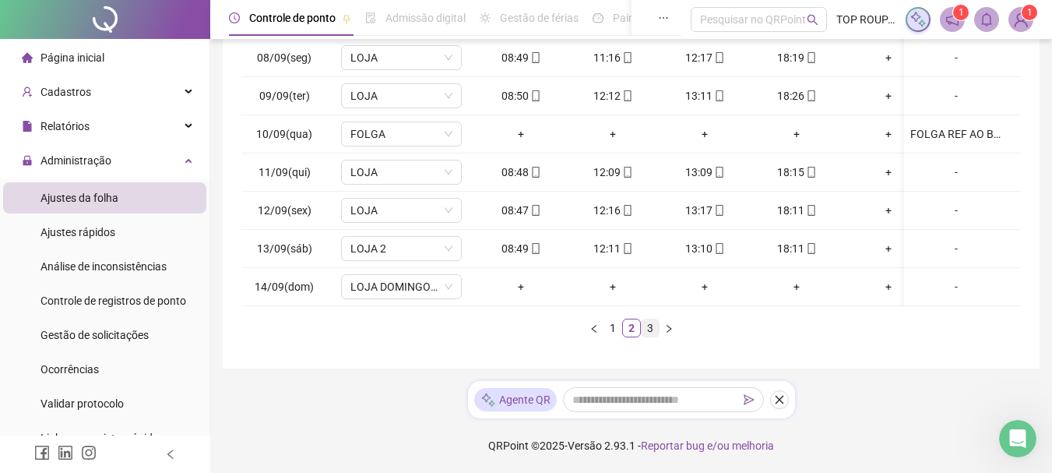
click at [654, 335] on link "3" at bounding box center [650, 327] width 17 height 17
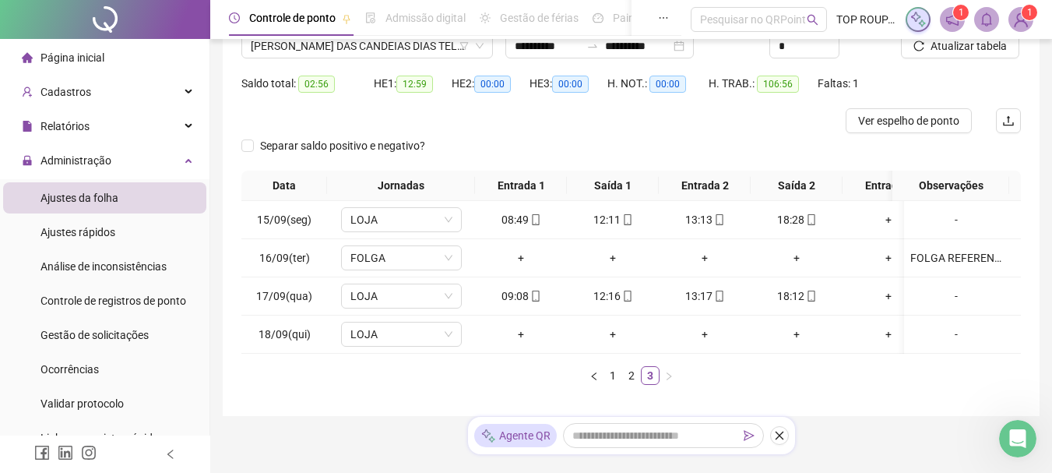
scroll to position [0, 0]
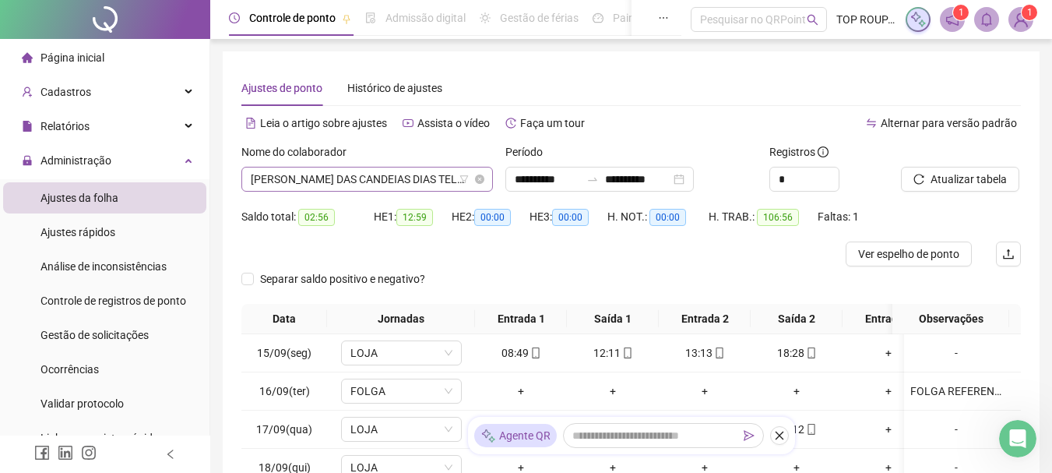
click at [393, 181] on span "[PERSON_NAME] DAS CANDEIAS DIAS TELES DOS SANTOS" at bounding box center [367, 178] width 233 height 23
click at [591, 80] on div "Ajustes de ponto Histórico de ajustes" at bounding box center [631, 88] width 780 height 36
click at [284, 178] on span "[PERSON_NAME] DAS CANDEIAS DIAS TELES DOS SANTOS" at bounding box center [367, 178] width 233 height 23
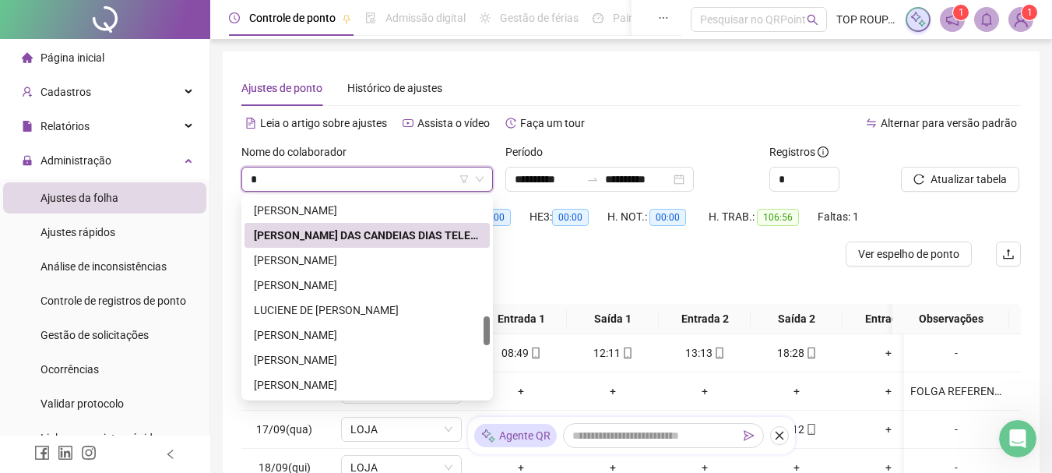
type input "**"
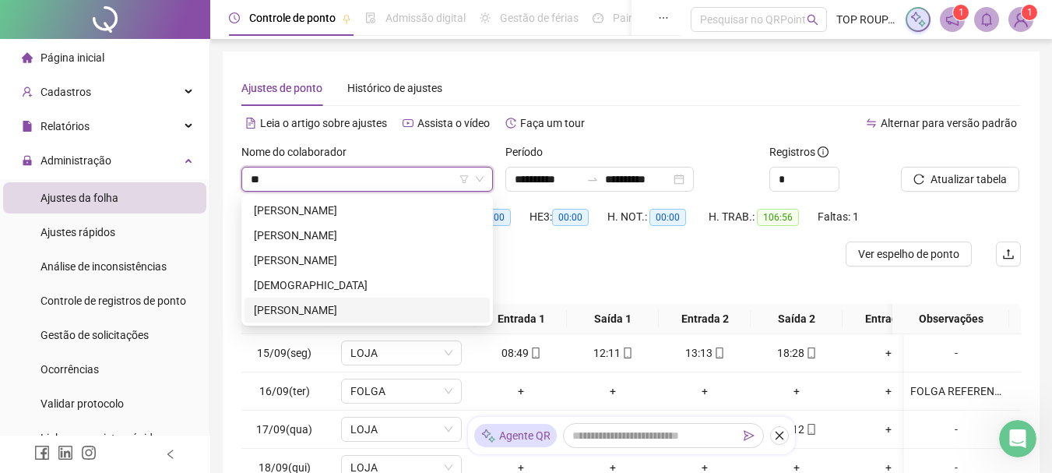
click at [301, 311] on div "[PERSON_NAME]" at bounding box center [367, 309] width 227 height 17
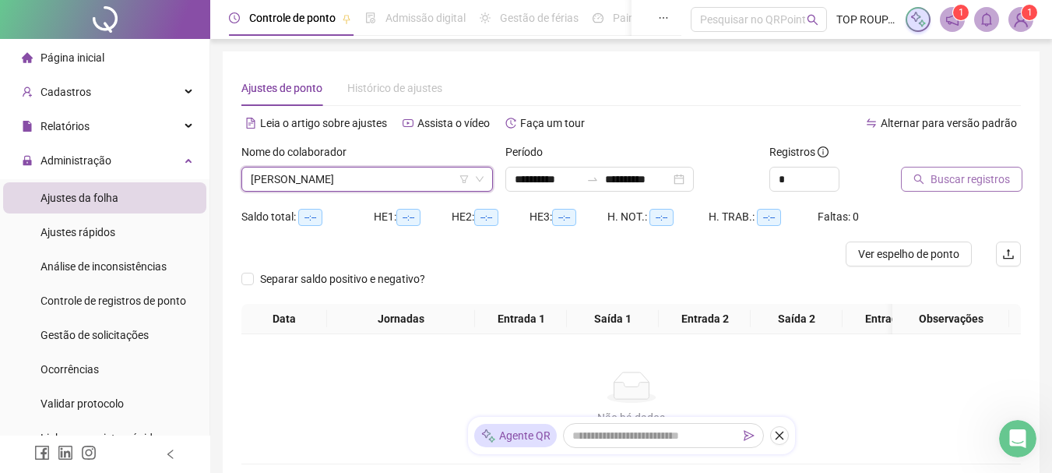
click at [934, 178] on span "Buscar registros" at bounding box center [970, 179] width 79 height 17
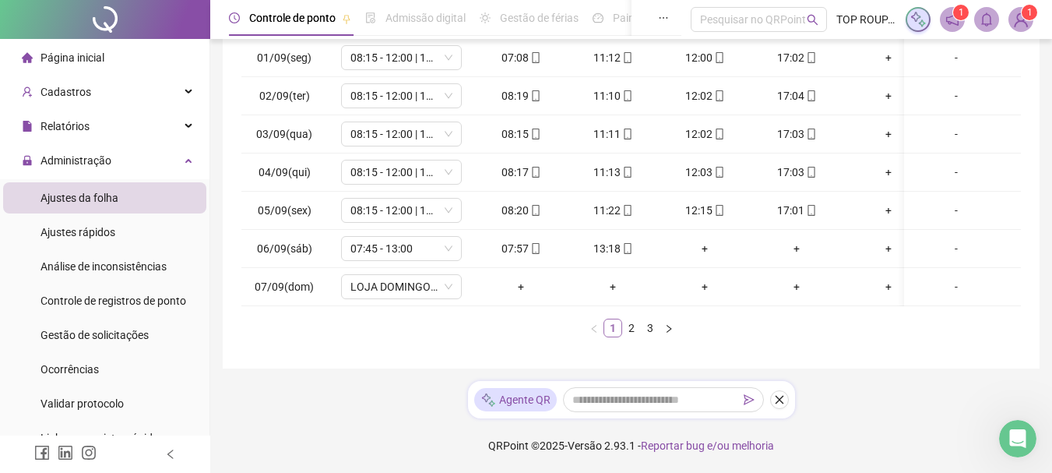
click at [621, 337] on ul "1 2 3" at bounding box center [631, 328] width 780 height 19
click at [627, 336] on link "2" at bounding box center [631, 327] width 17 height 17
click at [647, 333] on link "3" at bounding box center [650, 327] width 17 height 17
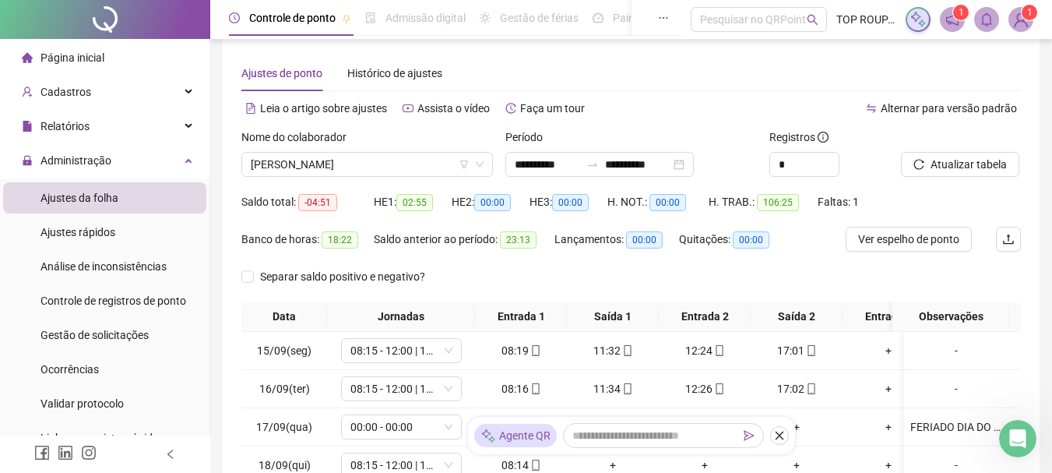
scroll to position [0, 0]
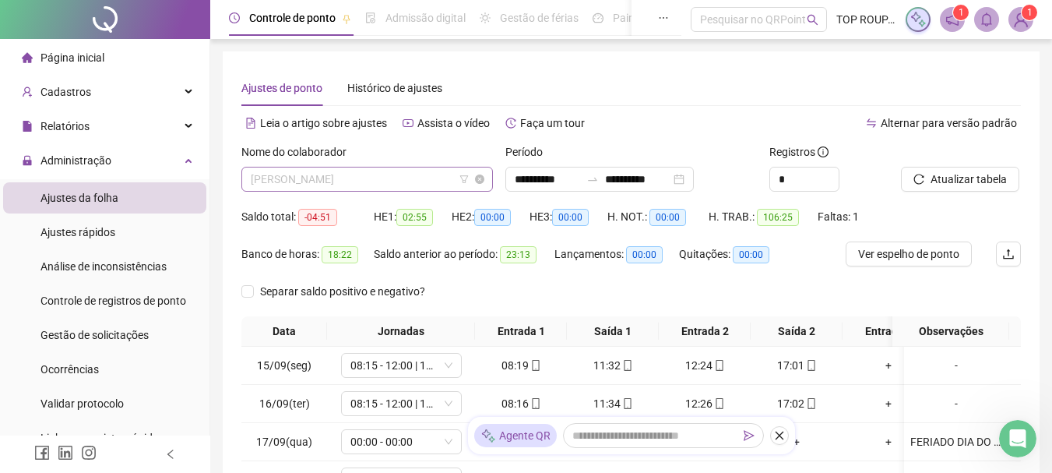
click at [339, 167] on span "[PERSON_NAME]" at bounding box center [367, 178] width 233 height 23
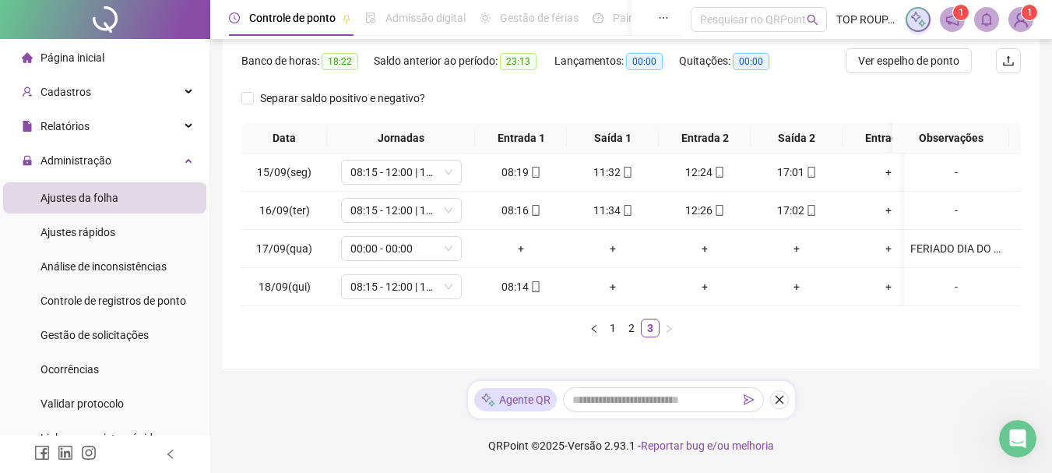
click at [548, 330] on ul "1 2 3" at bounding box center [631, 328] width 780 height 19
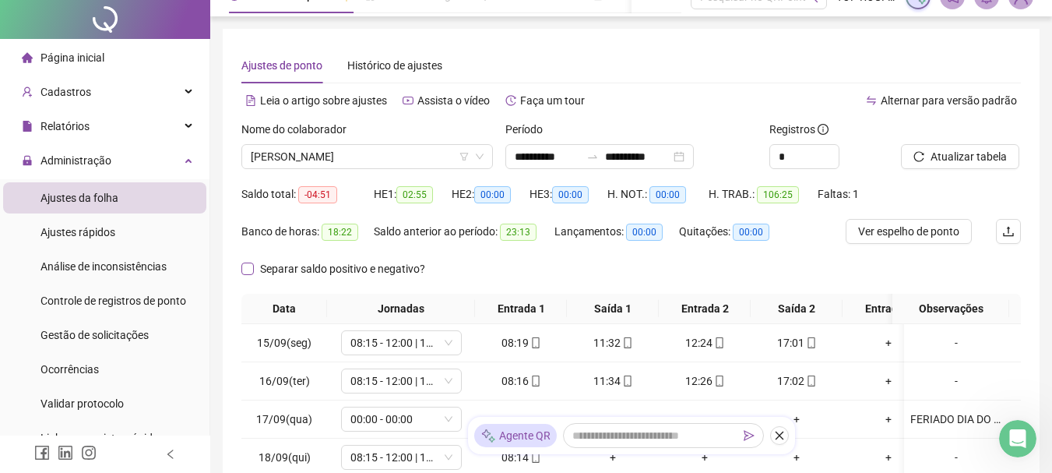
scroll to position [0, 0]
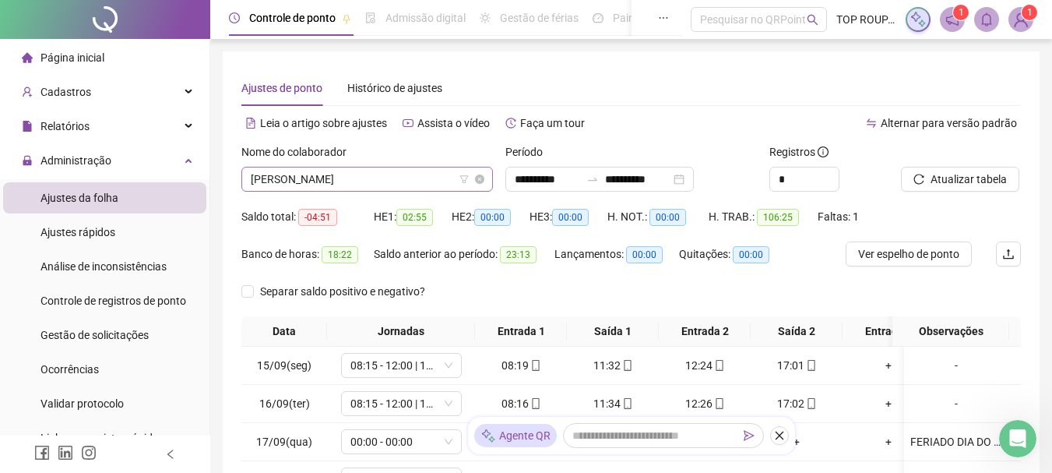
click at [341, 184] on span "[PERSON_NAME]" at bounding box center [367, 178] width 233 height 23
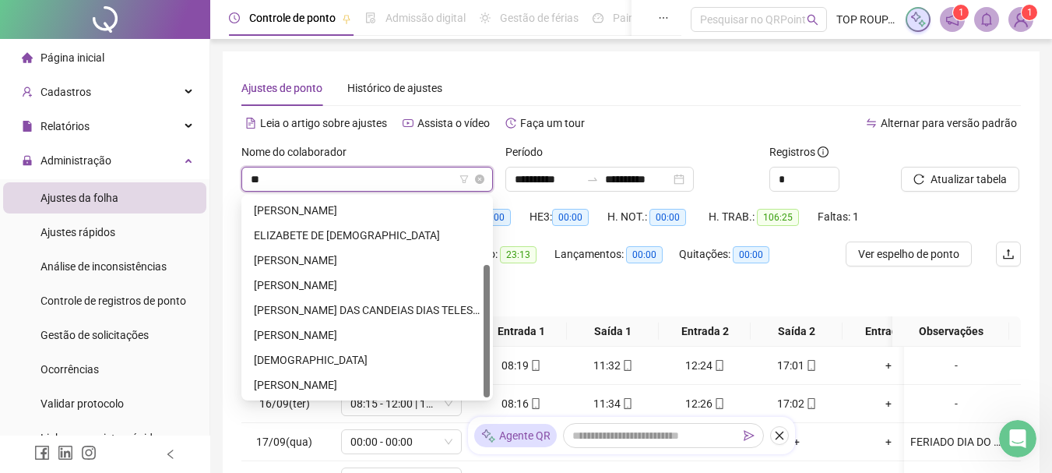
scroll to position [100, 0]
type input "***"
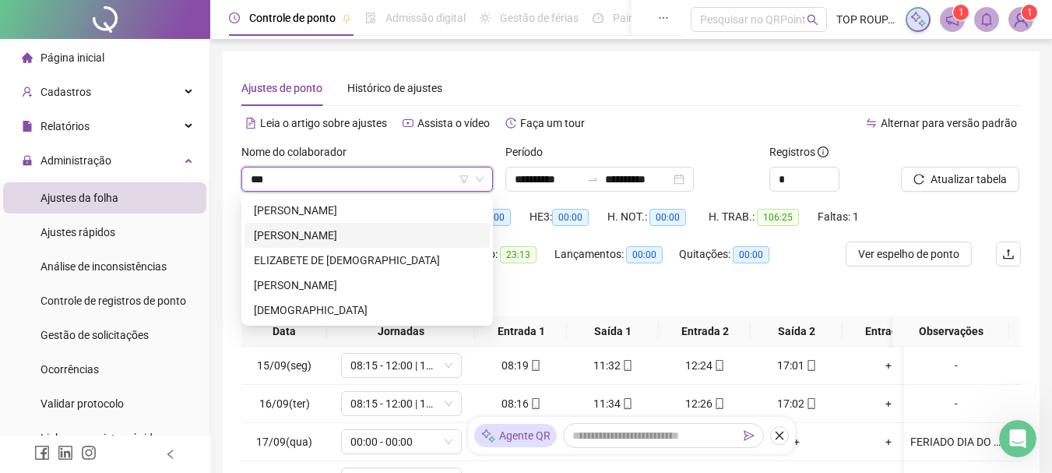
click at [300, 231] on div "[PERSON_NAME]" at bounding box center [367, 235] width 227 height 17
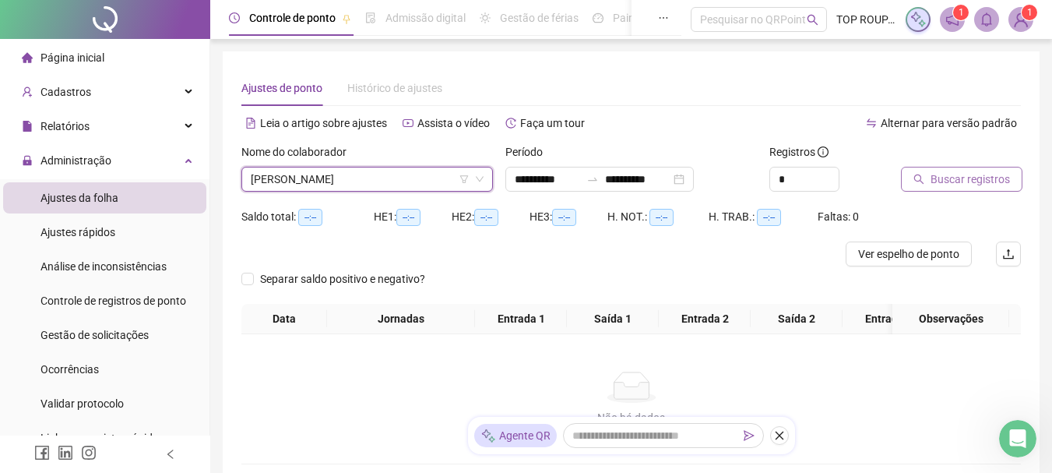
click at [947, 178] on span "Buscar registros" at bounding box center [970, 179] width 79 height 17
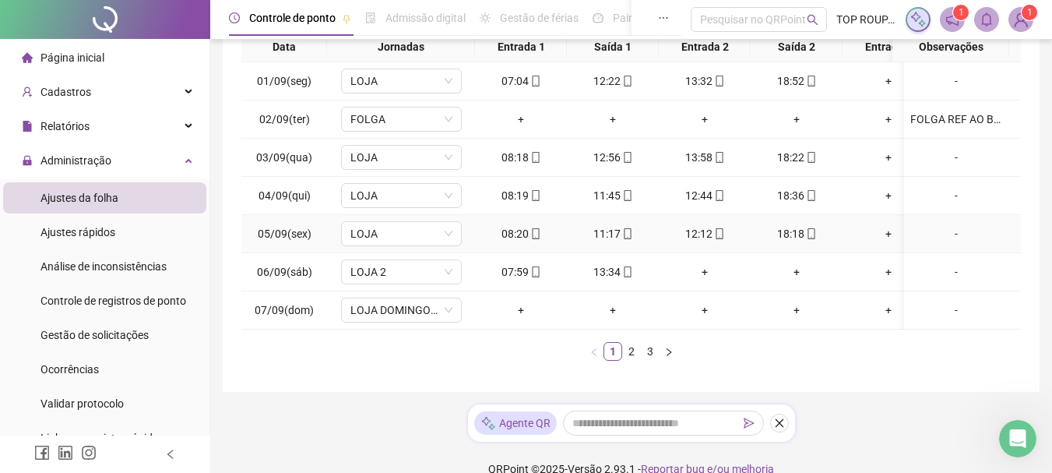
scroll to position [311, 0]
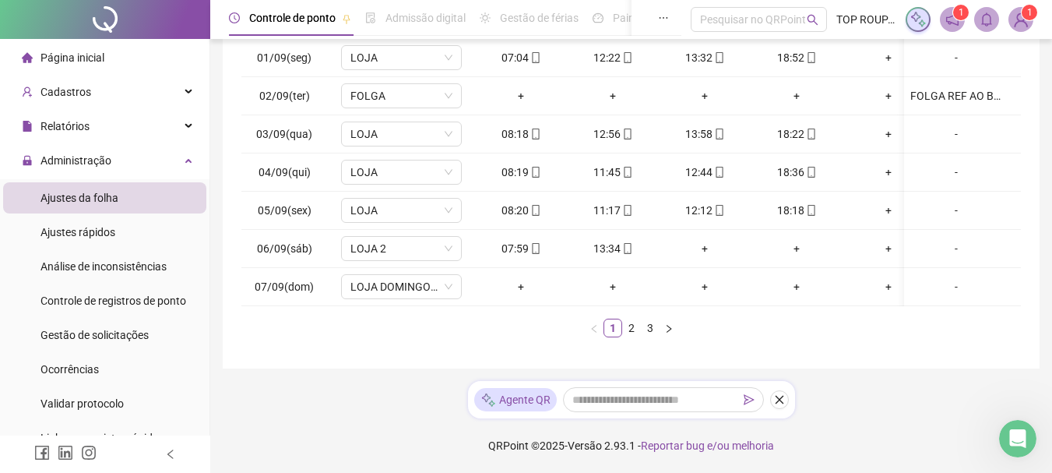
drag, startPoint x: 697, startPoint y: 314, endPoint x: 841, endPoint y: 324, distance: 144.4
click at [841, 324] on div "Data Jornadas Entrada 1 Saída 1 Entrada 2 Saída 2 Entrada 3 Saída 3 Observações…" at bounding box center [631, 173] width 780 height 329
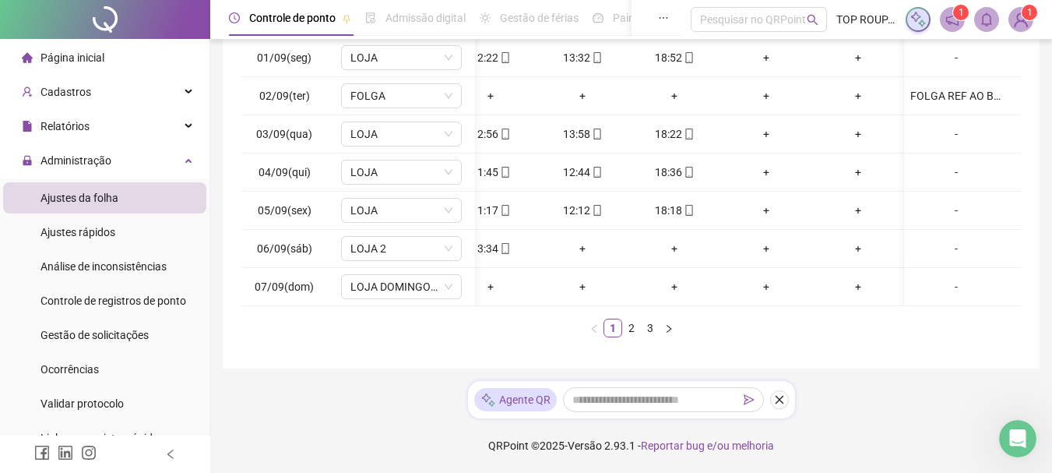
scroll to position [0, 0]
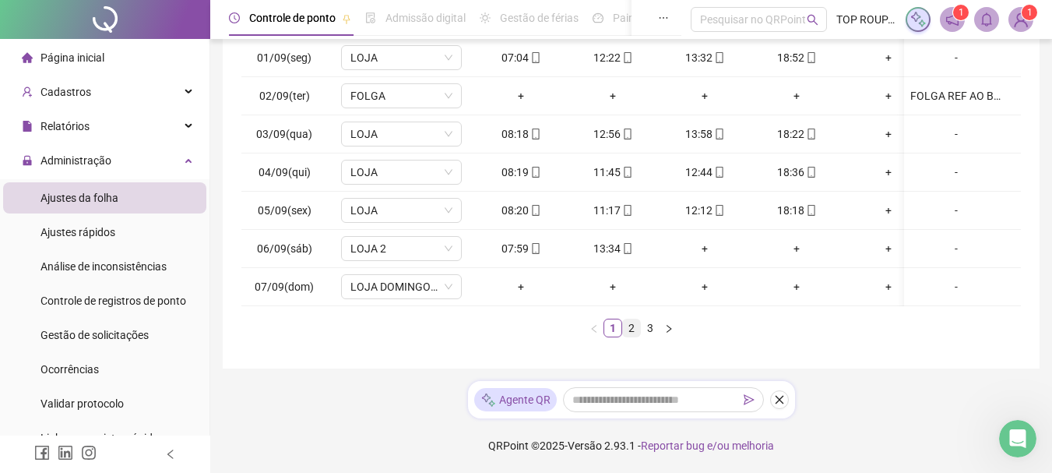
click at [634, 336] on link "2" at bounding box center [631, 327] width 17 height 17
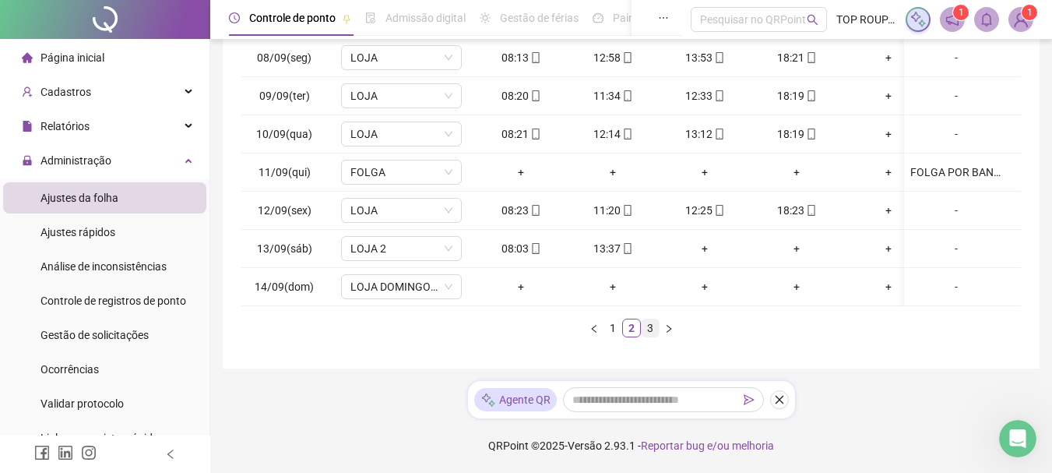
click at [651, 333] on link "3" at bounding box center [650, 327] width 17 height 17
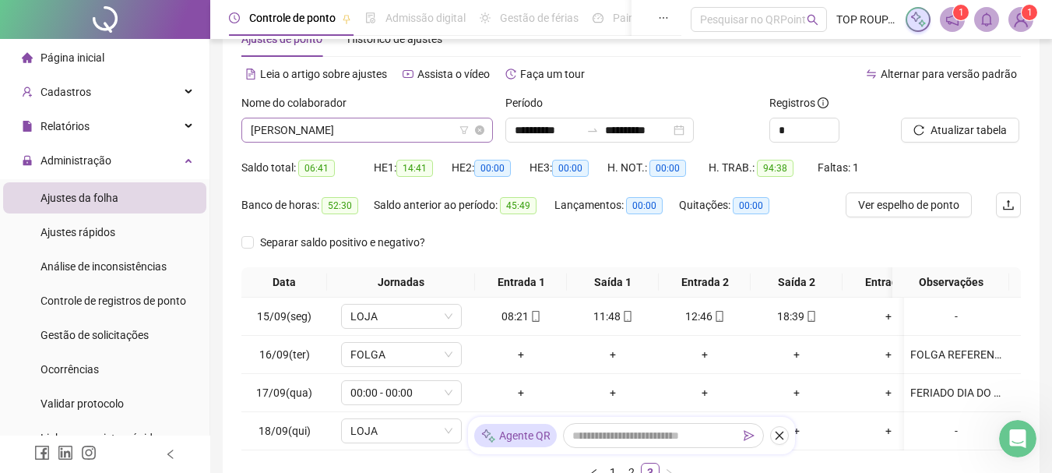
scroll to position [324, 0]
click at [367, 132] on span "[PERSON_NAME]" at bounding box center [367, 129] width 233 height 23
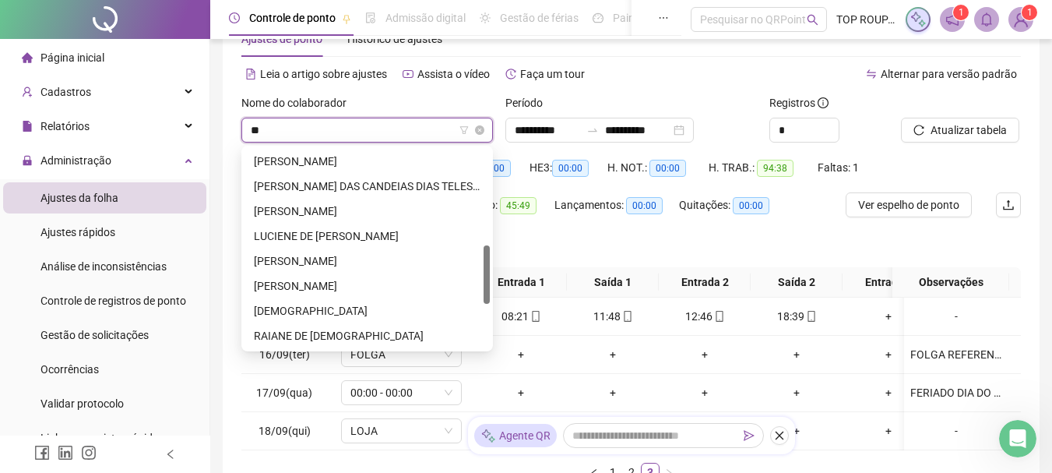
scroll to position [0, 0]
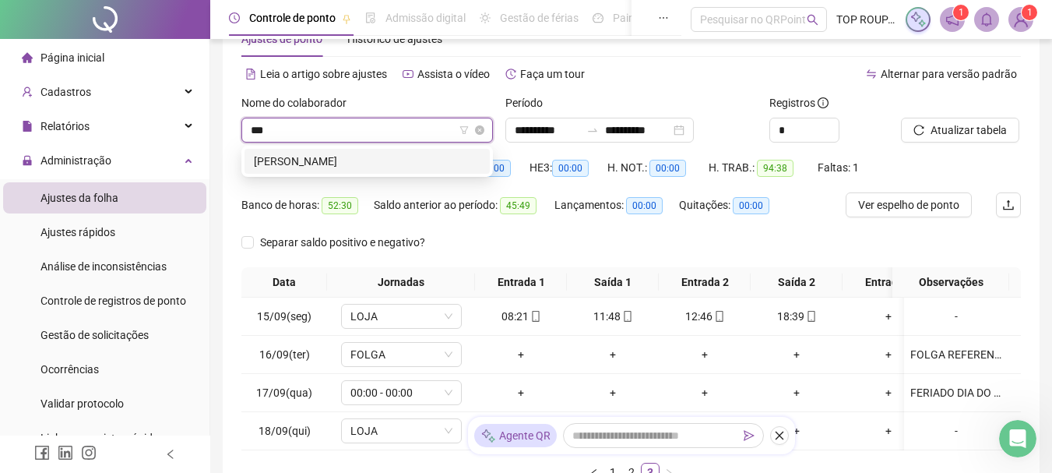
type input "****"
click at [366, 165] on div "[PERSON_NAME]" at bounding box center [367, 161] width 227 height 17
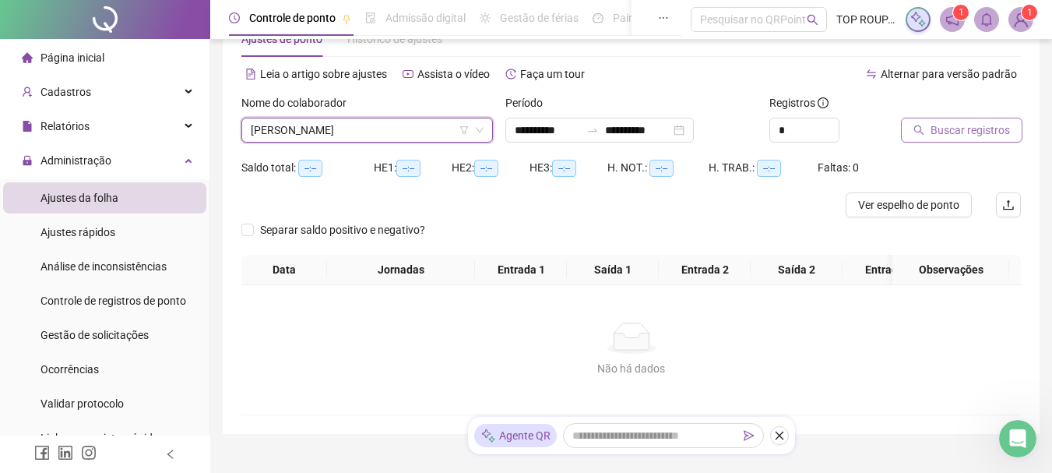
click at [966, 126] on span "Buscar registros" at bounding box center [970, 129] width 79 height 17
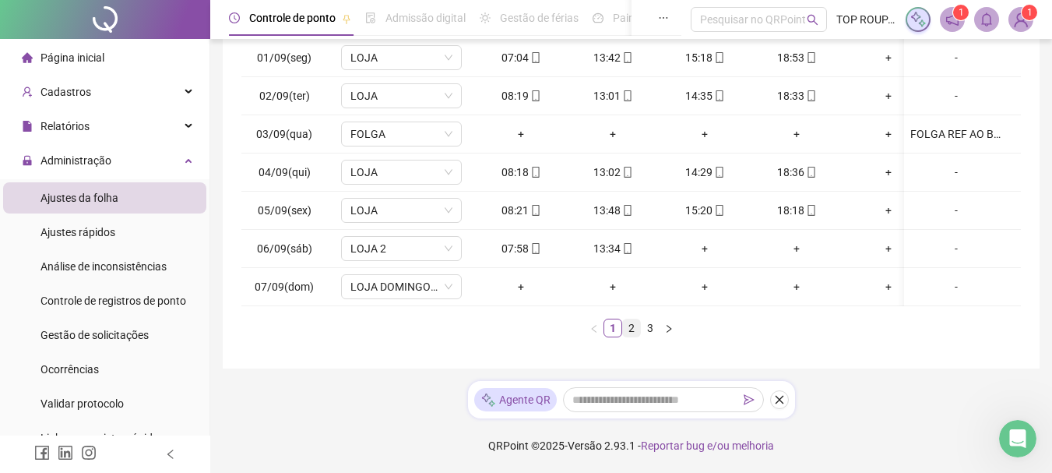
click at [632, 331] on link "2" at bounding box center [631, 327] width 17 height 17
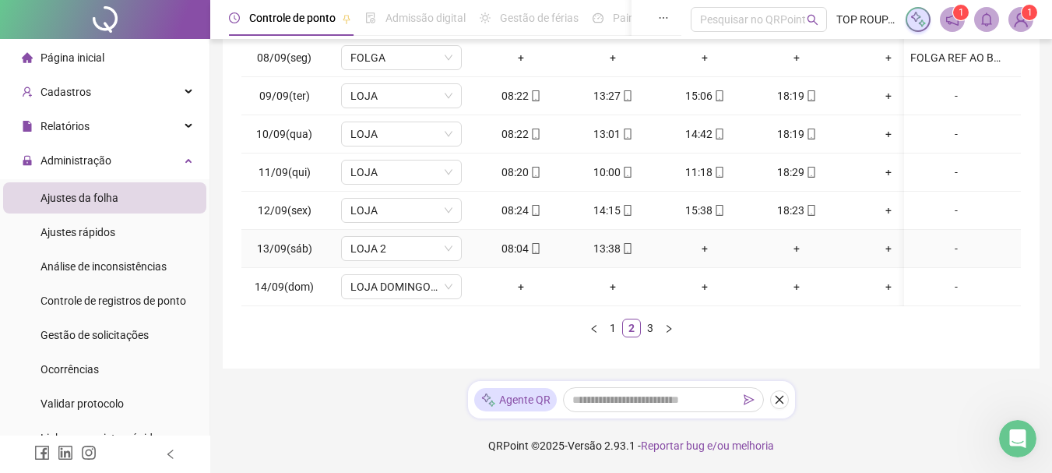
scroll to position [319, 0]
click at [649, 335] on link "3" at bounding box center [650, 327] width 17 height 17
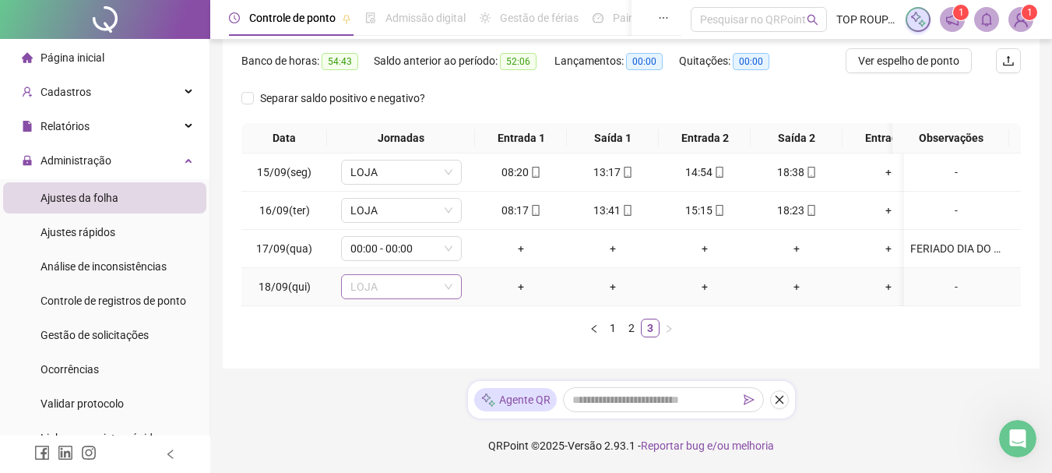
click at [423, 276] on span "LOJA" at bounding box center [401, 286] width 102 height 23
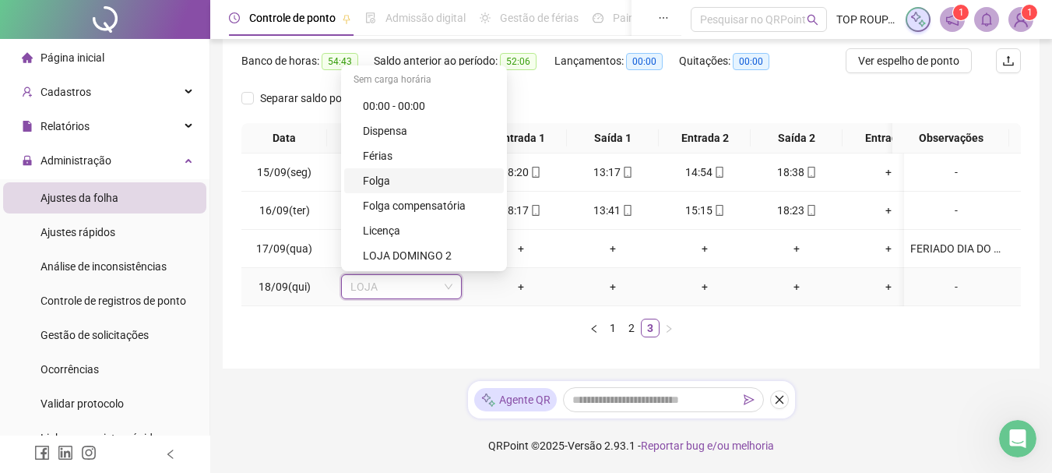
click at [395, 172] on div "Folga" at bounding box center [429, 180] width 132 height 17
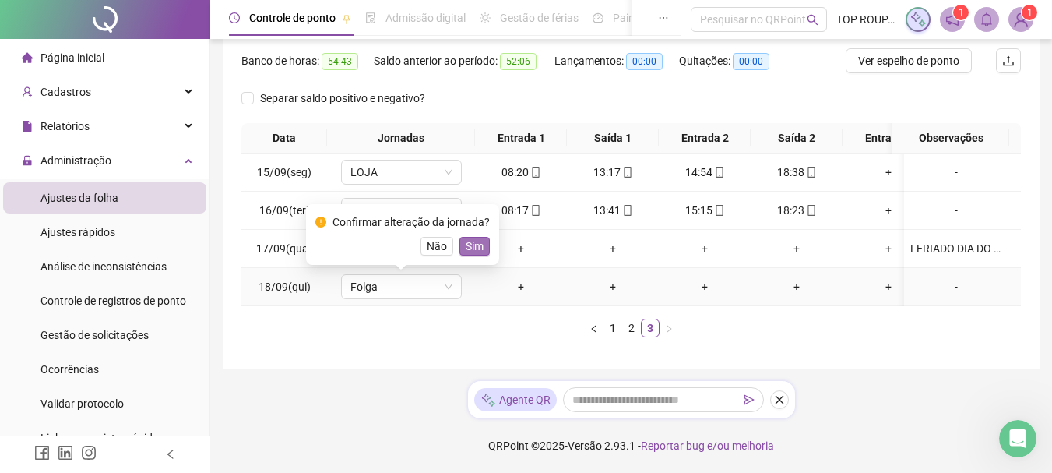
click at [466, 238] on span "Sim" at bounding box center [475, 246] width 18 height 17
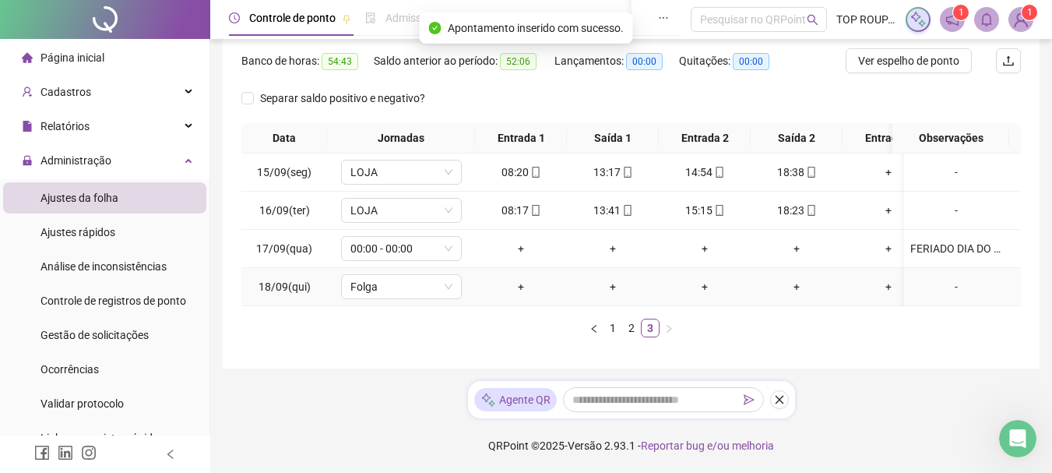
click at [938, 278] on div "-" at bounding box center [956, 286] width 92 height 17
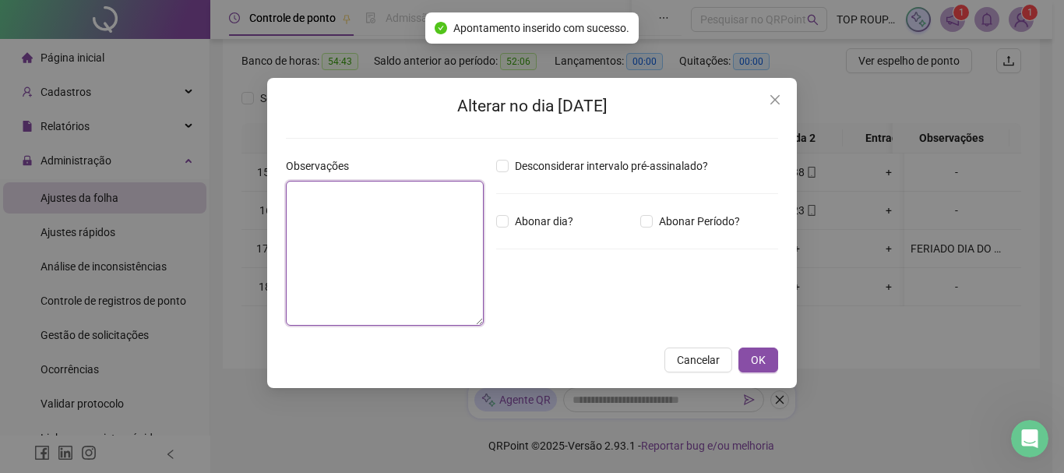
click at [363, 241] on textarea at bounding box center [385, 253] width 198 height 145
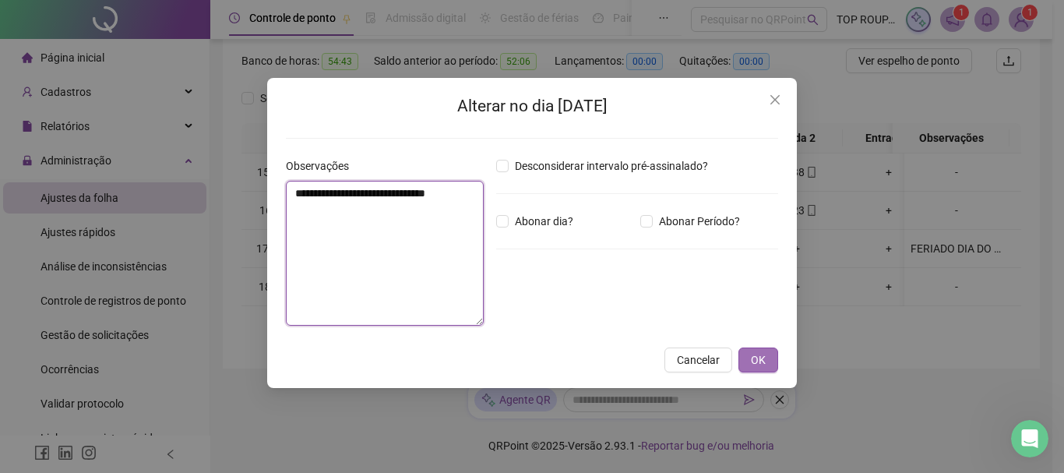
type textarea "**********"
click at [763, 355] on span "OK" at bounding box center [758, 359] width 15 height 17
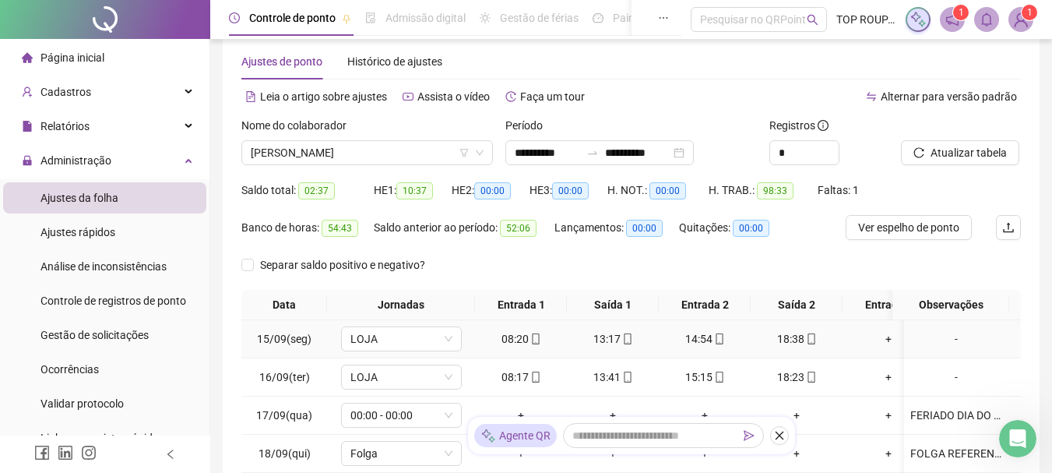
scroll to position [0, 0]
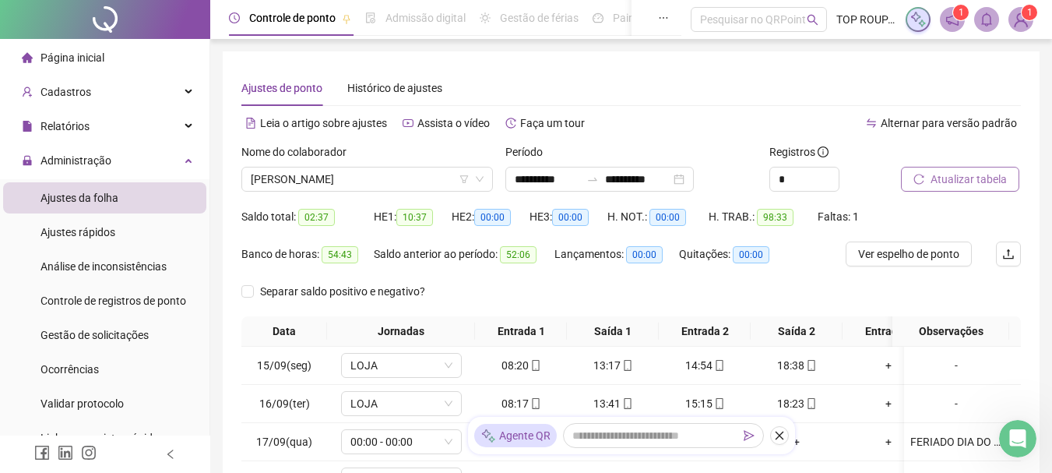
click at [951, 182] on span "Atualizar tabela" at bounding box center [969, 179] width 76 height 17
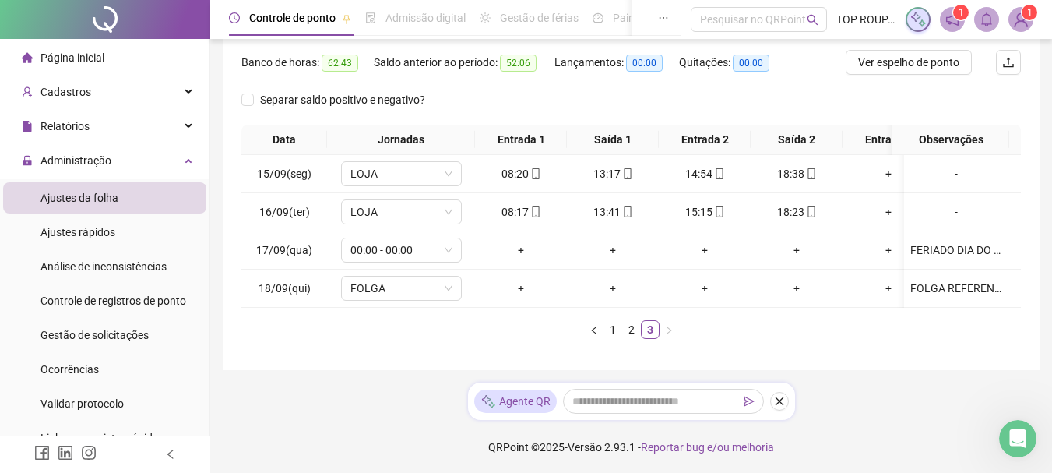
scroll to position [205, 0]
drag, startPoint x: 830, startPoint y: 307, endPoint x: 907, endPoint y: 292, distance: 78.5
click at [907, 292] on div "Data Jornadas Entrada 1 Saída 1 Entrada 2 Saída 2 Entrada 3 Saída 3 Observações…" at bounding box center [631, 230] width 780 height 214
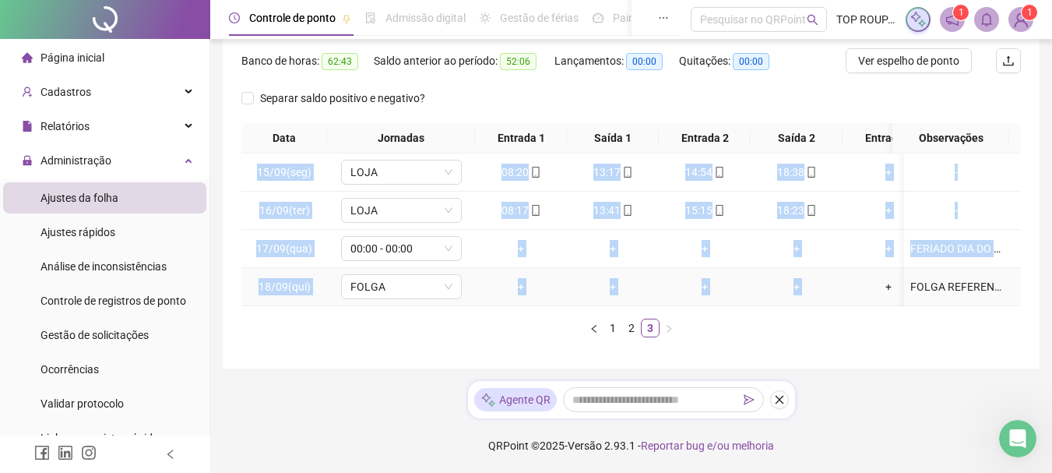
drag, startPoint x: 857, startPoint y: 290, endPoint x: 963, endPoint y: 295, distance: 106.0
click at [963, 295] on div "15/09(seg) [GEOGRAPHIC_DATA] 08:20 13:17 14:54 18:38 + + - 16/09(ter) LOJA 08:1…" at bounding box center [631, 229] width 780 height 153
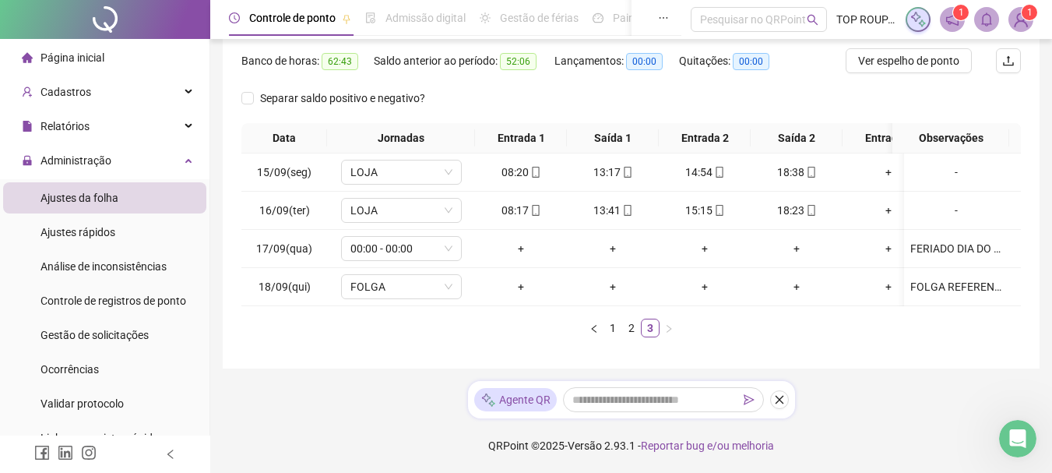
drag, startPoint x: 927, startPoint y: 348, endPoint x: 917, endPoint y: 337, distance: 14.4
click at [922, 347] on div "Data Jornadas Entrada 1 Saída 1 Entrada 2 Saída 2 Entrada 3 Saída 3 Observações…" at bounding box center [631, 236] width 780 height 227
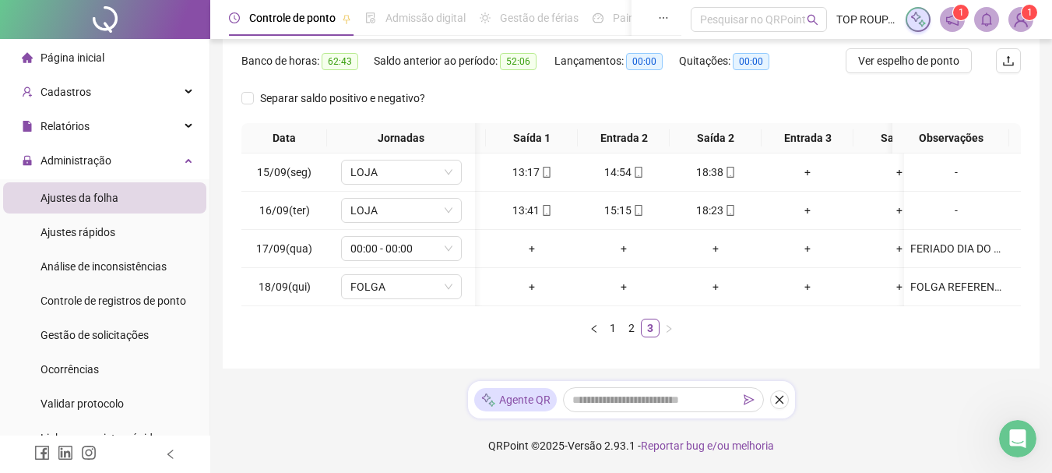
scroll to position [0, 134]
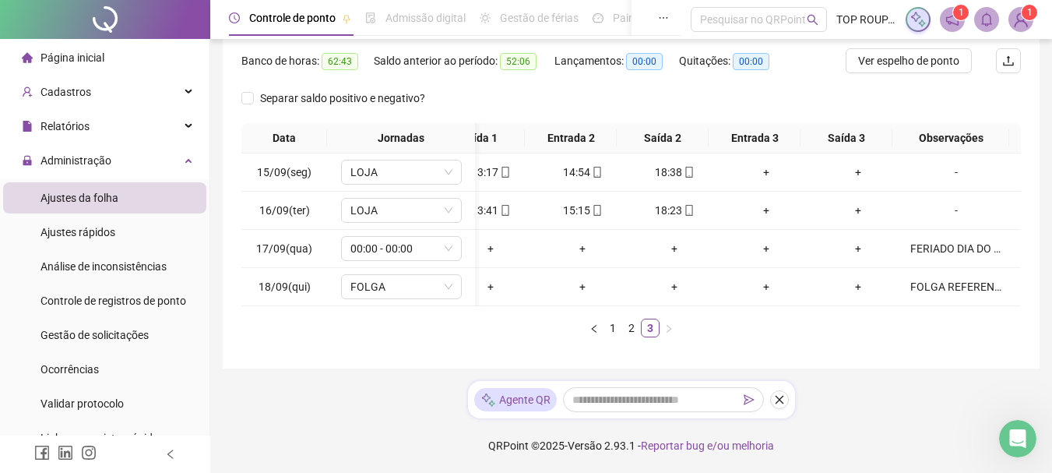
drag, startPoint x: 951, startPoint y: 336, endPoint x: 873, endPoint y: 336, distance: 77.9
click at [948, 336] on ul "1 2 3" at bounding box center [631, 328] width 780 height 19
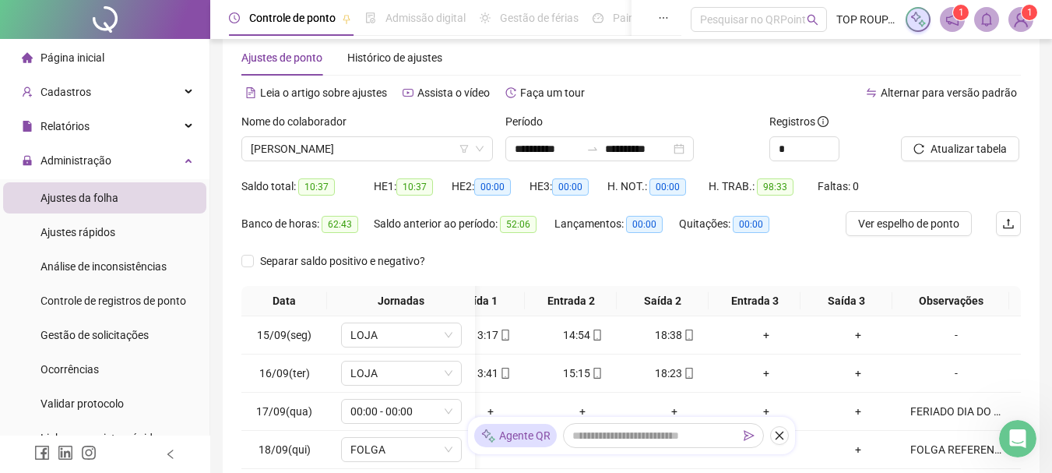
scroll to position [0, 0]
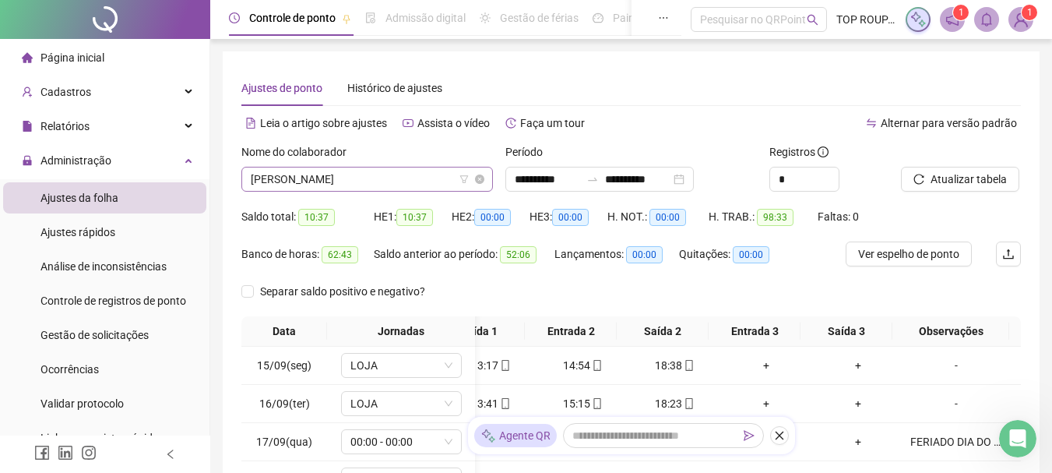
click at [387, 182] on span "[PERSON_NAME]" at bounding box center [367, 178] width 233 height 23
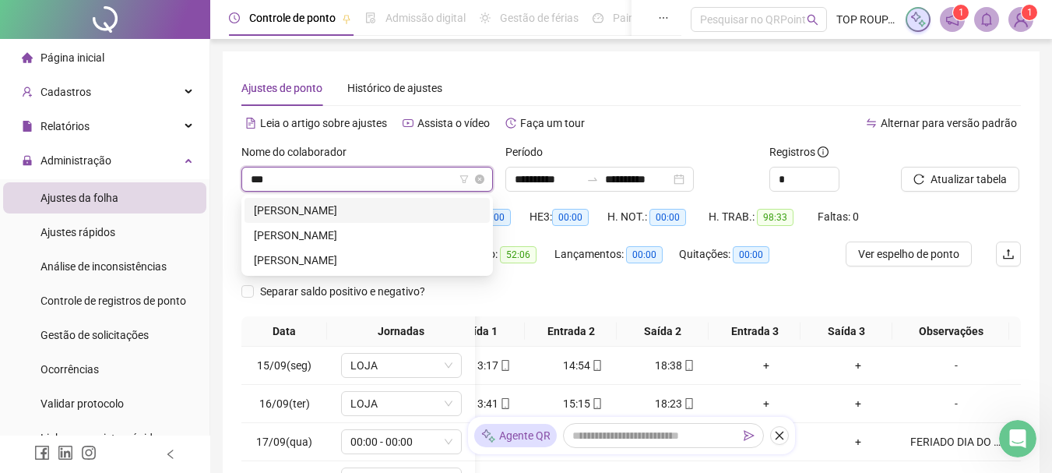
type input "****"
click at [283, 255] on div "[PERSON_NAME]" at bounding box center [367, 260] width 227 height 17
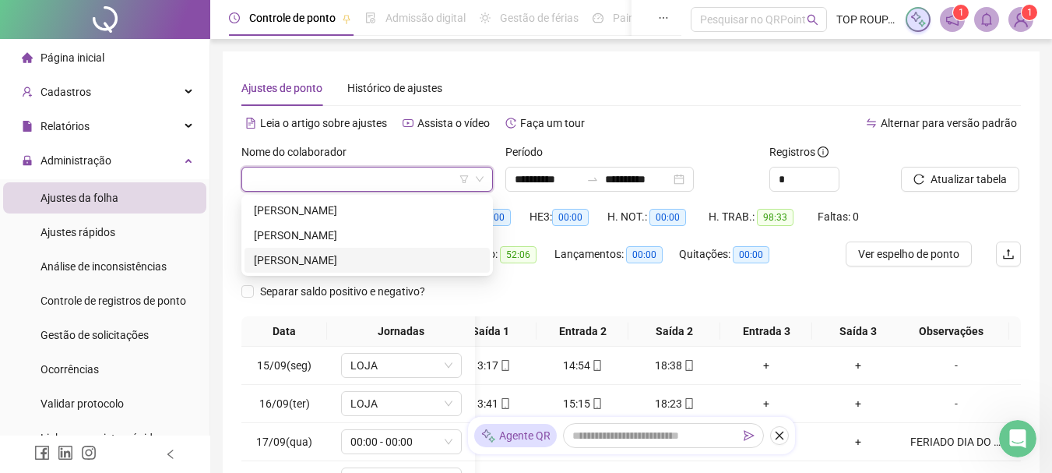
scroll to position [0, 122]
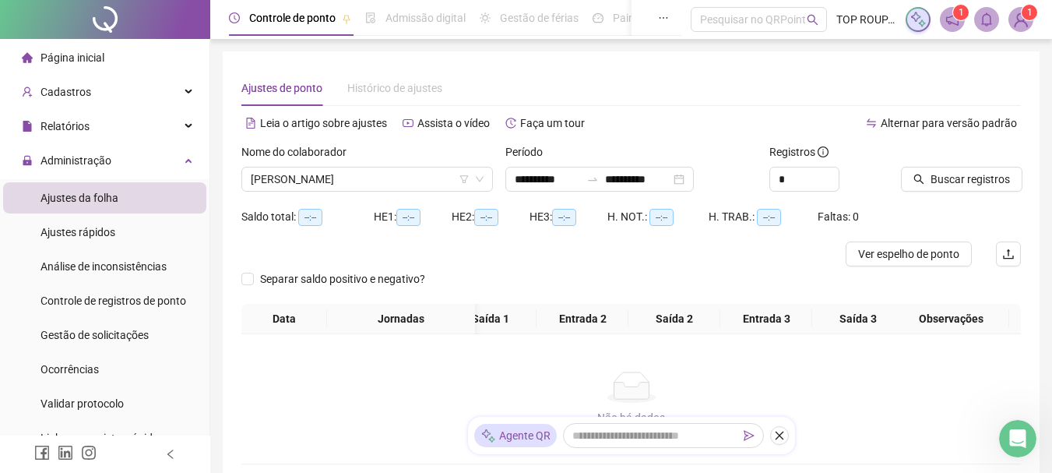
click at [920, 178] on icon "search" at bounding box center [918, 179] width 11 height 11
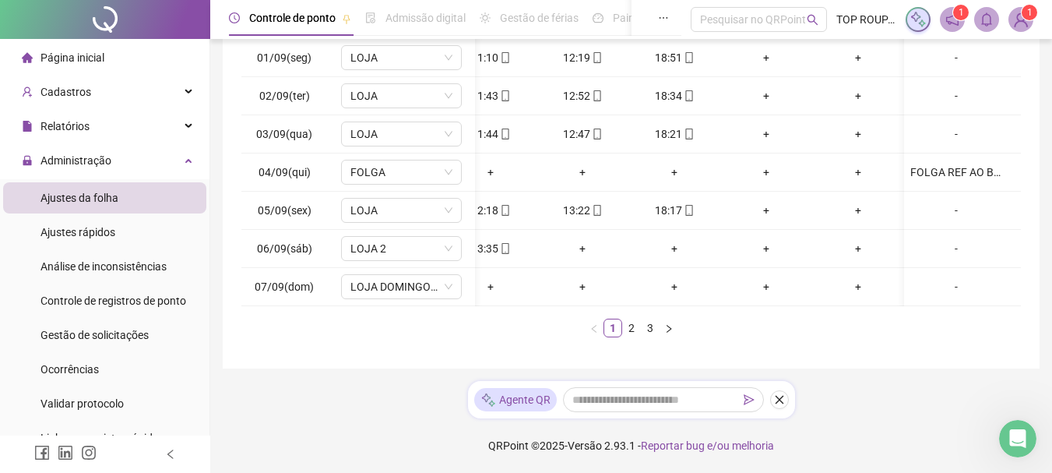
scroll to position [0, 0]
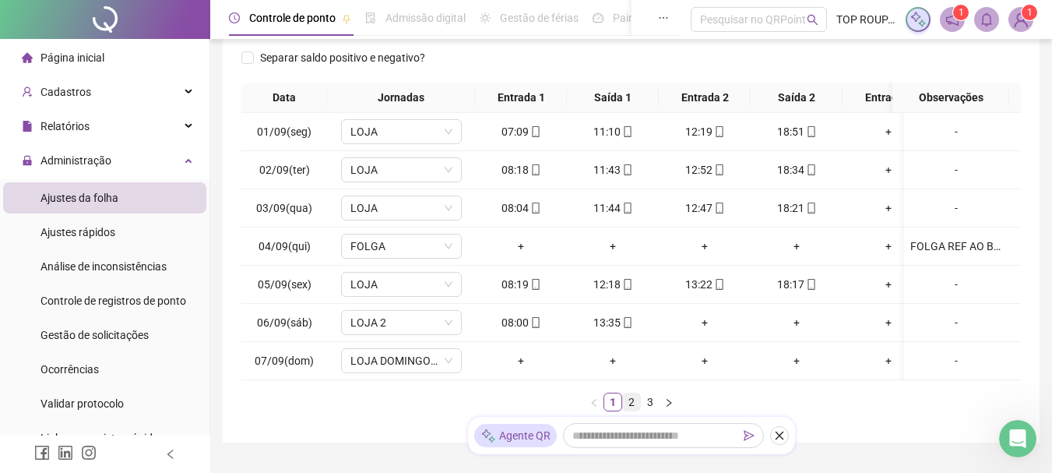
click at [630, 410] on link "2" at bounding box center [631, 401] width 17 height 17
click at [618, 393] on div "Data Jornadas Entrada 1 Saída 1 Entrada 2 Saída 2 Entrada 3 Saída 3 Observações…" at bounding box center [631, 247] width 780 height 329
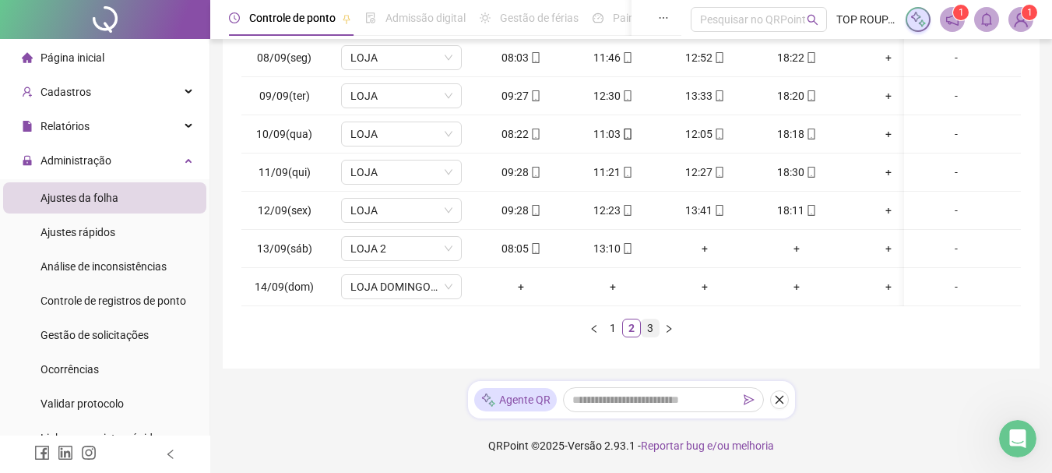
click at [653, 336] on link "3" at bounding box center [650, 327] width 17 height 17
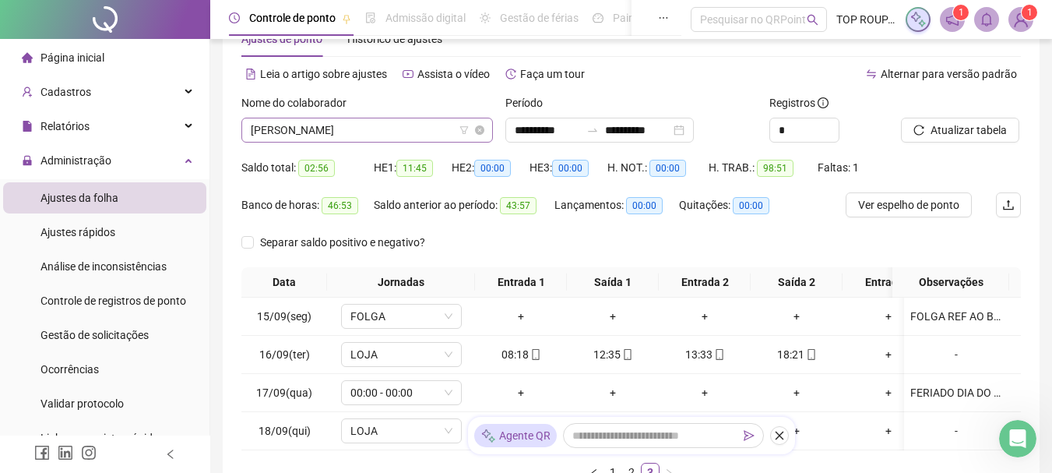
scroll to position [1146, 0]
click at [398, 135] on span "[PERSON_NAME]" at bounding box center [367, 129] width 233 height 23
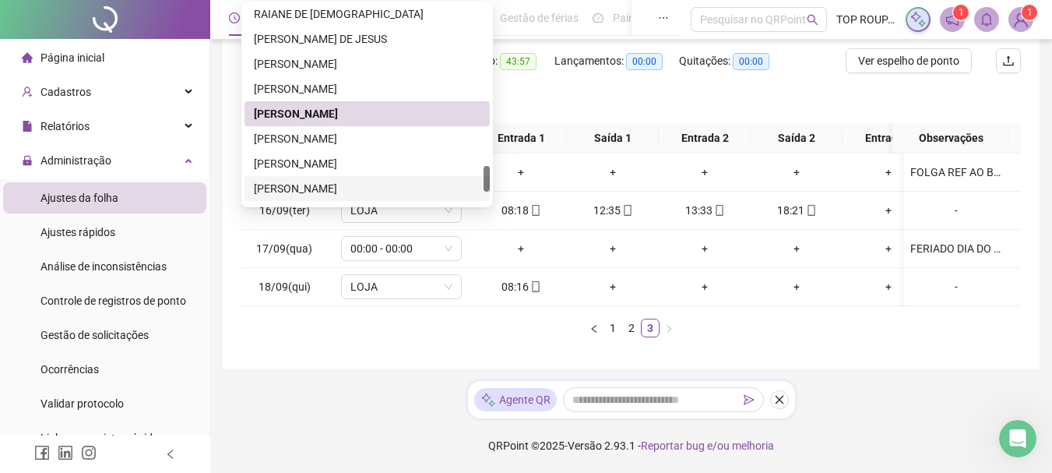
scroll to position [1068, 0]
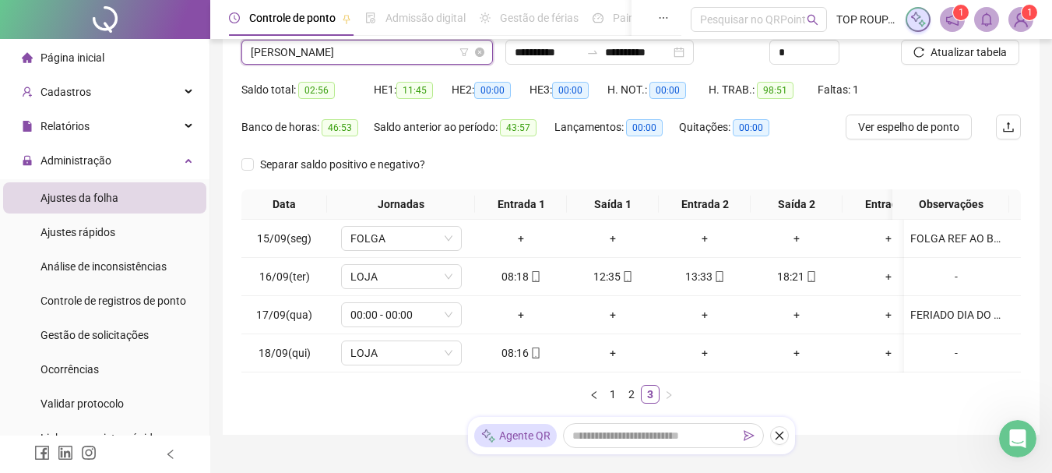
click at [295, 57] on span "[PERSON_NAME]" at bounding box center [367, 51] width 233 height 23
click at [295, 56] on span "[PERSON_NAME]" at bounding box center [367, 51] width 233 height 23
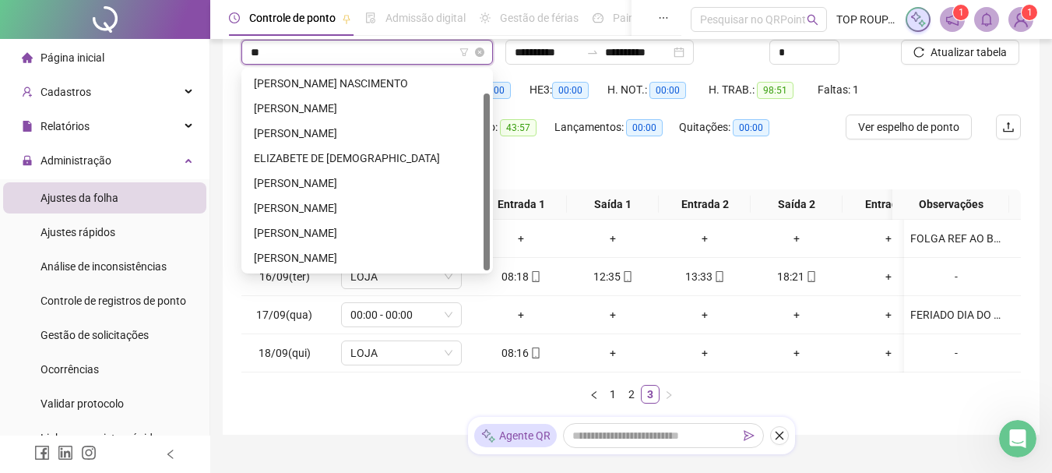
scroll to position [0, 0]
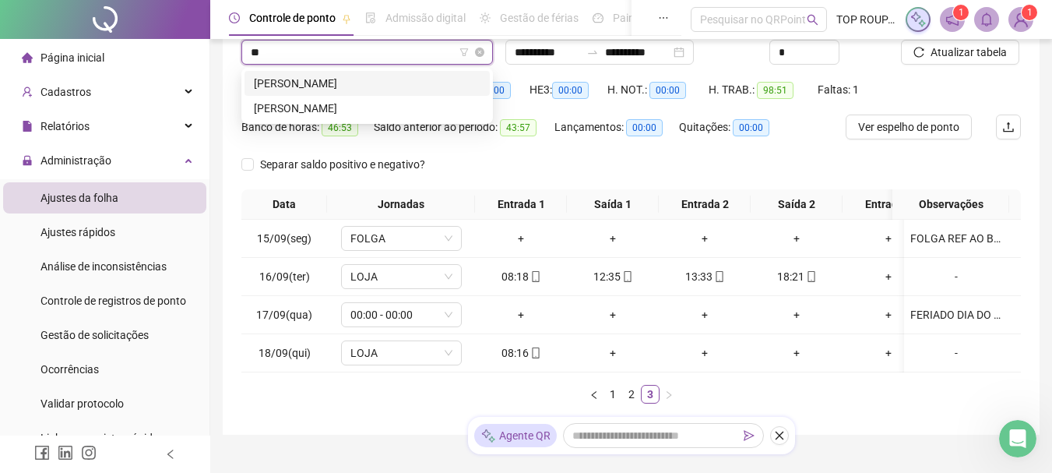
type input "***"
click at [295, 86] on div "[PERSON_NAME]" at bounding box center [367, 83] width 227 height 17
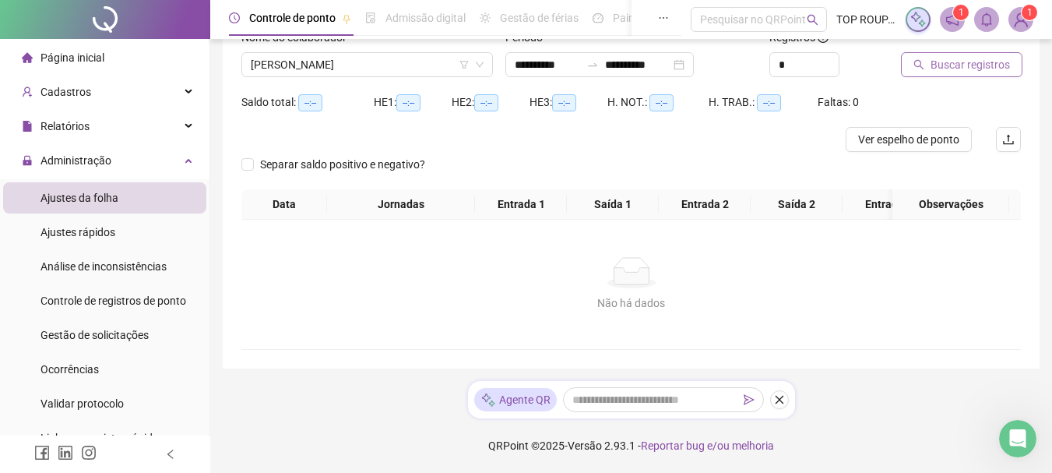
click at [948, 56] on span "Buscar registros" at bounding box center [970, 64] width 79 height 17
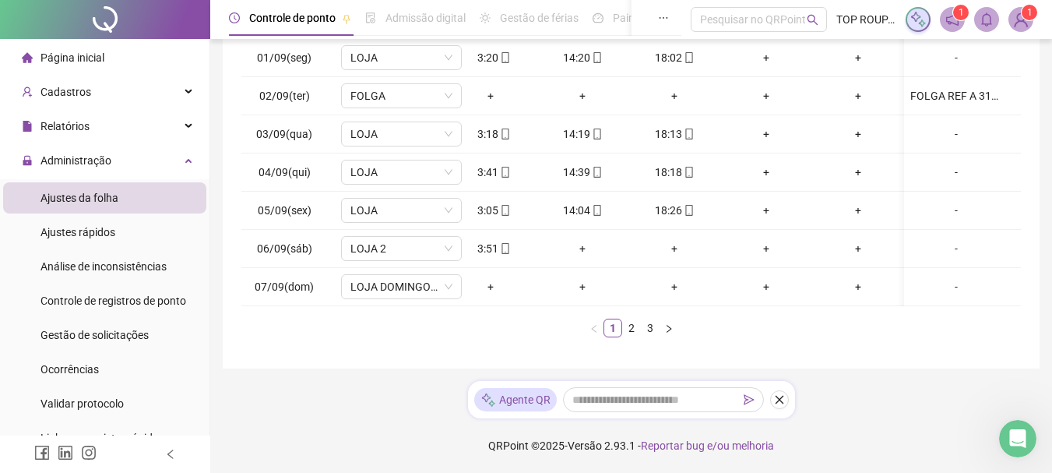
scroll to position [0, 0]
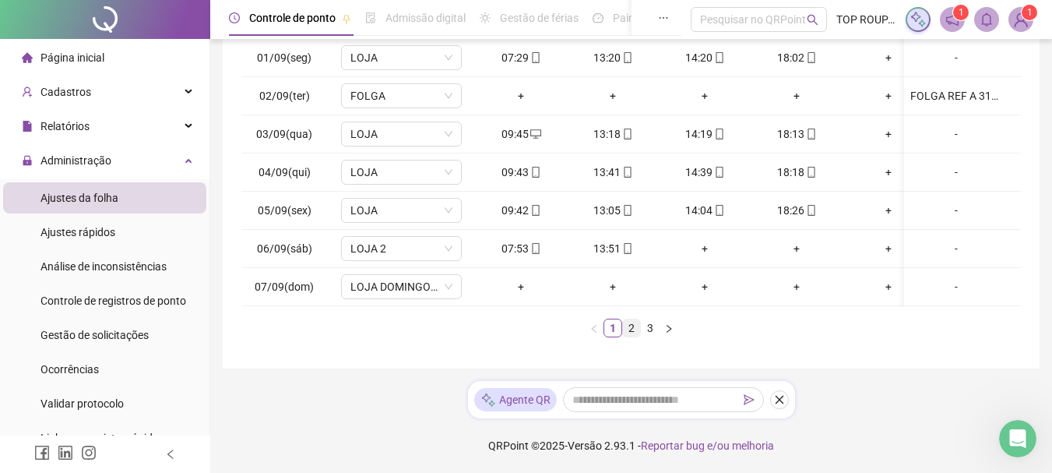
click at [632, 324] on link "2" at bounding box center [631, 327] width 17 height 17
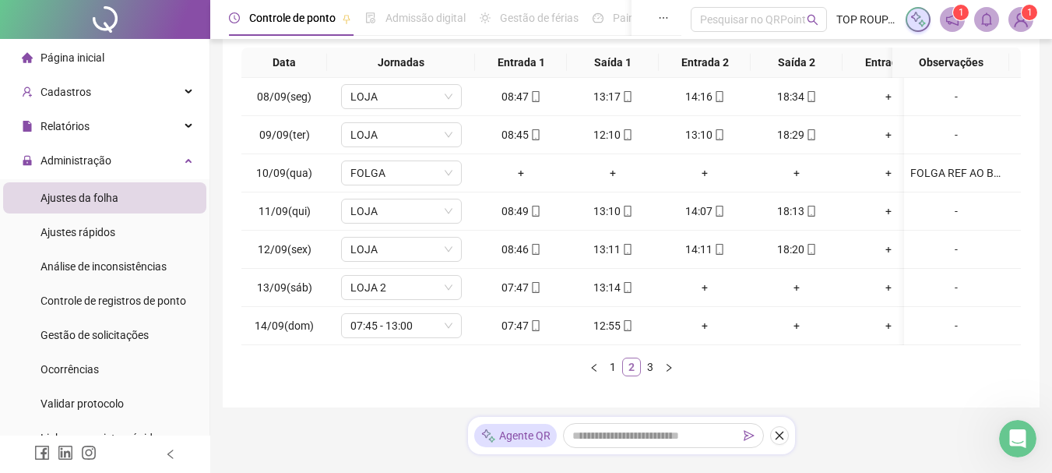
scroll to position [229, 0]
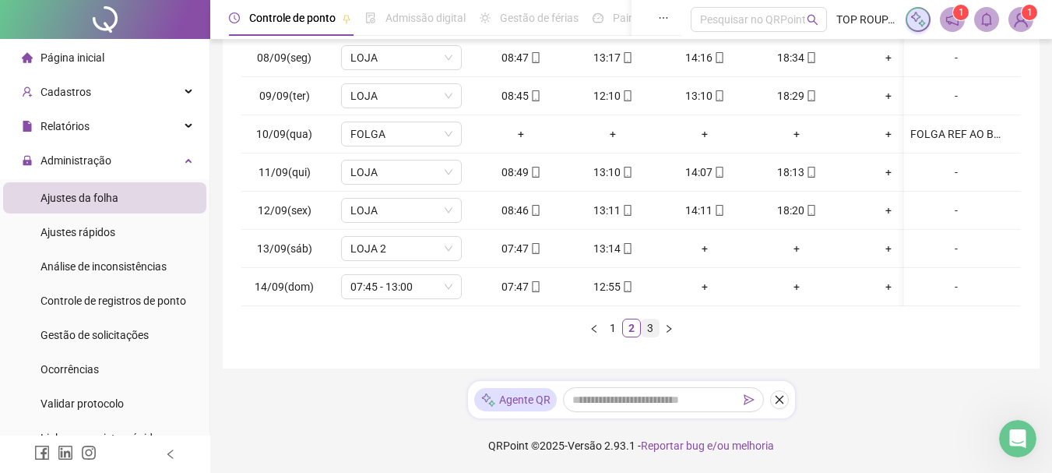
click at [653, 334] on link "3" at bounding box center [650, 327] width 17 height 17
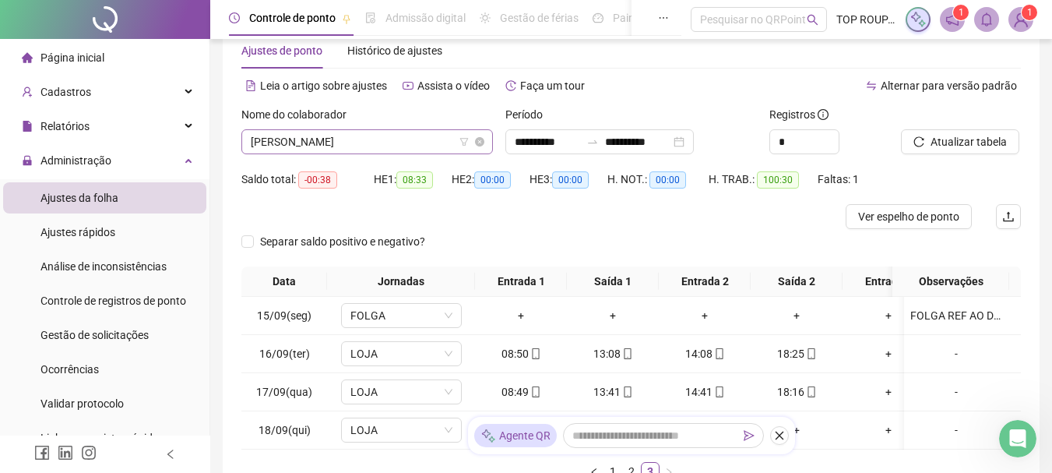
scroll to position [37, 0]
click at [303, 150] on span "[PERSON_NAME]" at bounding box center [367, 142] width 233 height 23
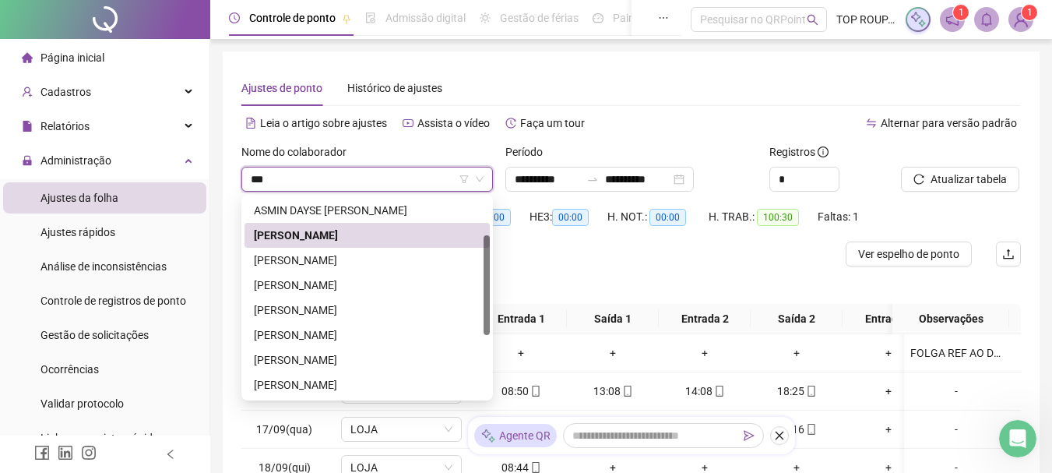
scroll to position [0, 0]
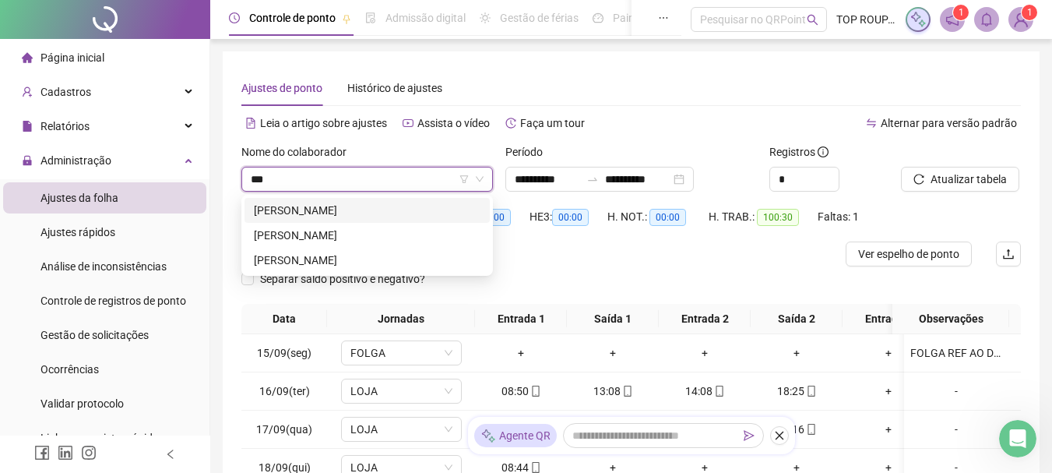
type input "****"
click at [294, 215] on div "[PERSON_NAME]" at bounding box center [367, 210] width 227 height 17
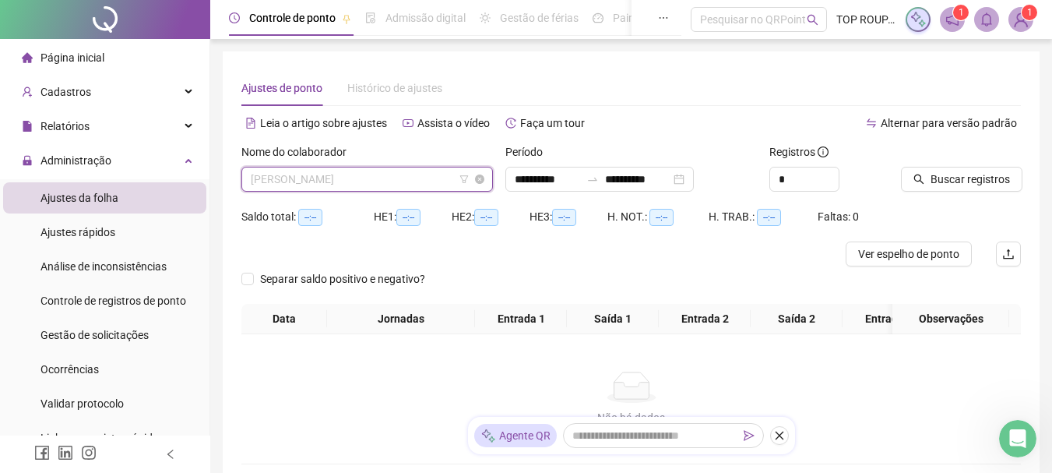
scroll to position [224, 0]
click at [329, 175] on span "[PERSON_NAME]" at bounding box center [367, 178] width 233 height 23
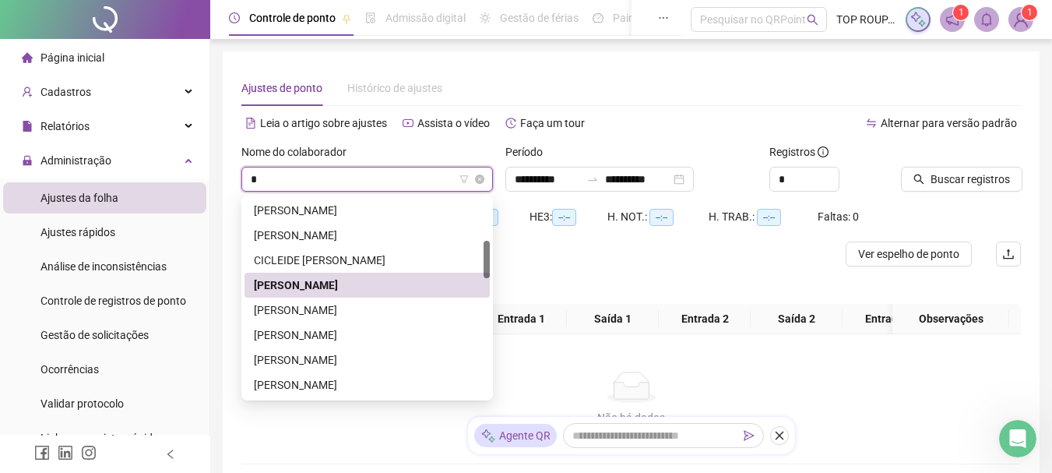
type input "**"
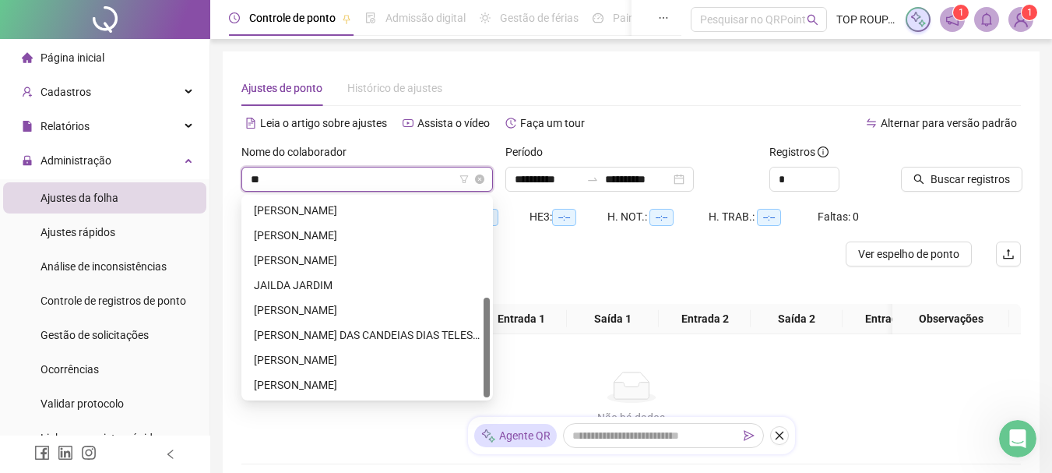
scroll to position [150, 0]
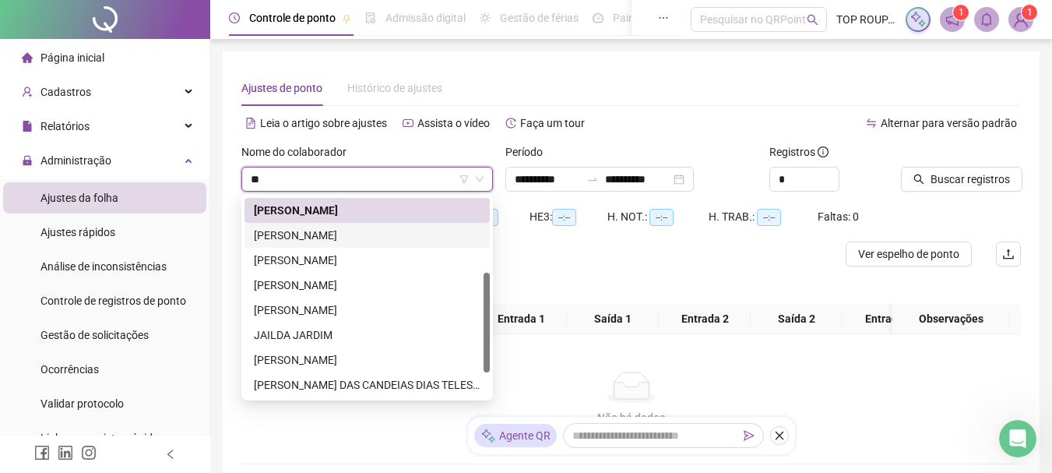
drag, startPoint x: 315, startPoint y: 228, endPoint x: 312, endPoint y: 237, distance: 8.9
click at [312, 237] on div "[PERSON_NAME]" at bounding box center [367, 235] width 227 height 17
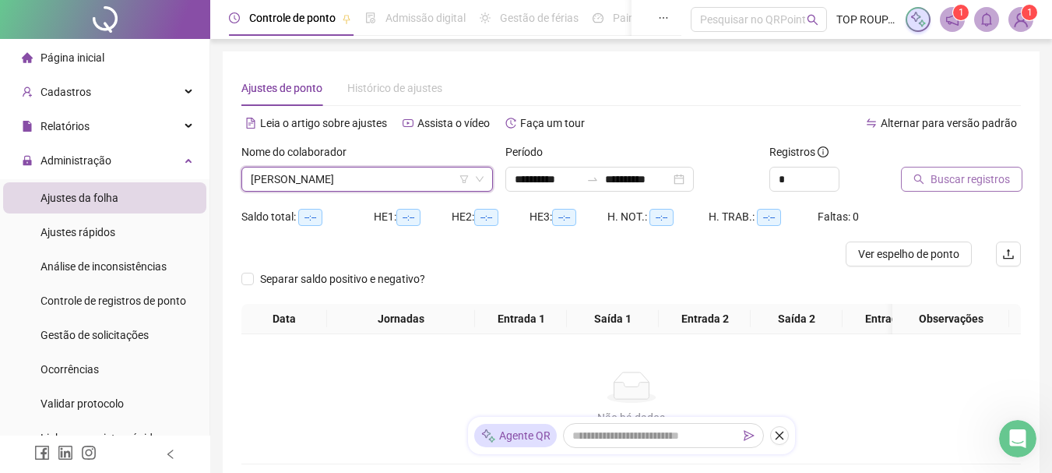
click at [930, 174] on button "Buscar registros" at bounding box center [961, 179] width 121 height 25
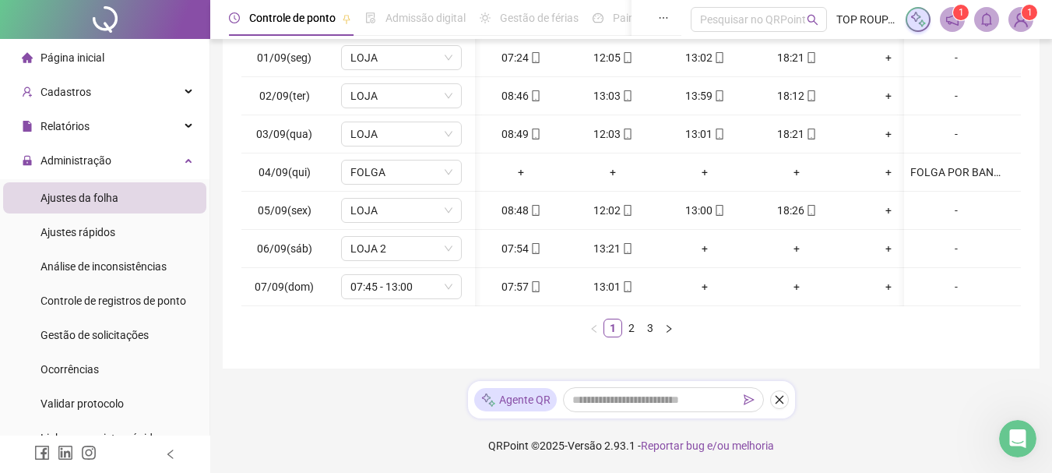
scroll to position [0, 55]
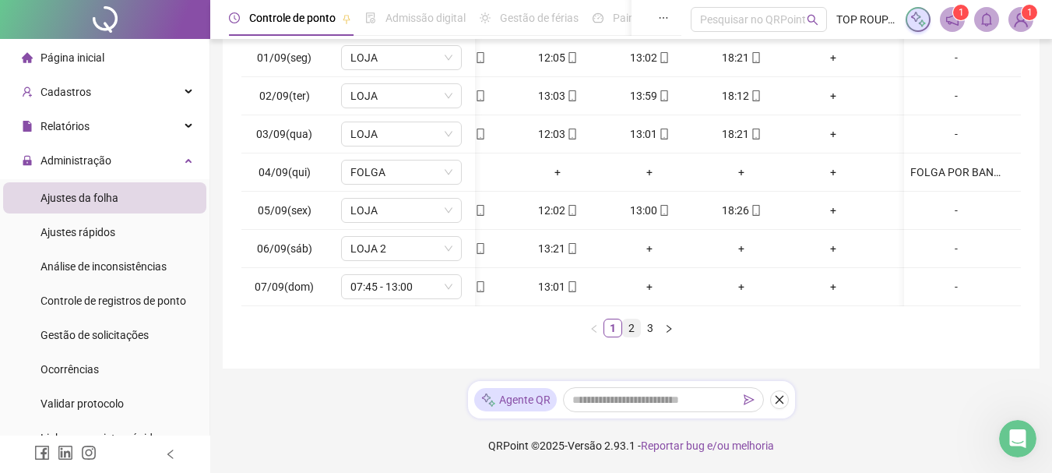
click at [638, 332] on link "2" at bounding box center [631, 327] width 17 height 17
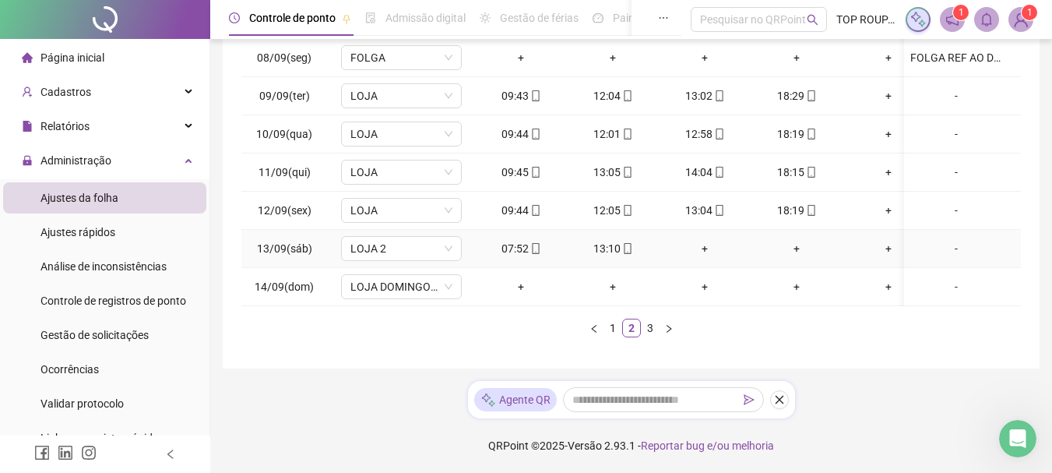
scroll to position [307, 0]
click at [653, 329] on link "3" at bounding box center [650, 327] width 17 height 17
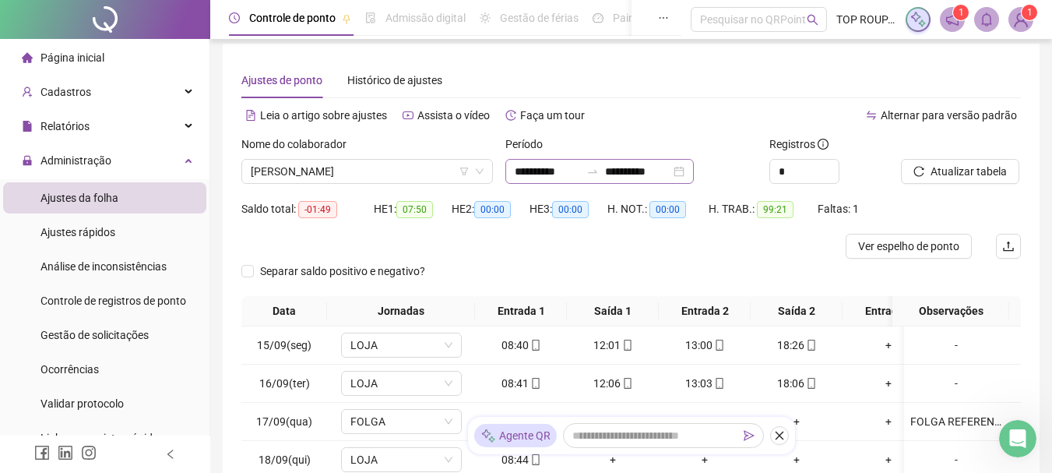
scroll to position [0, 0]
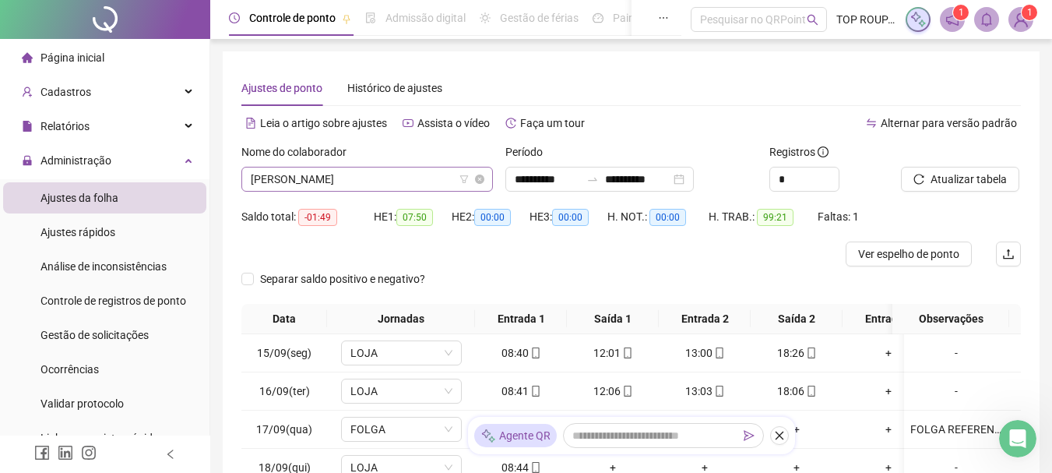
click at [379, 174] on span "[PERSON_NAME]" at bounding box center [367, 178] width 233 height 23
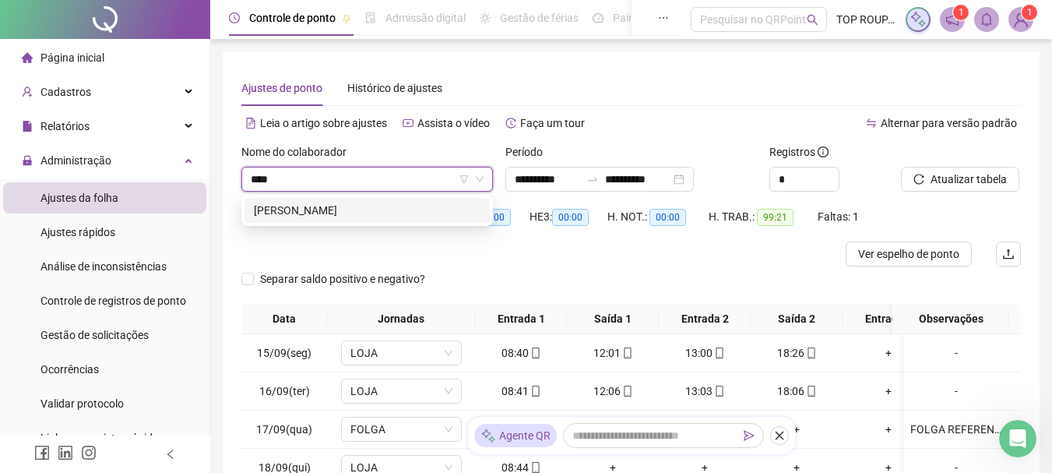
type input "*****"
click at [316, 210] on div "[PERSON_NAME]" at bounding box center [367, 210] width 227 height 17
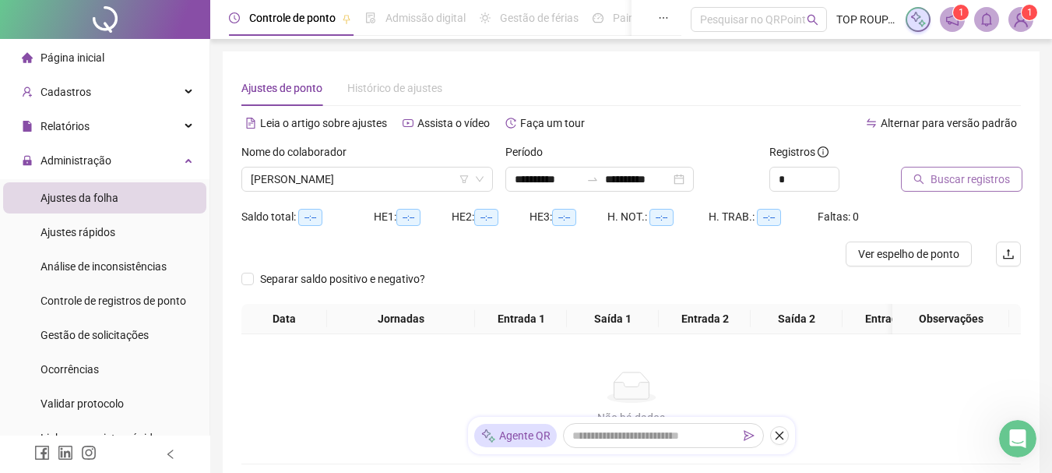
click at [967, 177] on span "Buscar registros" at bounding box center [970, 179] width 79 height 17
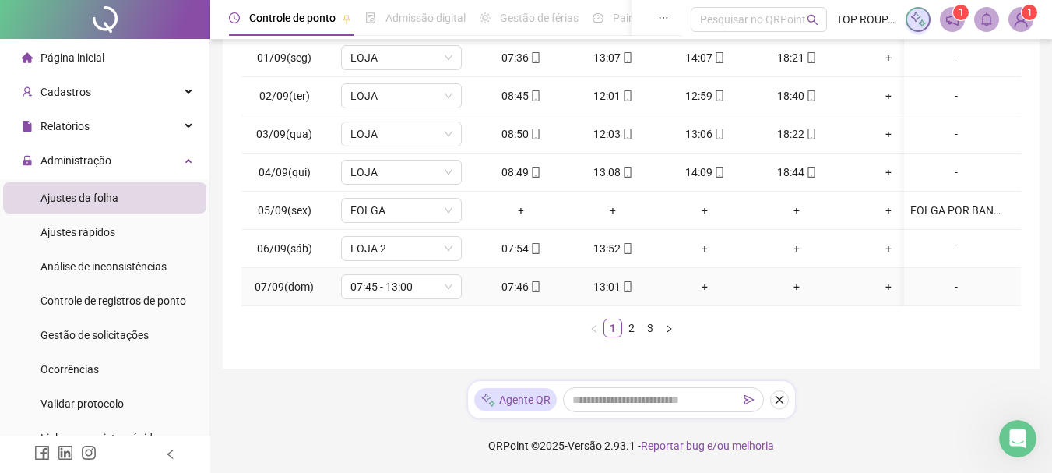
scroll to position [319, 0]
drag, startPoint x: 765, startPoint y: 308, endPoint x: 828, endPoint y: 300, distance: 62.9
click at [828, 300] on div "Data Jornadas Entrada 1 Saída 1 Entrada 2 Saída 2 Entrada 3 Saída 3 Observações…" at bounding box center [631, 173] width 780 height 329
click at [637, 340] on div "Data Jornadas Entrada 1 Saída 1 Entrada 2 Saída 2 Entrada 3 Saída 3 Observações…" at bounding box center [631, 179] width 780 height 341
click at [632, 328] on link "2" at bounding box center [631, 327] width 17 height 17
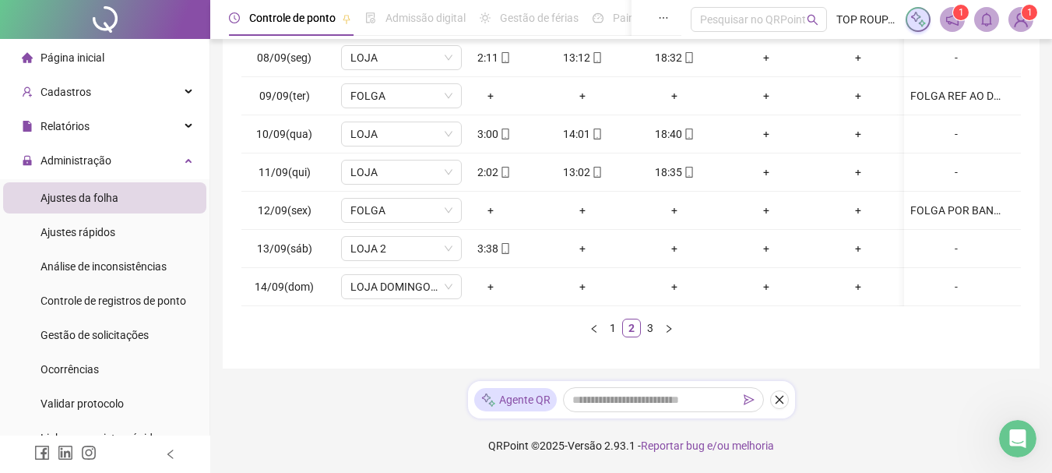
scroll to position [0, 0]
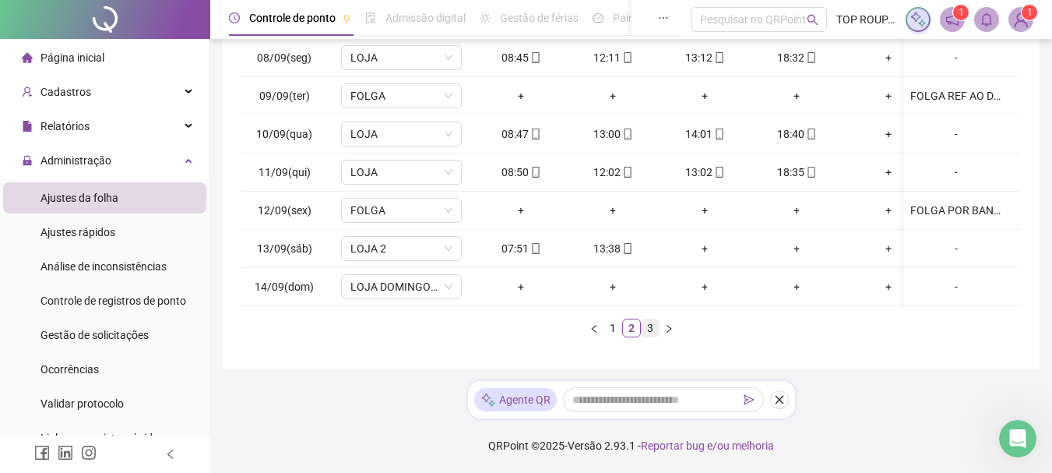
click at [650, 333] on link "3" at bounding box center [650, 327] width 17 height 17
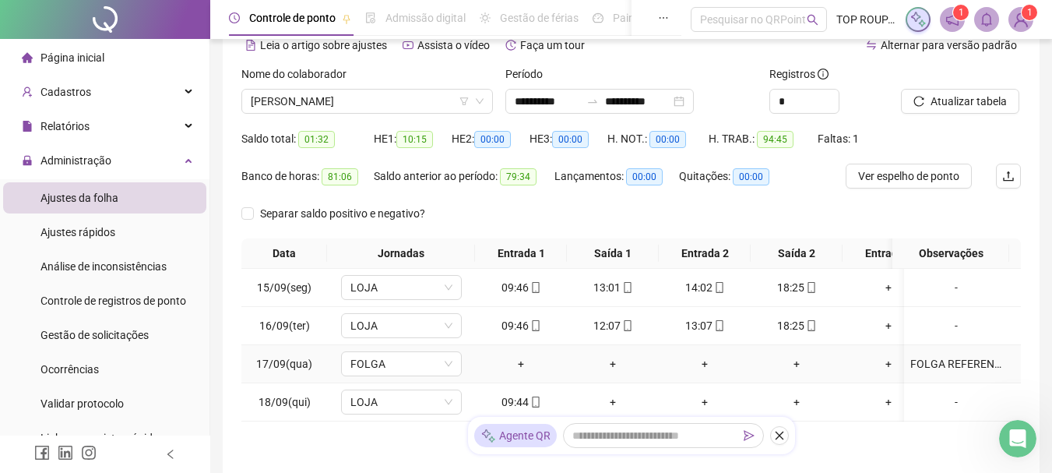
scroll to position [49, 0]
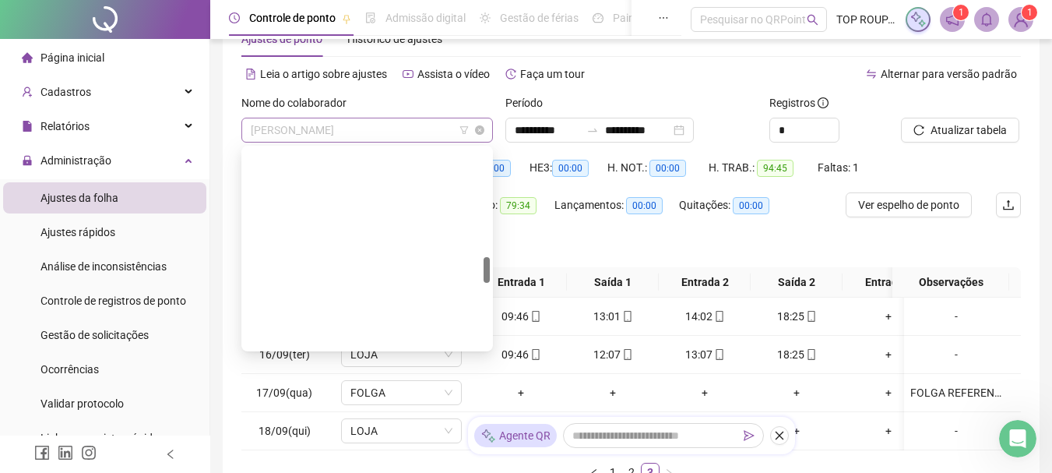
click at [358, 125] on span "[PERSON_NAME]" at bounding box center [367, 129] width 233 height 23
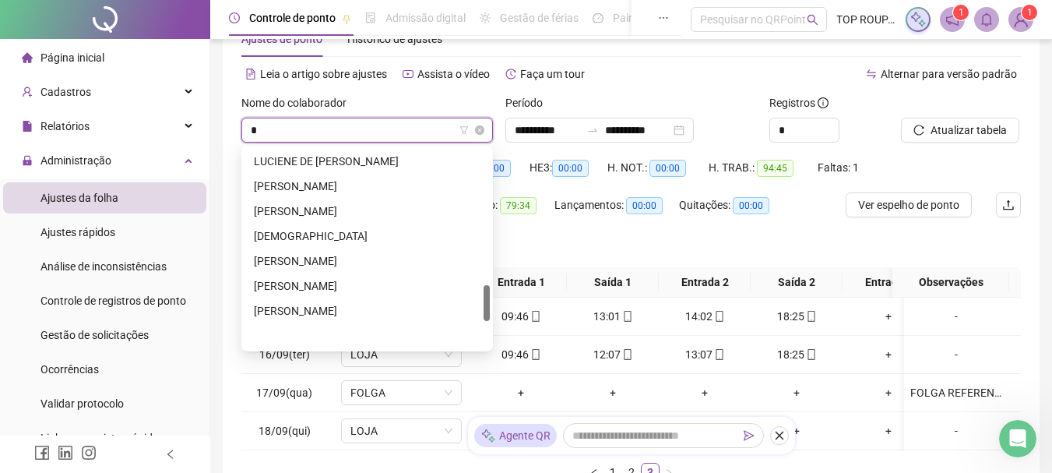
scroll to position [748, 0]
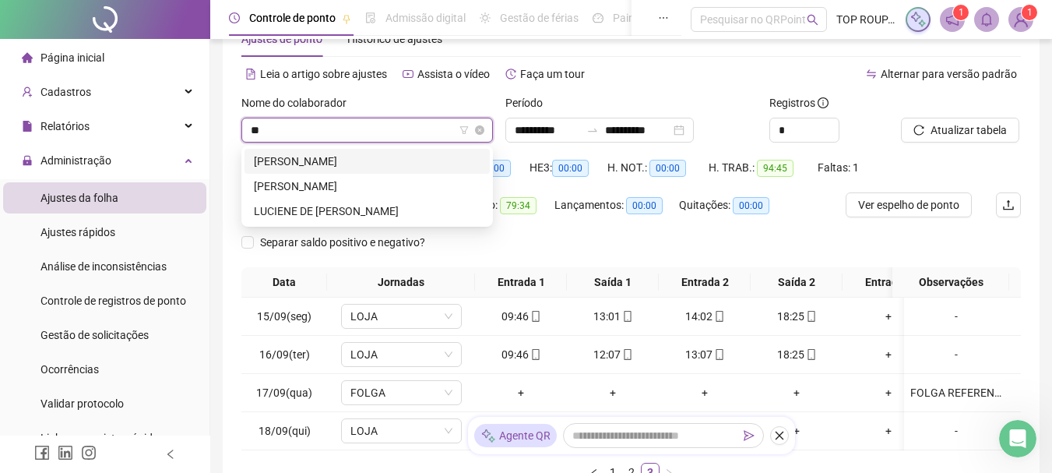
type input "***"
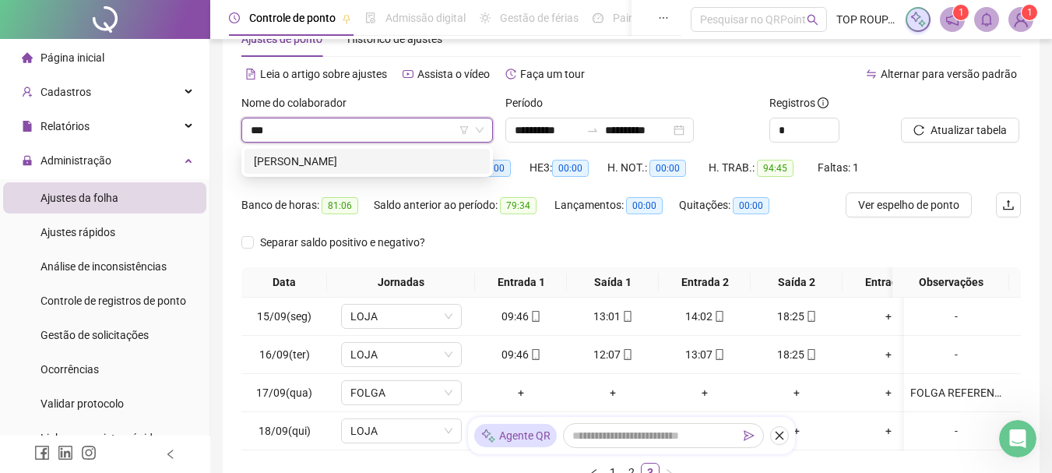
click at [355, 161] on div "[PERSON_NAME]" at bounding box center [367, 161] width 227 height 17
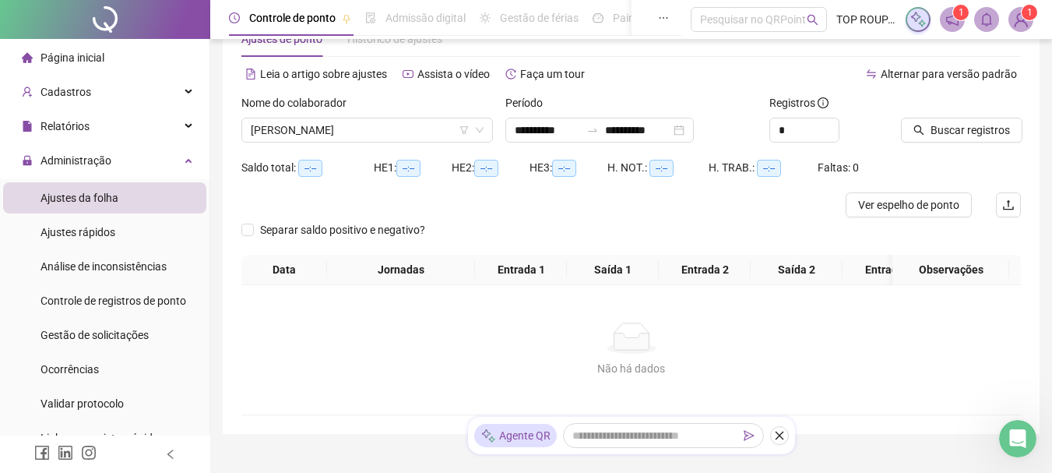
click at [923, 130] on icon "search" at bounding box center [918, 130] width 11 height 11
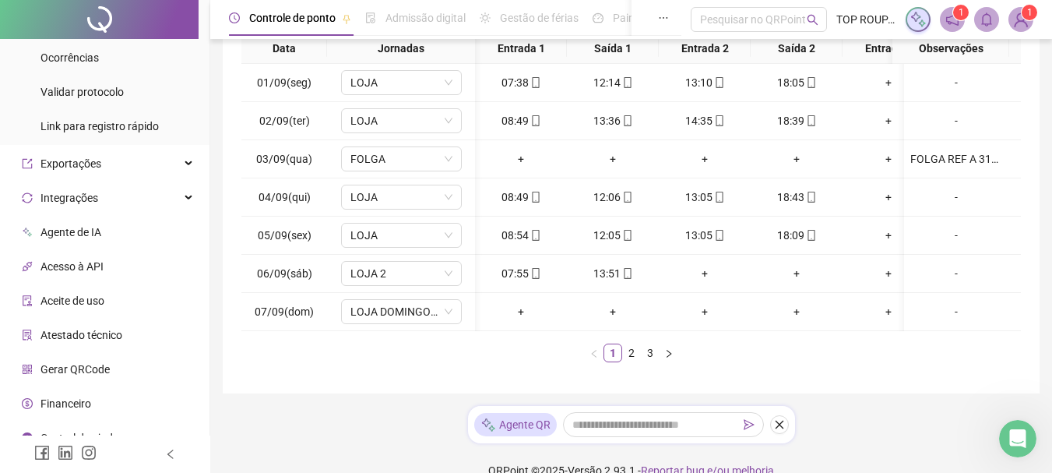
scroll to position [0, 65]
click at [636, 361] on link "2" at bounding box center [631, 352] width 17 height 17
click at [655, 361] on link "3" at bounding box center [650, 352] width 17 height 17
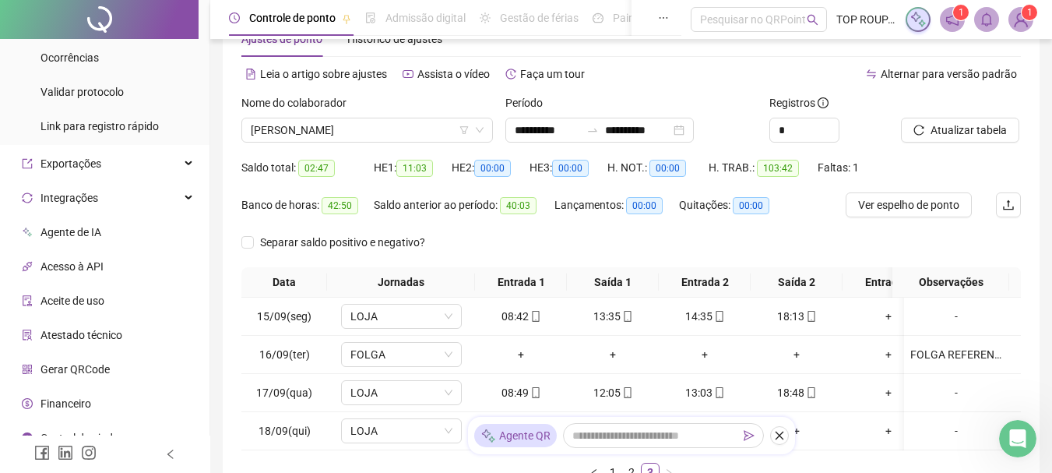
click at [350, 143] on div "Nome do colaborador [PERSON_NAME]" at bounding box center [367, 124] width 264 height 61
click at [350, 128] on span "[PERSON_NAME]" at bounding box center [367, 129] width 233 height 23
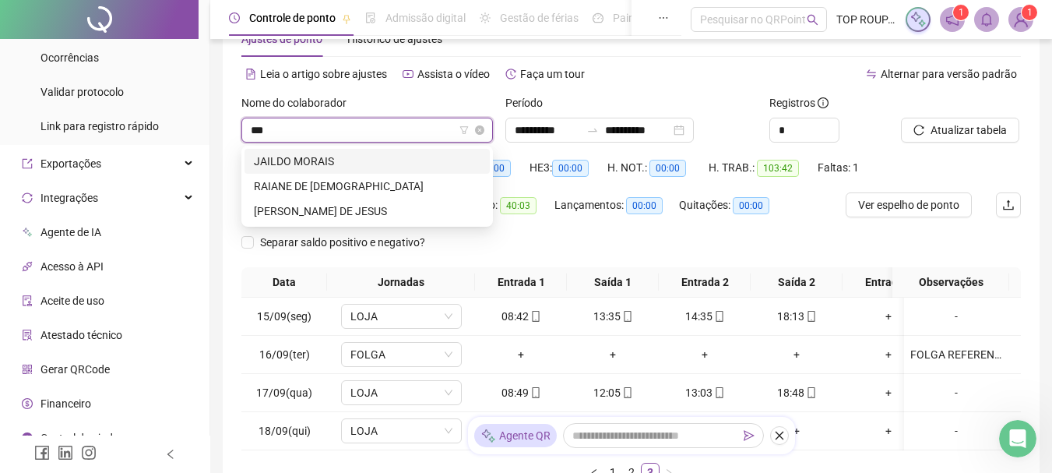
type input "****"
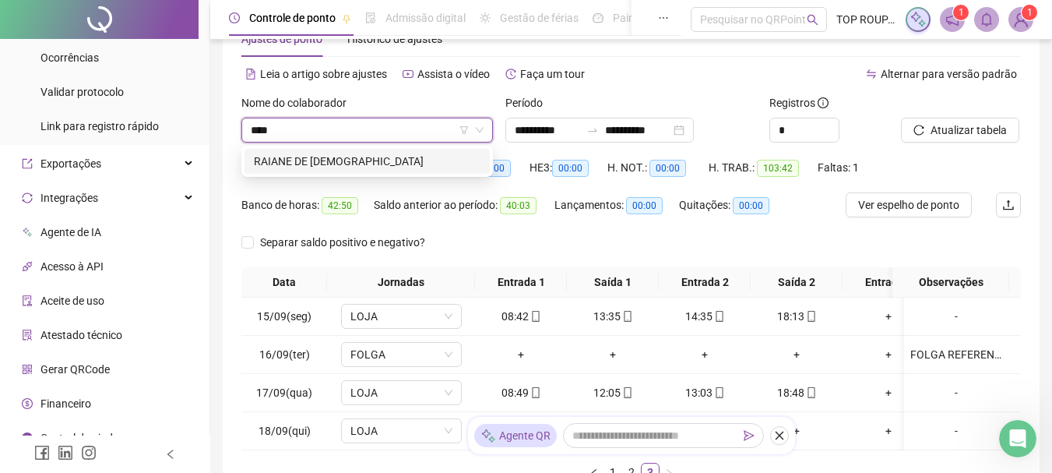
click at [333, 160] on div "RAIANE DE [DEMOGRAPHIC_DATA]" at bounding box center [367, 161] width 227 height 17
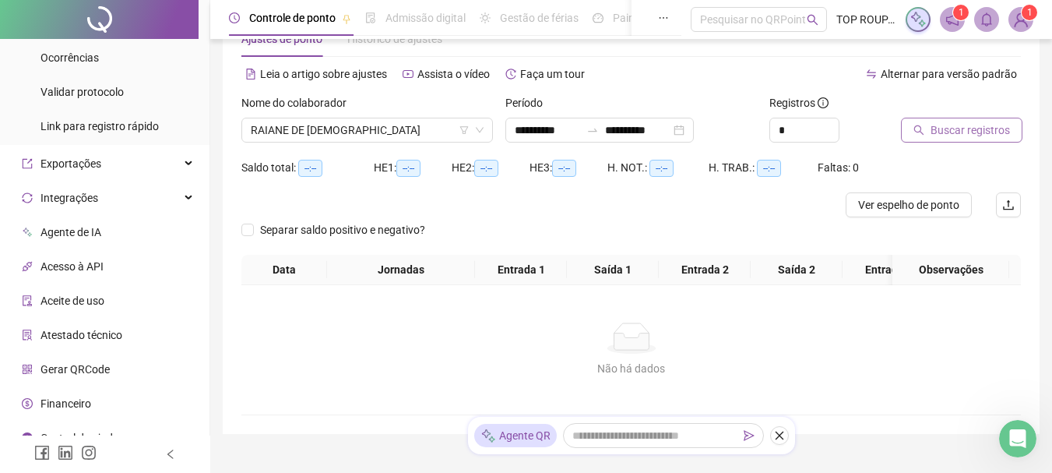
click at [940, 122] on span "Buscar registros" at bounding box center [970, 129] width 79 height 17
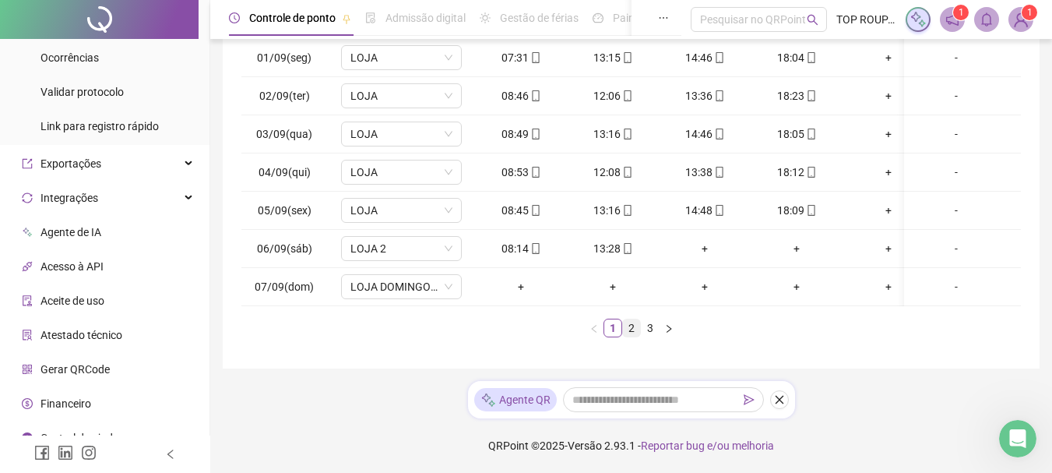
click at [634, 333] on link "2" at bounding box center [631, 327] width 17 height 17
click at [658, 329] on link "3" at bounding box center [650, 327] width 17 height 17
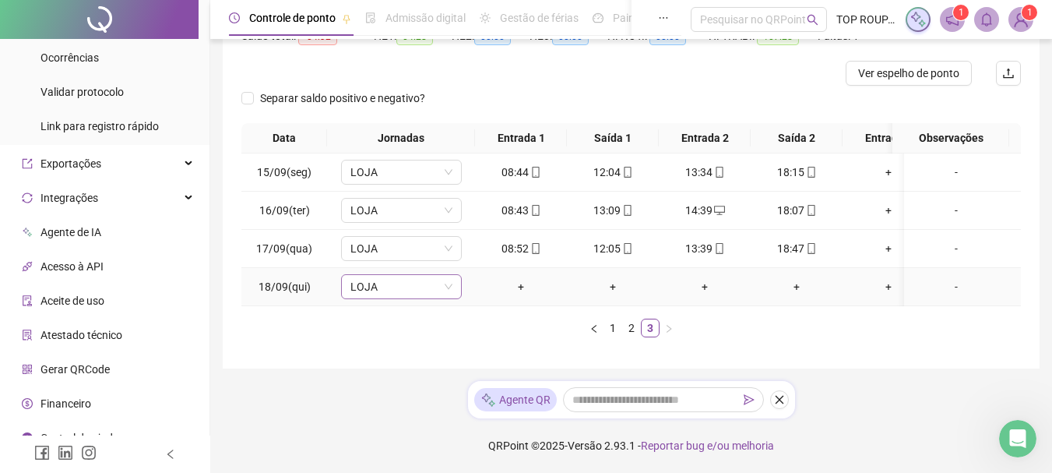
click at [392, 283] on span "LOJA" at bounding box center [401, 286] width 102 height 23
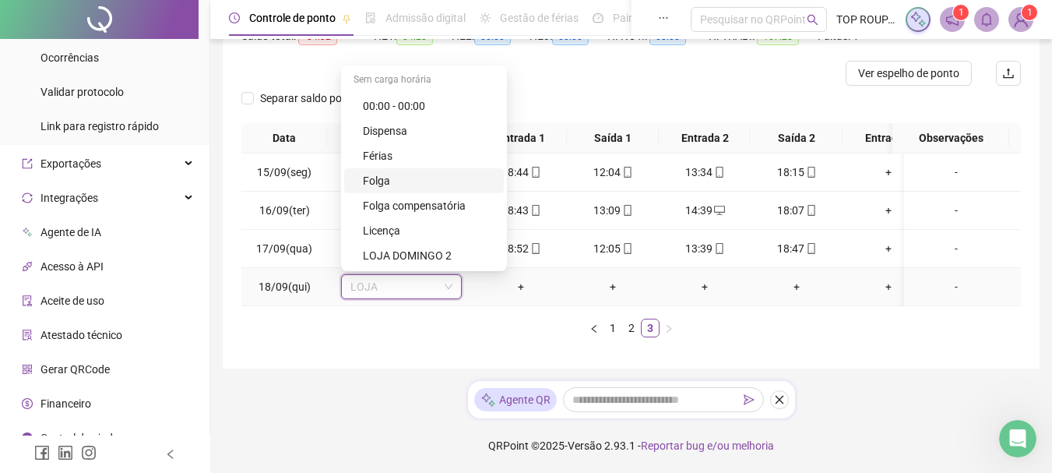
click at [377, 172] on div "Folga" at bounding box center [429, 180] width 132 height 17
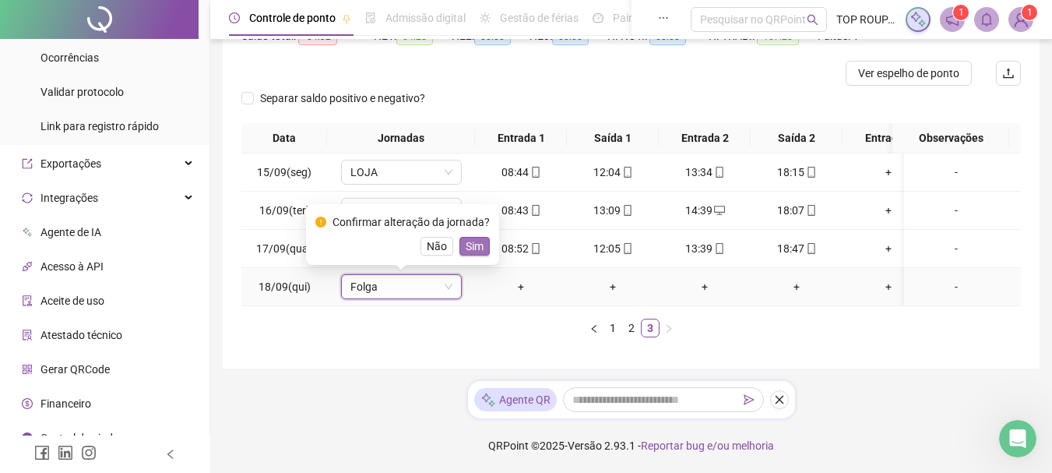
click at [473, 238] on span "Sim" at bounding box center [475, 246] width 18 height 17
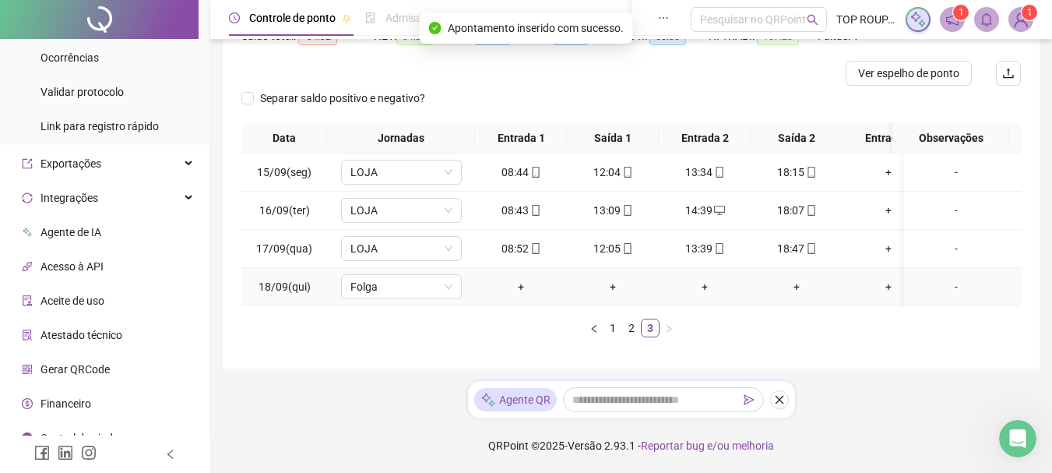
click at [941, 278] on div "-" at bounding box center [956, 286] width 92 height 17
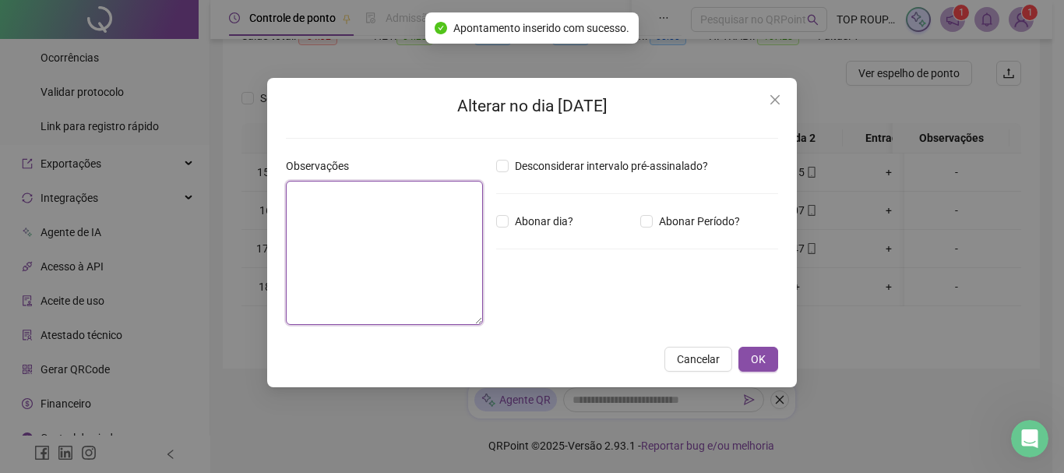
click at [374, 234] on textarea at bounding box center [384, 253] width 197 height 144
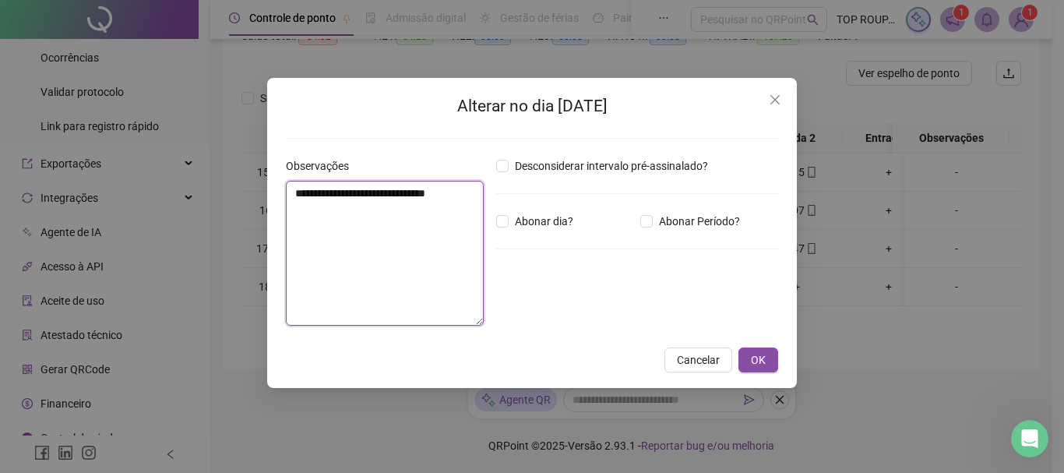
type textarea "**********"
click at [783, 354] on div "**********" at bounding box center [532, 233] width 530 height 310
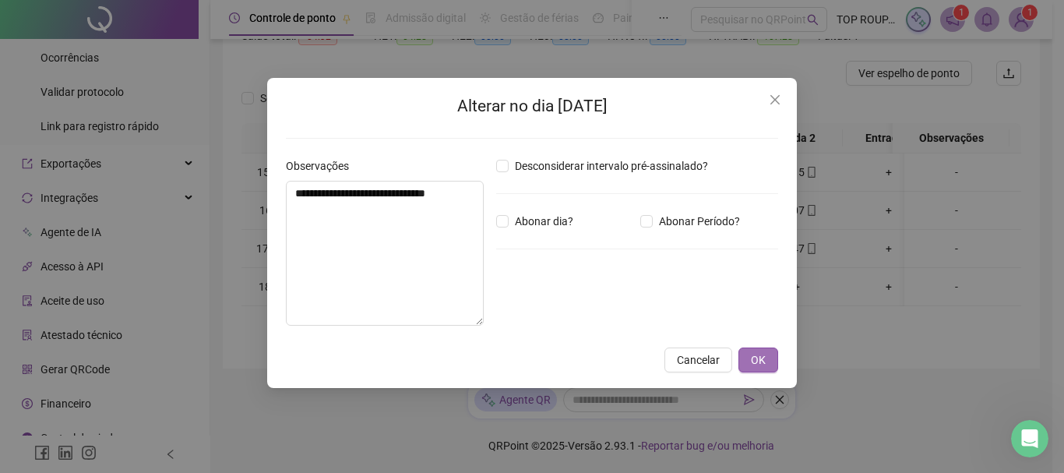
click at [776, 356] on button "OK" at bounding box center [758, 359] width 40 height 25
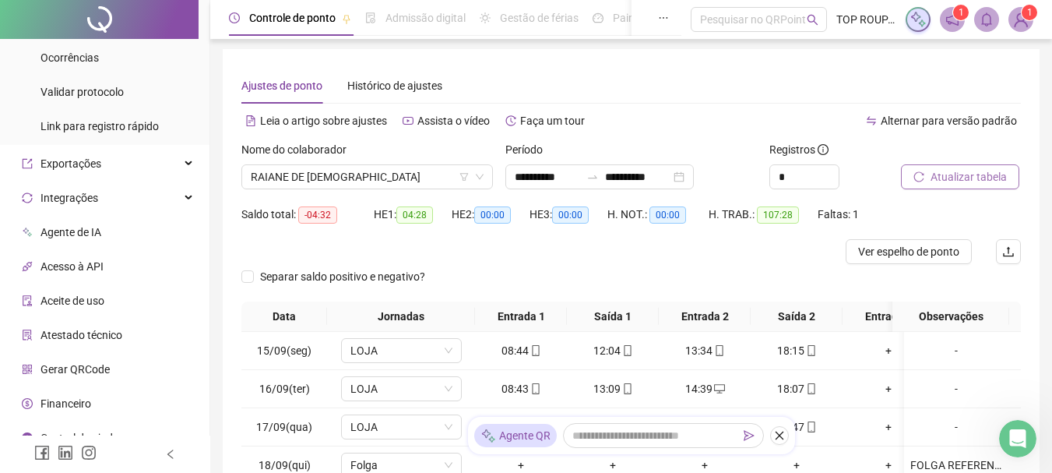
scroll to position [0, 0]
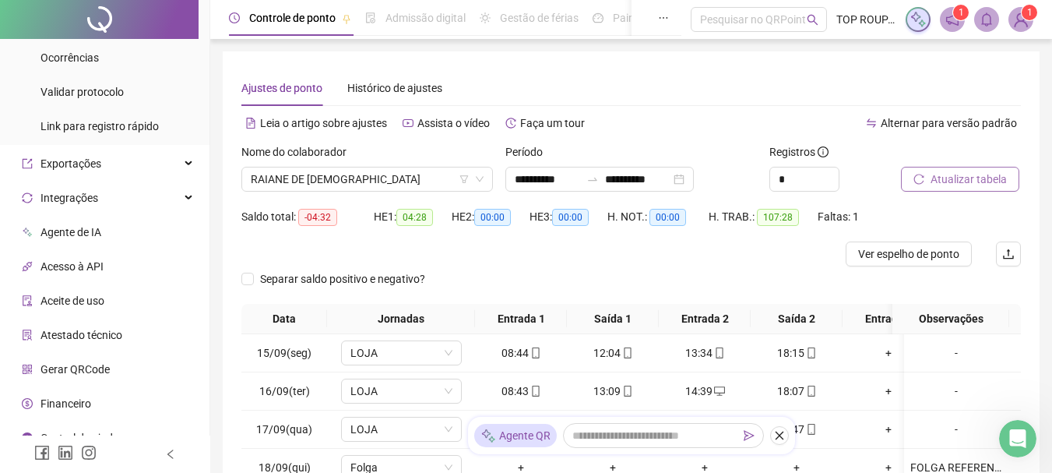
click at [947, 172] on span "Atualizar tabela" at bounding box center [969, 179] width 76 height 17
click at [326, 177] on span "RAIANE DE [DEMOGRAPHIC_DATA]" at bounding box center [367, 178] width 233 height 23
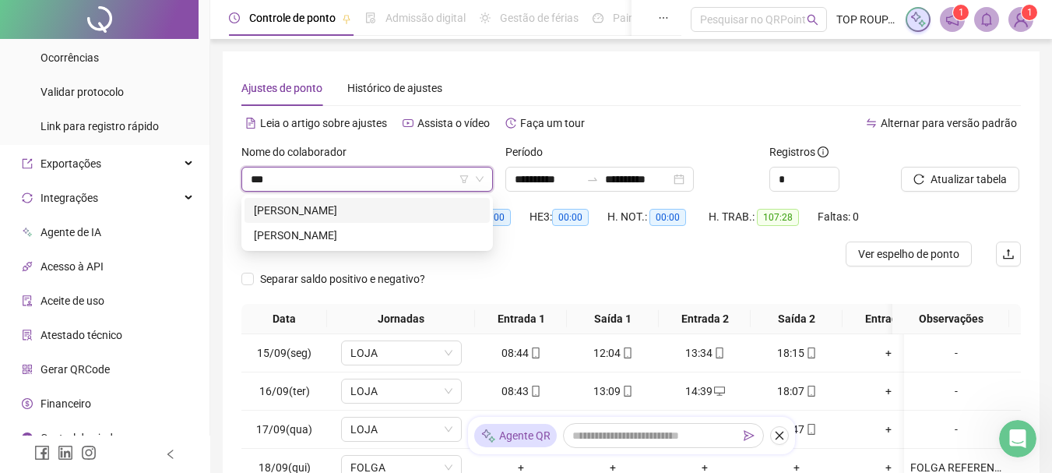
type input "****"
click at [320, 207] on div "[PERSON_NAME]" at bounding box center [367, 210] width 227 height 17
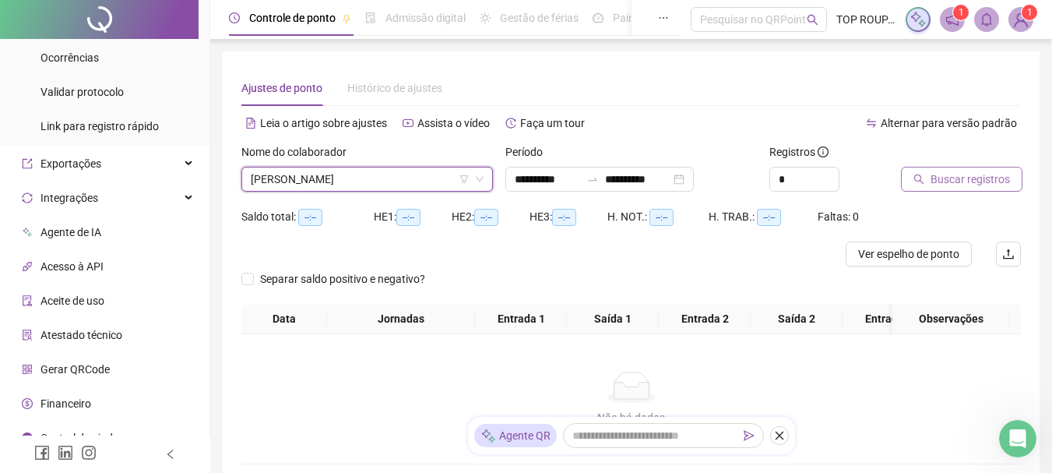
click at [991, 178] on span "Buscar registros" at bounding box center [970, 179] width 79 height 17
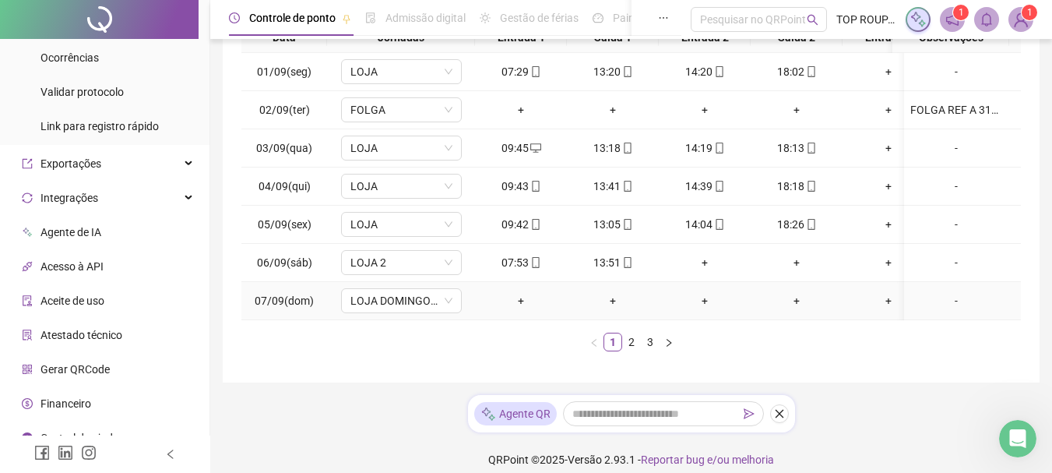
scroll to position [307, 0]
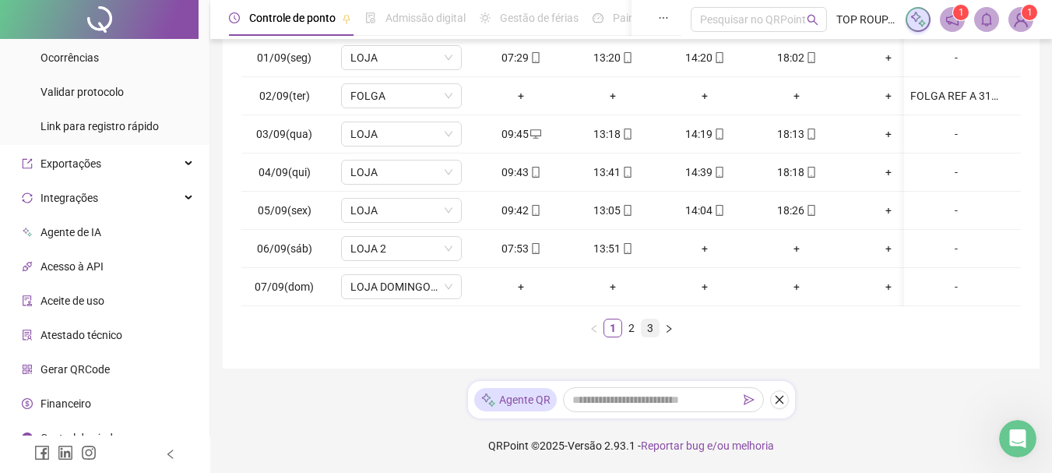
click at [650, 329] on link "3" at bounding box center [650, 327] width 17 height 17
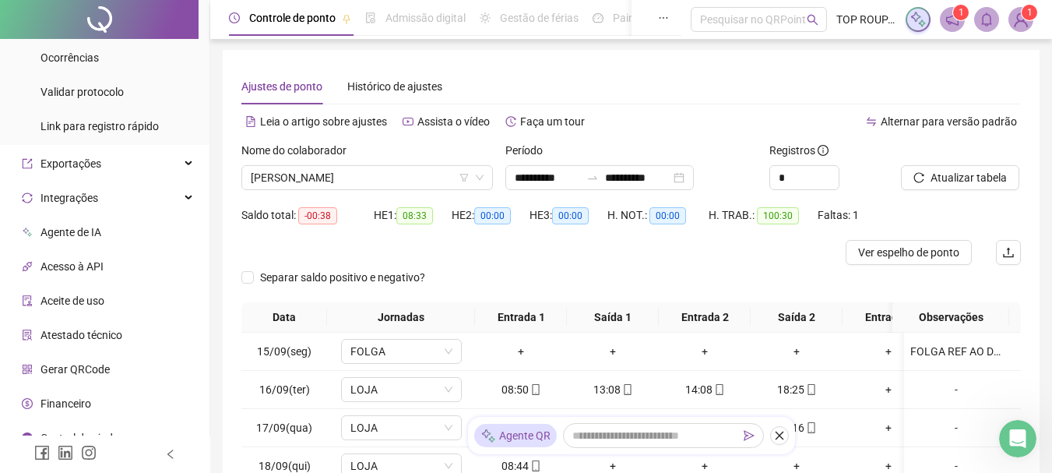
scroll to position [0, 0]
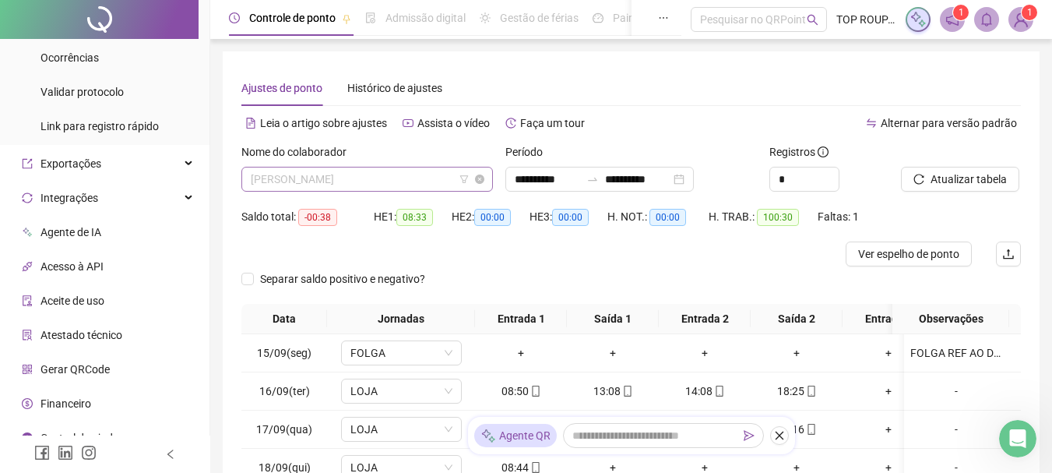
click at [311, 178] on span "[PERSON_NAME]" at bounding box center [367, 178] width 233 height 23
click at [316, 177] on span "[PERSON_NAME]" at bounding box center [367, 178] width 233 height 23
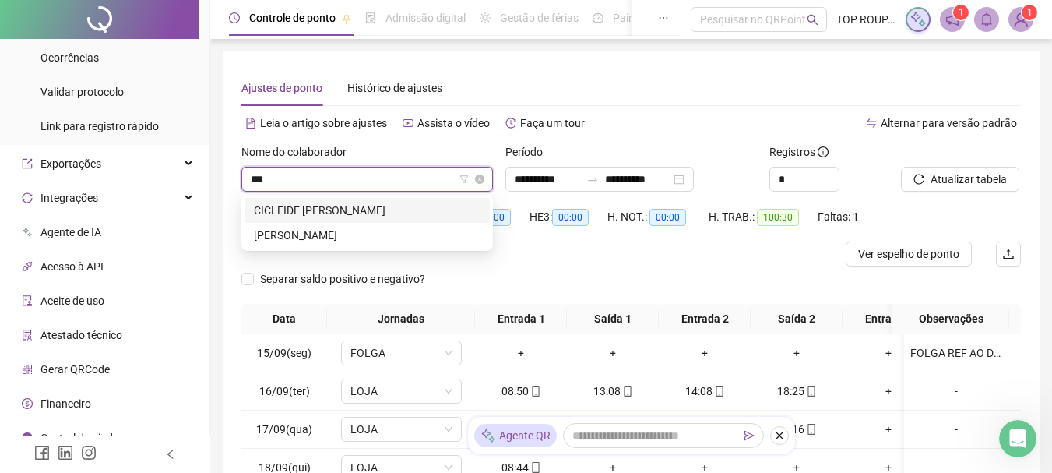
type input "****"
click at [329, 215] on div "CICLEIDE [PERSON_NAME]" at bounding box center [367, 210] width 227 height 17
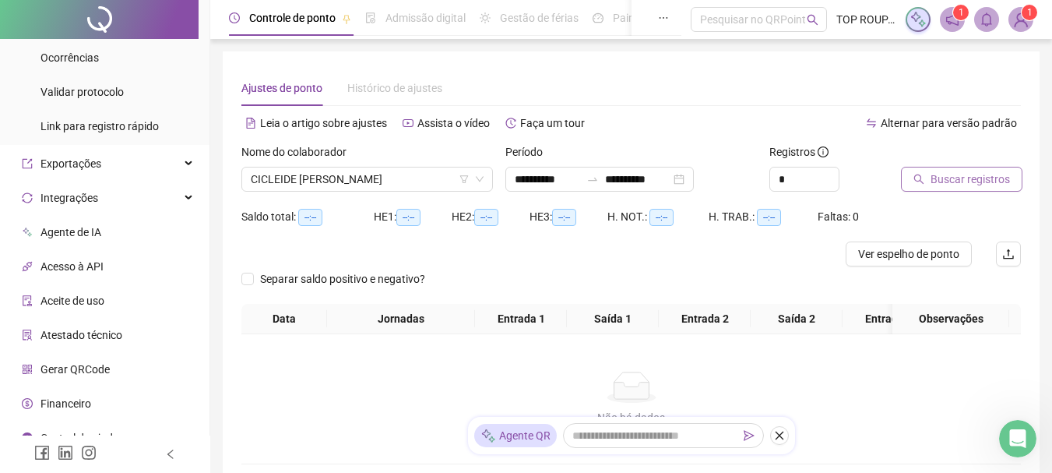
click at [934, 185] on span "Buscar registros" at bounding box center [970, 179] width 79 height 17
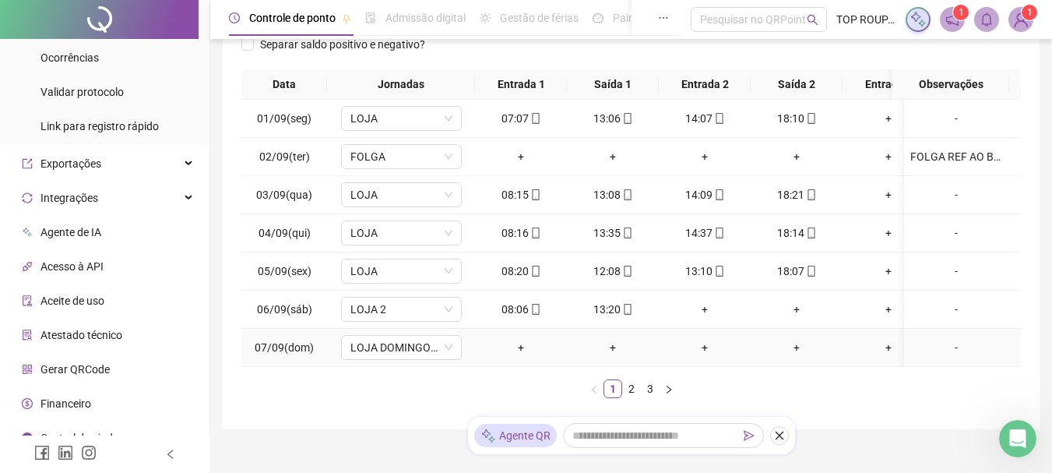
scroll to position [311, 0]
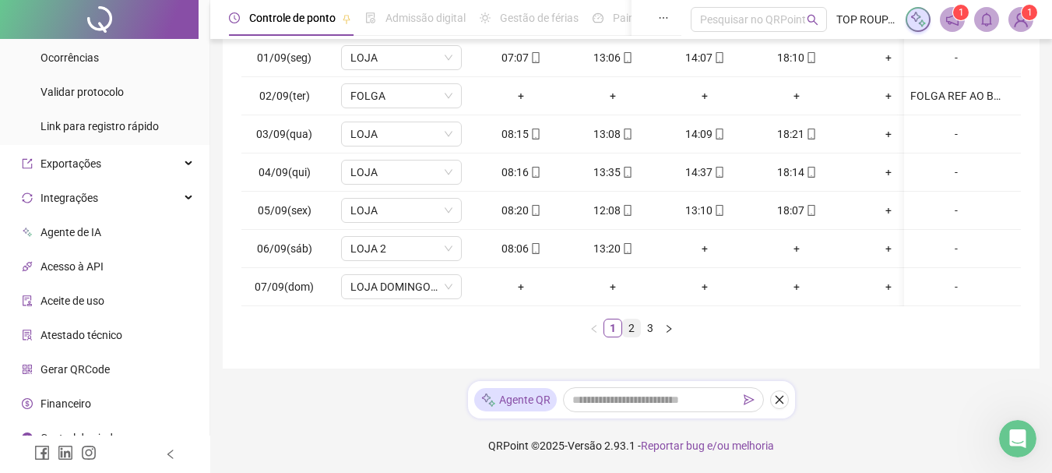
click at [637, 336] on link "2" at bounding box center [631, 327] width 17 height 17
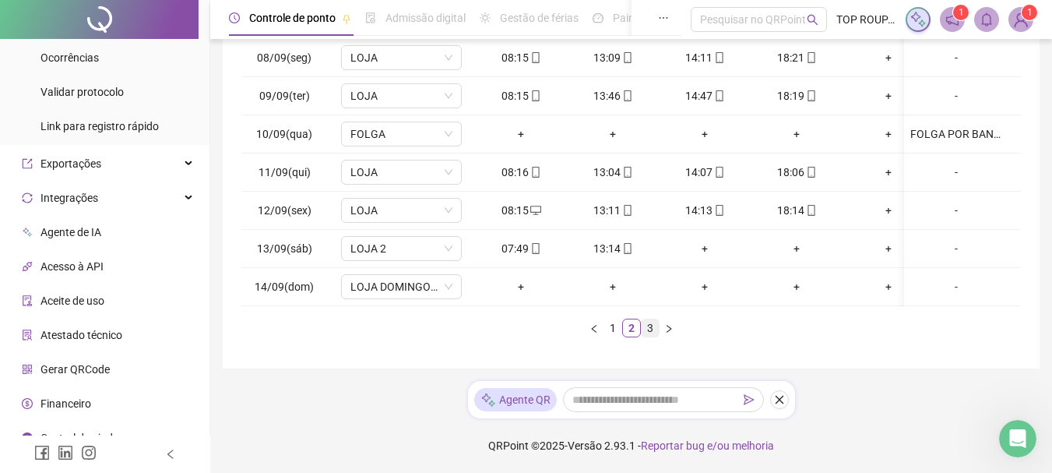
click at [646, 336] on link "3" at bounding box center [650, 327] width 17 height 17
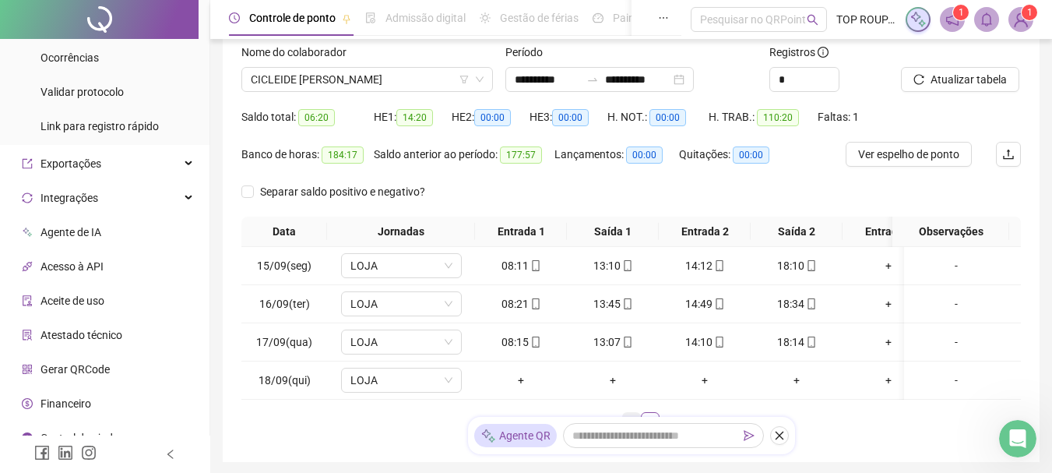
scroll to position [127, 0]
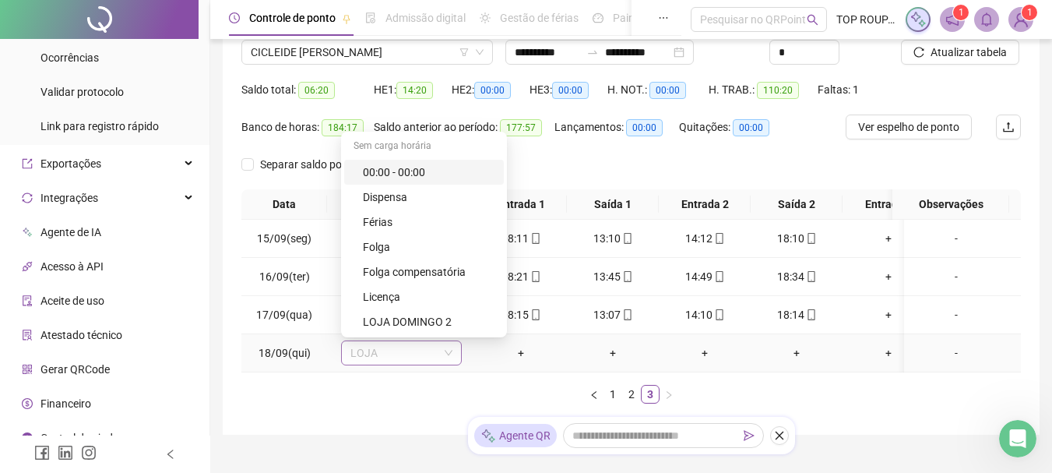
click at [442, 343] on span "LOJA" at bounding box center [401, 352] width 102 height 23
click at [417, 238] on div "Folga" at bounding box center [429, 246] width 132 height 17
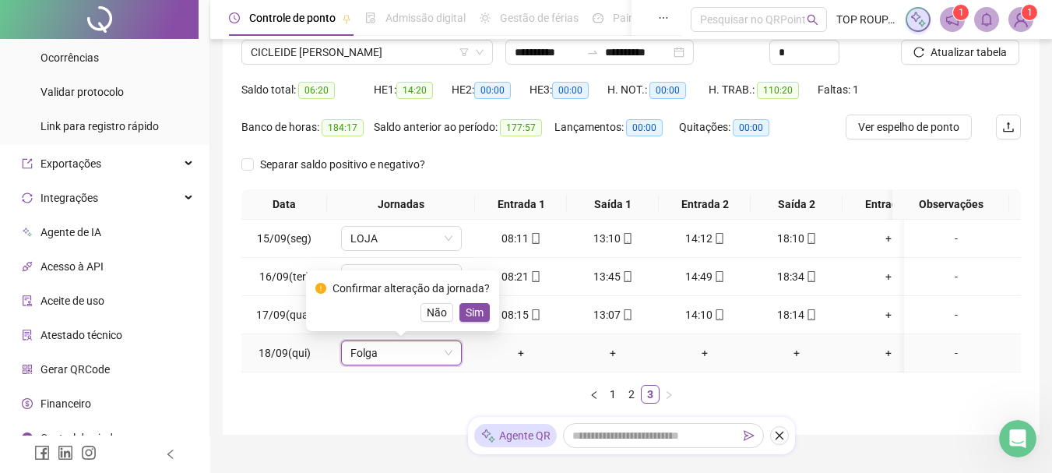
click at [477, 311] on span "Sim" at bounding box center [475, 312] width 18 height 17
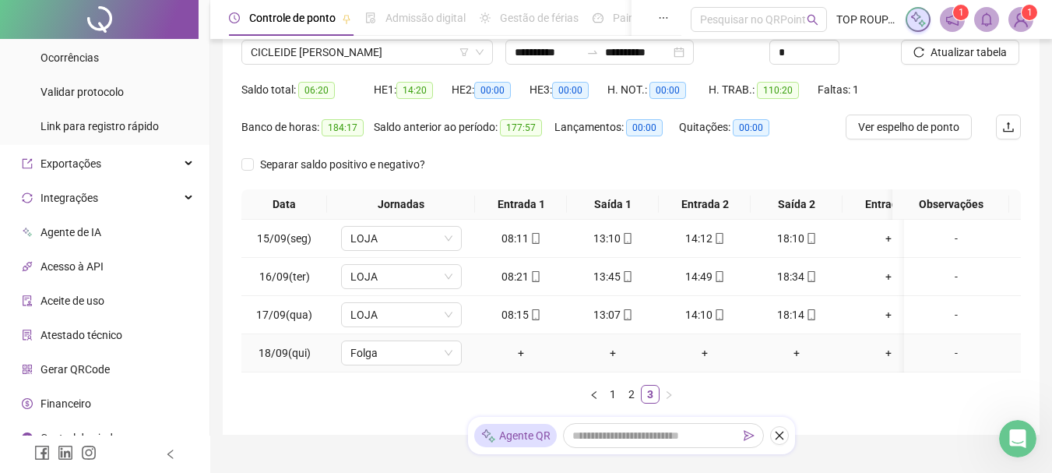
click at [938, 365] on td "-" at bounding box center [962, 353] width 117 height 38
click at [948, 353] on div "-" at bounding box center [956, 352] width 92 height 17
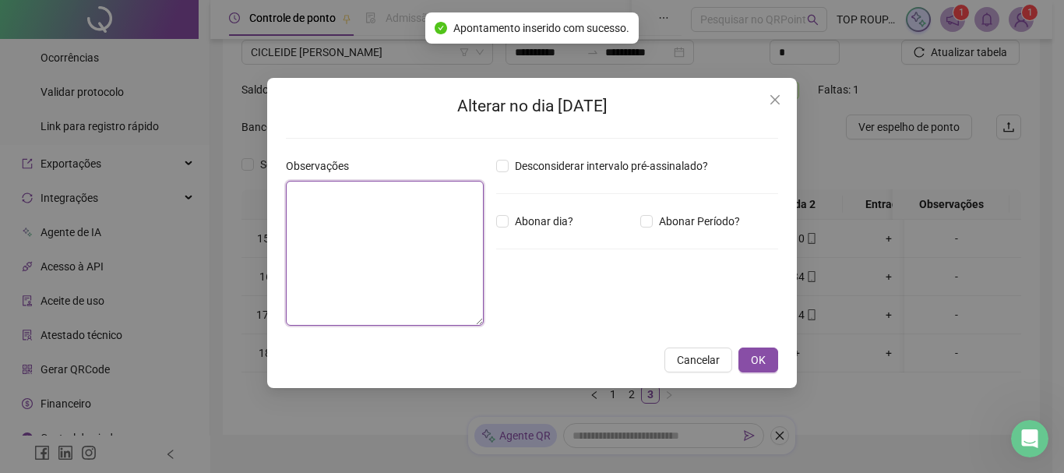
click at [481, 281] on textarea at bounding box center [385, 253] width 198 height 145
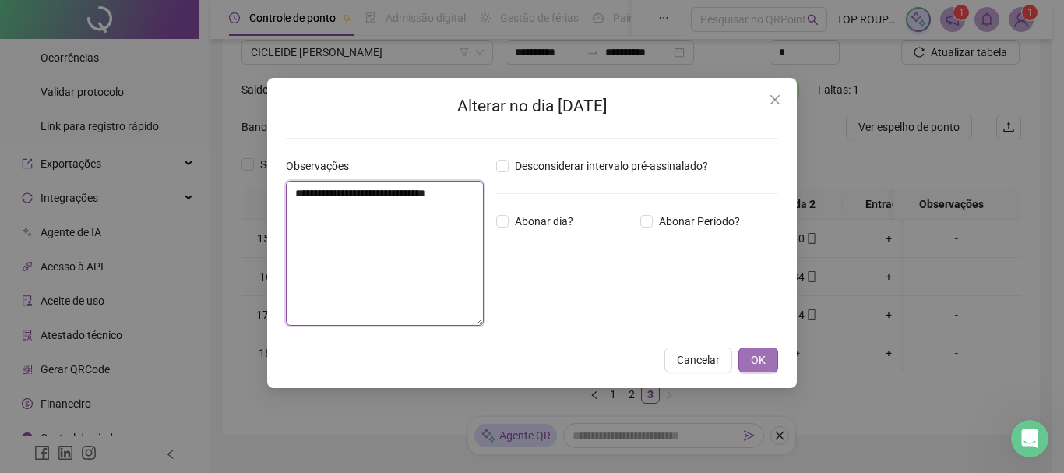
type textarea "**********"
click at [773, 354] on button "OK" at bounding box center [758, 359] width 40 height 25
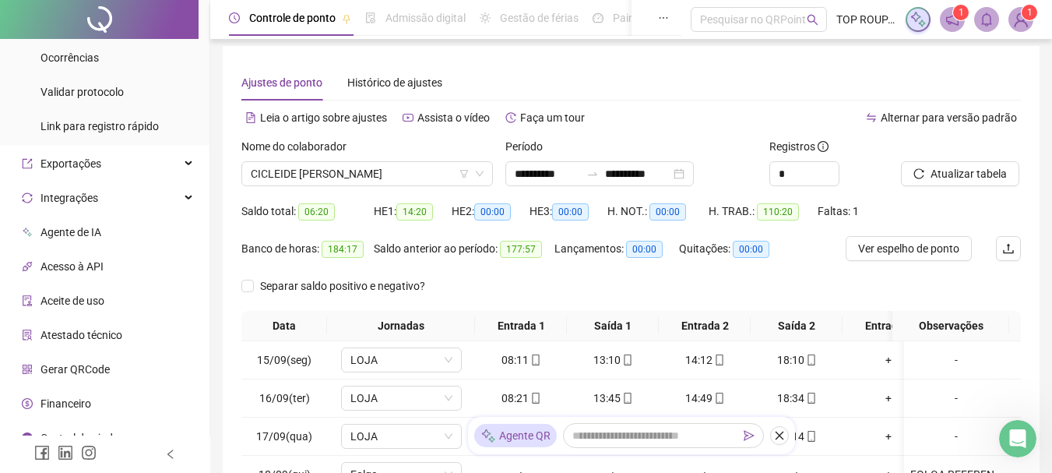
scroll to position [0, 0]
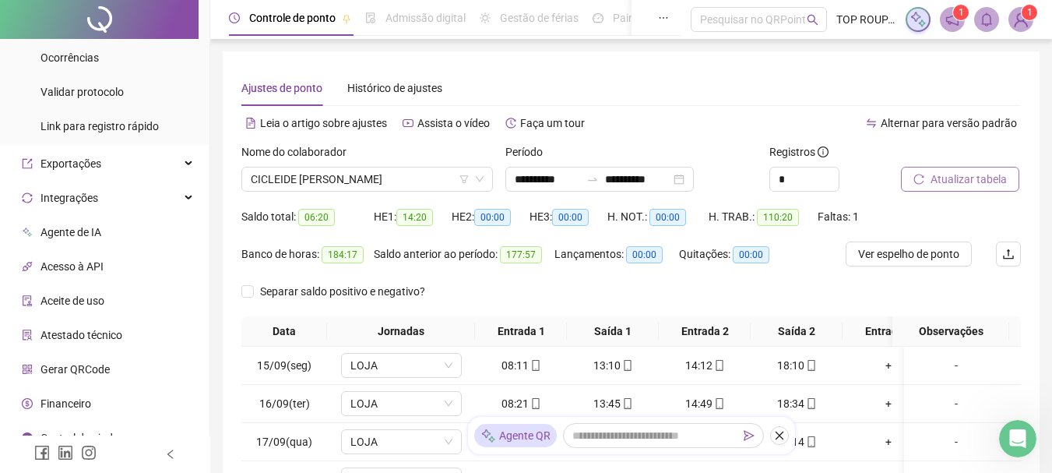
click at [942, 188] on button "Atualizar tabela" at bounding box center [960, 179] width 118 height 25
click at [371, 178] on span "CICLEIDE [PERSON_NAME]" at bounding box center [367, 178] width 233 height 23
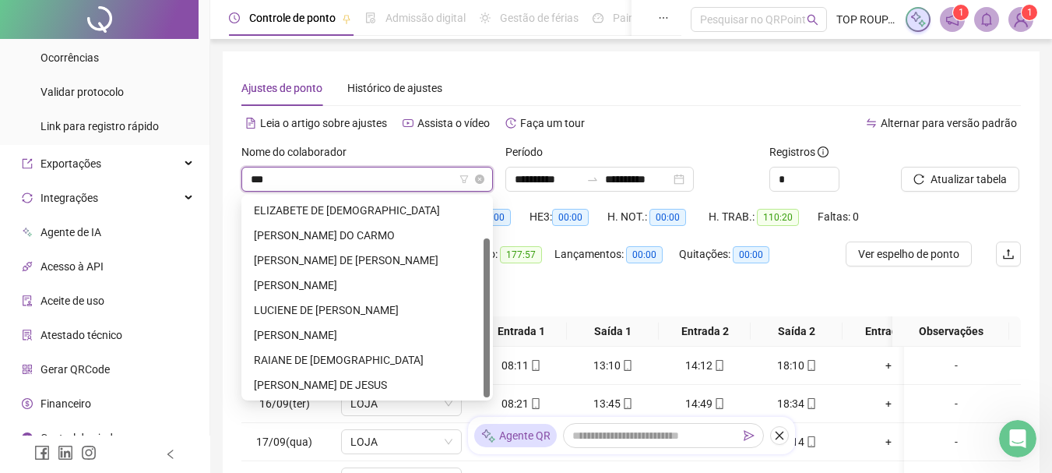
scroll to position [50, 0]
type input "****"
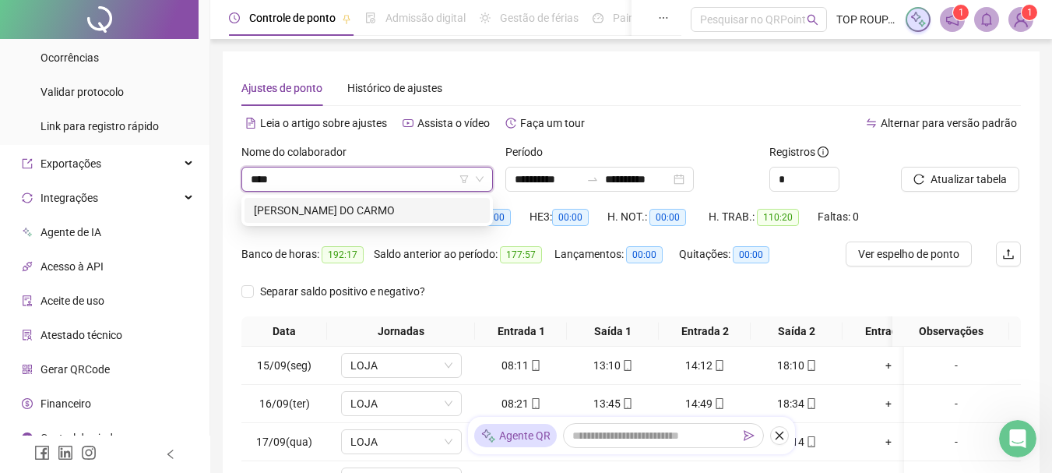
click at [361, 221] on div "[PERSON_NAME] DO CARMO" at bounding box center [367, 210] width 245 height 25
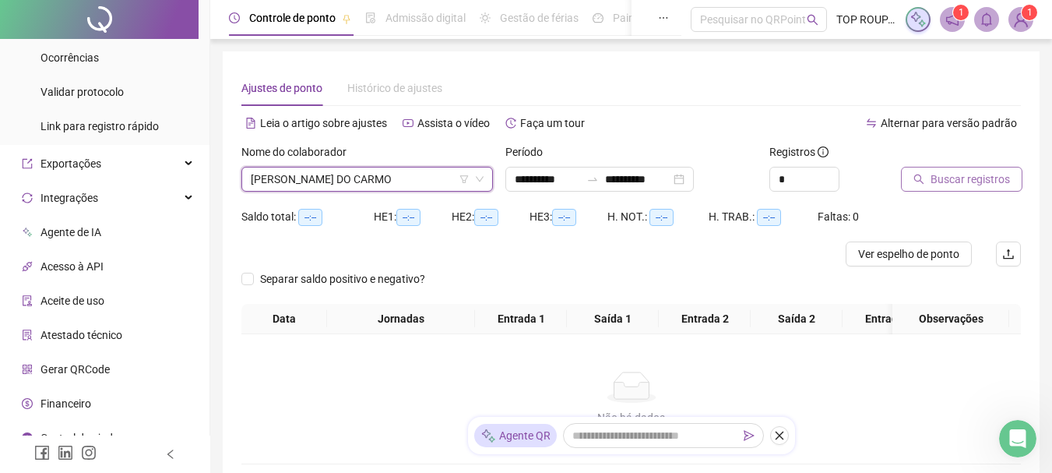
click at [956, 178] on span "Buscar registros" at bounding box center [970, 179] width 79 height 17
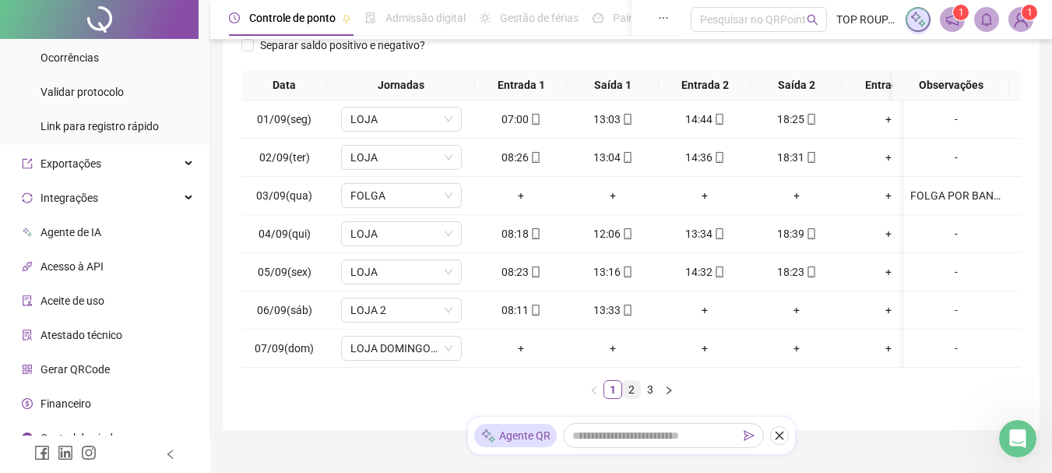
click at [635, 398] on link "2" at bounding box center [631, 389] width 17 height 17
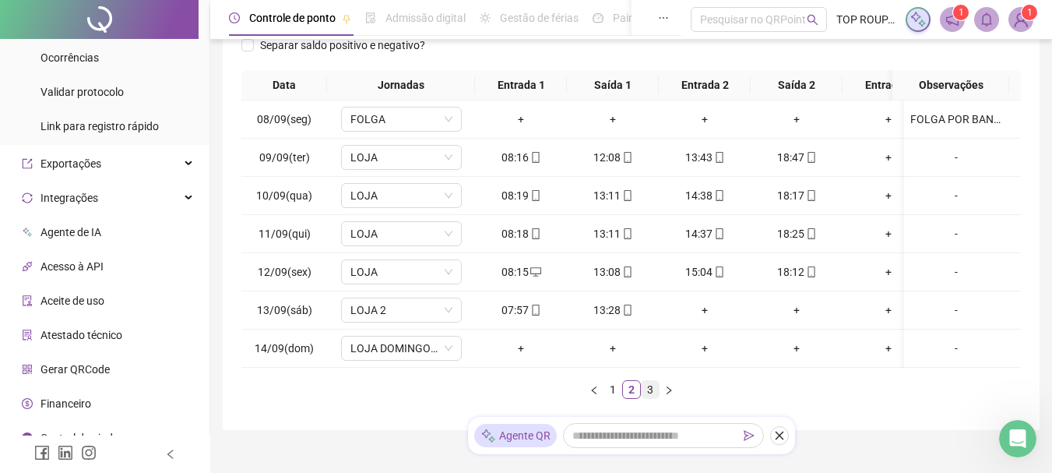
click at [657, 398] on link "3" at bounding box center [650, 389] width 17 height 17
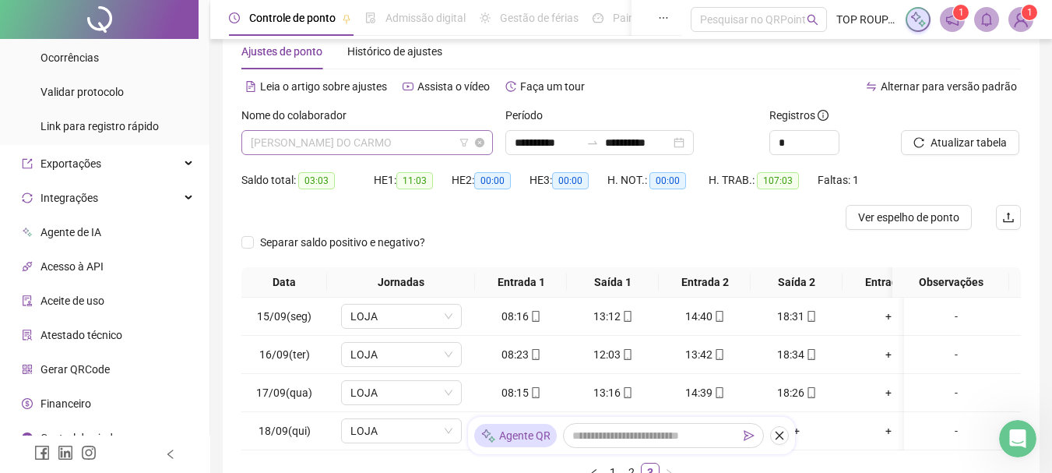
scroll to position [598, 0]
click at [378, 144] on span "[PERSON_NAME] DO CARMO" at bounding box center [367, 142] width 233 height 23
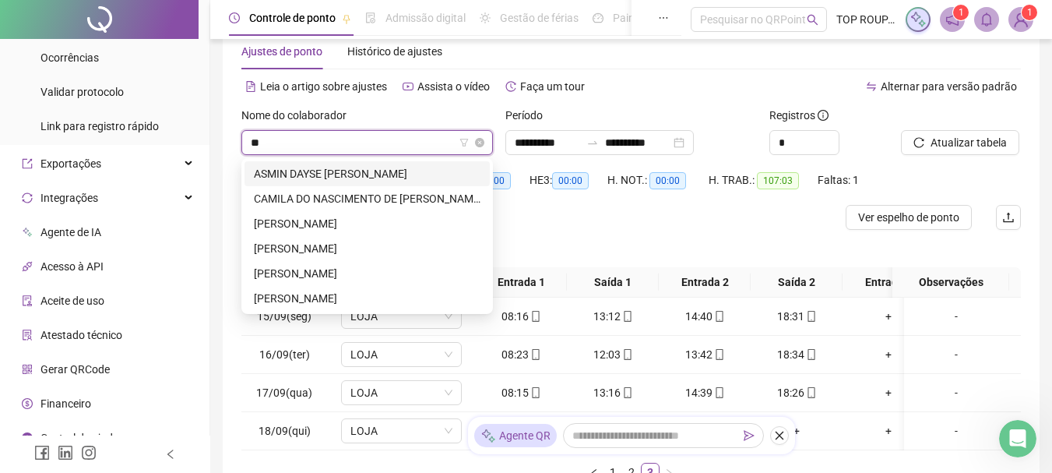
scroll to position [0, 0]
type input "***"
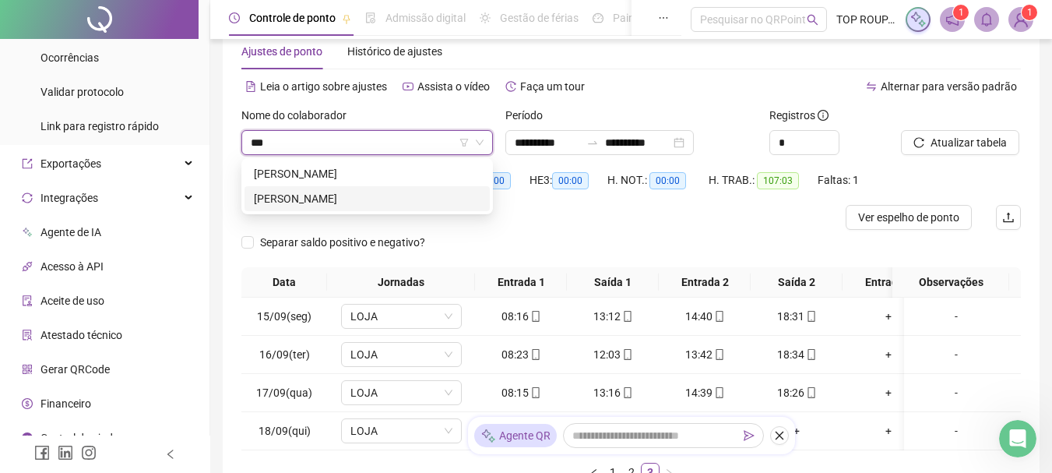
click at [368, 199] on div "[PERSON_NAME]" at bounding box center [367, 198] width 227 height 17
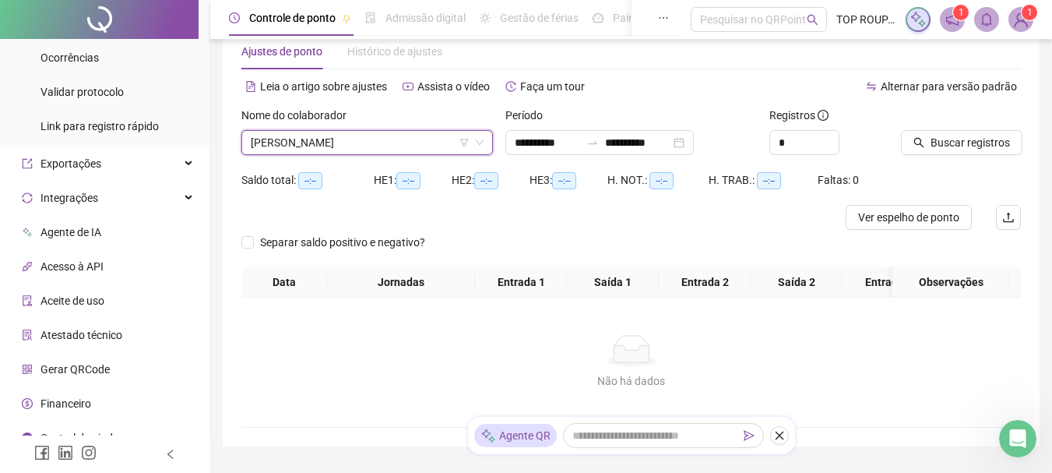
click at [967, 158] on div "Buscar registros" at bounding box center [961, 137] width 132 height 61
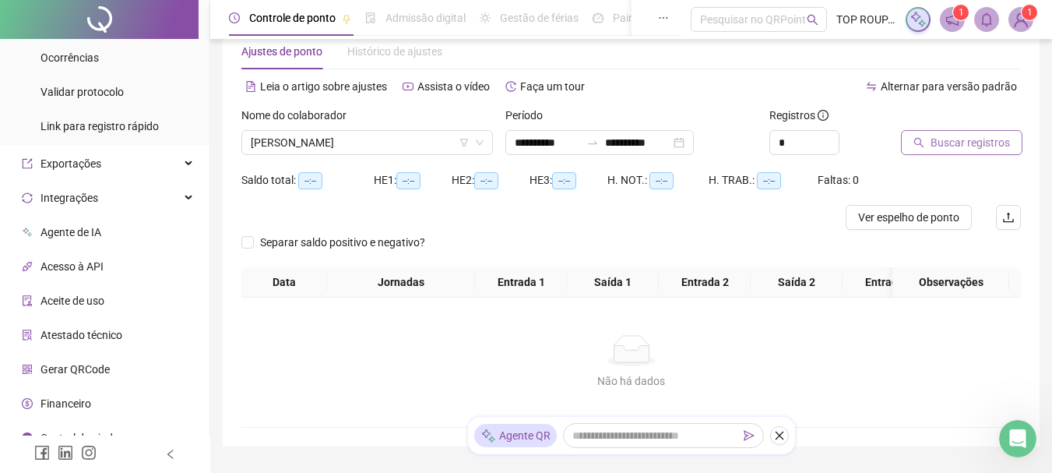
click at [979, 138] on span "Buscar registros" at bounding box center [970, 142] width 79 height 17
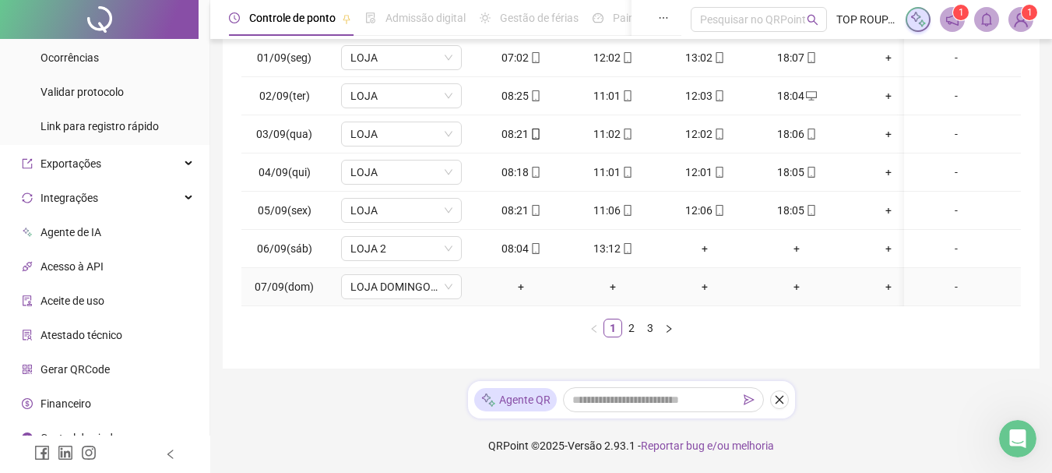
scroll to position [319, 0]
click at [624, 329] on link "2" at bounding box center [631, 327] width 17 height 17
click at [645, 330] on link "3" at bounding box center [650, 327] width 17 height 17
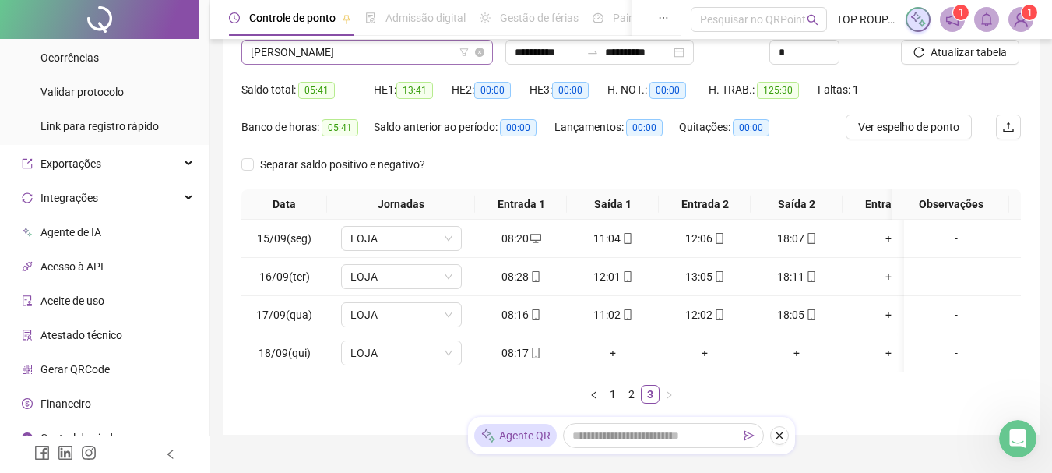
scroll to position [947, 0]
click at [324, 50] on span "[PERSON_NAME]" at bounding box center [367, 51] width 233 height 23
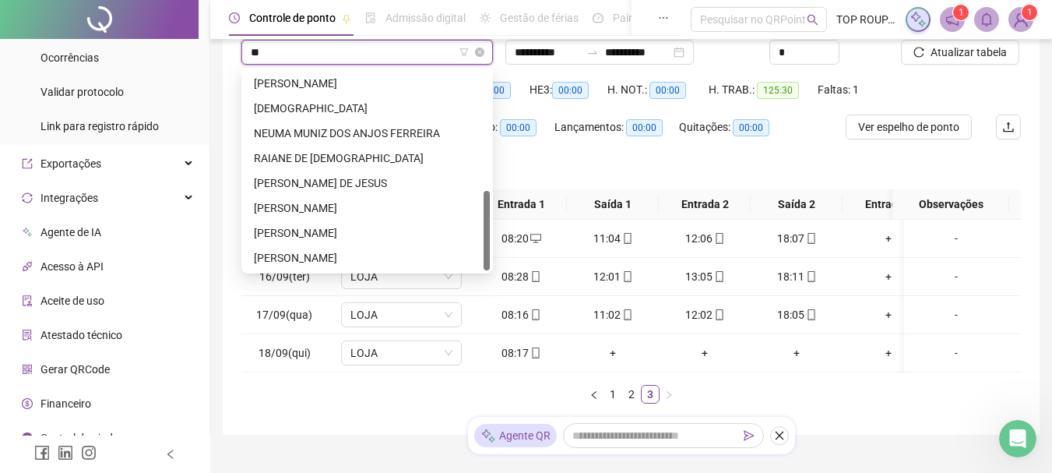
scroll to position [299, 0]
type input "***"
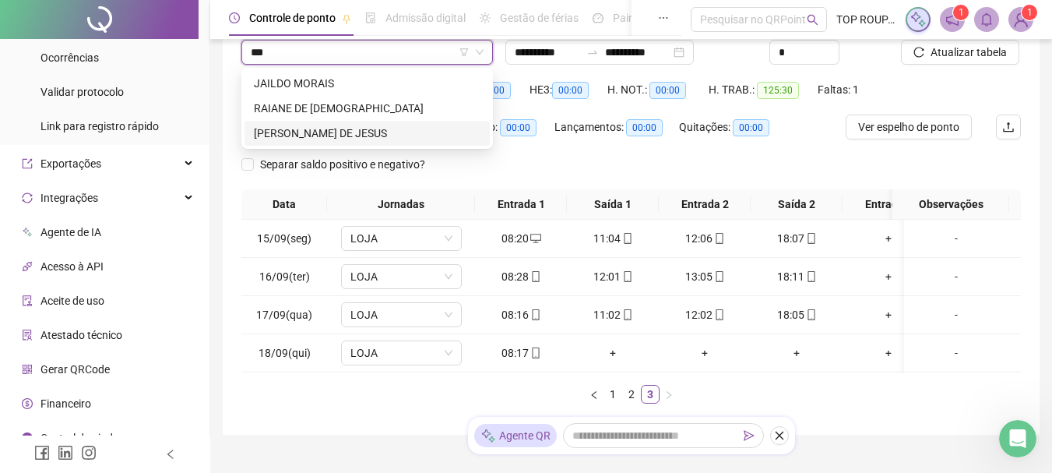
click at [296, 129] on div "[PERSON_NAME] DE JESUS" at bounding box center [367, 133] width 227 height 17
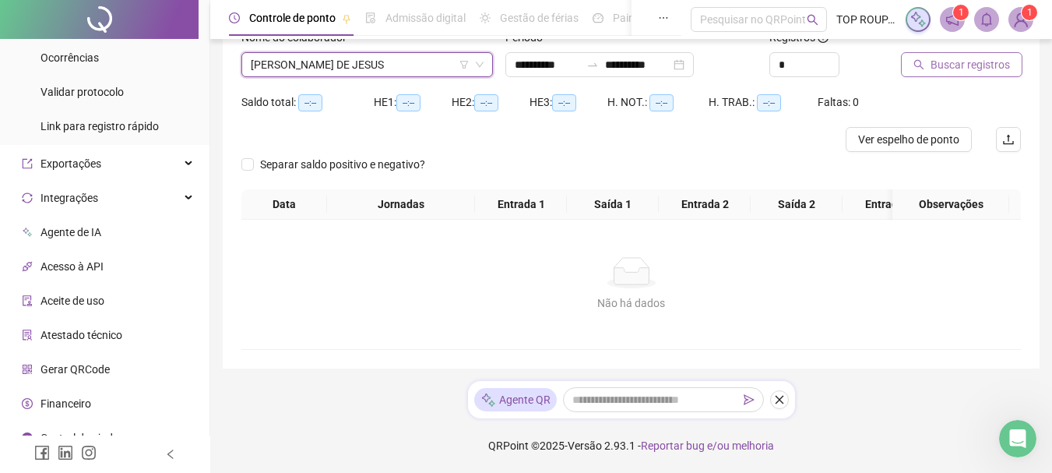
click at [982, 56] on span "Buscar registros" at bounding box center [970, 64] width 79 height 17
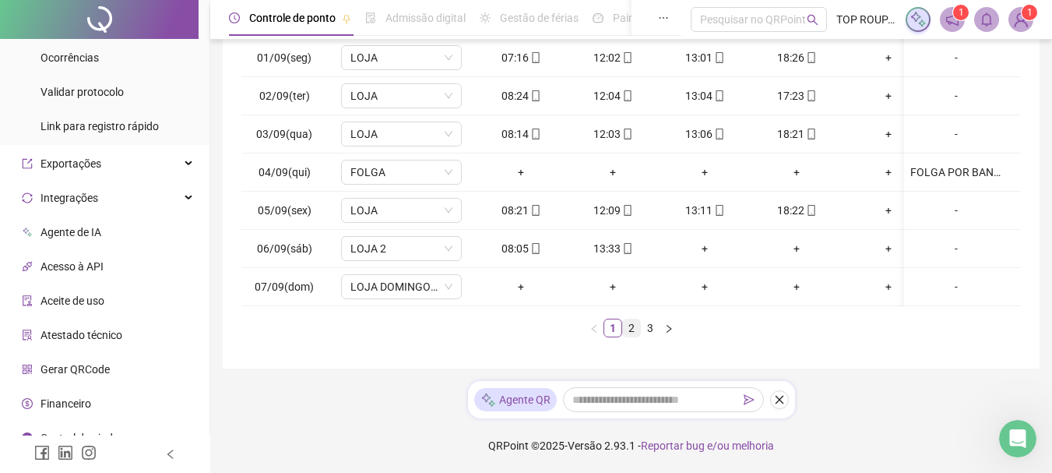
click at [631, 332] on link "2" at bounding box center [631, 327] width 17 height 17
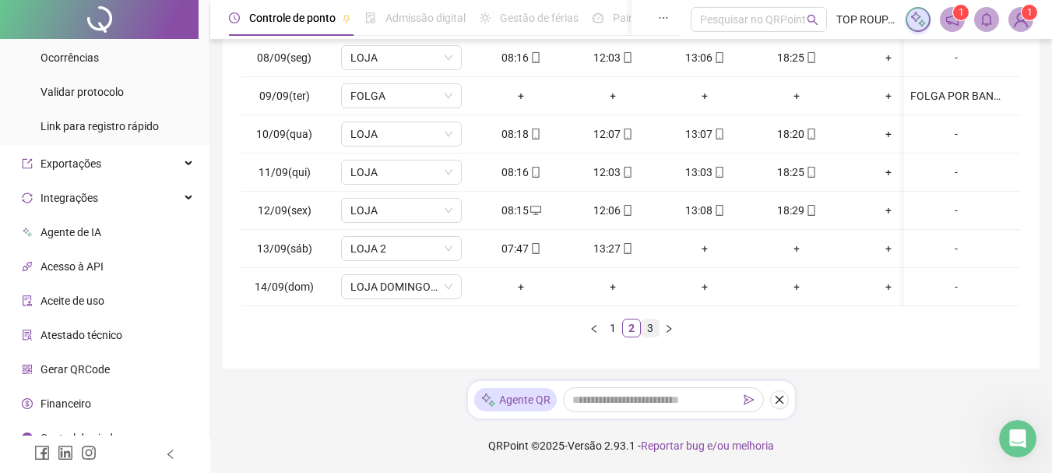
click at [647, 334] on link "3" at bounding box center [650, 327] width 17 height 17
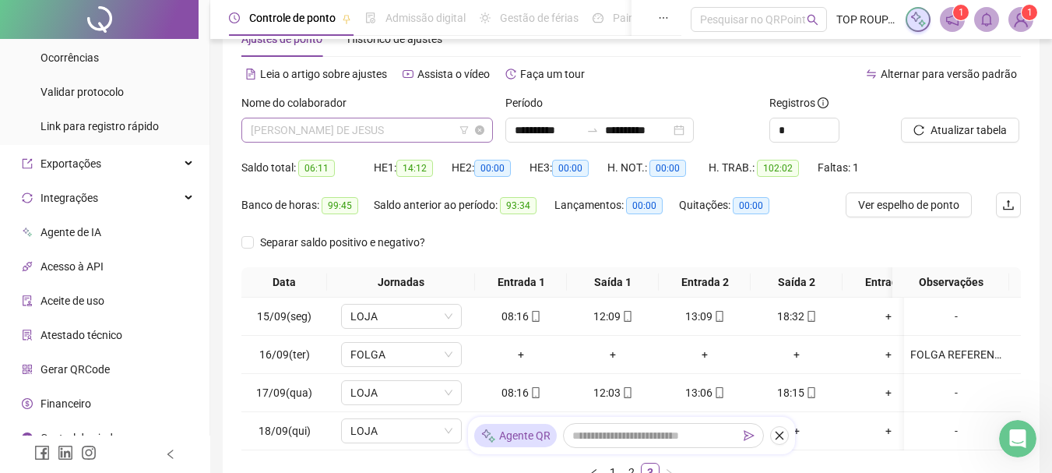
click at [364, 128] on span "[PERSON_NAME] DE JESUS" at bounding box center [367, 129] width 233 height 23
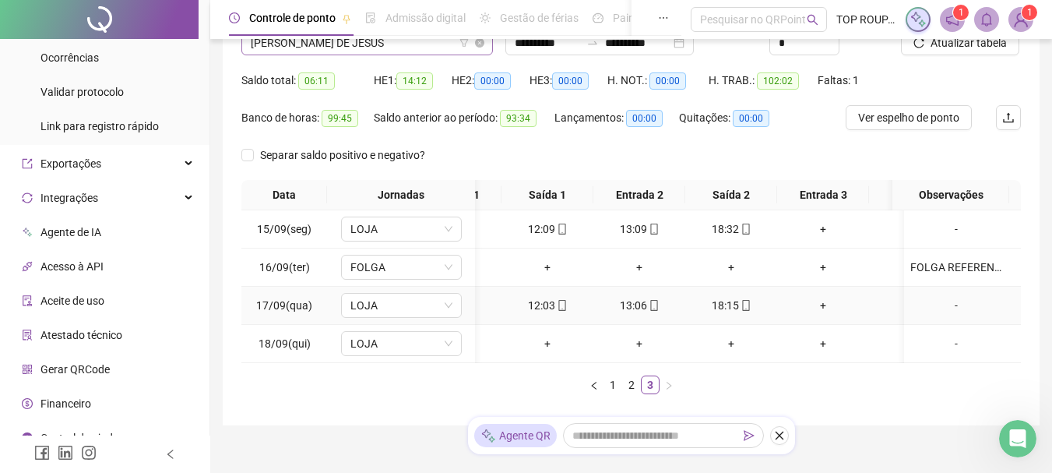
scroll to position [0, 0]
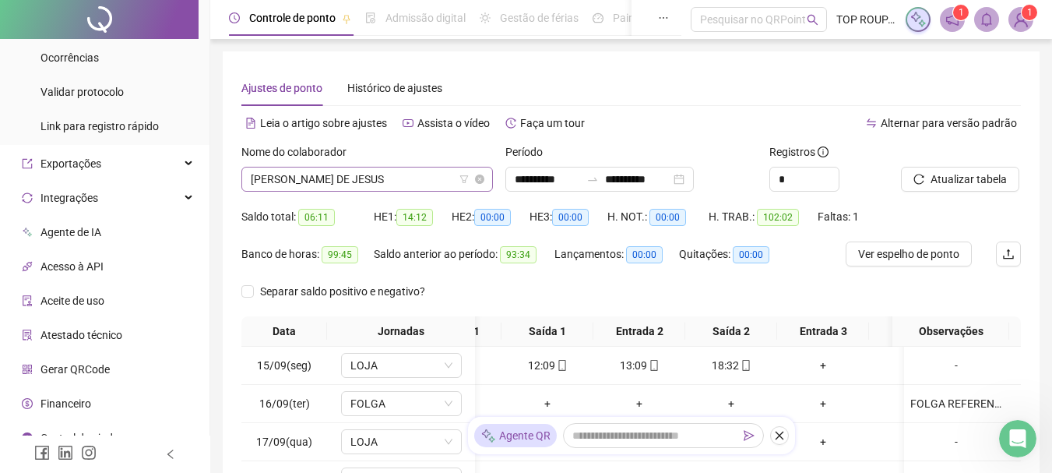
click at [414, 174] on span "[PERSON_NAME] DE JESUS" at bounding box center [367, 178] width 233 height 23
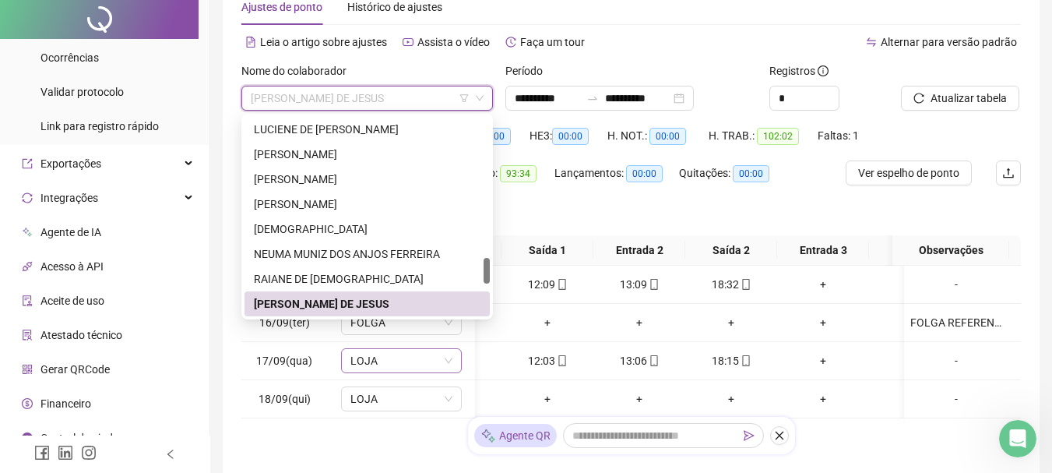
scroll to position [1149, 0]
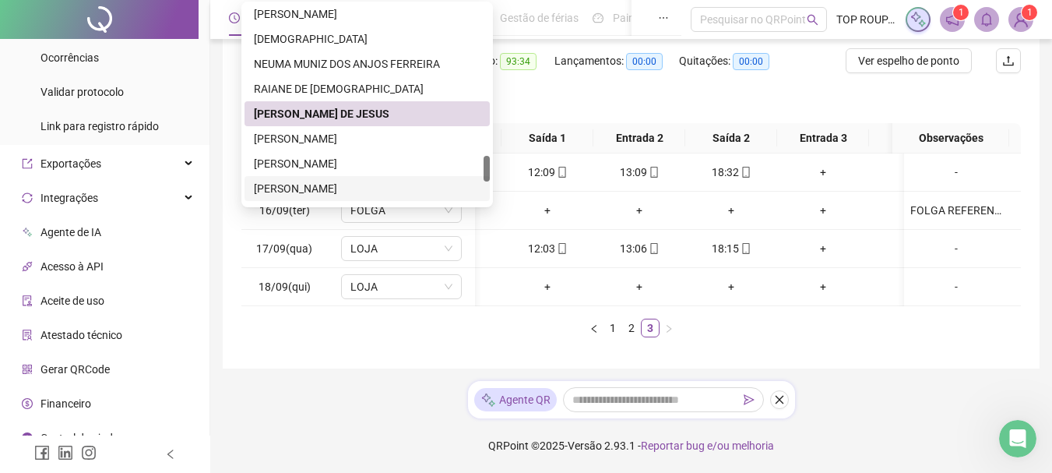
click at [533, 336] on ul "1 2 3" at bounding box center [631, 328] width 780 height 19
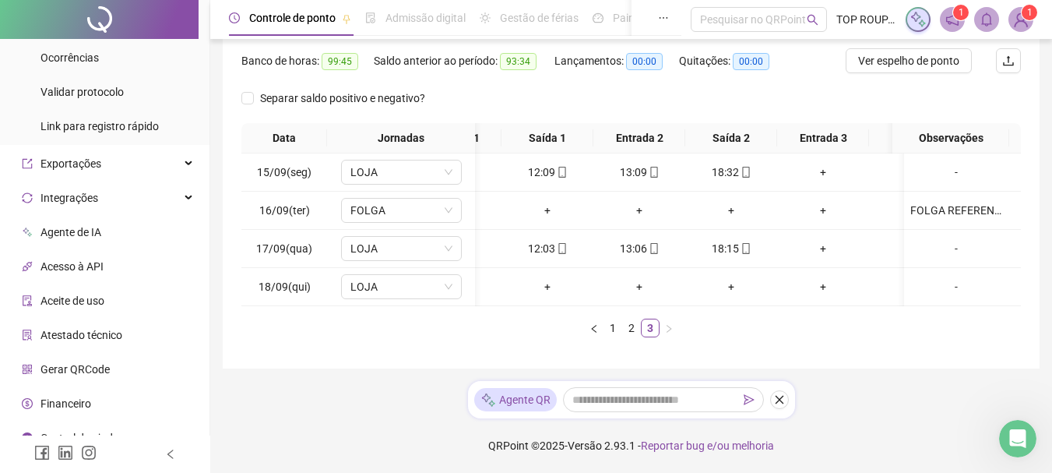
drag, startPoint x: 544, startPoint y: 318, endPoint x: 653, endPoint y: 305, distance: 109.7
click at [653, 305] on div "Data Jornadas Entrada 1 Saída 1 Entrada 2 Saída 2 Entrada 3 Saída 3 Observações…" at bounding box center [631, 230] width 780 height 214
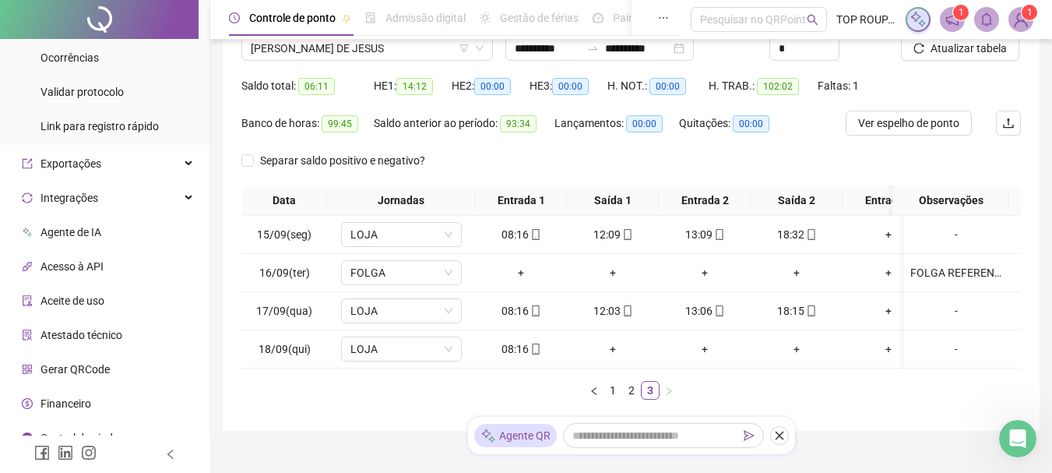
scroll to position [0, 0]
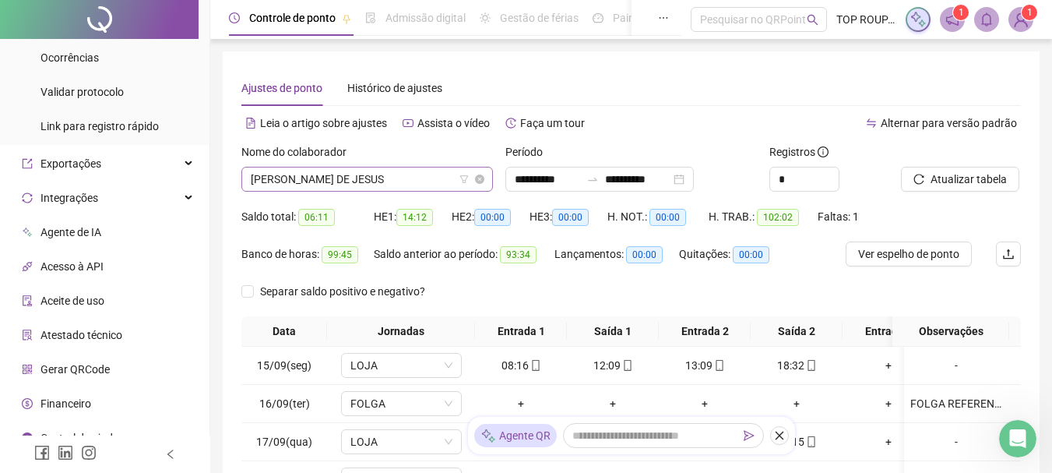
click at [326, 185] on span "[PERSON_NAME] DE JESUS" at bounding box center [367, 178] width 233 height 23
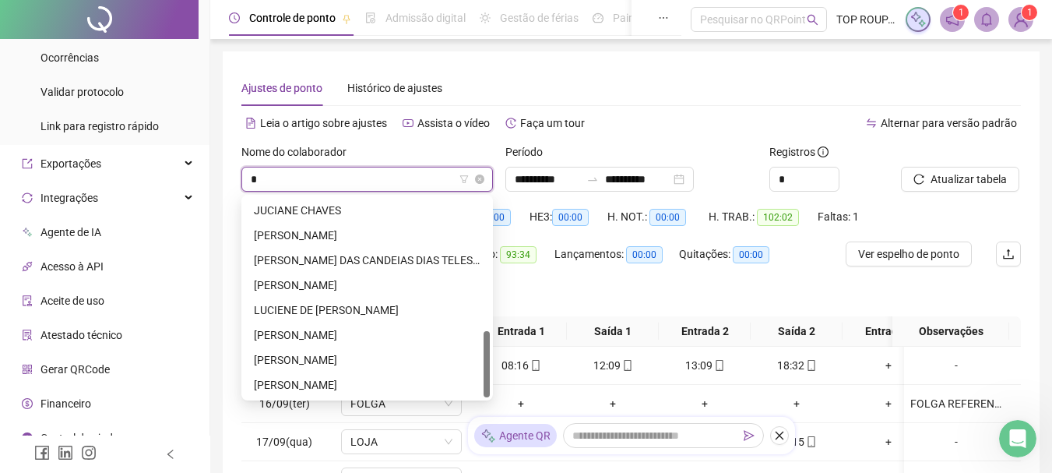
scroll to position [399, 0]
type input "**"
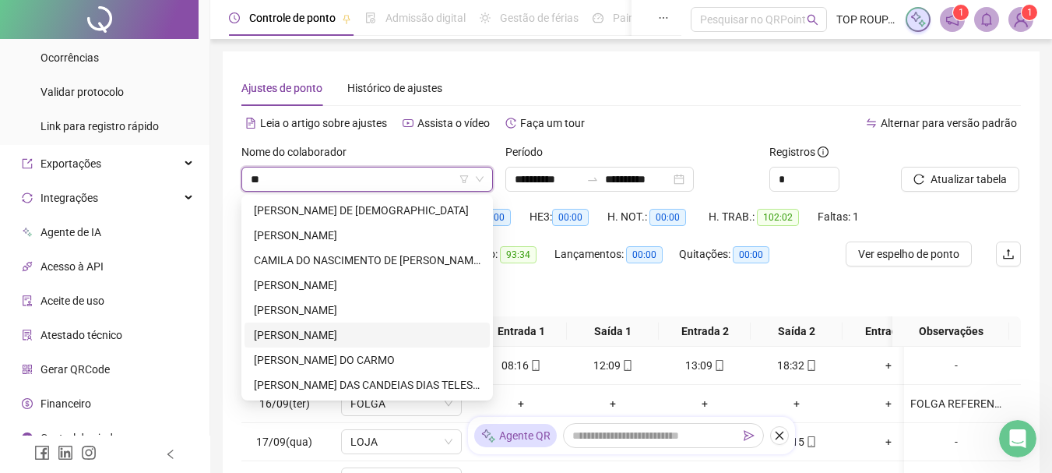
click at [351, 332] on div "[PERSON_NAME]" at bounding box center [367, 334] width 227 height 17
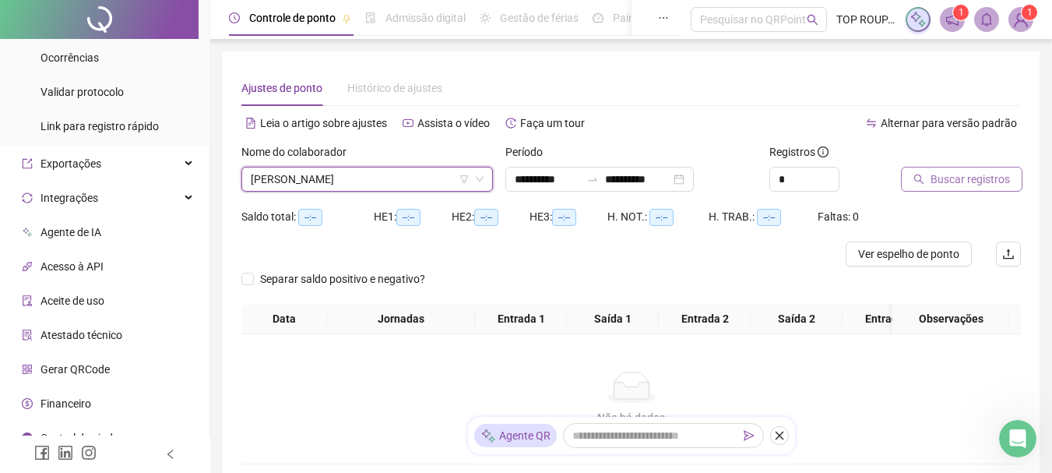
click at [927, 178] on button "Buscar registros" at bounding box center [961, 179] width 121 height 25
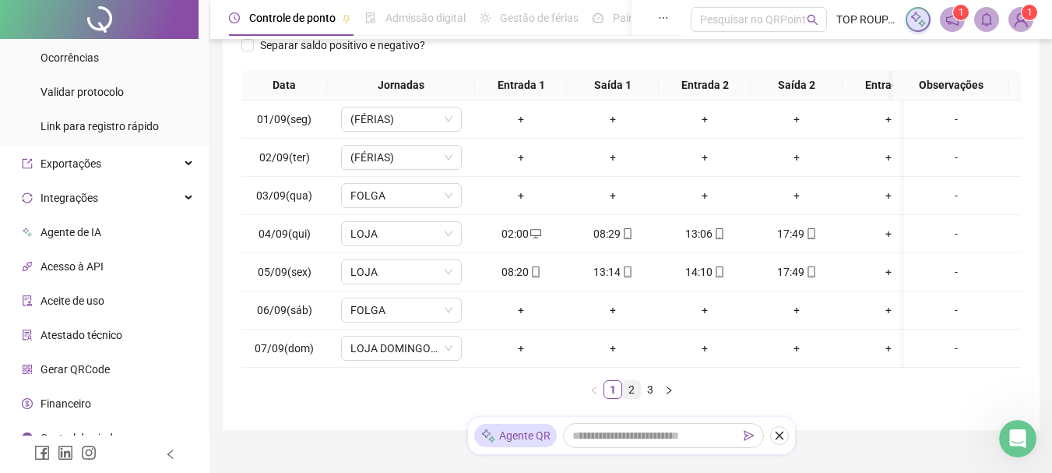
click at [635, 398] on link "2" at bounding box center [631, 389] width 17 height 17
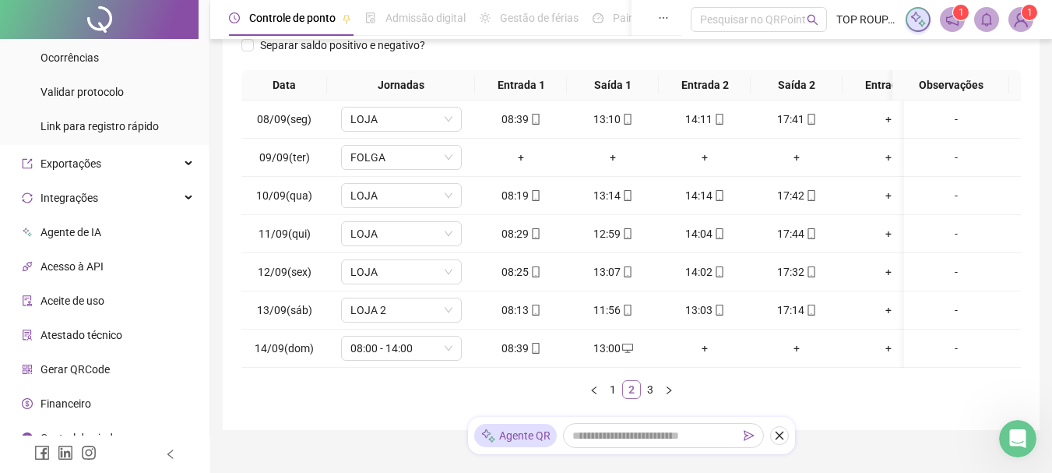
click at [640, 399] on li "2" at bounding box center [631, 389] width 19 height 19
click at [652, 399] on li "3" at bounding box center [650, 389] width 19 height 19
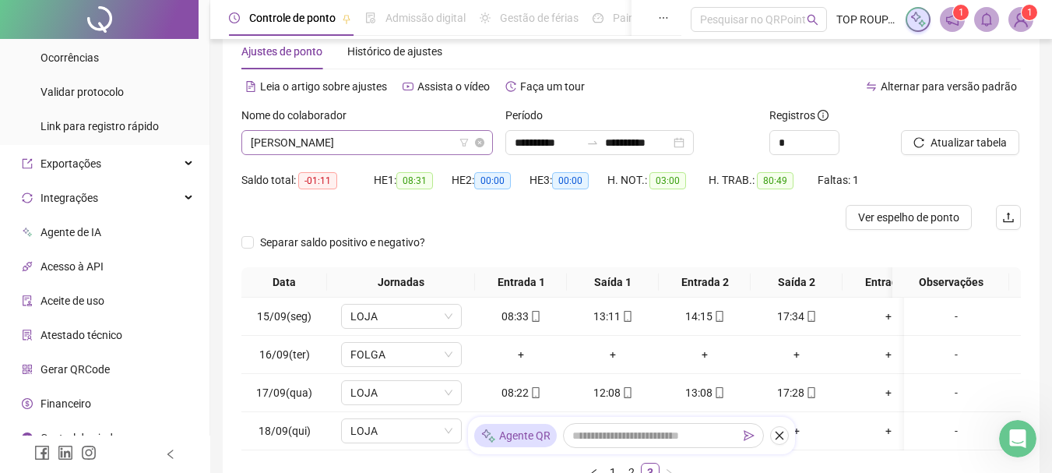
click at [299, 139] on span "[PERSON_NAME]" at bounding box center [367, 142] width 233 height 23
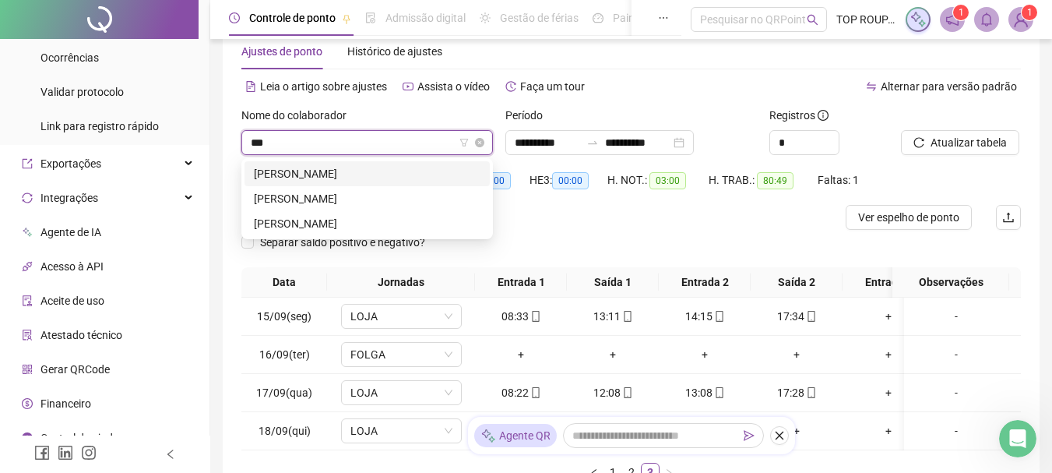
type input "****"
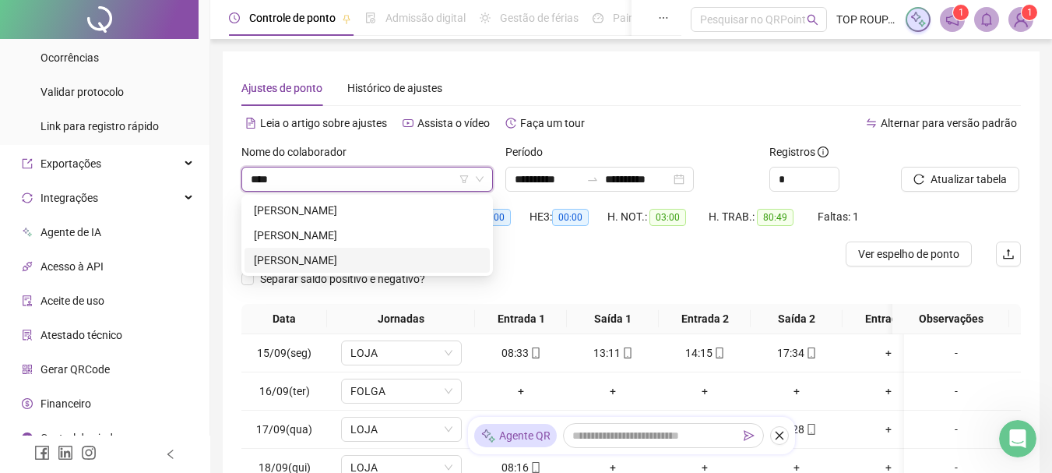
click at [335, 259] on div "[PERSON_NAME]" at bounding box center [367, 260] width 227 height 17
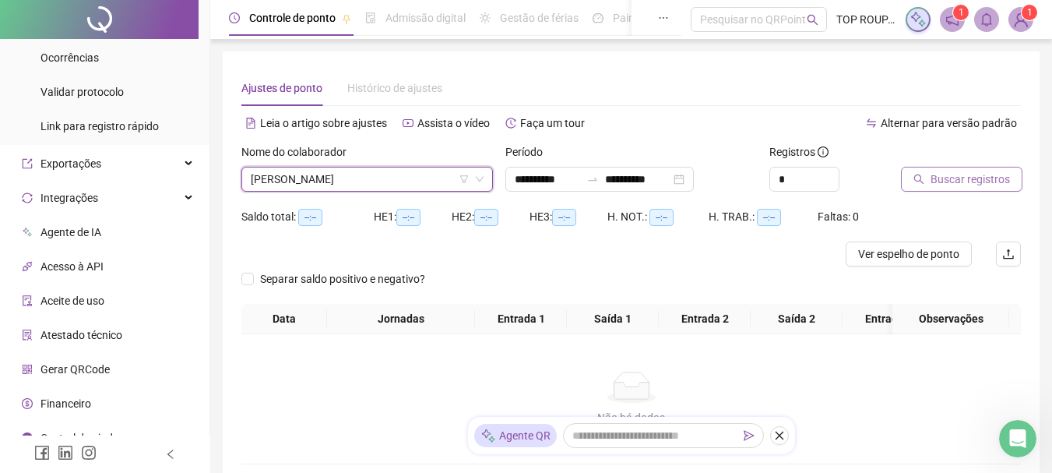
click at [980, 190] on button "Buscar registros" at bounding box center [961, 179] width 121 height 25
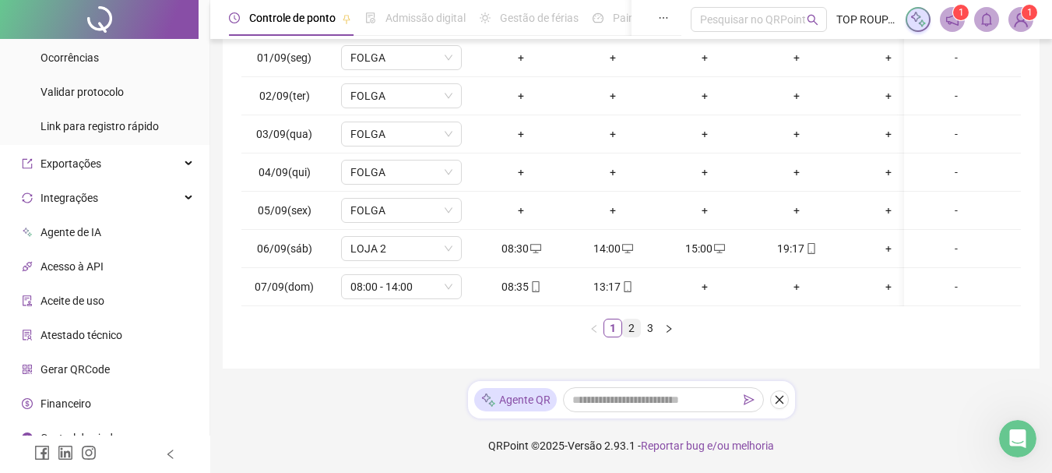
click at [630, 323] on link "2" at bounding box center [631, 327] width 17 height 17
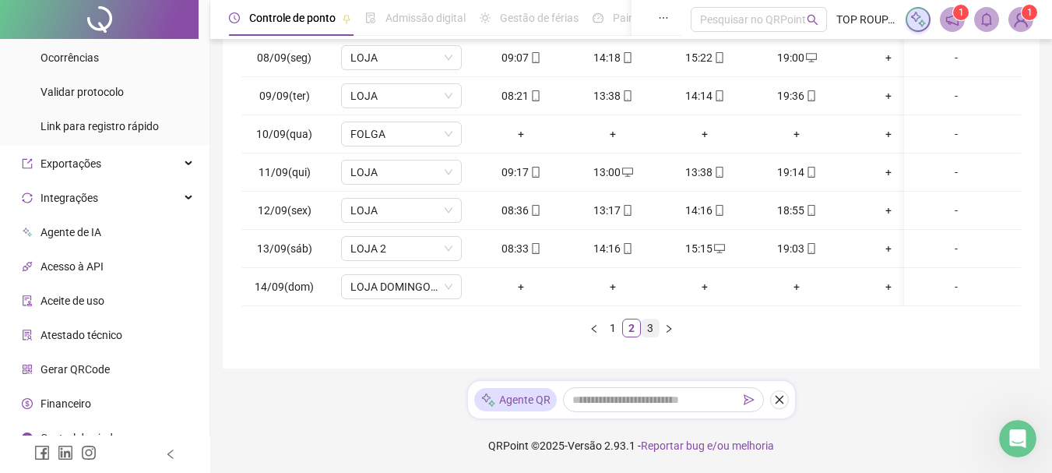
click at [646, 330] on link "3" at bounding box center [650, 327] width 17 height 17
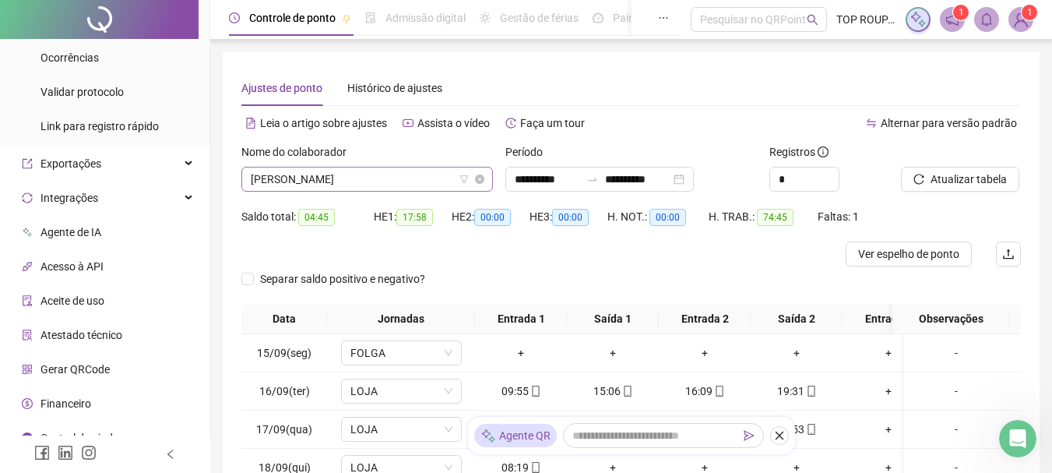
click at [315, 174] on span "[PERSON_NAME]" at bounding box center [367, 178] width 233 height 23
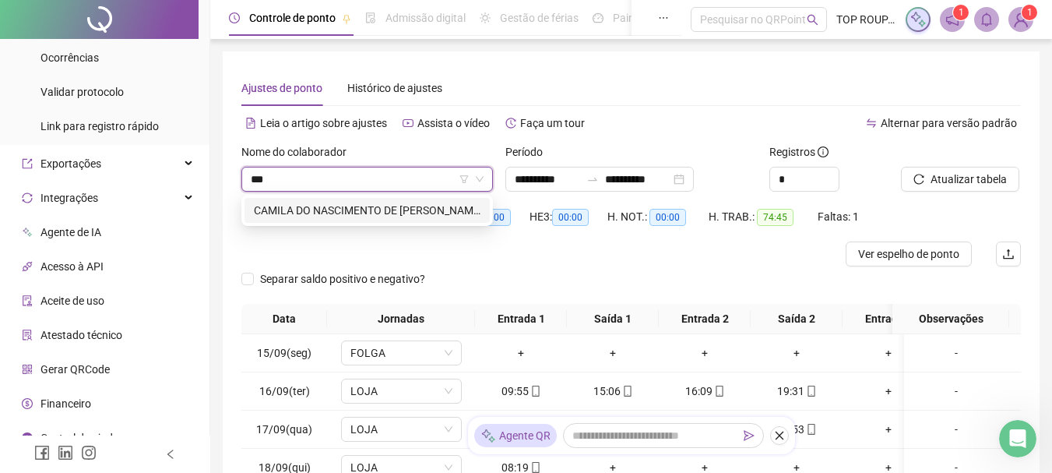
type input "****"
click at [332, 213] on div "CAMILA DO NASCIMENTO DE [PERSON_NAME]" at bounding box center [367, 210] width 227 height 17
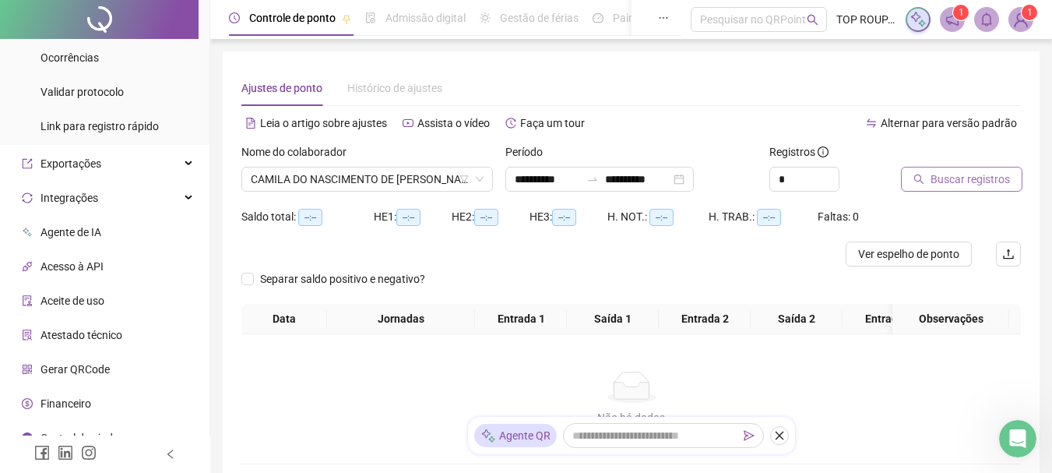
click at [929, 185] on button "Buscar registros" at bounding box center [961, 179] width 121 height 25
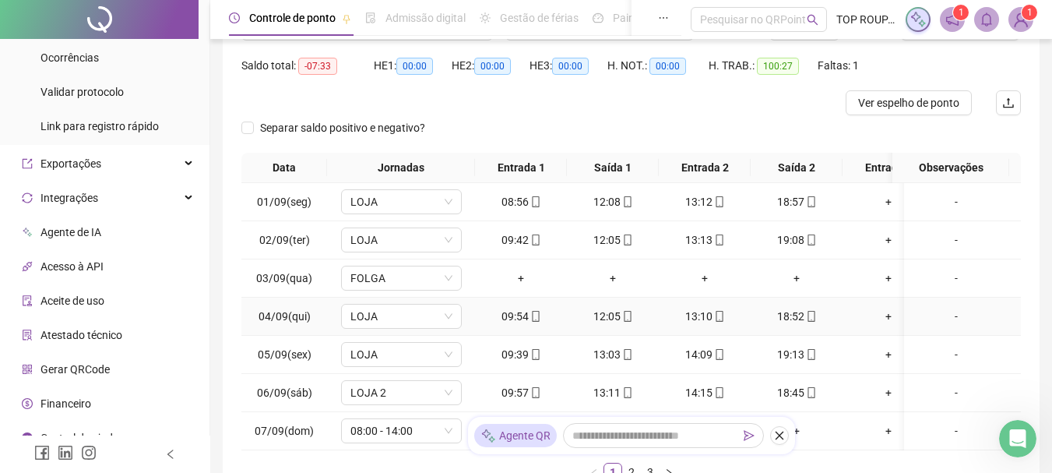
scroll to position [307, 0]
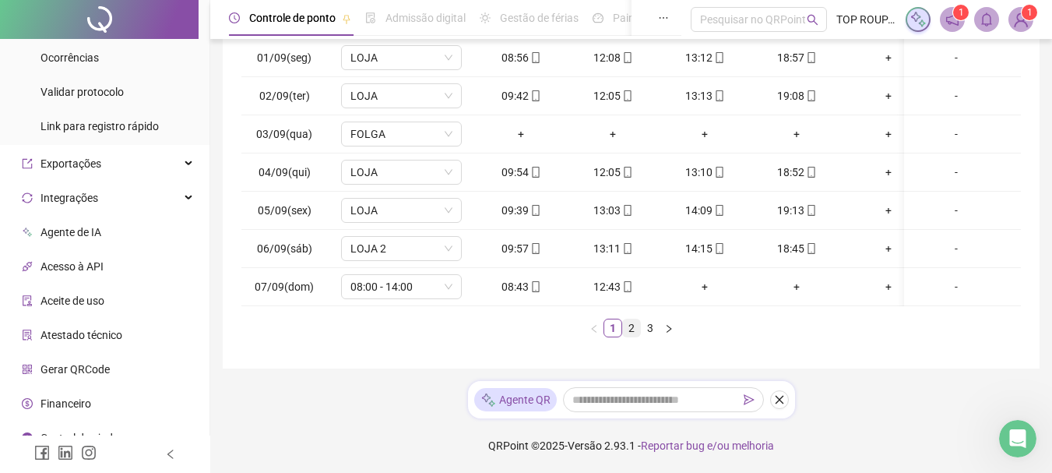
click at [628, 324] on link "2" at bounding box center [631, 327] width 17 height 17
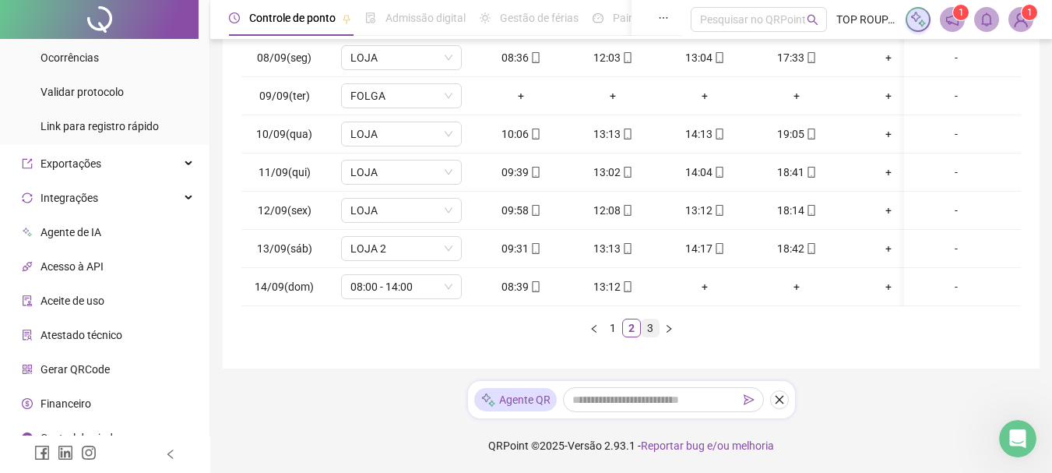
click at [652, 334] on link "3" at bounding box center [650, 327] width 17 height 17
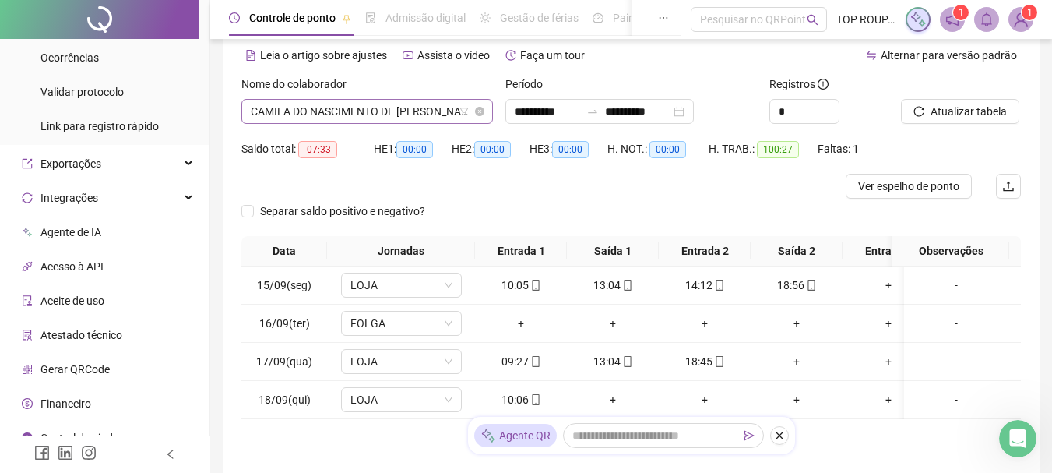
scroll to position [37, 0]
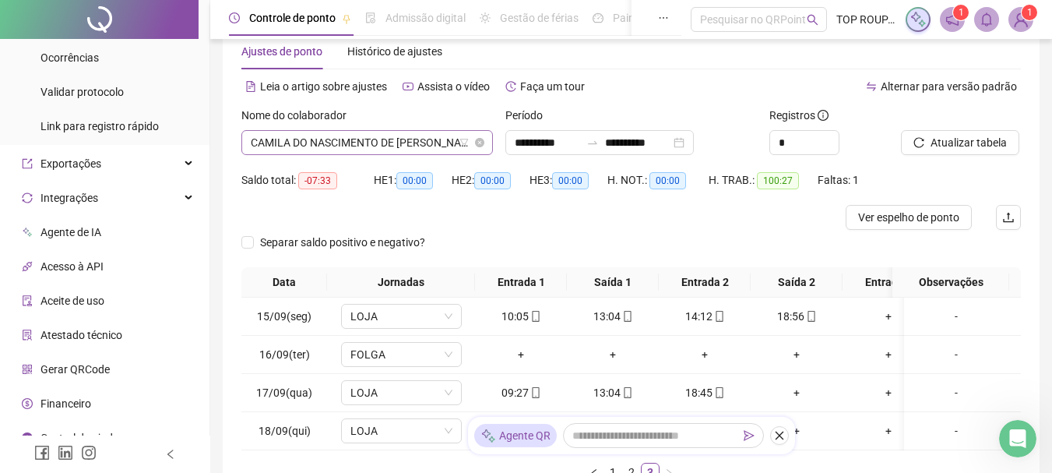
click at [413, 141] on span "CAMILA DO NASCIMENTO DE [PERSON_NAME]" at bounding box center [367, 142] width 233 height 23
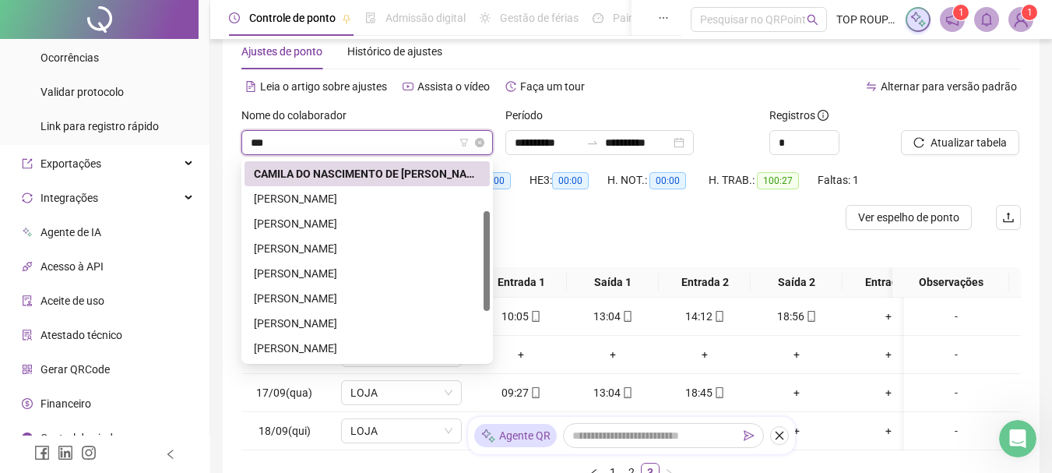
scroll to position [0, 0]
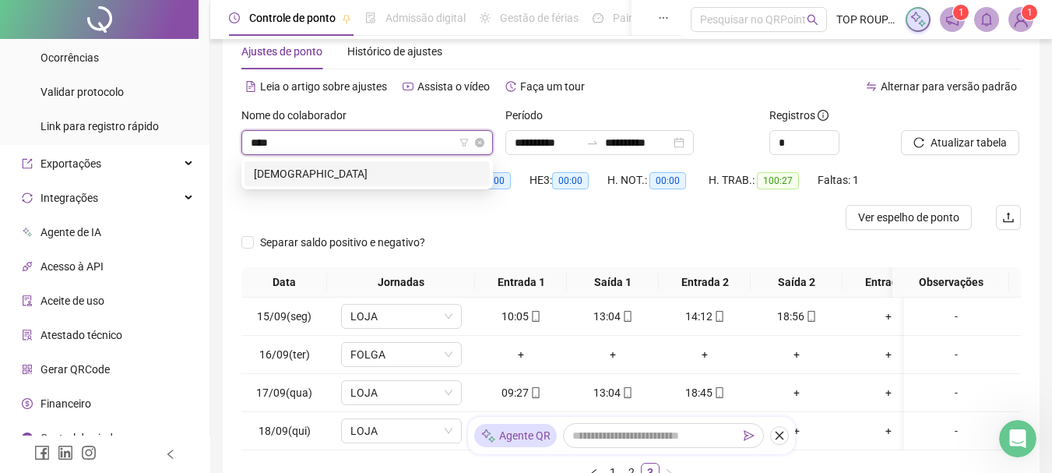
type input "*****"
click at [353, 183] on div "[DEMOGRAPHIC_DATA]" at bounding box center [367, 173] width 245 height 25
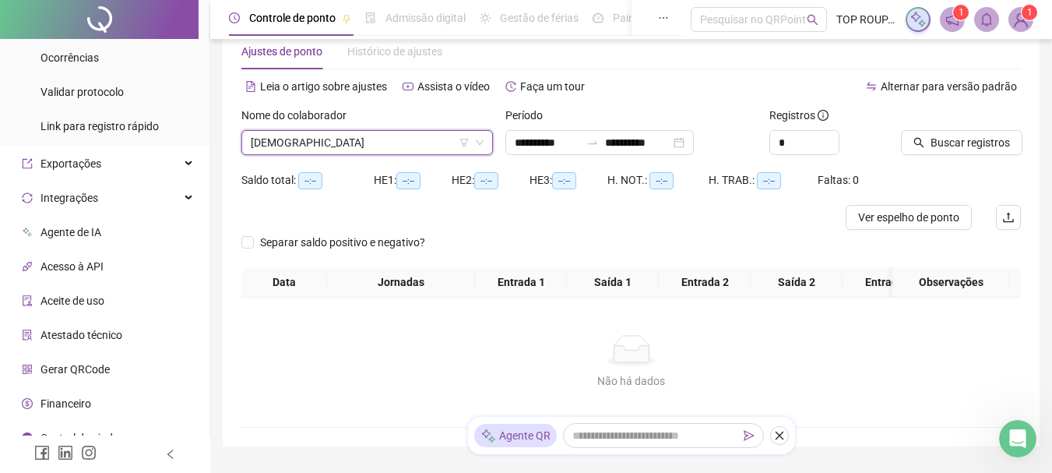
click at [957, 157] on div "Buscar registros" at bounding box center [961, 137] width 132 height 61
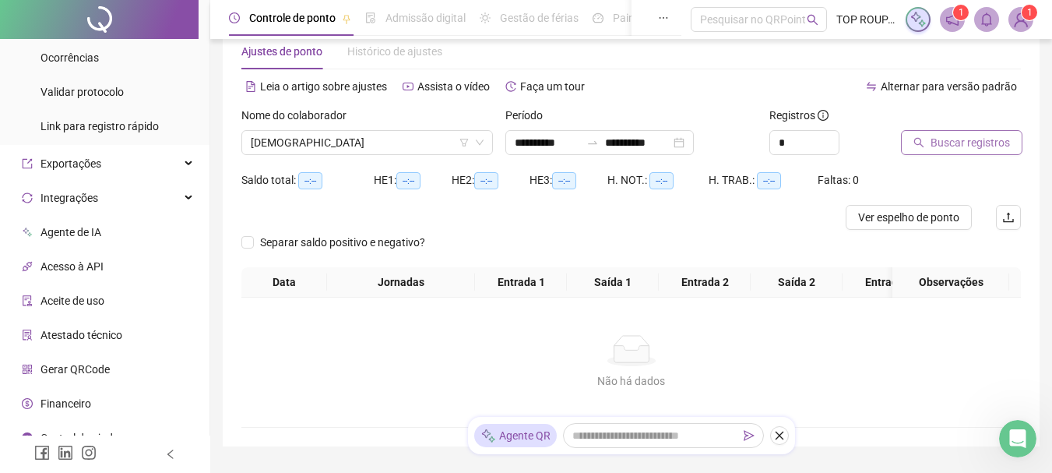
click at [964, 145] on span "Buscar registros" at bounding box center [970, 142] width 79 height 17
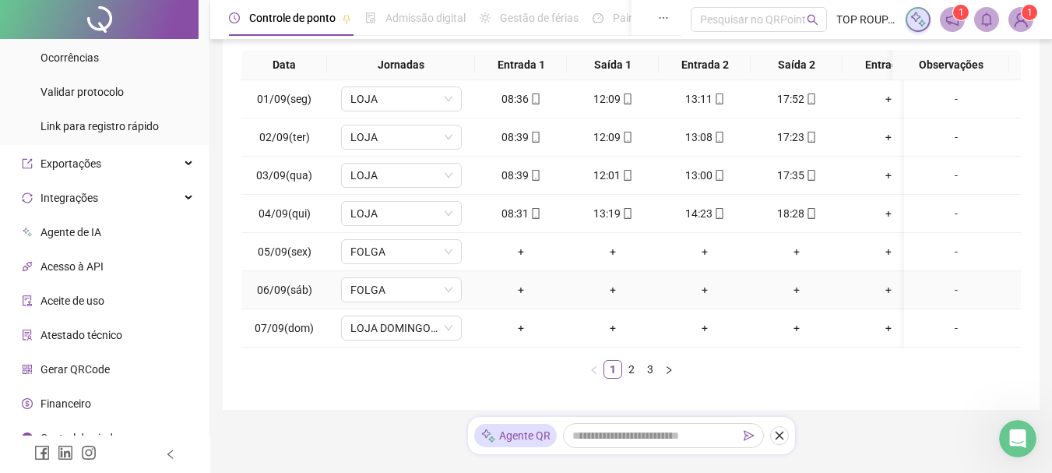
scroll to position [270, 0]
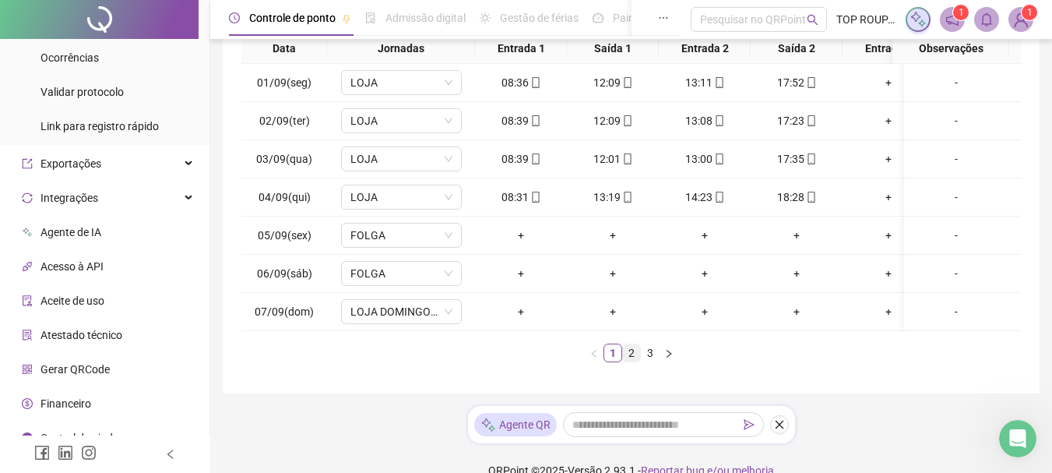
click at [628, 361] on link "2" at bounding box center [631, 352] width 17 height 17
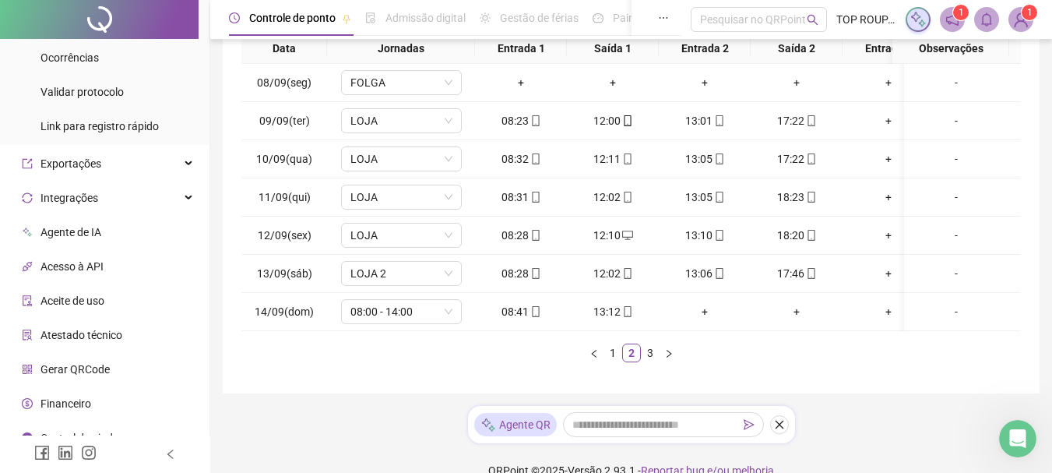
click at [646, 361] on link "3" at bounding box center [650, 352] width 17 height 17
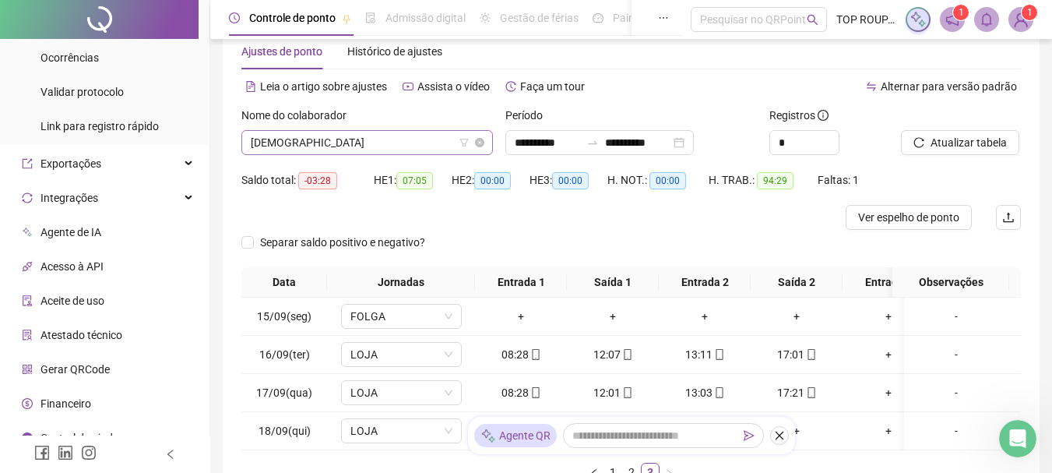
scroll to position [997, 0]
click at [283, 139] on span "[DEMOGRAPHIC_DATA]" at bounding box center [367, 142] width 233 height 23
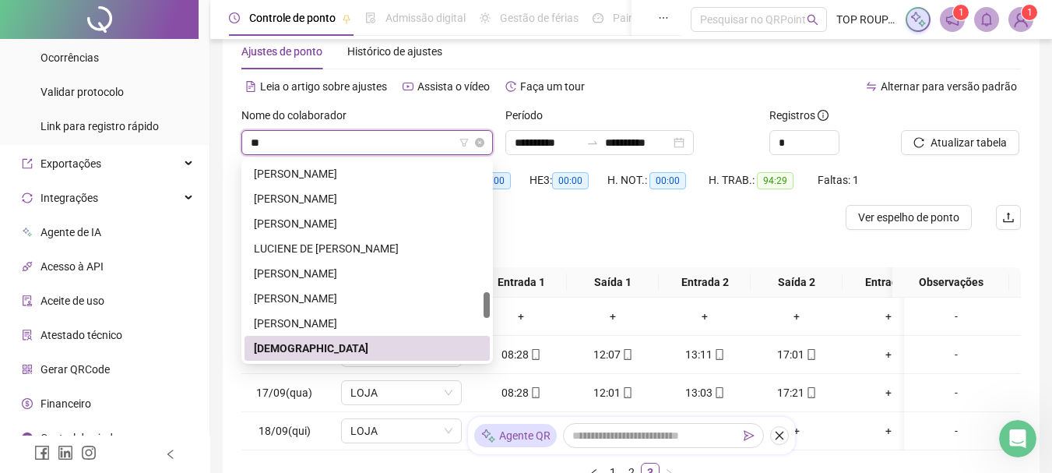
scroll to position [0, 0]
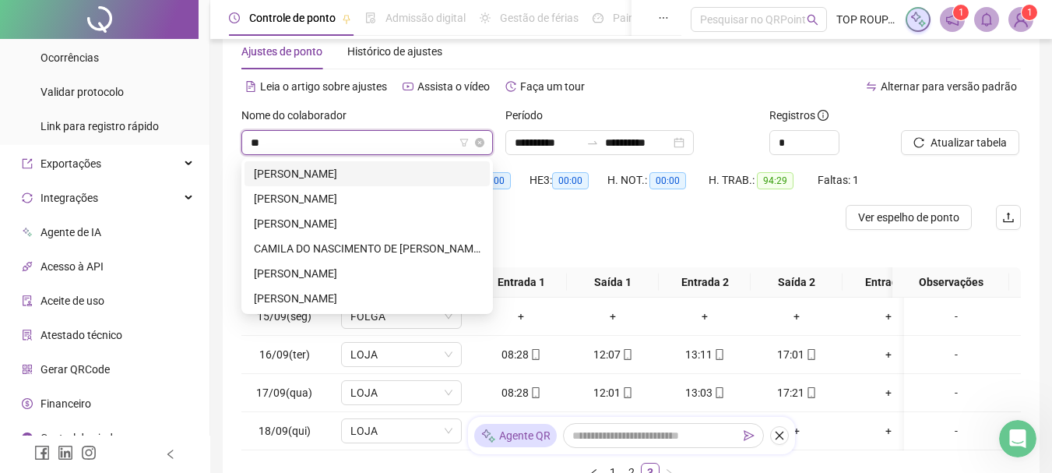
type input "***"
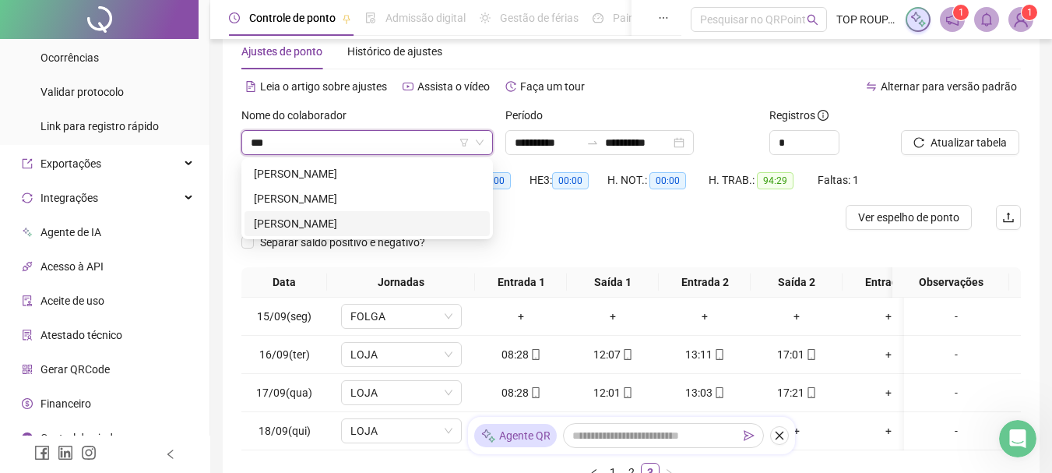
click at [299, 217] on div "[PERSON_NAME]" at bounding box center [367, 223] width 227 height 17
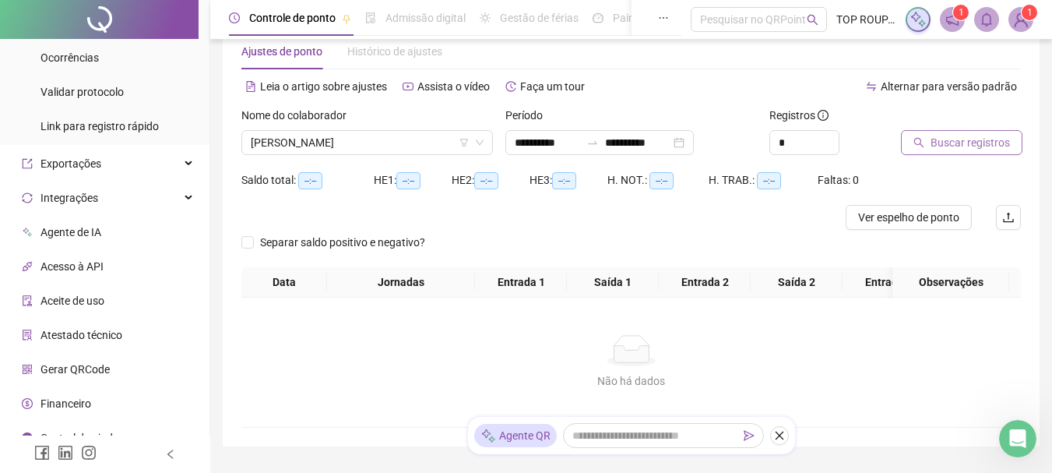
click at [952, 143] on span "Buscar registros" at bounding box center [970, 142] width 79 height 17
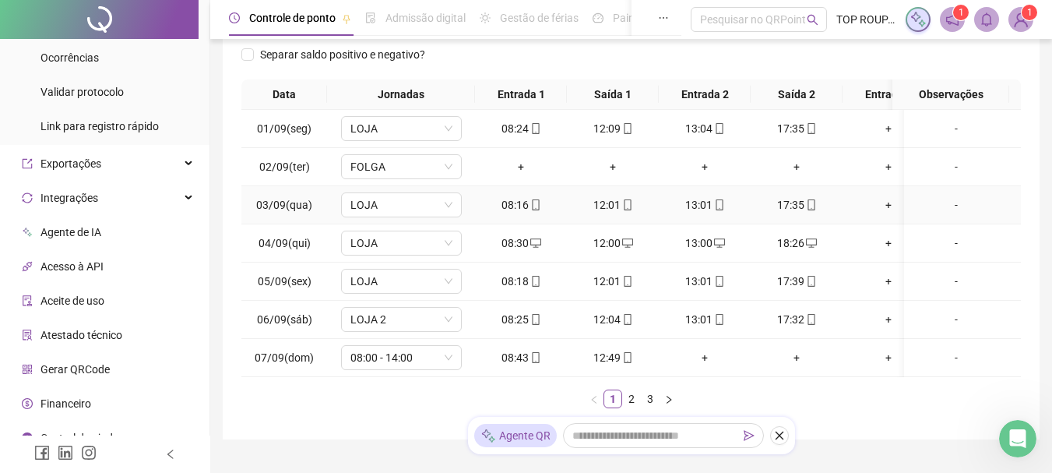
scroll to position [270, 0]
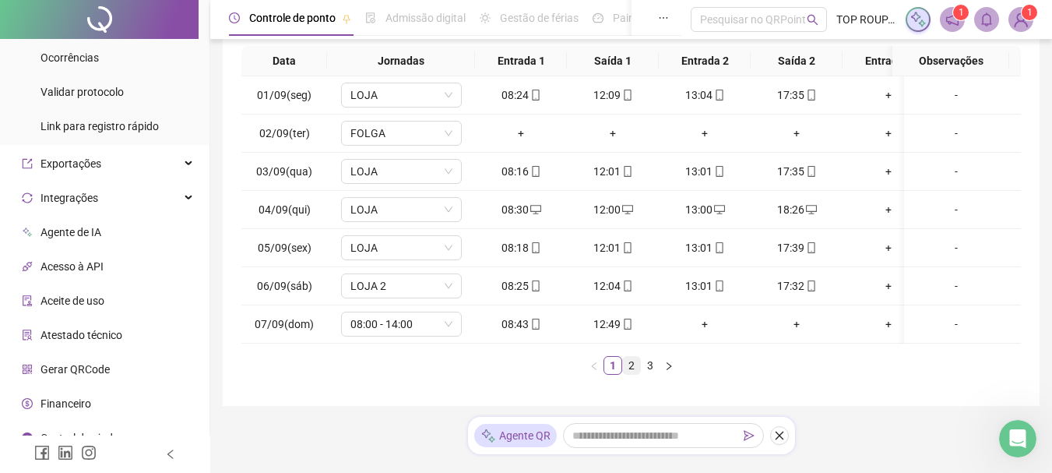
click at [631, 374] on link "2" at bounding box center [631, 365] width 17 height 17
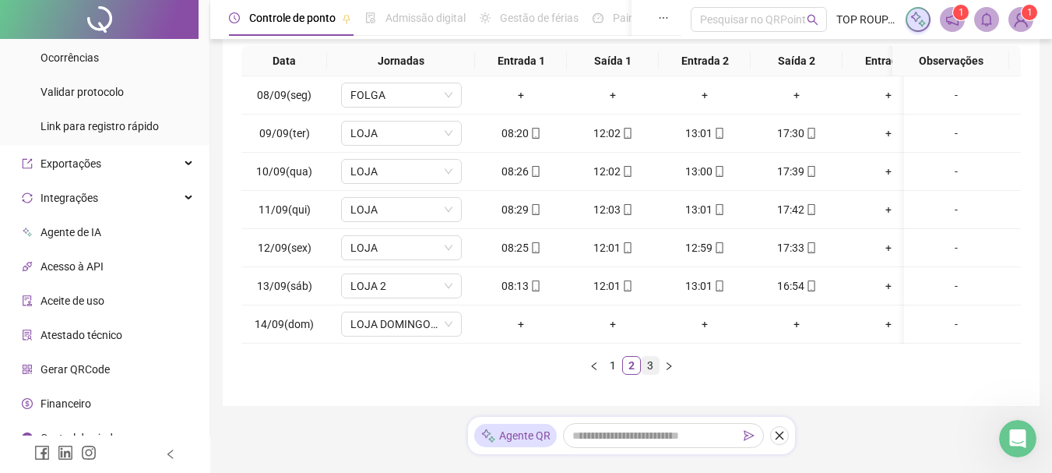
click at [647, 374] on link "3" at bounding box center [650, 365] width 17 height 17
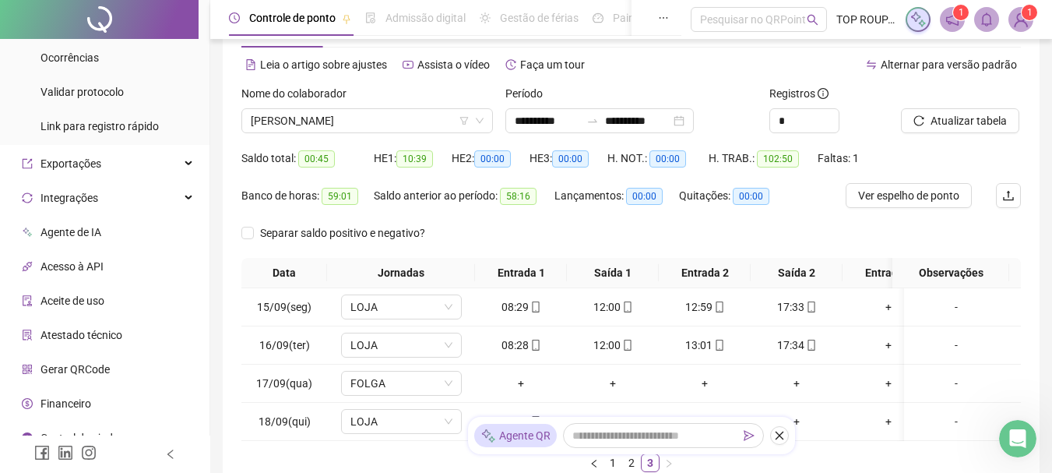
scroll to position [49, 0]
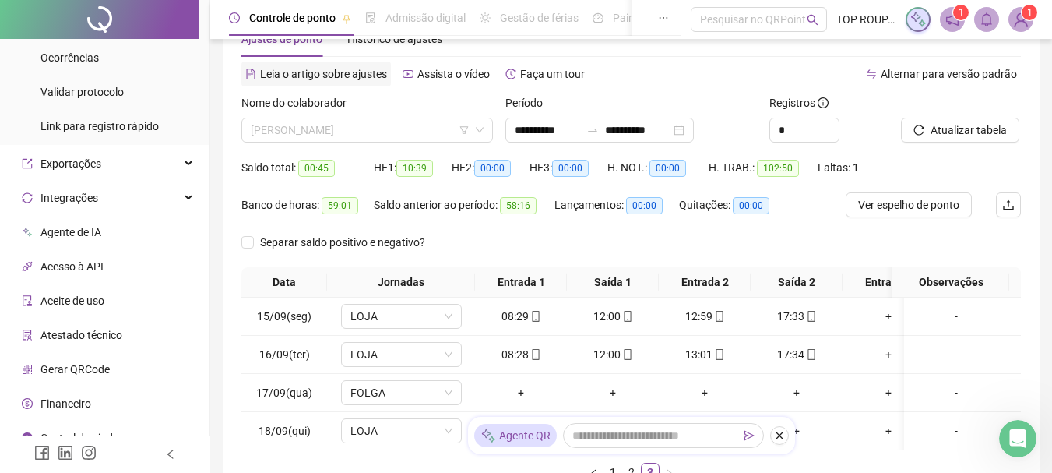
drag, startPoint x: 301, startPoint y: 132, endPoint x: 333, endPoint y: 86, distance: 56.6
click at [311, 118] on span "[PERSON_NAME]" at bounding box center [367, 129] width 233 height 23
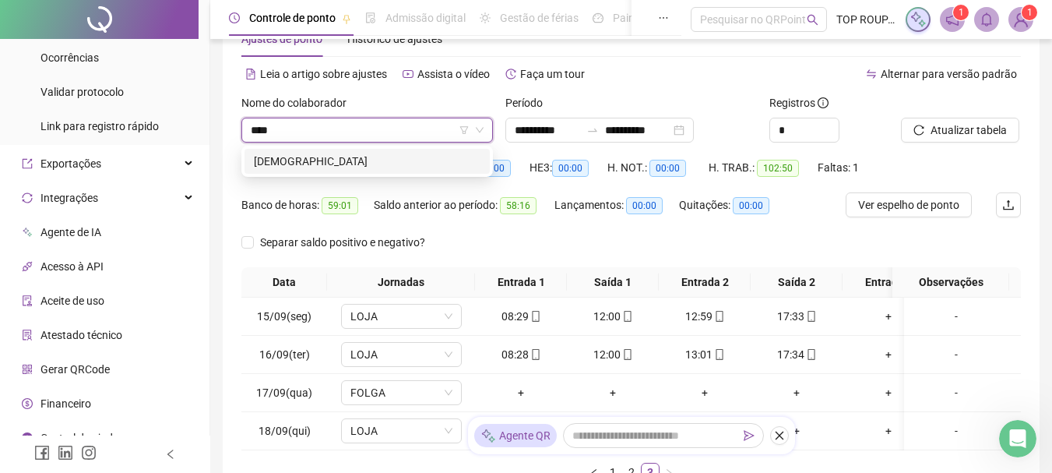
type input "****"
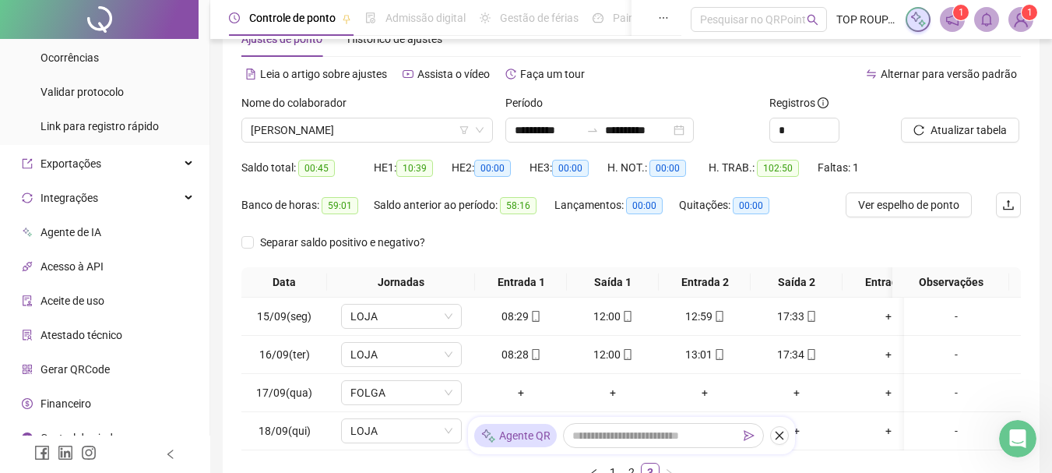
click at [359, 99] on div "Nome do colaborador" at bounding box center [367, 105] width 252 height 23
click at [343, 135] on span "[PERSON_NAME]" at bounding box center [367, 129] width 233 height 23
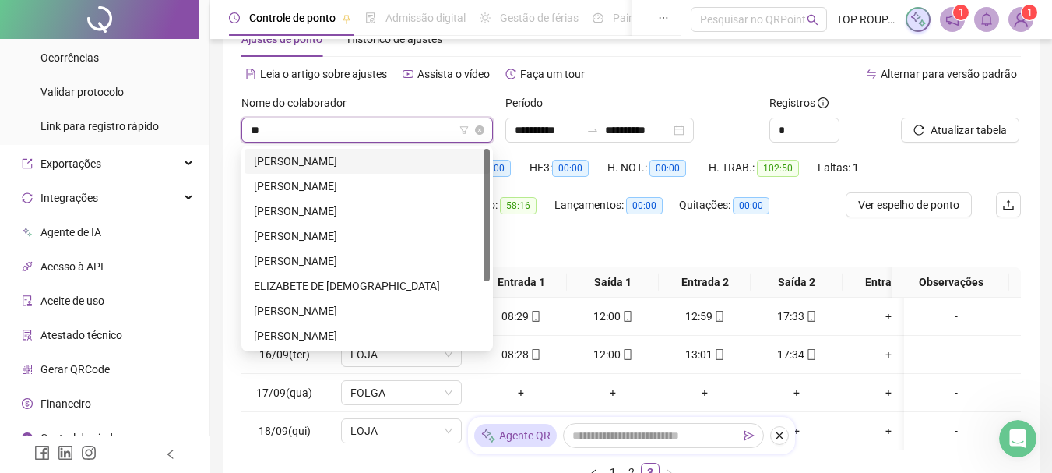
type input "***"
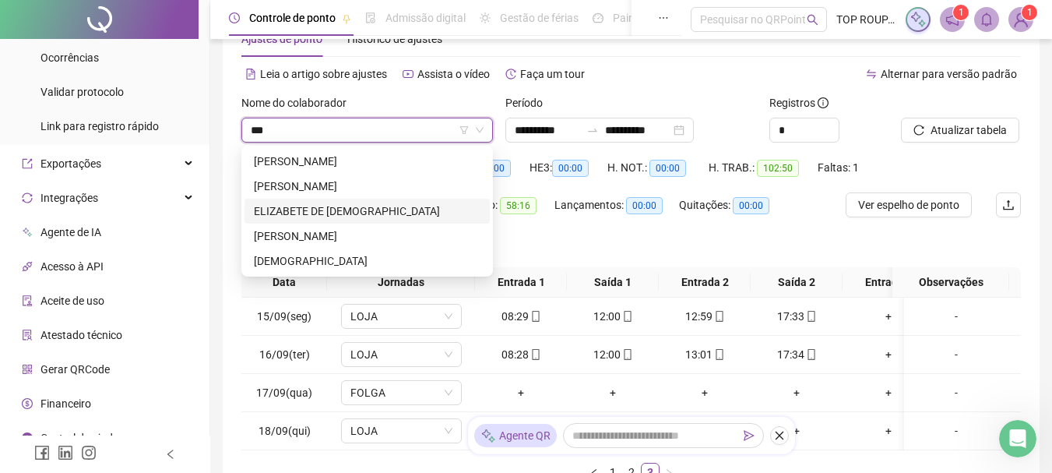
click at [311, 206] on div "ELIZABETE DE [DEMOGRAPHIC_DATA]" at bounding box center [367, 210] width 227 height 17
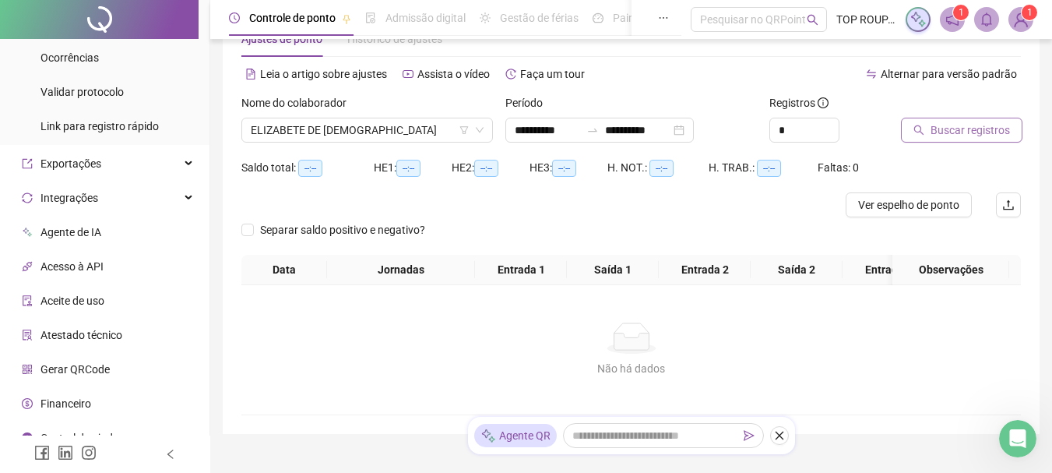
click at [945, 142] on button "Buscar registros" at bounding box center [961, 130] width 121 height 25
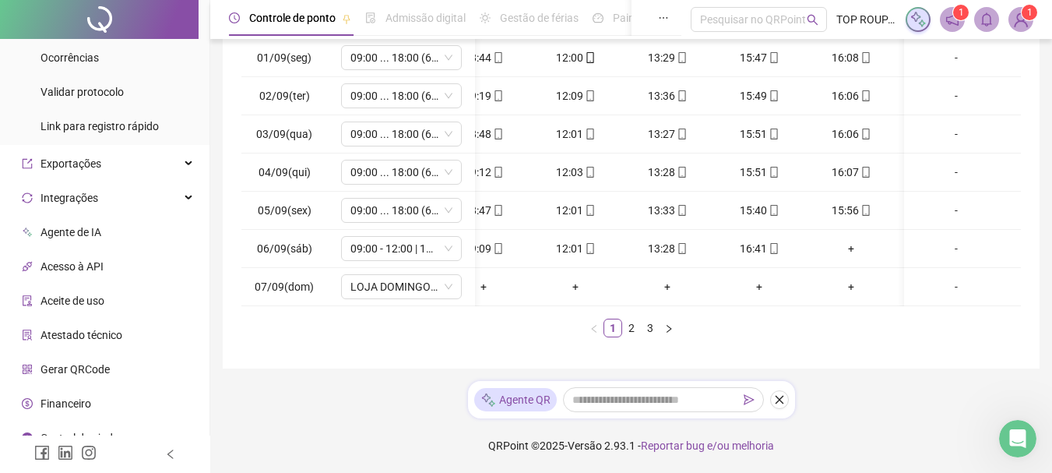
scroll to position [0, 0]
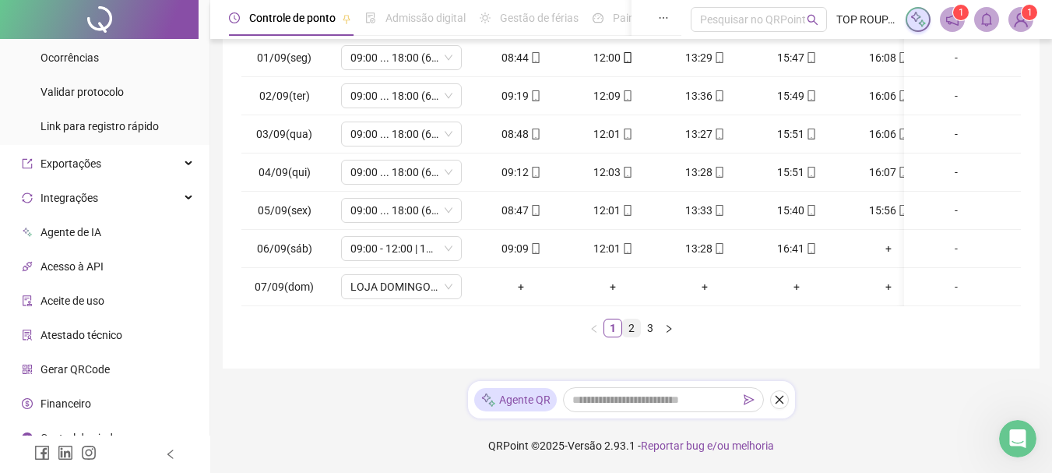
click at [630, 326] on link "2" at bounding box center [631, 327] width 17 height 17
click at [639, 310] on div "Data Jornadas Entrada 1 Saída 1 Entrada 2 Saída 2 Entrada 3 Saída 3 Observações…" at bounding box center [631, 173] width 780 height 329
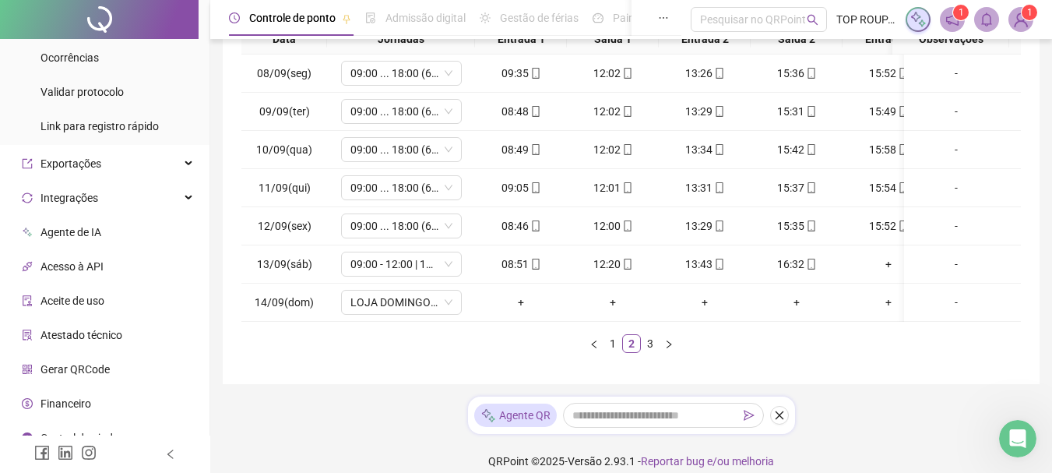
scroll to position [307, 0]
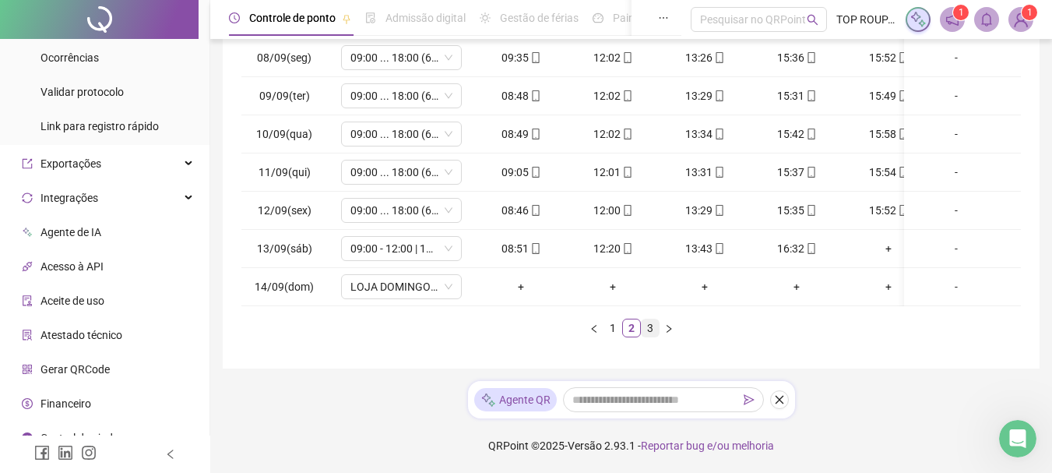
click at [649, 319] on link "3" at bounding box center [650, 327] width 17 height 17
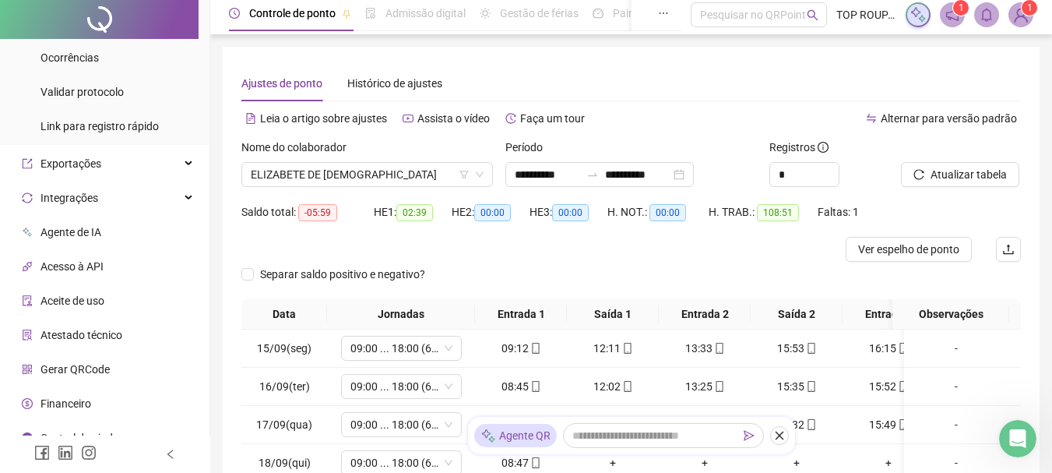
scroll to position [0, 0]
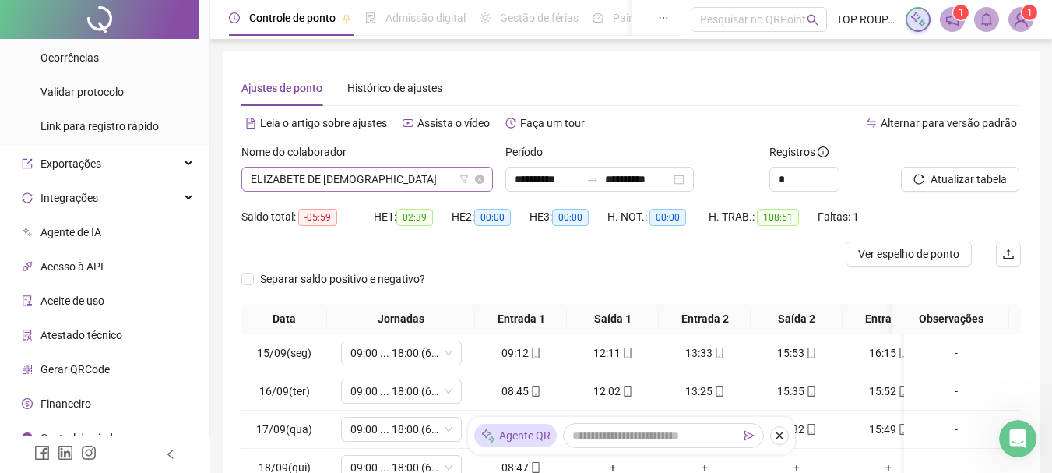
click at [329, 176] on span "ELIZABETE DE [DEMOGRAPHIC_DATA]" at bounding box center [367, 178] width 233 height 23
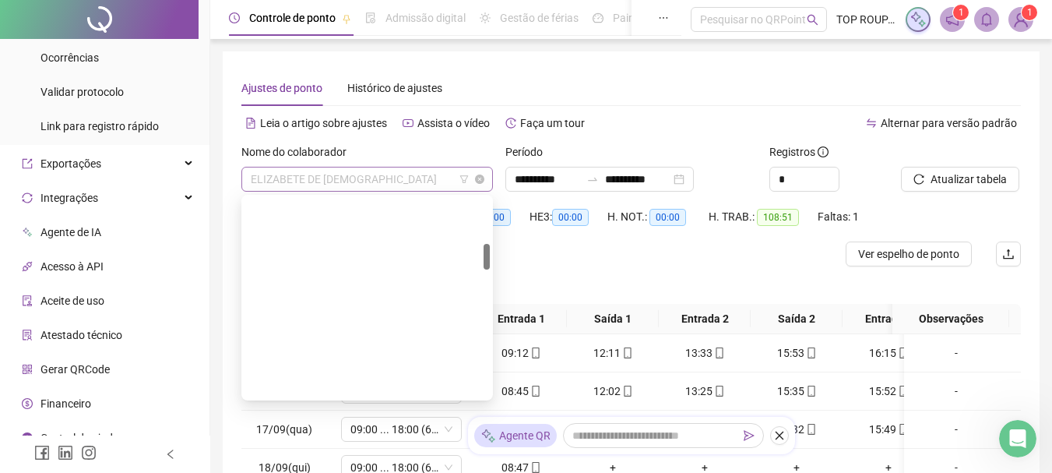
scroll to position [349, 0]
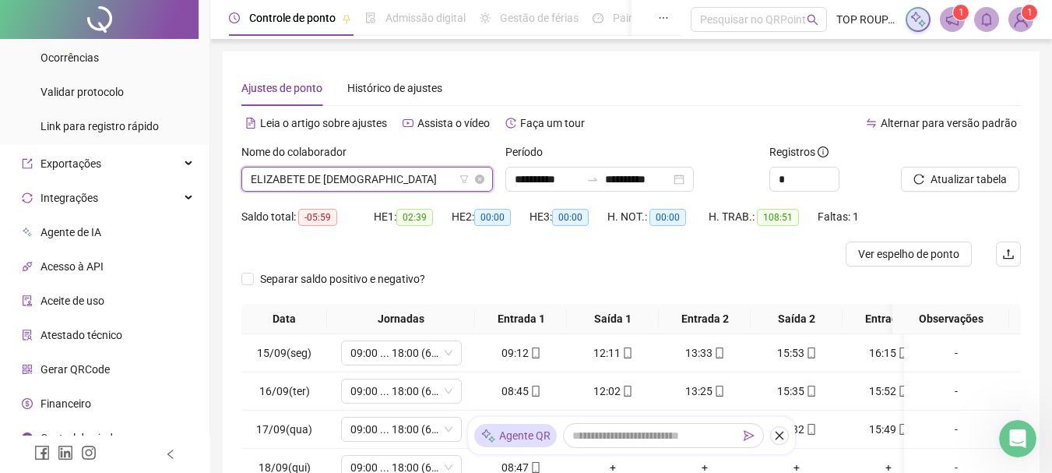
click at [329, 176] on span "ELIZABETE DE [DEMOGRAPHIC_DATA]" at bounding box center [367, 178] width 233 height 23
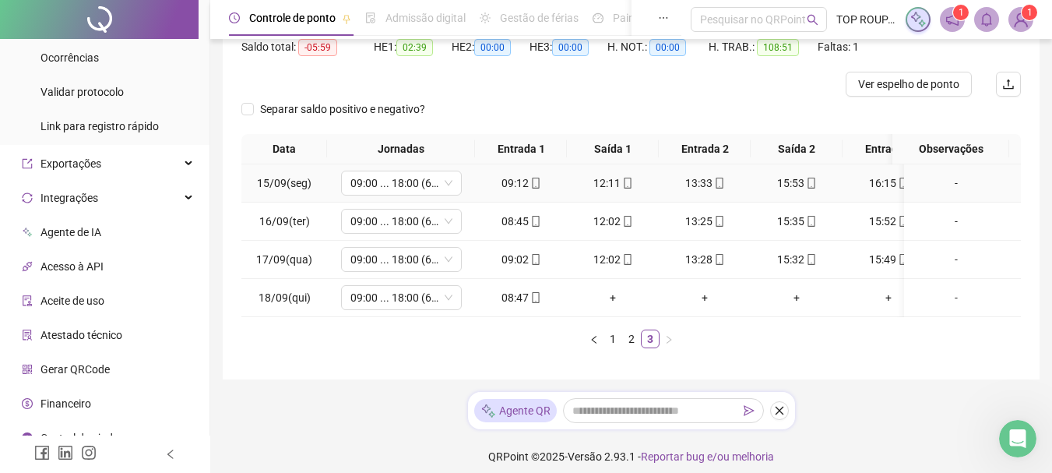
scroll to position [192, 0]
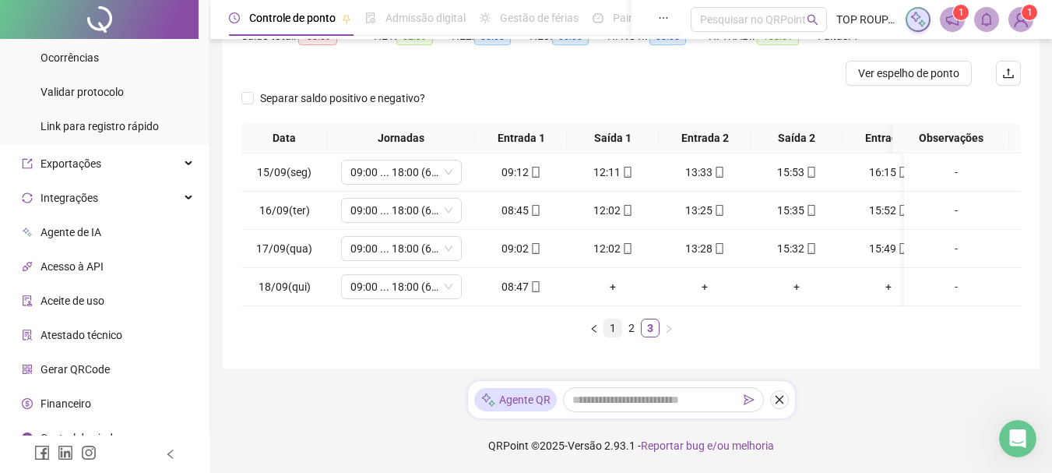
click at [615, 334] on link "1" at bounding box center [612, 327] width 17 height 17
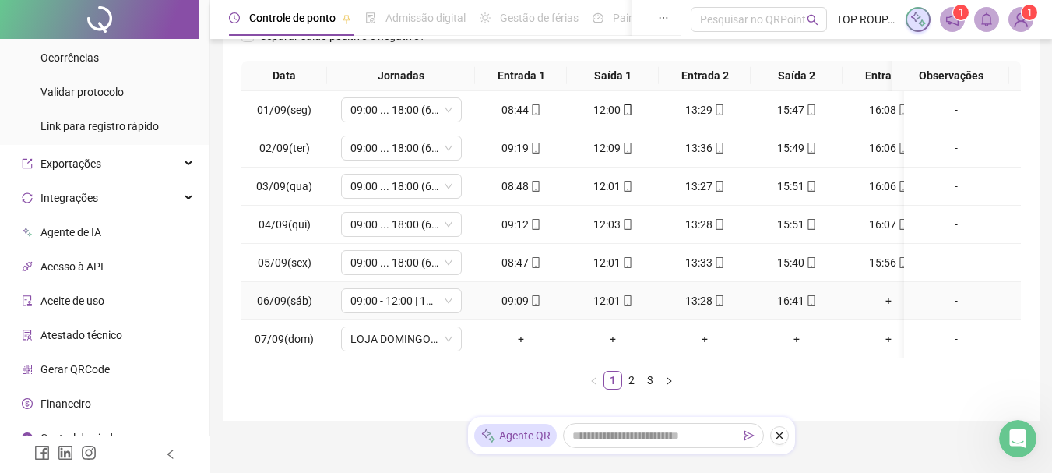
scroll to position [270, 0]
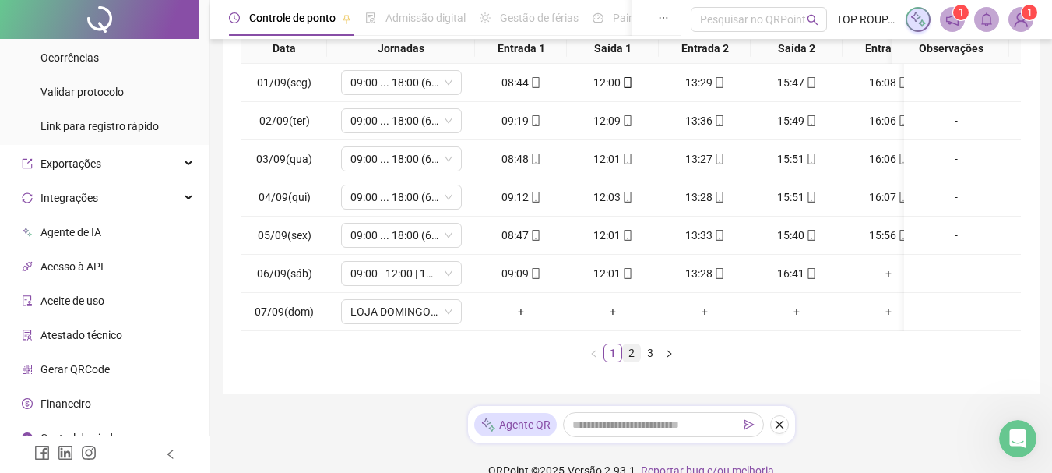
click at [629, 357] on link "2" at bounding box center [631, 352] width 17 height 17
click at [656, 361] on link "3" at bounding box center [650, 352] width 17 height 17
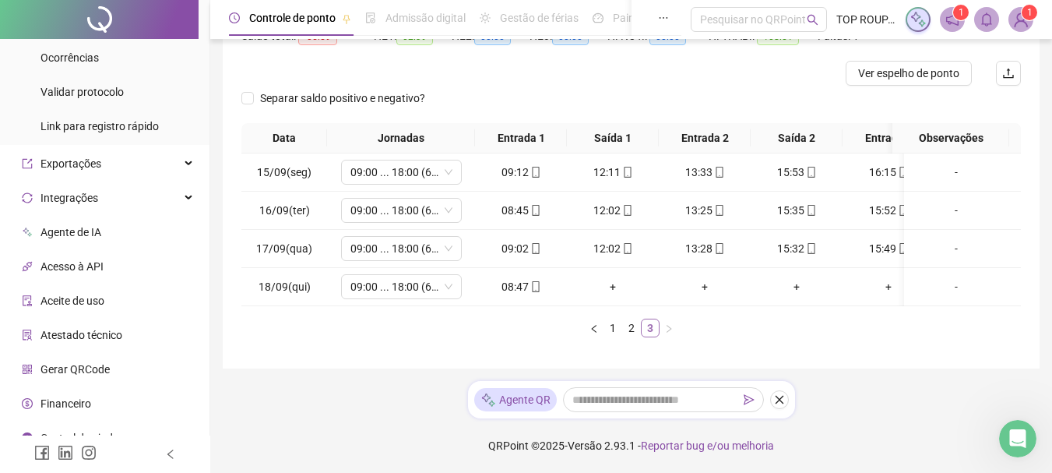
scroll to position [114, 0]
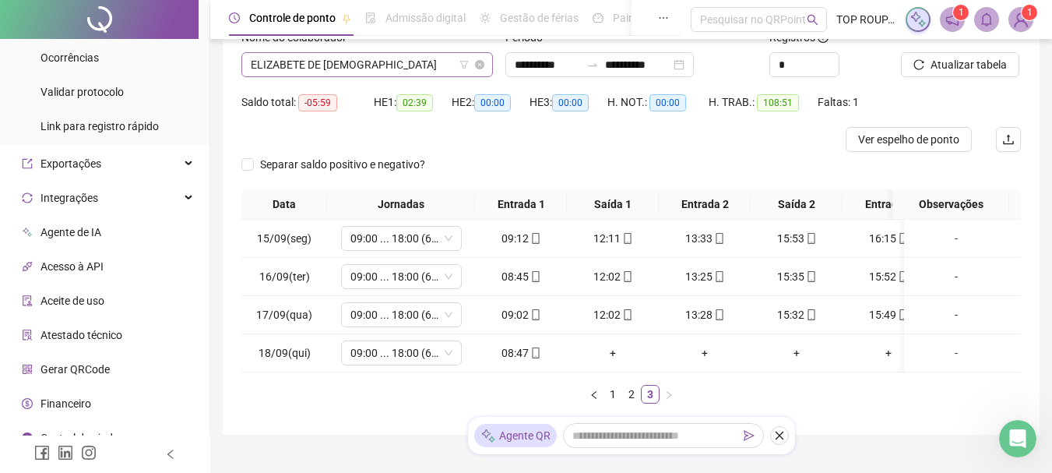
click at [275, 55] on span "ELIZABETE DE [DEMOGRAPHIC_DATA]" at bounding box center [367, 64] width 233 height 23
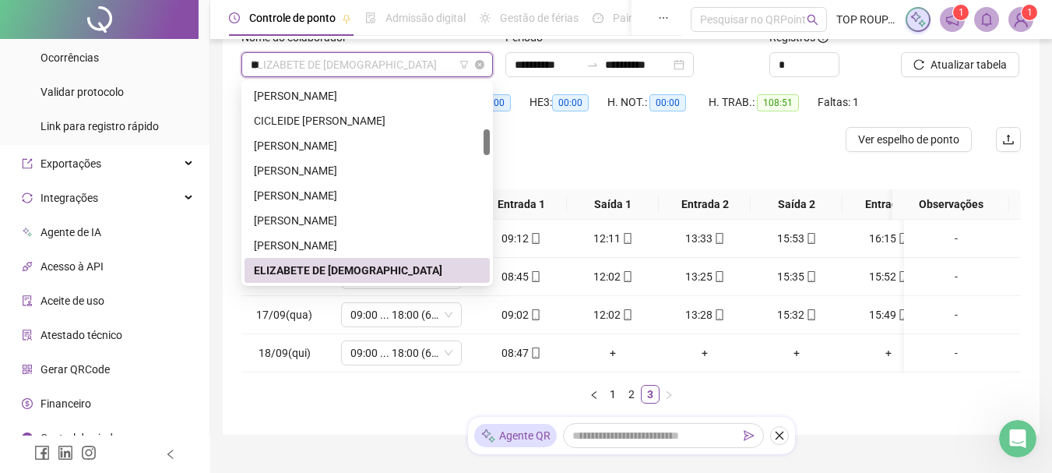
scroll to position [0, 0]
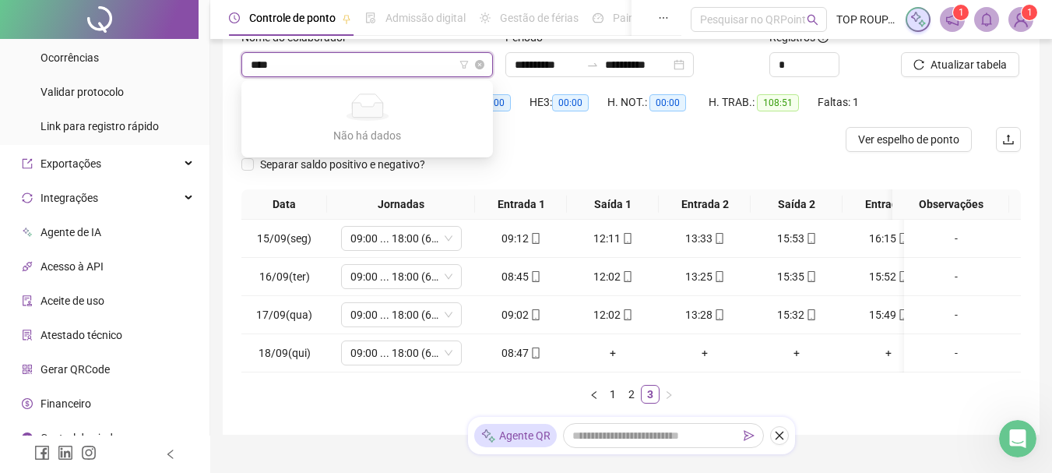
type input "***"
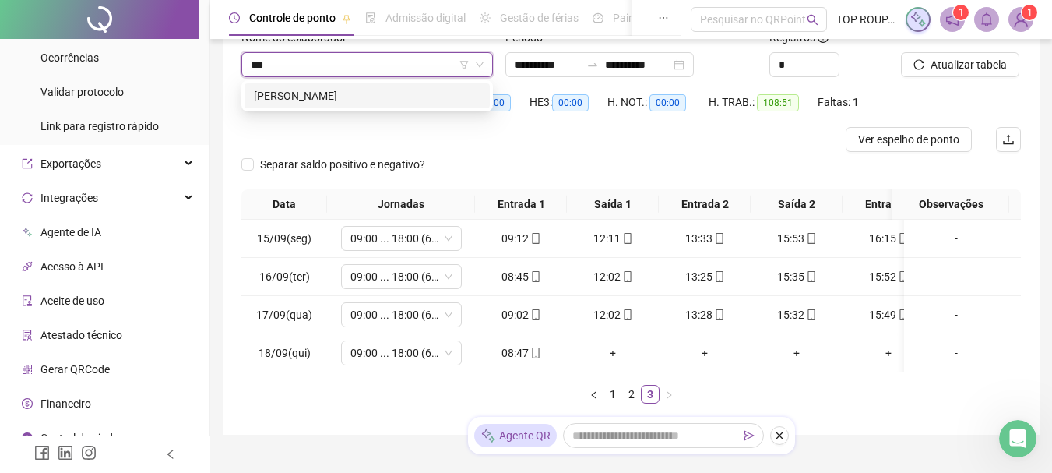
click at [392, 93] on div "[PERSON_NAME]" at bounding box center [367, 95] width 227 height 17
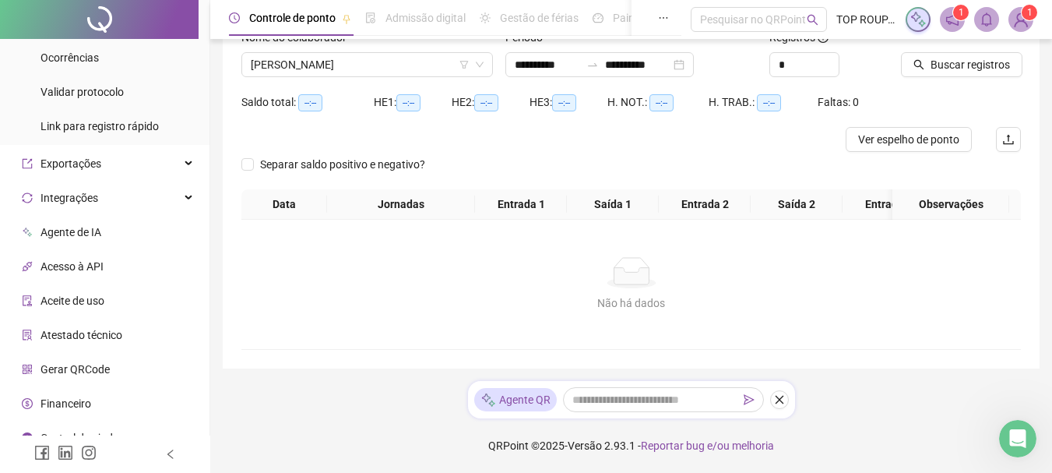
click at [941, 48] on div at bounding box center [941, 40] width 81 height 23
click at [945, 63] on span "Buscar registros" at bounding box center [970, 64] width 79 height 17
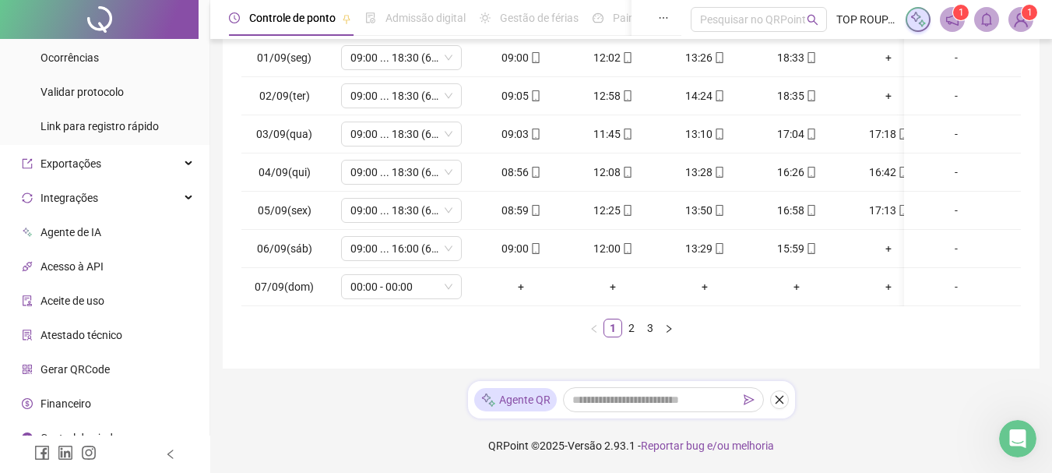
click at [516, 329] on ul "1 2 3" at bounding box center [631, 328] width 780 height 19
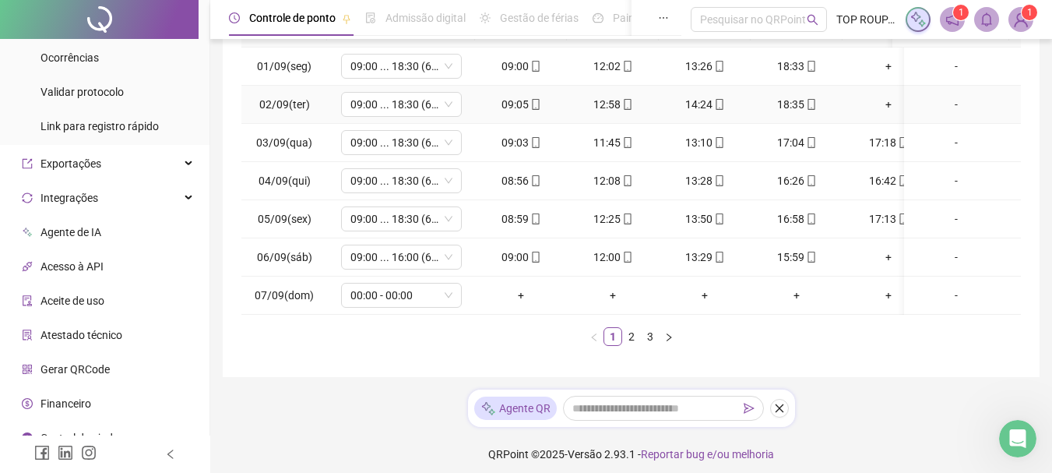
scroll to position [319, 0]
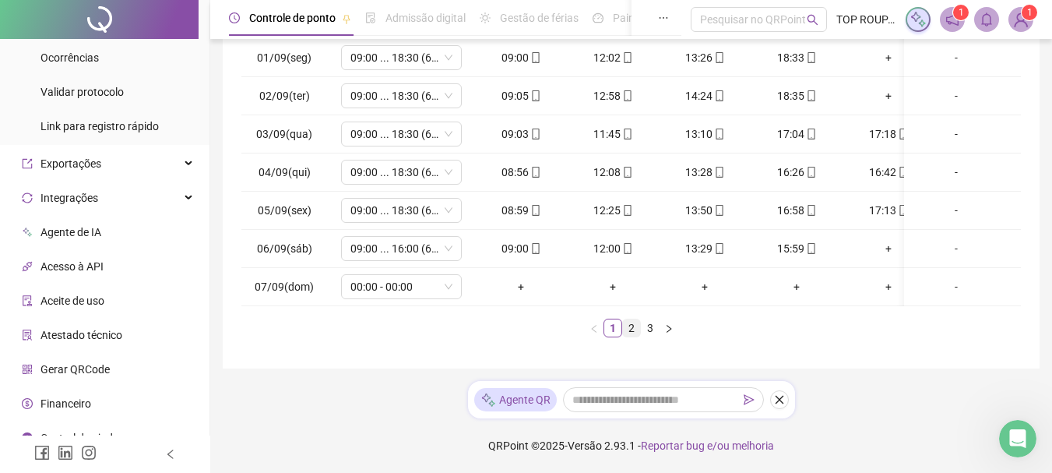
click at [638, 322] on link "2" at bounding box center [631, 327] width 17 height 17
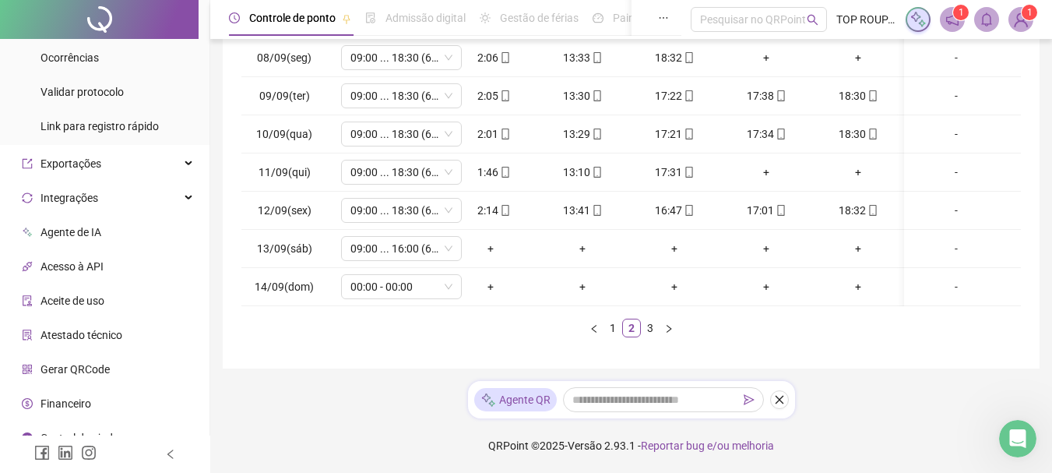
scroll to position [0, 0]
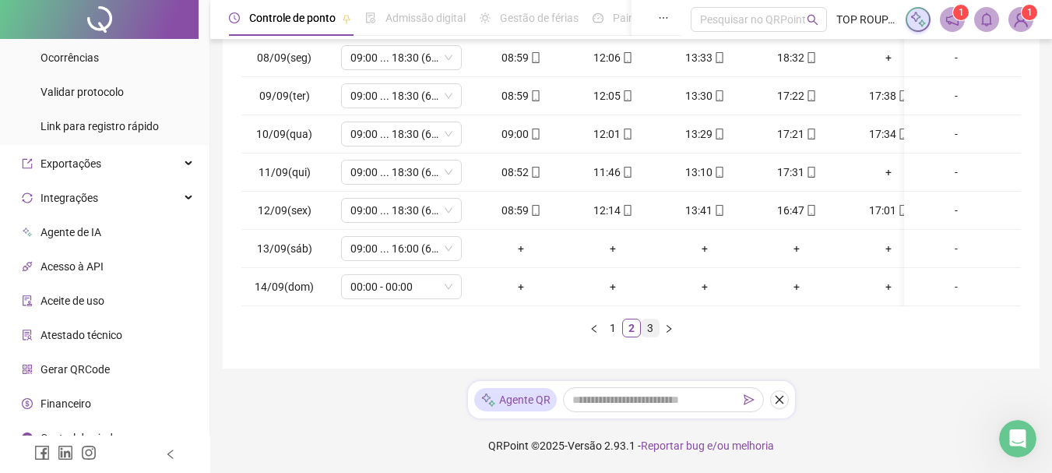
click at [649, 328] on link "3" at bounding box center [650, 327] width 17 height 17
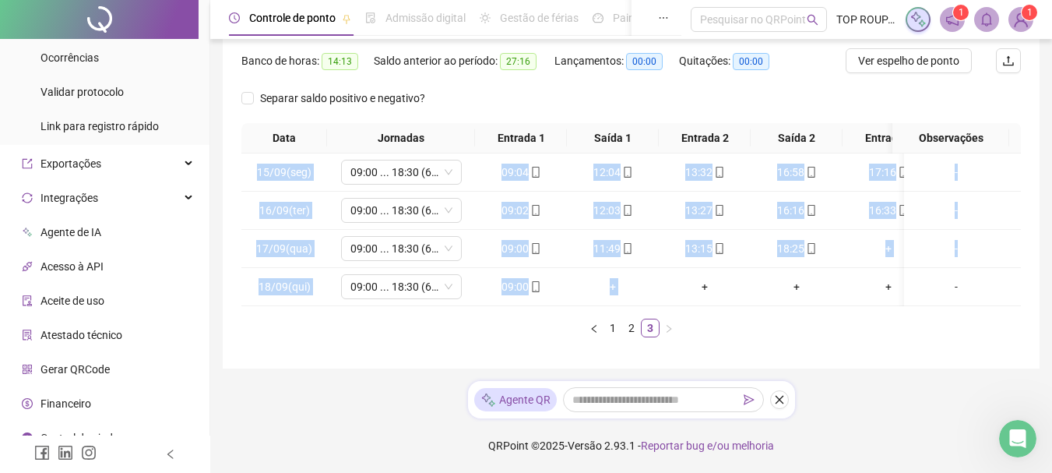
drag, startPoint x: 660, startPoint y: 294, endPoint x: 839, endPoint y: 295, distance: 179.9
click at [838, 295] on div "15/09(seg) 09:00 ... 18:30 (6 HORAS) 09:04 12:04 13:32 16:58 17:16 18:30 [DATE]…" at bounding box center [631, 229] width 780 height 153
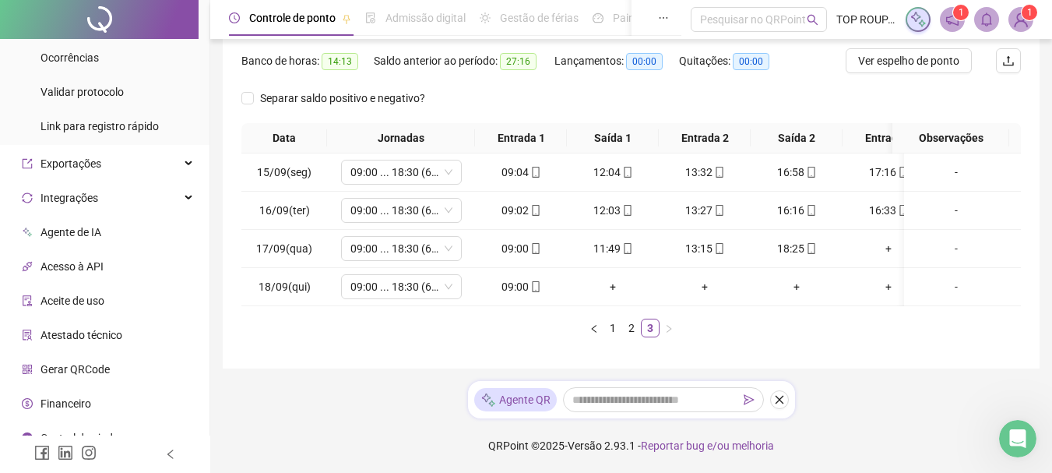
drag, startPoint x: 839, startPoint y: 350, endPoint x: 833, endPoint y: 344, distance: 8.3
click at [835, 349] on div "**********" at bounding box center [631, 113] width 817 height 510
drag, startPoint x: 805, startPoint y: 294, endPoint x: 862, endPoint y: 293, distance: 56.9
click at [862, 293] on tr "18/09(qui) 09:00 ... 18:30 (6 HORAS) 09:00 + + + + + -" at bounding box center [692, 287] width 902 height 38
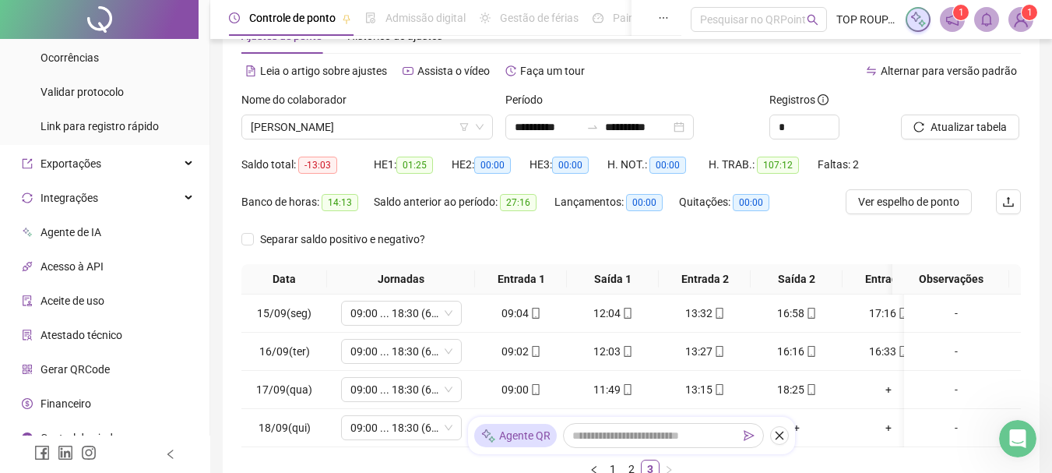
scroll to position [49, 0]
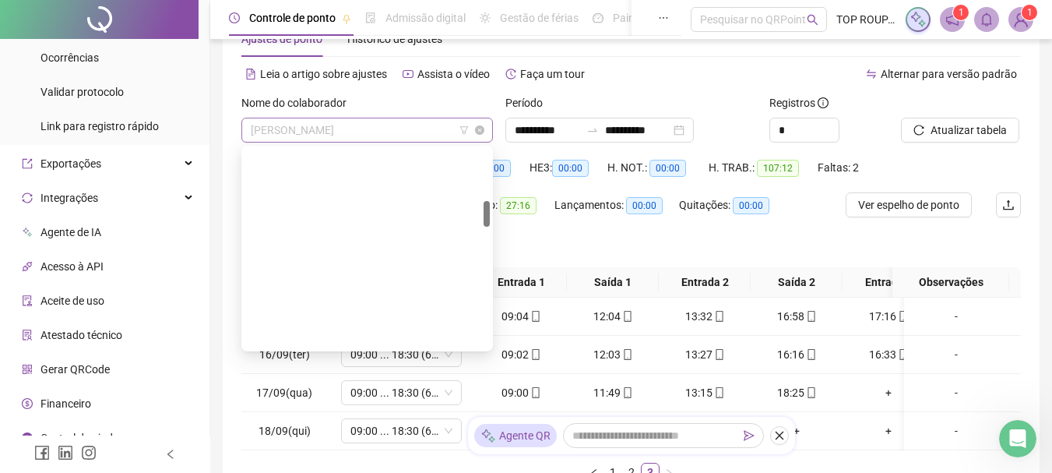
click at [345, 136] on span "[PERSON_NAME]" at bounding box center [367, 129] width 233 height 23
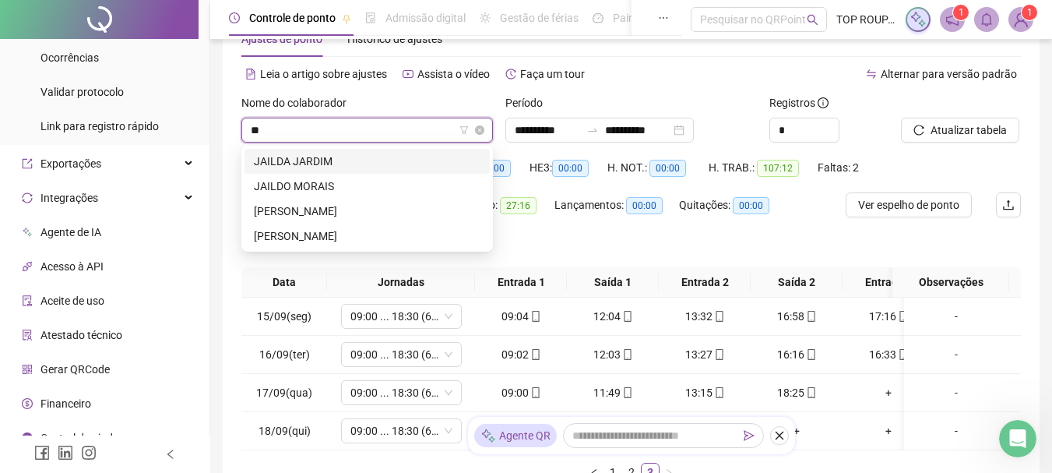
scroll to position [0, 0]
type input "***"
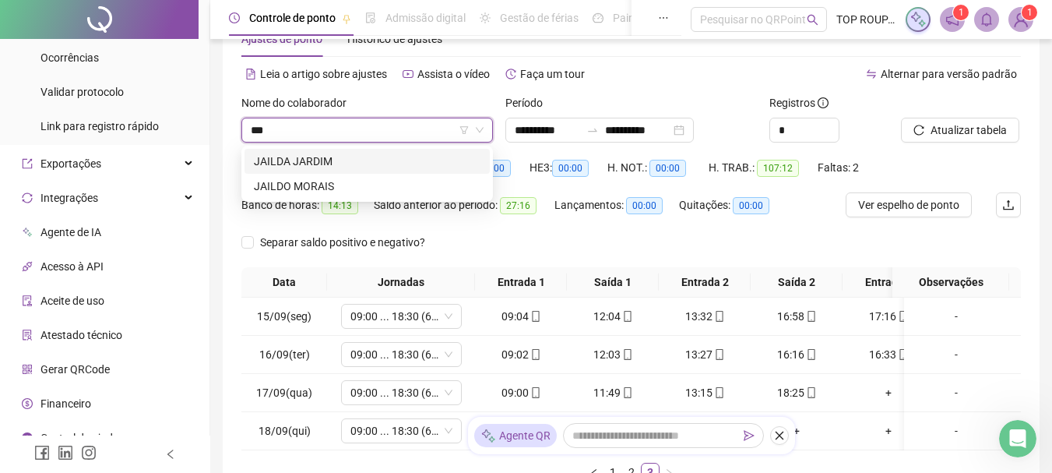
click at [330, 170] on div "JAILDA JARDIM" at bounding box center [367, 161] width 245 height 25
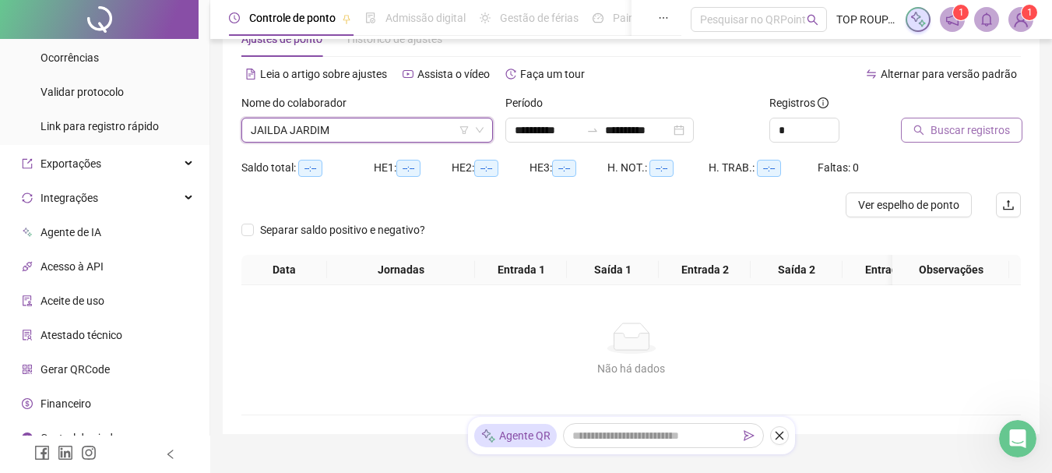
click at [979, 136] on span "Buscar registros" at bounding box center [970, 129] width 79 height 17
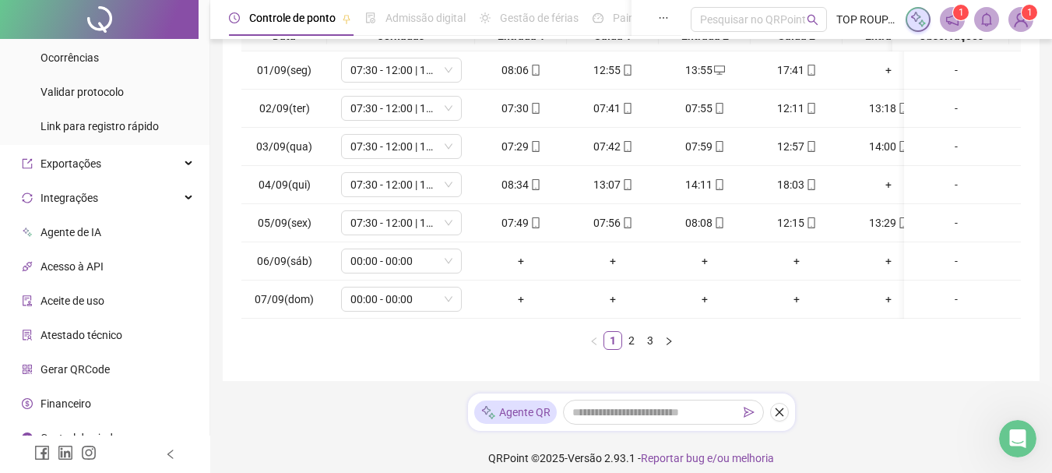
click at [408, 343] on div "Data Jornadas Entrada 1 Saída 1 Entrada 2 Saída 2 Entrada 3 Saída 3 Observações…" at bounding box center [631, 185] width 780 height 329
click at [635, 349] on link "2" at bounding box center [631, 340] width 17 height 17
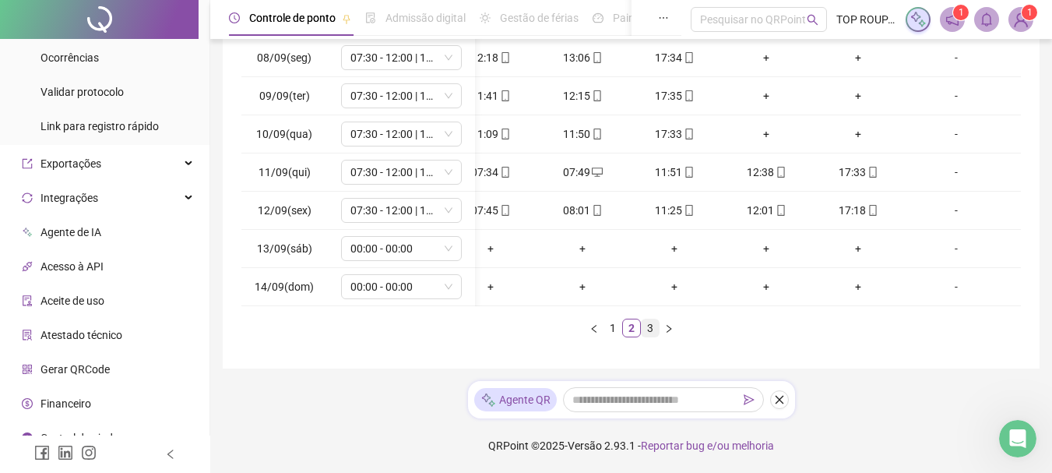
click at [653, 332] on link "3" at bounding box center [650, 327] width 17 height 17
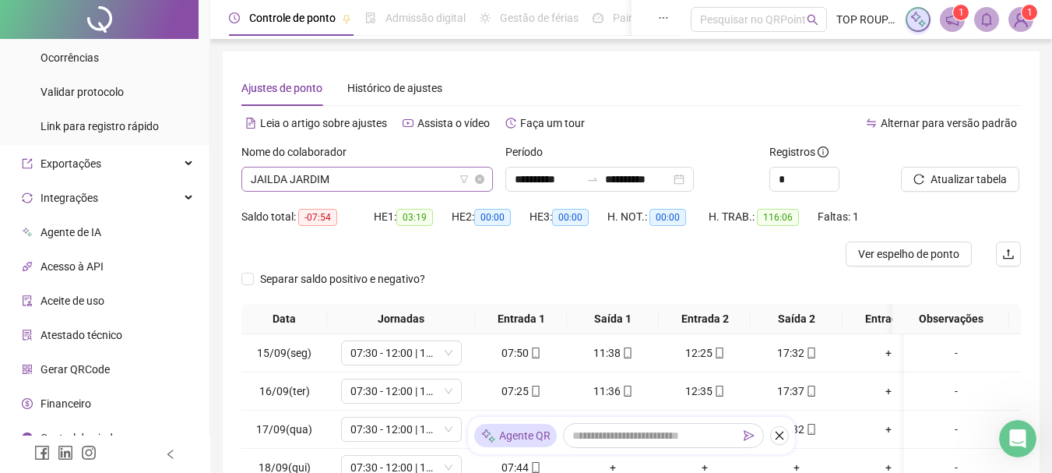
click at [350, 190] on span "JAILDA JARDIM" at bounding box center [367, 178] width 233 height 23
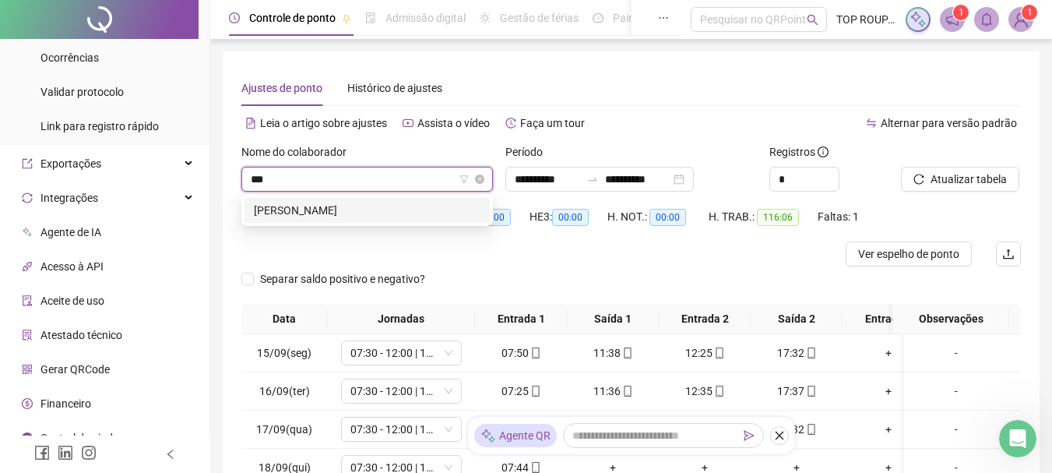
type input "****"
click at [366, 209] on div "[PERSON_NAME]" at bounding box center [367, 210] width 227 height 17
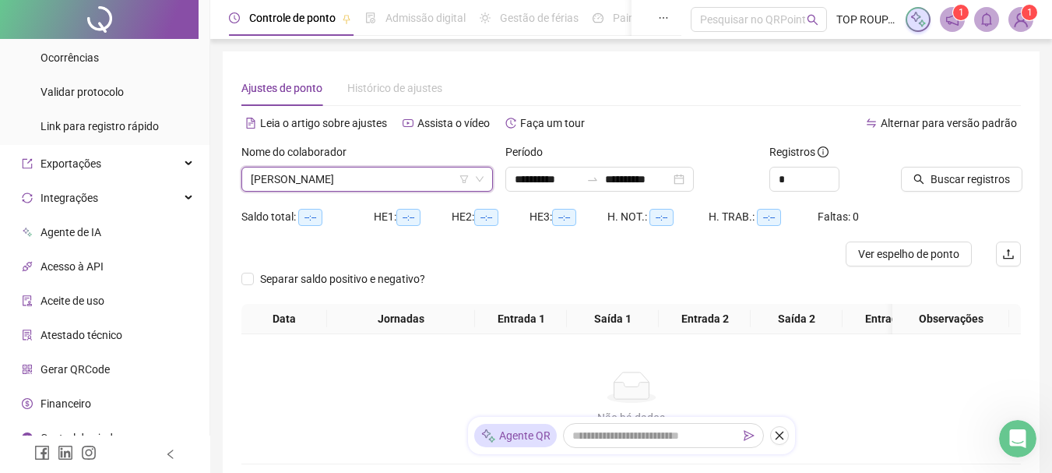
click at [959, 164] on div at bounding box center [941, 154] width 81 height 23
click at [967, 172] on span "Buscar registros" at bounding box center [970, 179] width 79 height 17
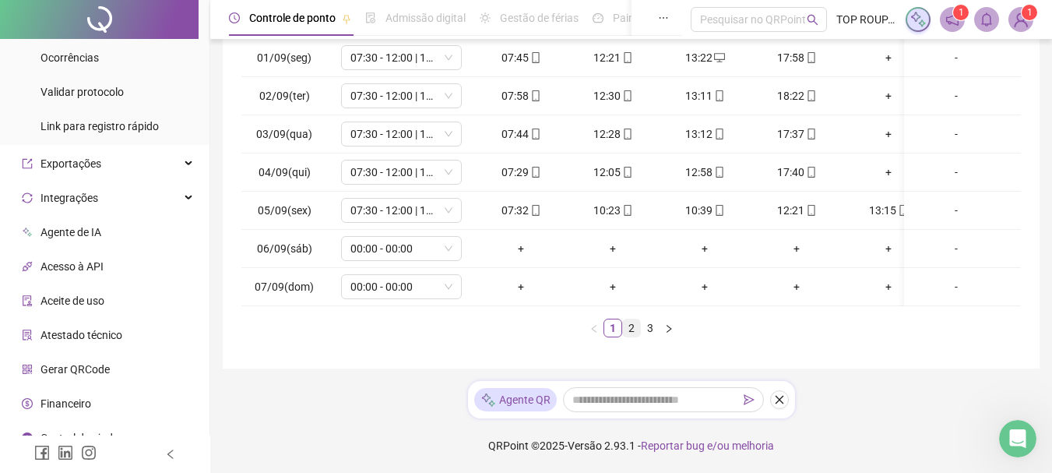
click at [624, 336] on link "2" at bounding box center [631, 327] width 17 height 17
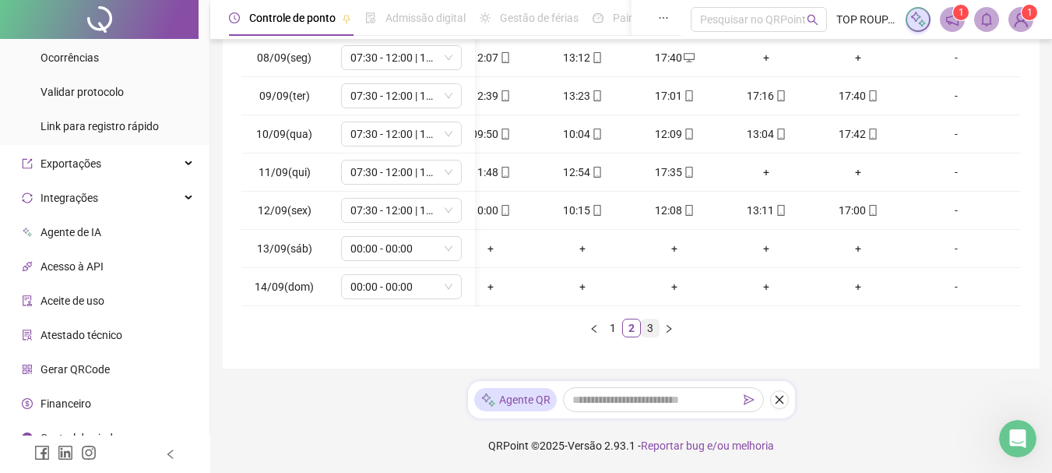
click at [656, 336] on link "3" at bounding box center [650, 327] width 17 height 17
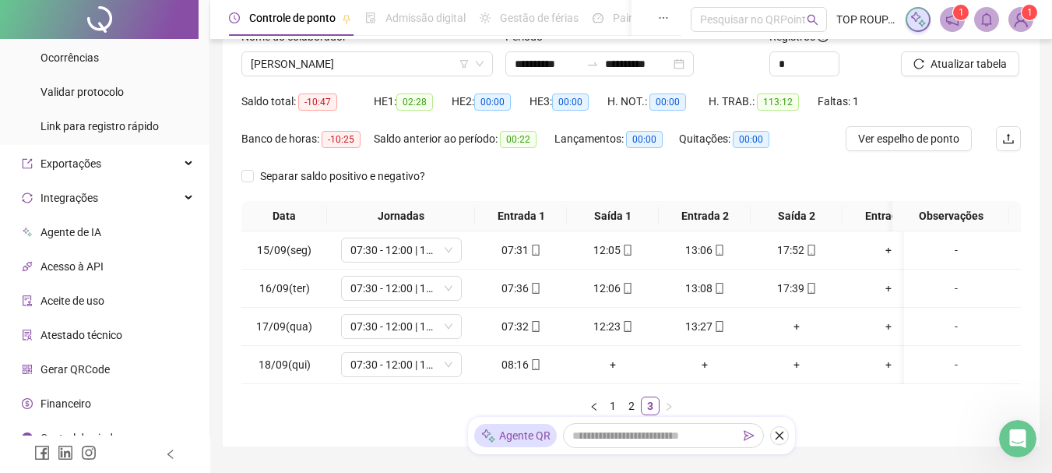
scroll to position [156, 0]
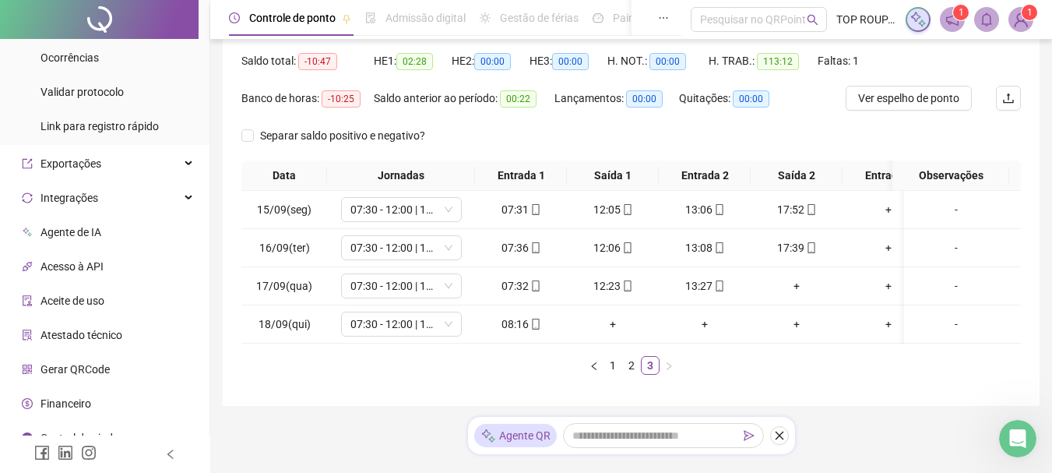
drag, startPoint x: 631, startPoint y: 358, endPoint x: 646, endPoint y: 359, distance: 15.6
click at [632, 358] on div "Data Jornadas Entrada 1 Saída 1 Entrada 2 Saída 2 Entrada 3 Saída 3 Observações…" at bounding box center [631, 267] width 780 height 214
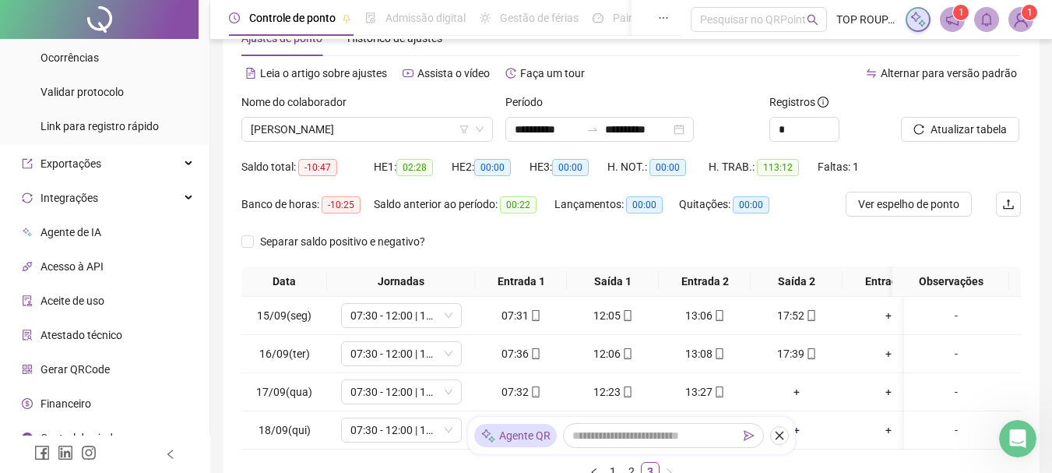
scroll to position [0, 0]
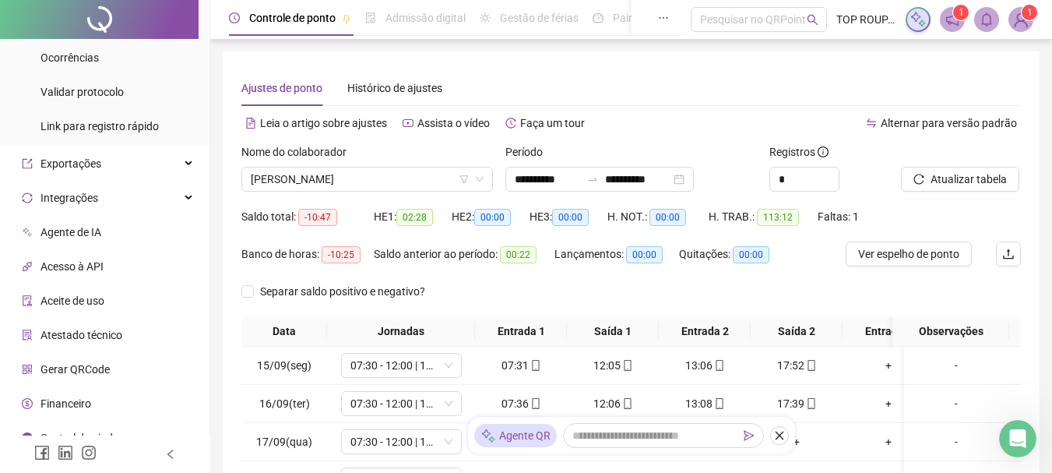
click at [329, 195] on div "Nome do colaborador [PERSON_NAME]" at bounding box center [367, 173] width 264 height 61
click at [328, 179] on span "[PERSON_NAME]" at bounding box center [367, 178] width 233 height 23
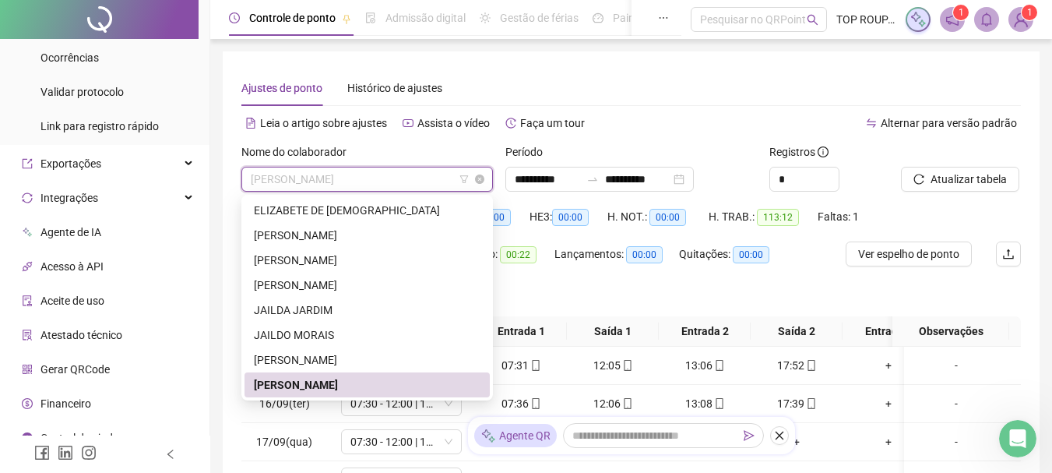
click at [328, 178] on span "[PERSON_NAME]" at bounding box center [367, 178] width 233 height 23
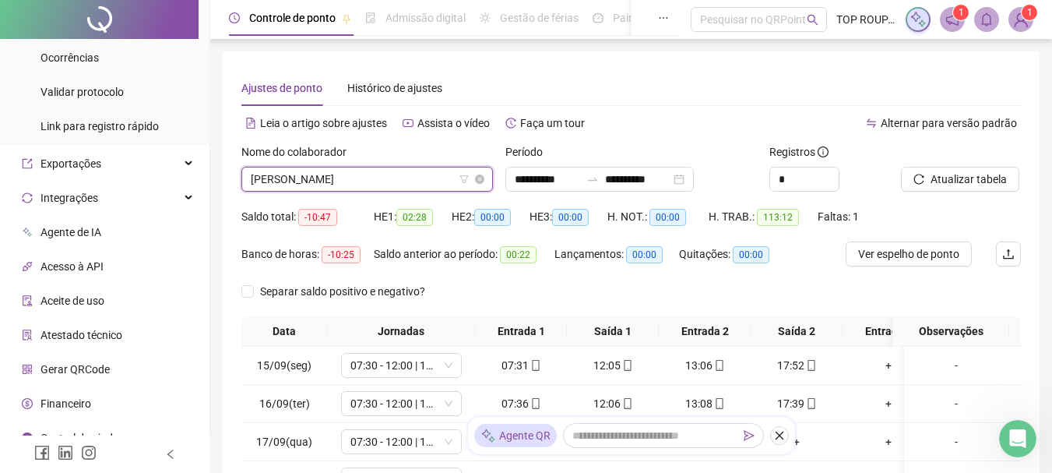
click at [328, 178] on span "[PERSON_NAME]" at bounding box center [367, 178] width 233 height 23
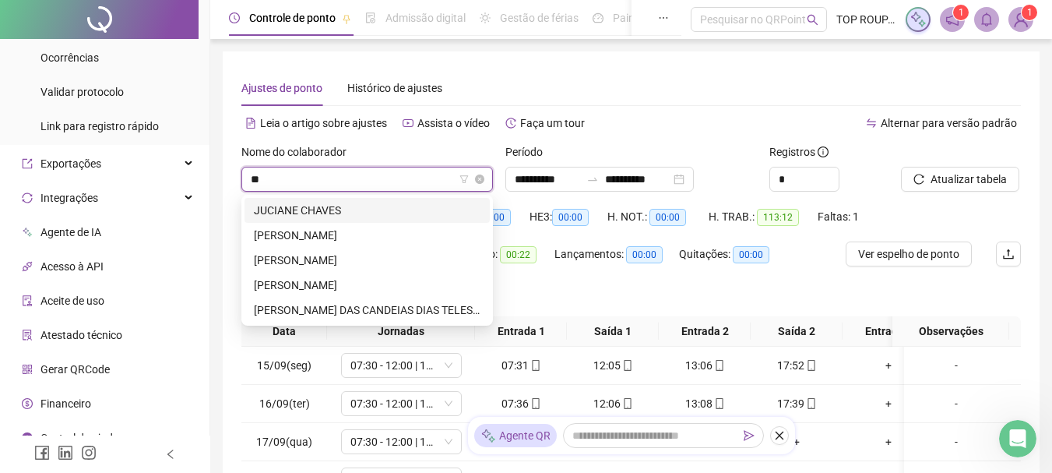
scroll to position [0, 0]
type input "****"
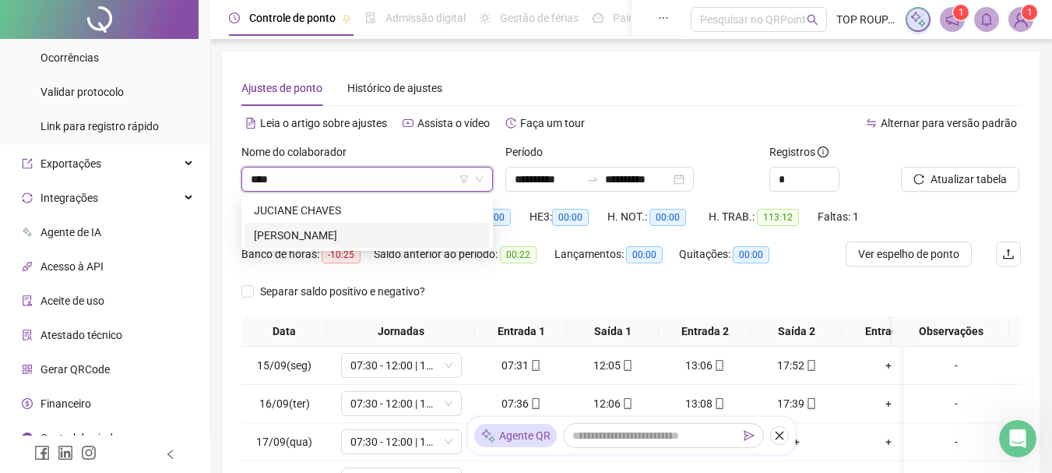
click at [339, 234] on div "[PERSON_NAME]" at bounding box center [367, 235] width 227 height 17
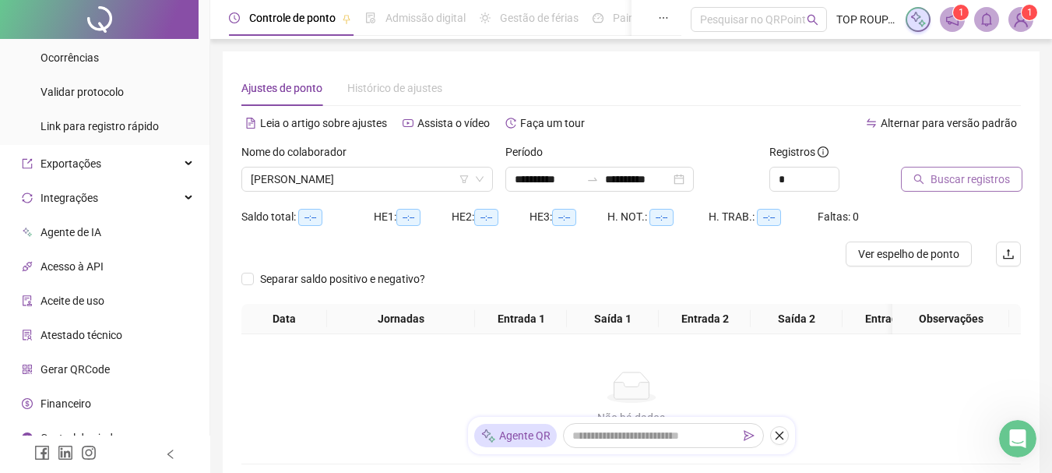
click at [932, 175] on span "Buscar registros" at bounding box center [970, 179] width 79 height 17
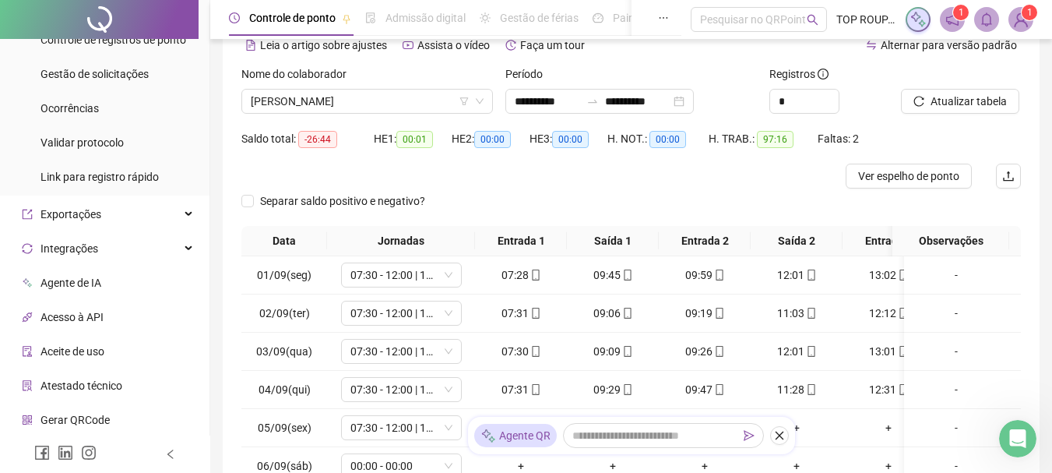
scroll to position [174, 0]
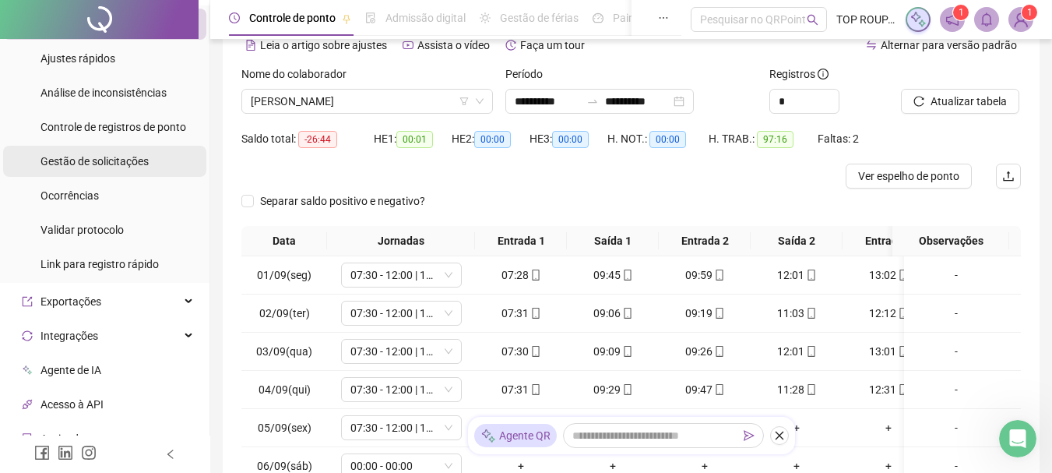
click at [118, 159] on span "Gestão de solicitações" at bounding box center [94, 161] width 108 height 12
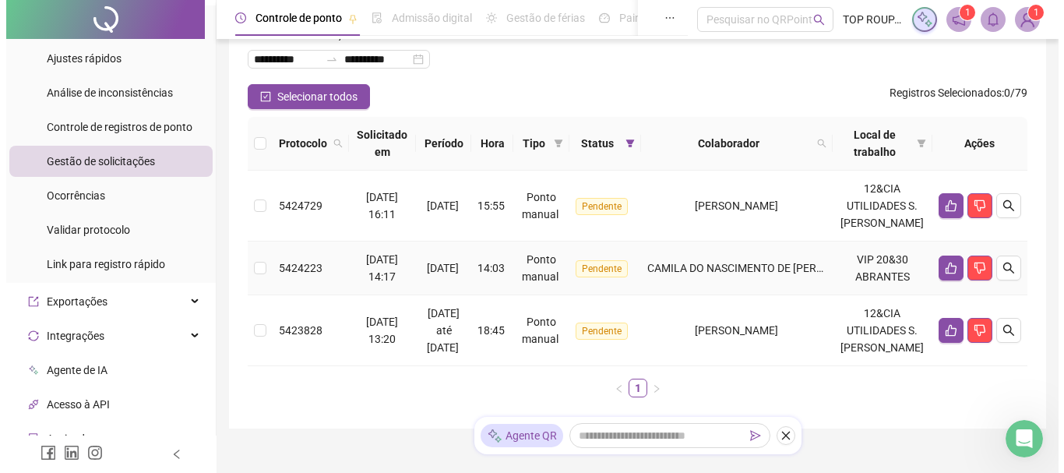
scroll to position [156, 0]
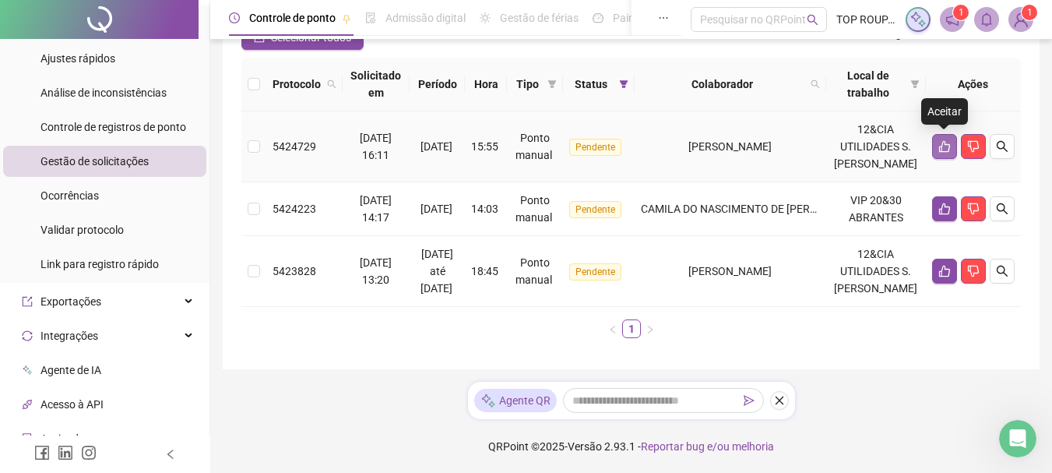
click at [946, 138] on button "button" at bounding box center [944, 146] width 25 height 25
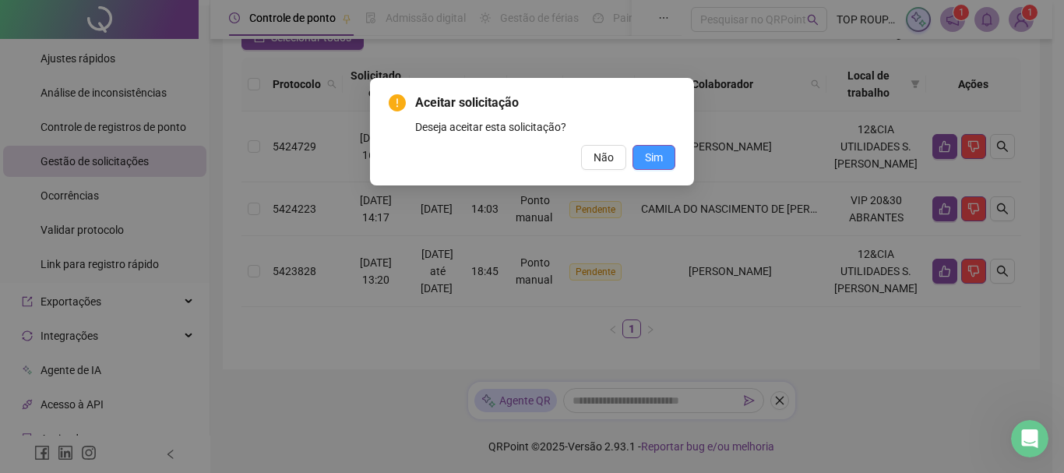
click at [656, 162] on span "Sim" at bounding box center [654, 157] width 18 height 17
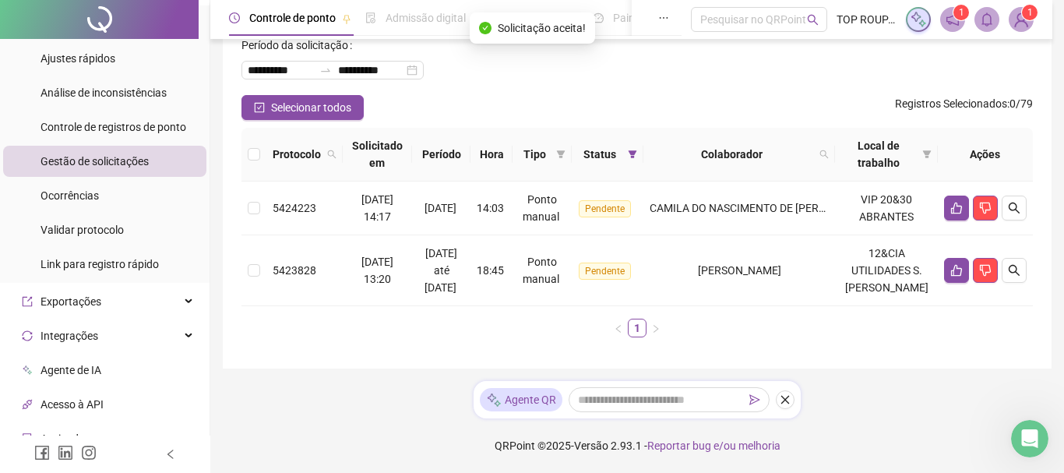
scroll to position [86, 0]
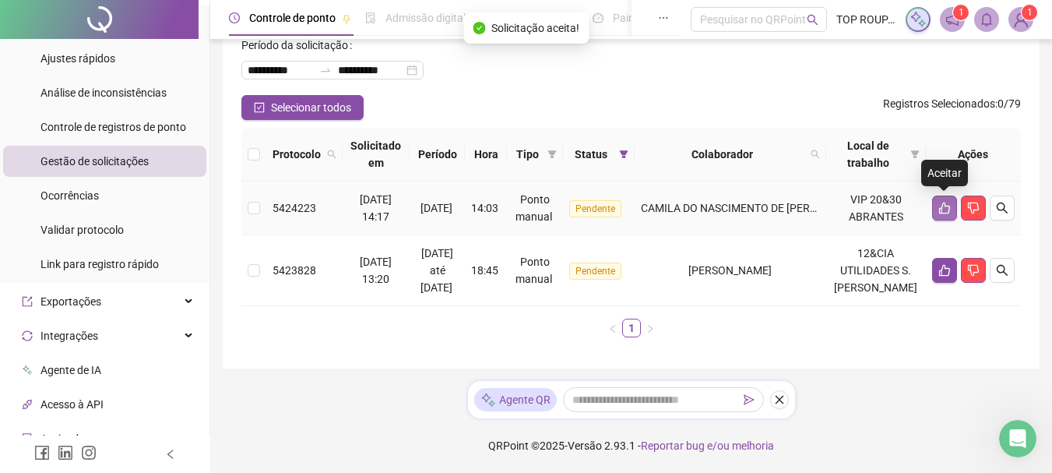
click at [948, 210] on icon "like" at bounding box center [944, 208] width 12 height 12
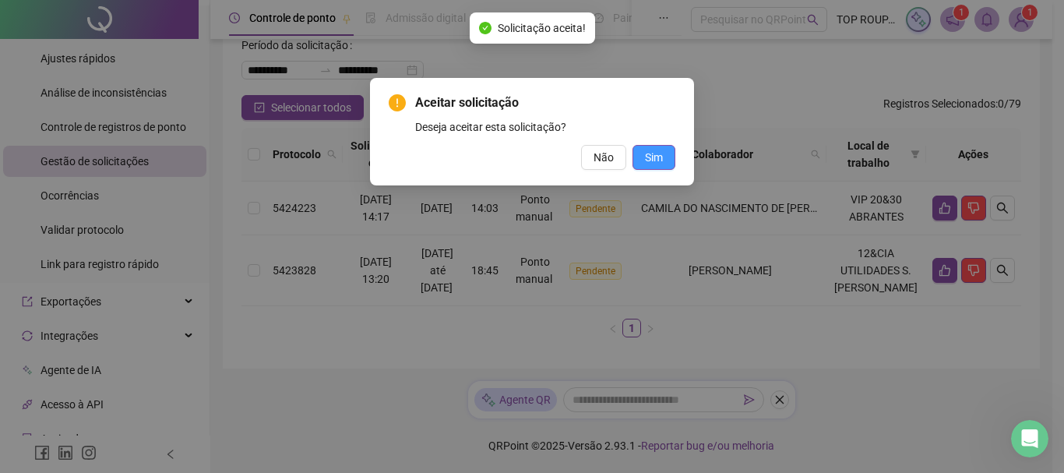
drag, startPoint x: 673, startPoint y: 146, endPoint x: 666, endPoint y: 155, distance: 11.1
click at [666, 155] on button "Sim" at bounding box center [653, 157] width 43 height 25
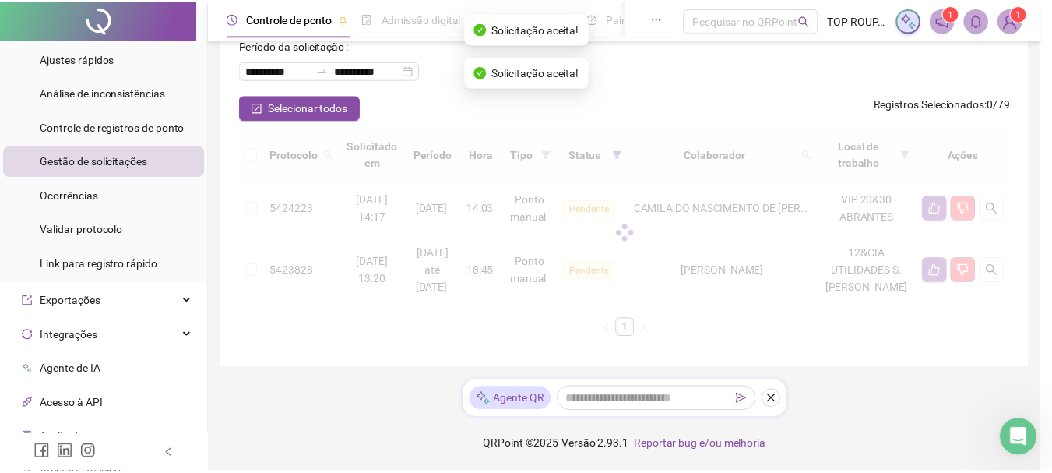
scroll to position [32, 0]
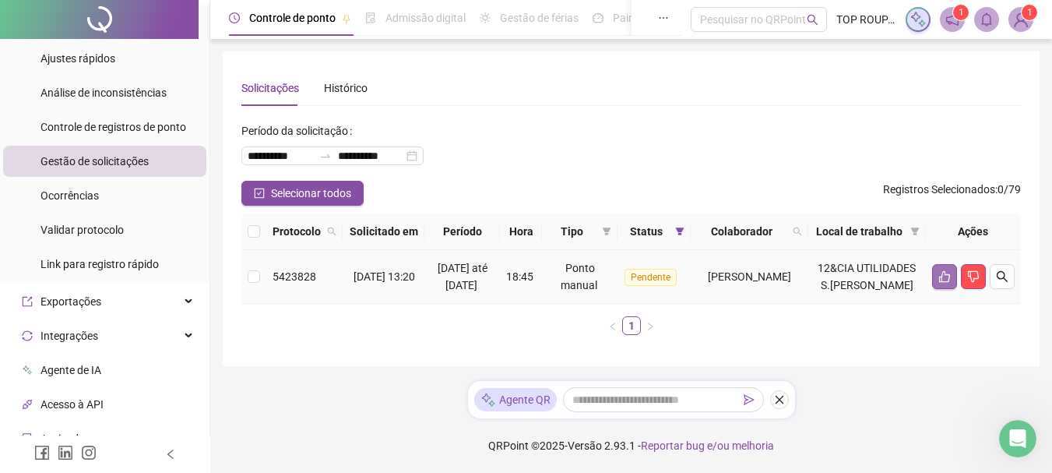
click at [941, 277] on button "button" at bounding box center [944, 276] width 25 height 25
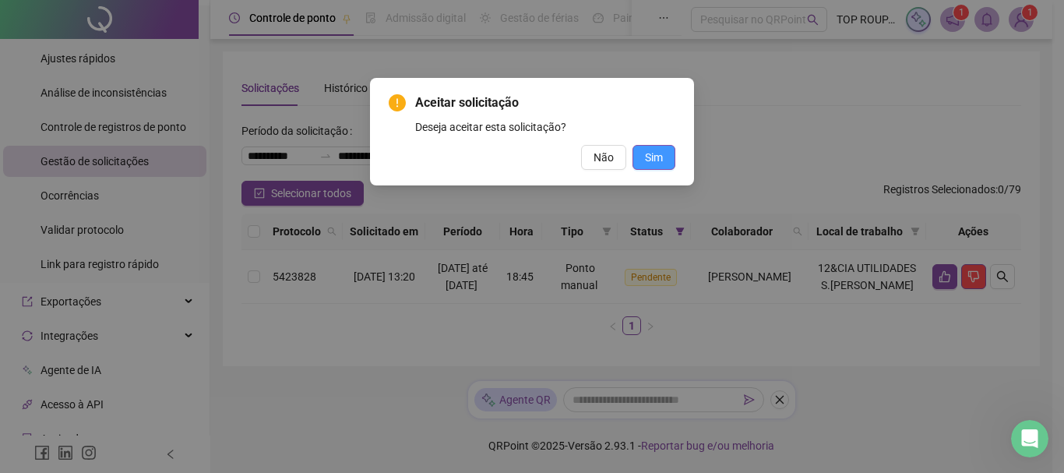
click at [663, 162] on button "Sim" at bounding box center [653, 157] width 43 height 25
